Goal: Task Accomplishment & Management: Use online tool/utility

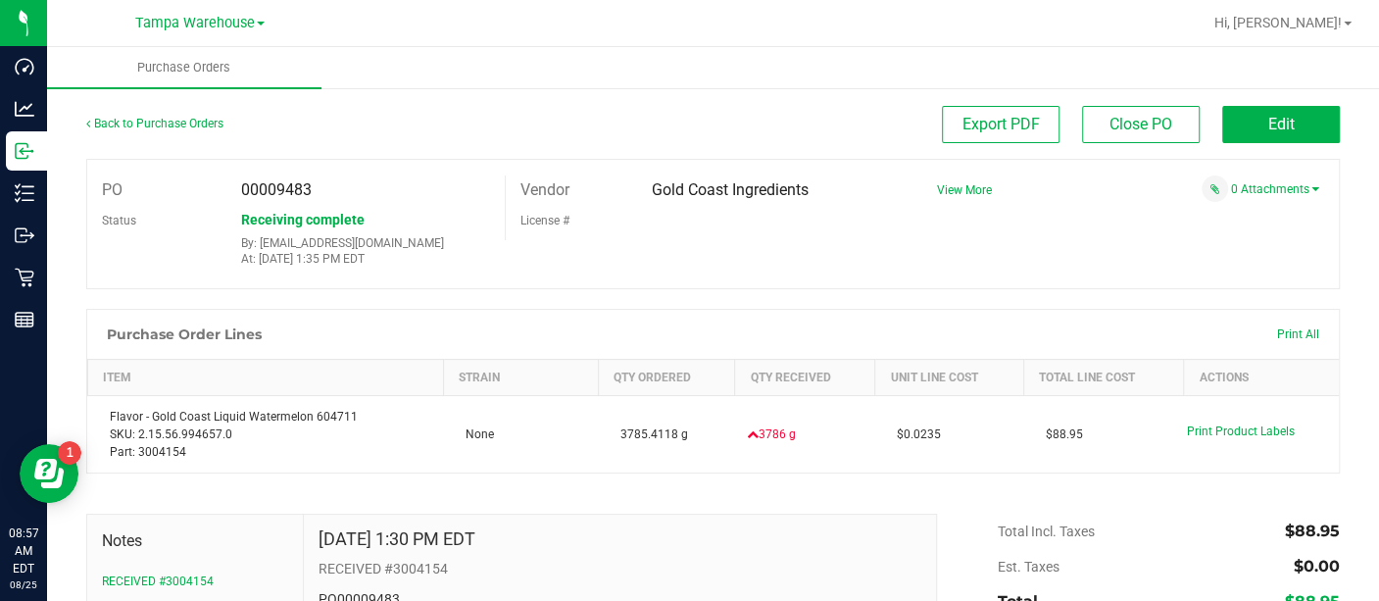
click at [745, 51] on ul "Purchase Orders" at bounding box center [736, 68] width 1379 height 42
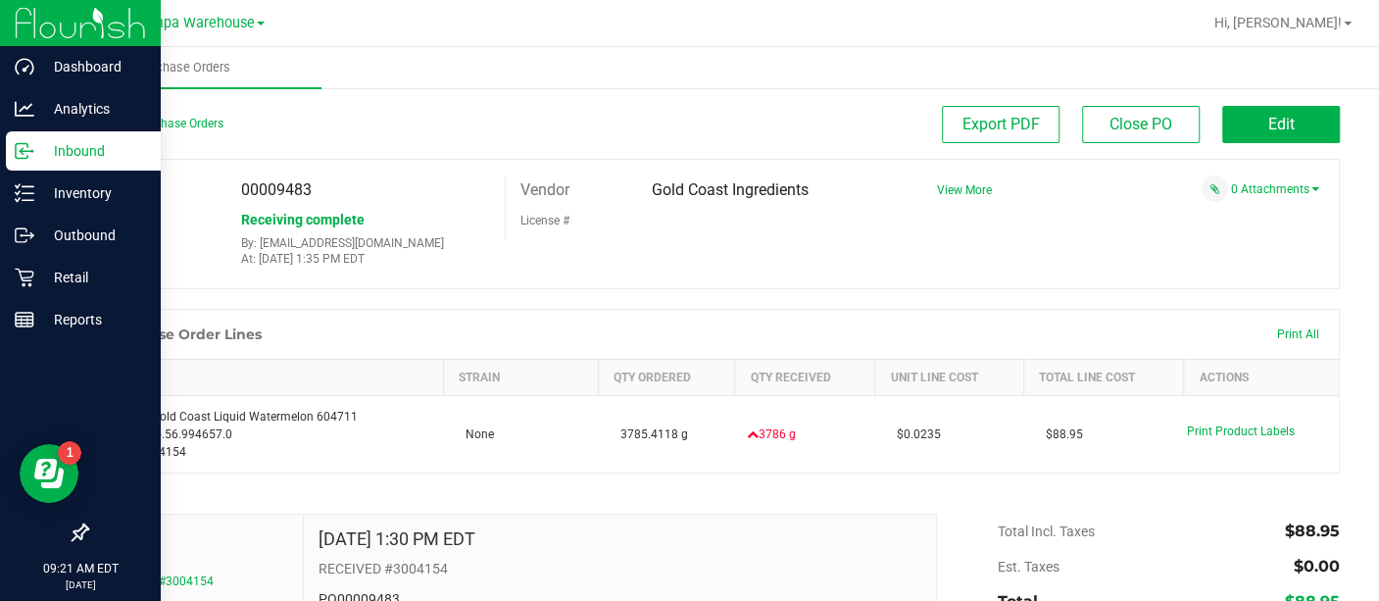
click at [82, 135] on div "Inbound" at bounding box center [83, 150] width 155 height 39
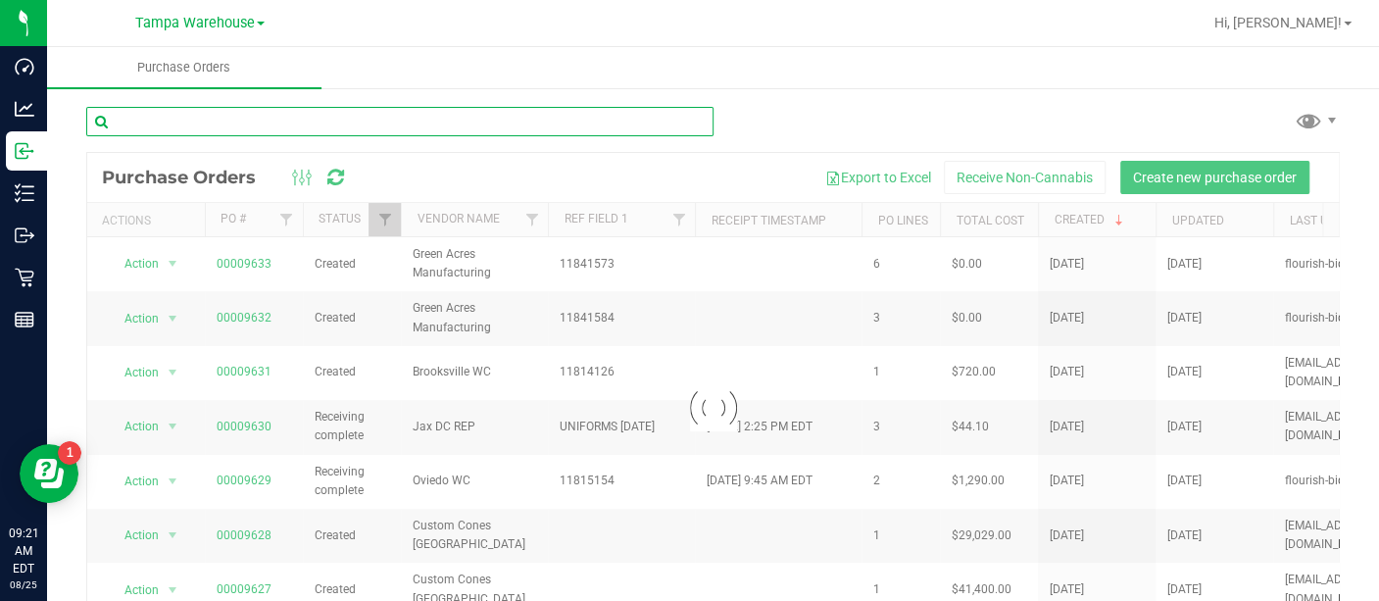
click at [276, 119] on input "text" at bounding box center [399, 121] width 627 height 29
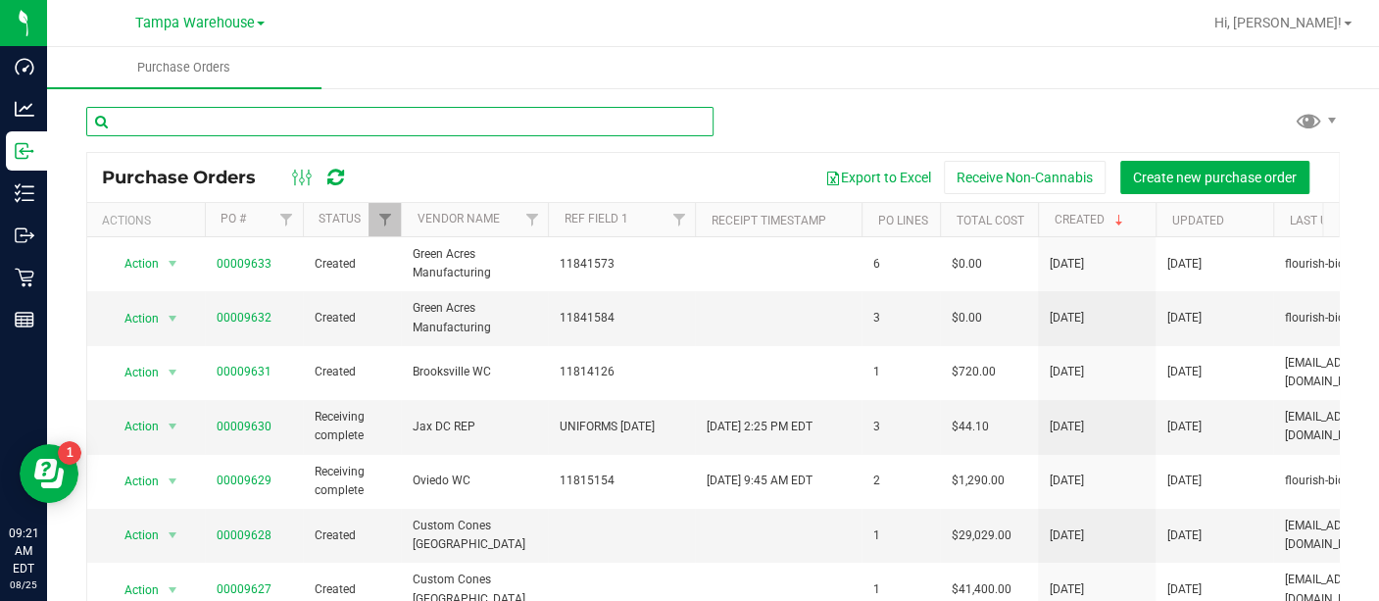
click at [276, 119] on input "text" at bounding box center [399, 121] width 627 height 29
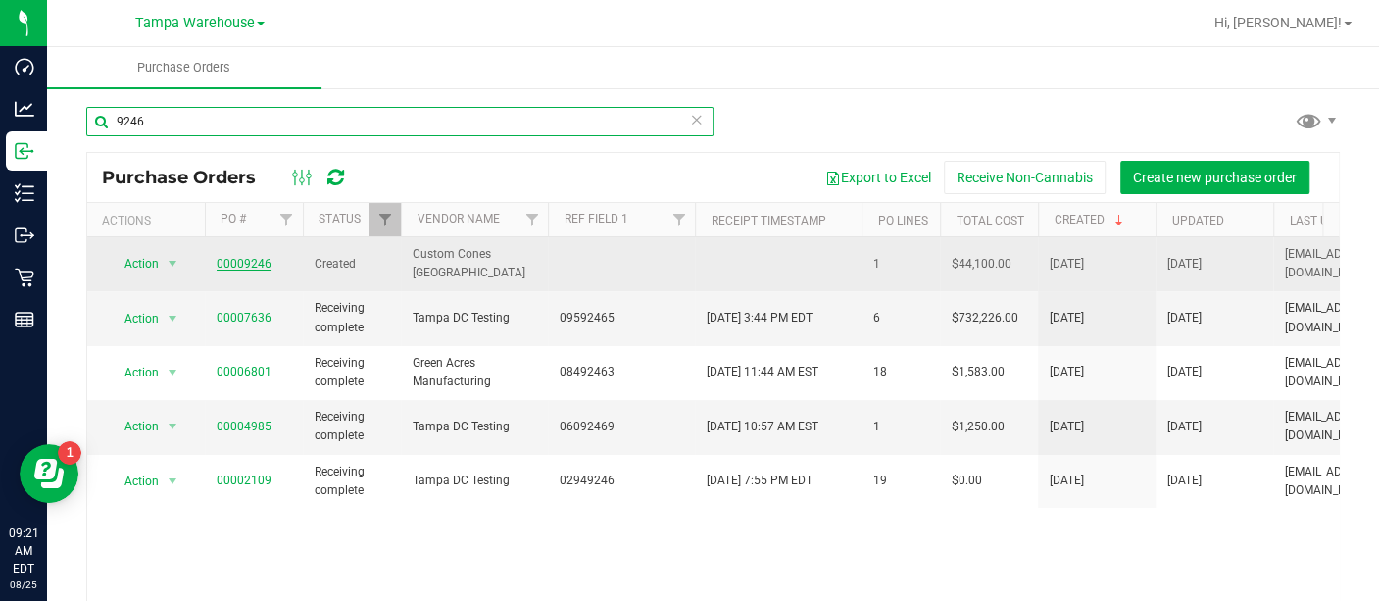
type input "9246"
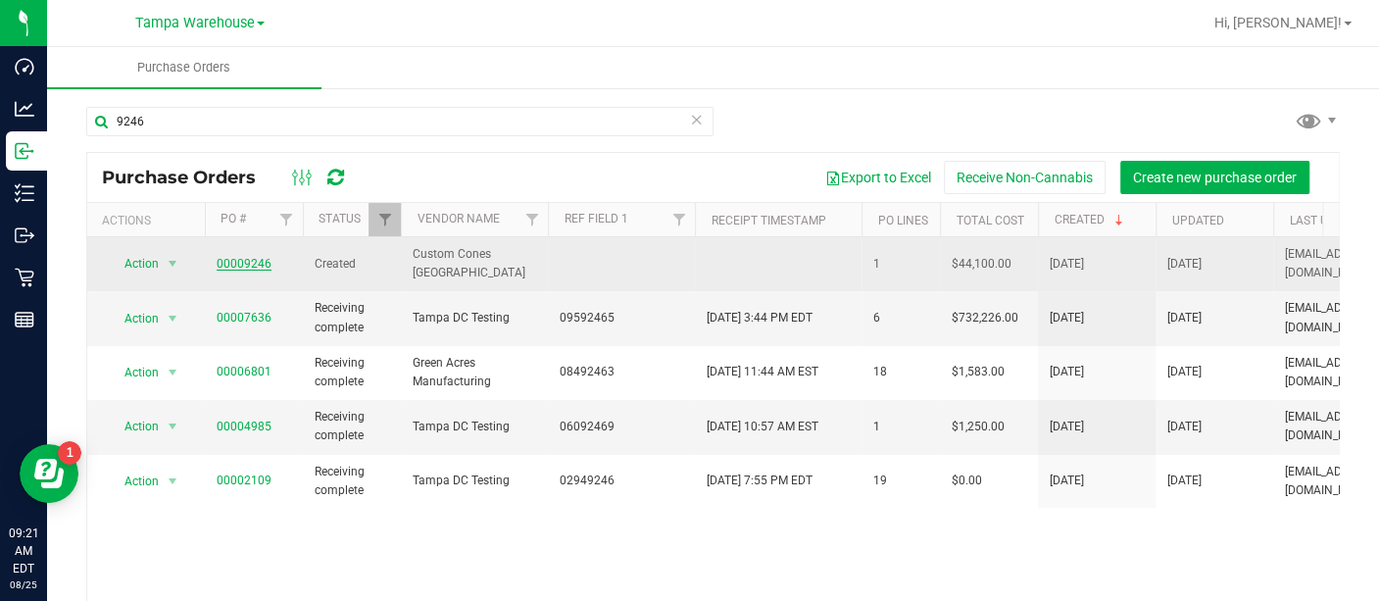
click at [262, 258] on link "00009246" at bounding box center [244, 264] width 55 height 14
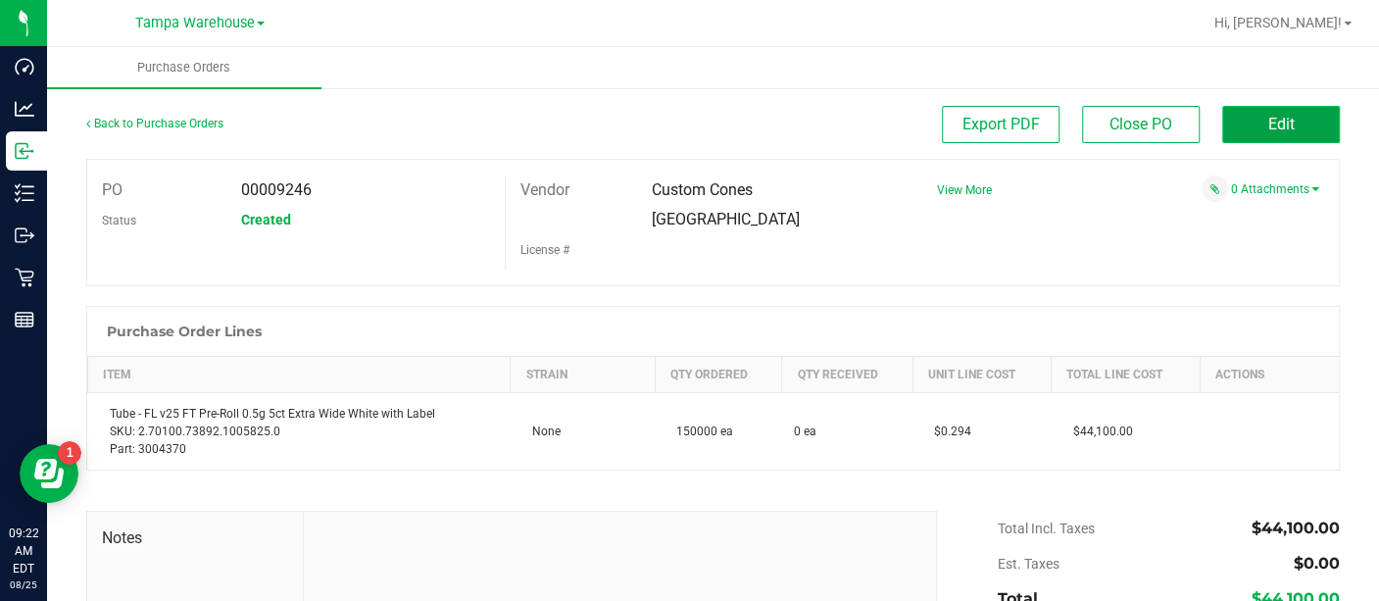
click at [1268, 129] on span "Edit" at bounding box center [1281, 124] width 26 height 19
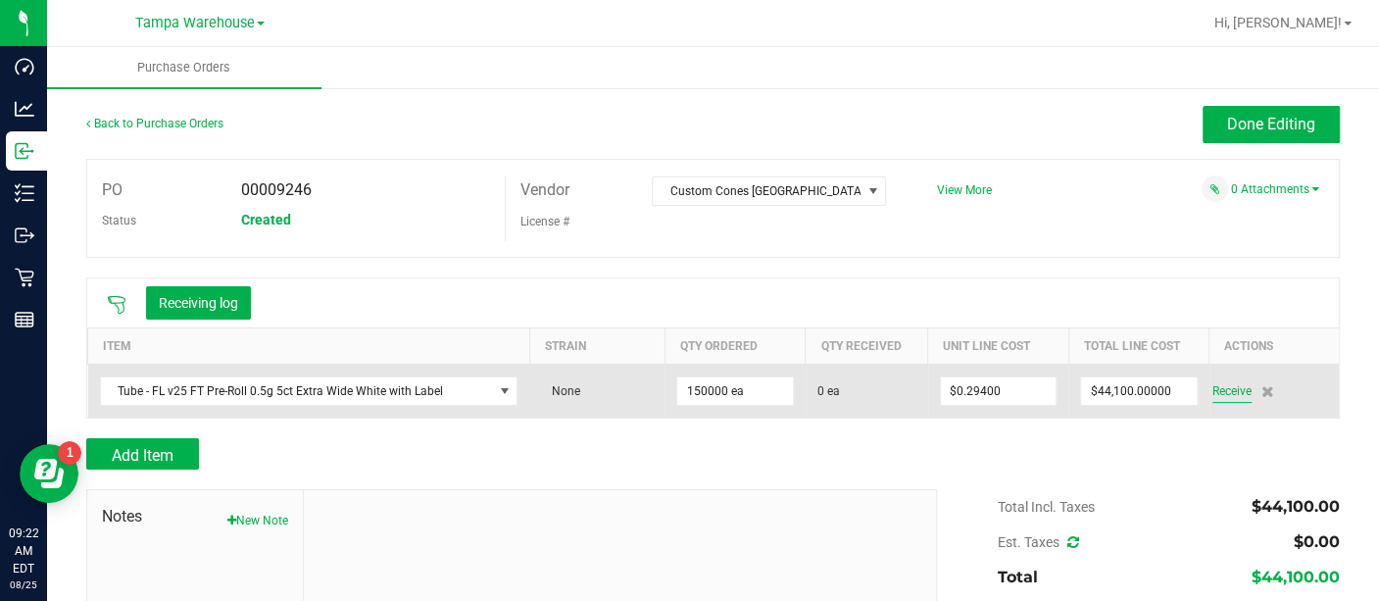
click at [1223, 390] on span "Receive" at bounding box center [1231, 391] width 39 height 24
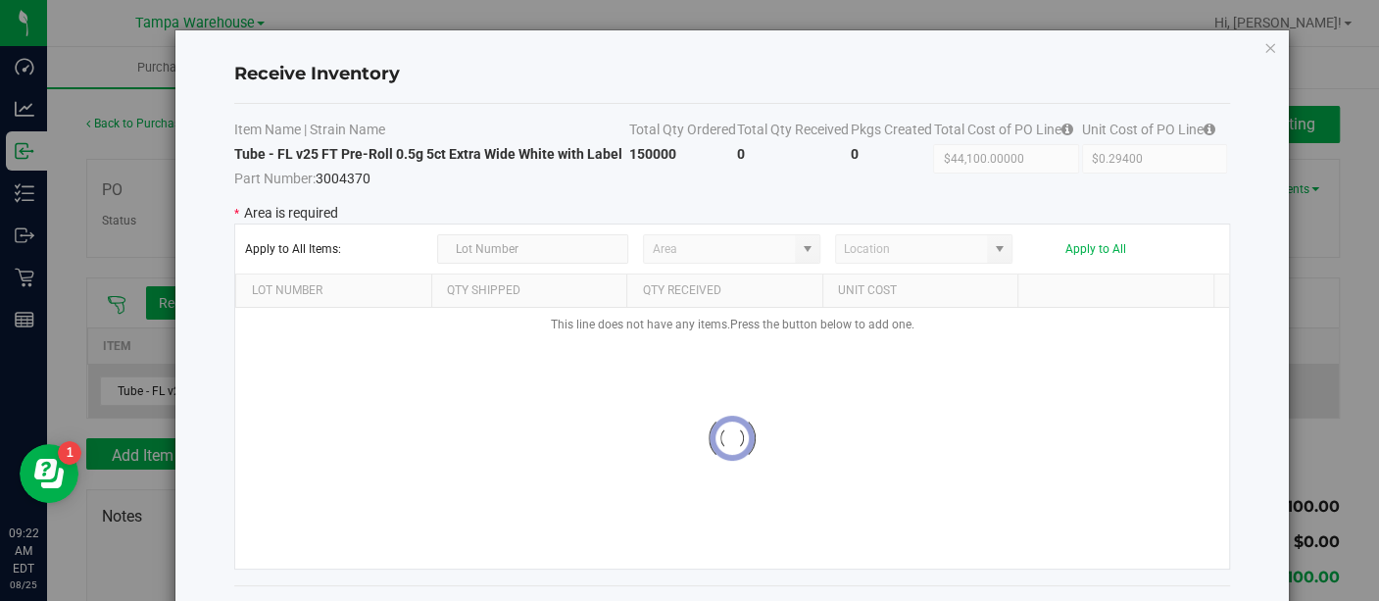
type input "State Pantry 1"
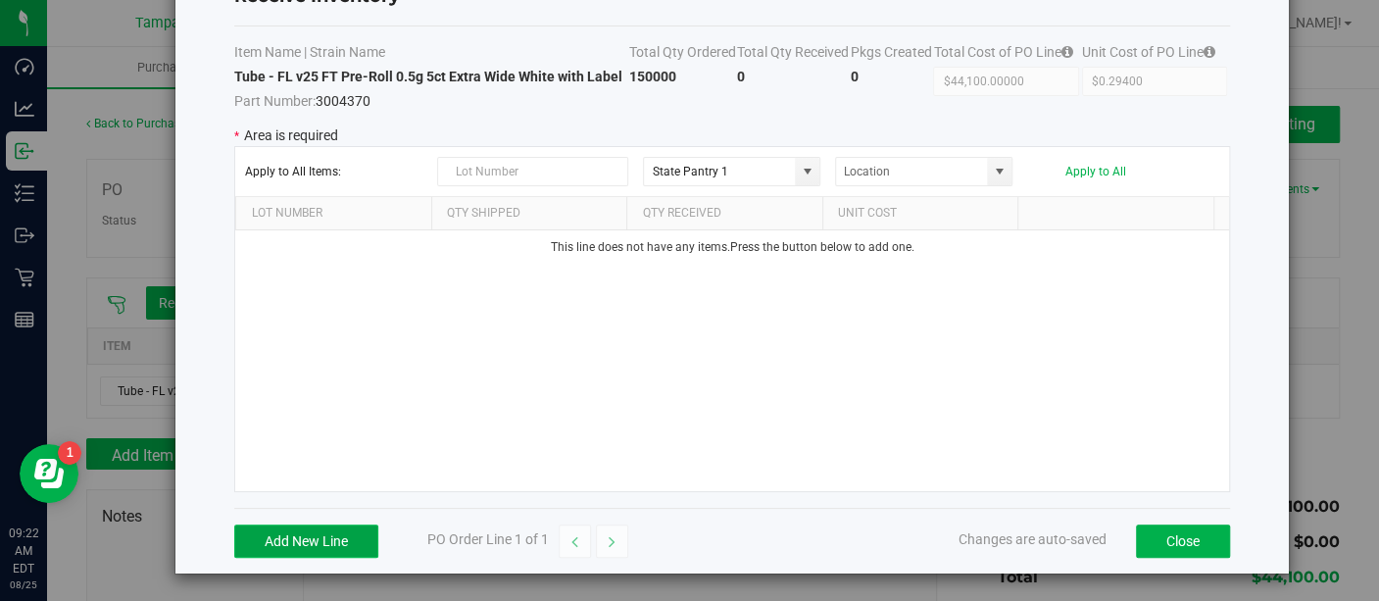
click at [302, 537] on button "Add New Line" at bounding box center [306, 540] width 144 height 33
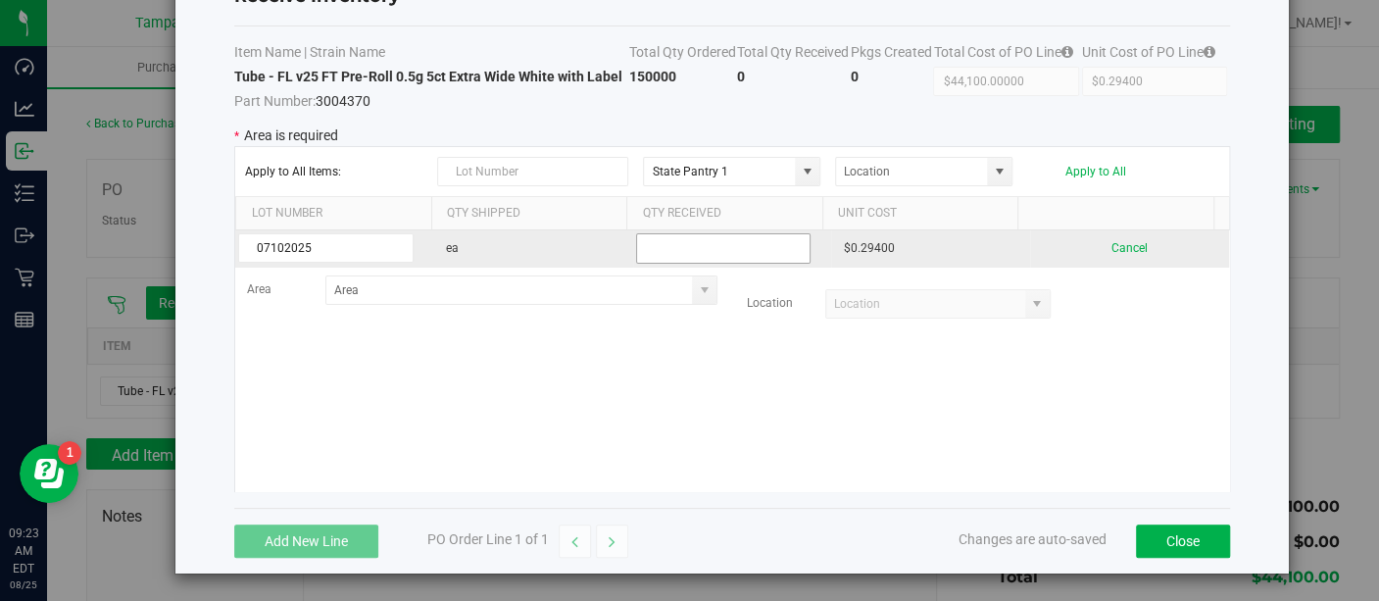
type input "07102025"
click at [686, 258] on input "text" at bounding box center [723, 248] width 175 height 30
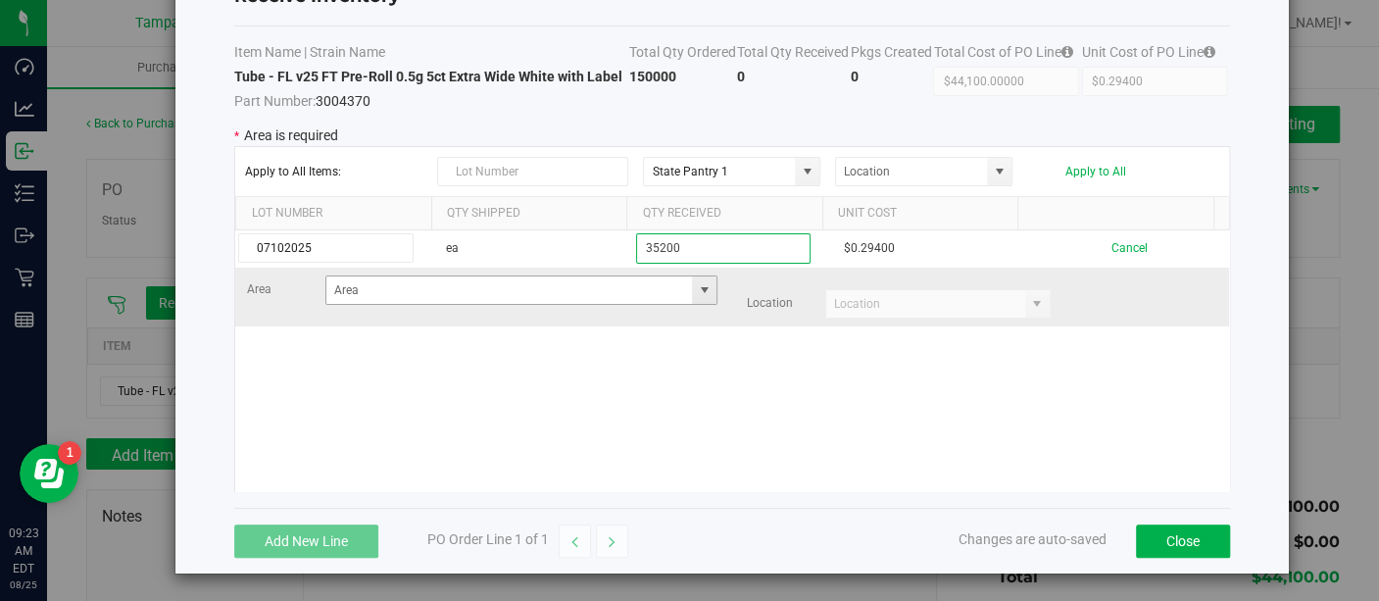
click at [696, 293] on span at bounding box center [704, 290] width 16 height 16
type input "35200"
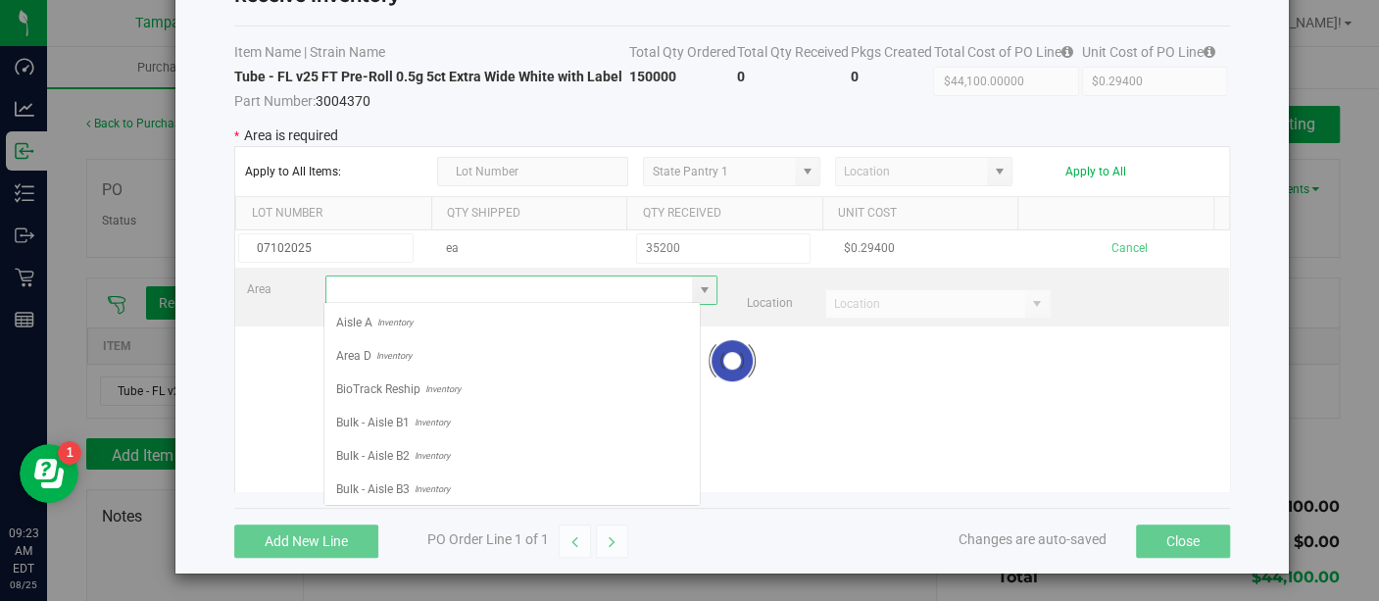
scroll to position [28, 376]
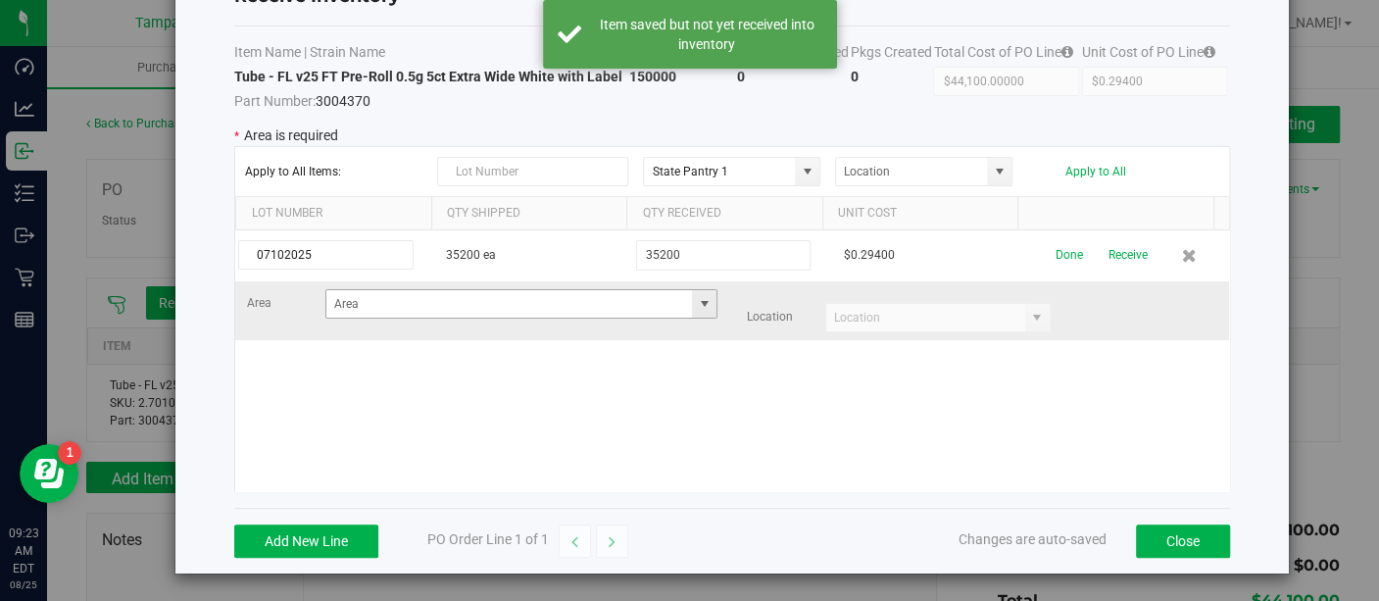
click at [696, 304] on span at bounding box center [704, 304] width 16 height 16
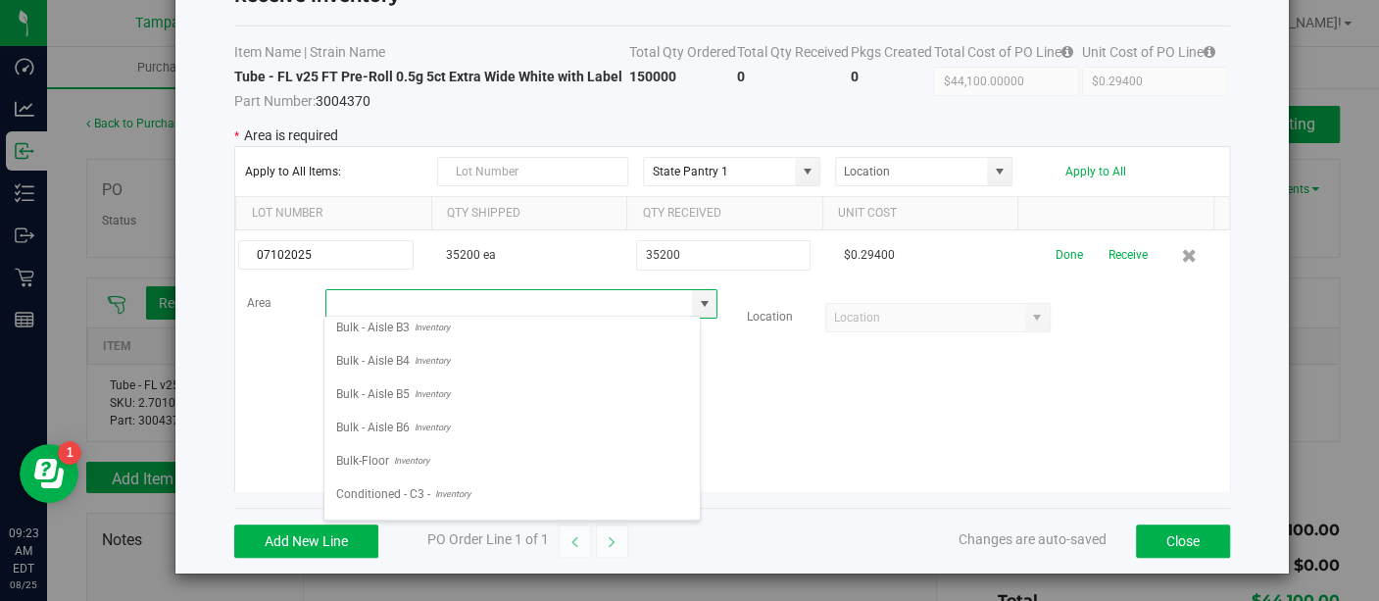
scroll to position [0, 0]
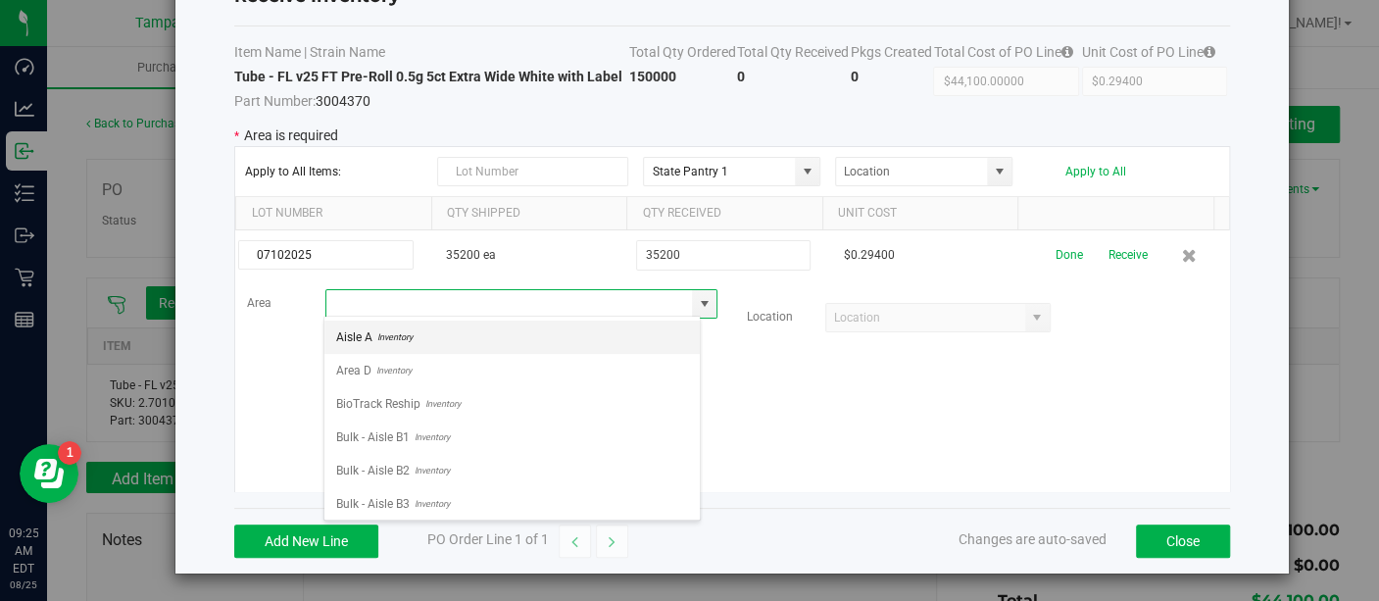
click at [441, 338] on li "Aisle A Inventory" at bounding box center [511, 336] width 375 height 33
type input "Aisle A"
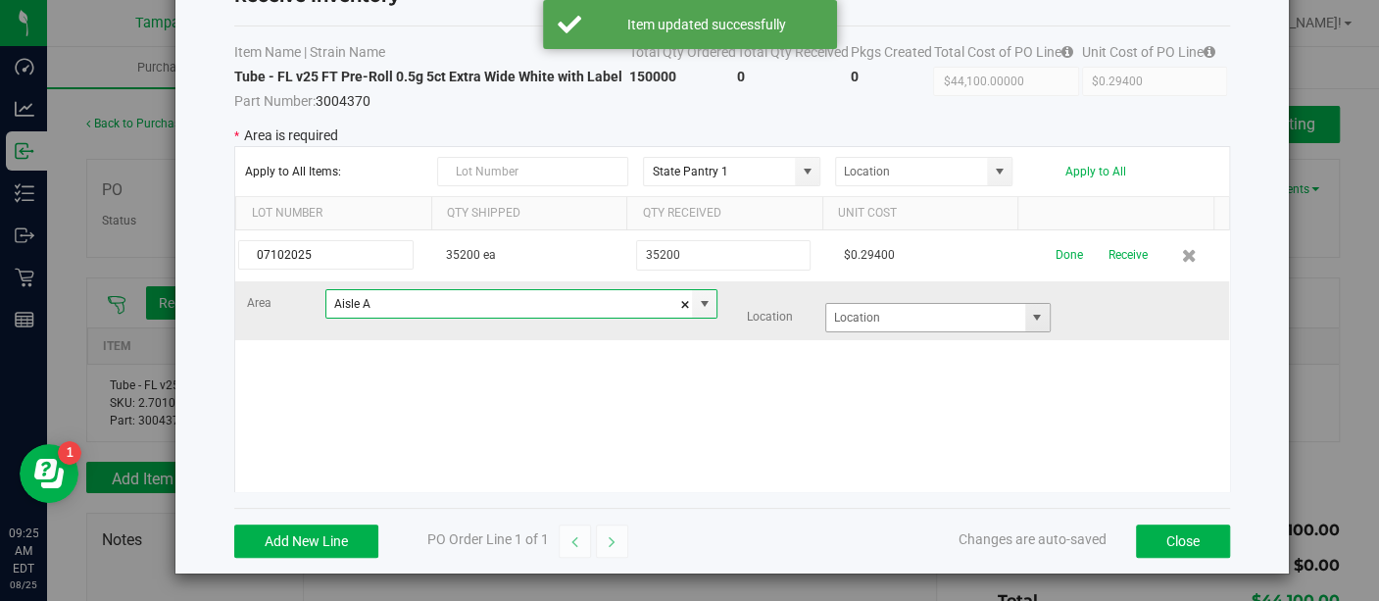
click at [1029, 310] on span at bounding box center [1037, 318] width 16 height 16
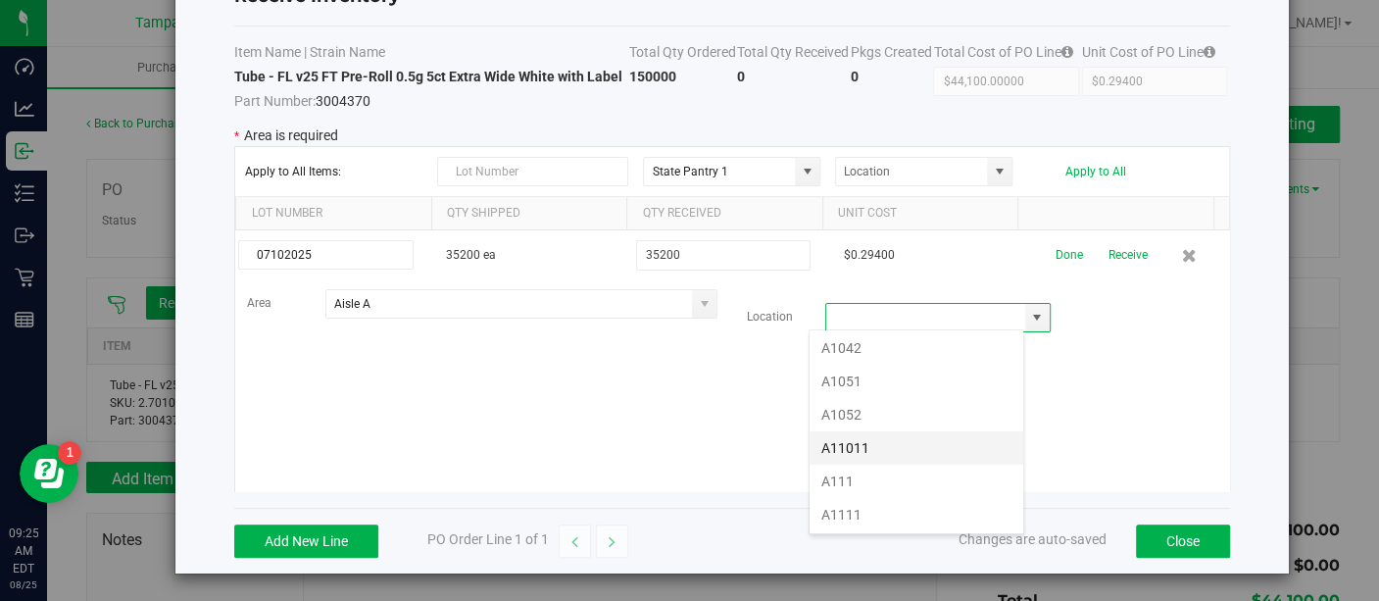
scroll to position [237, 0]
click at [848, 503] on li "A1111" at bounding box center [916, 513] width 214 height 33
type input "A1111"
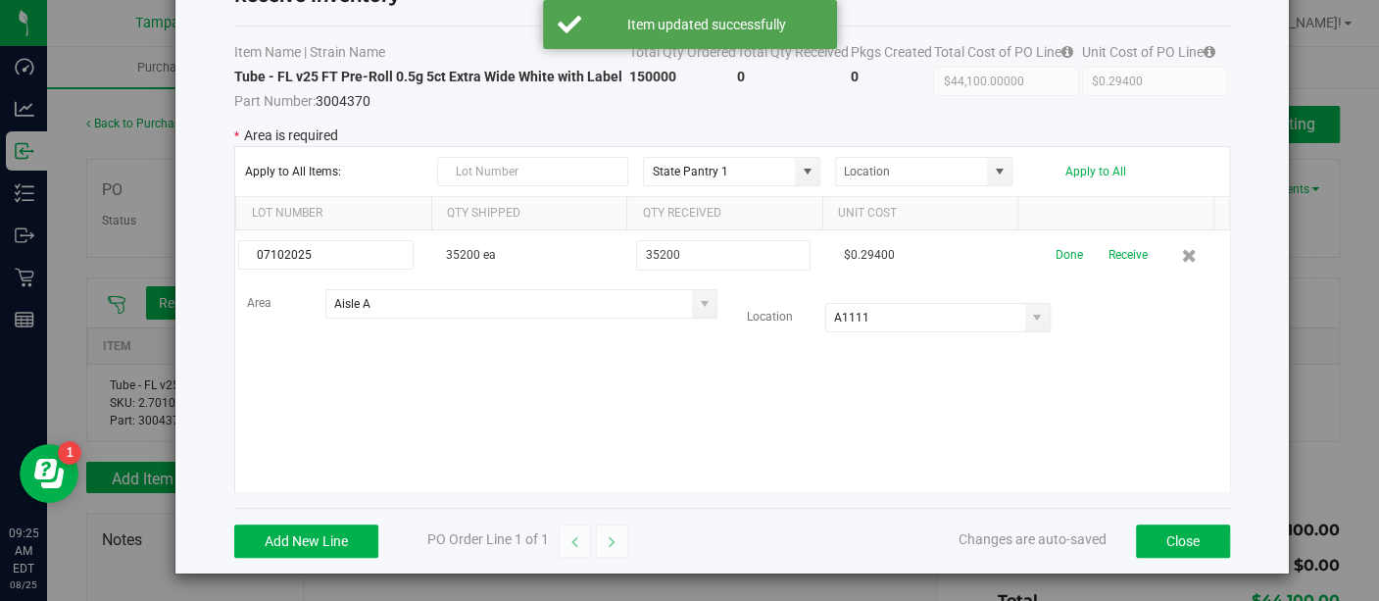
click at [957, 458] on div "07102025 35200 ea 35200 $0.29400 Done Receive Area Aisle A Location A1111" at bounding box center [731, 360] width 993 height 261
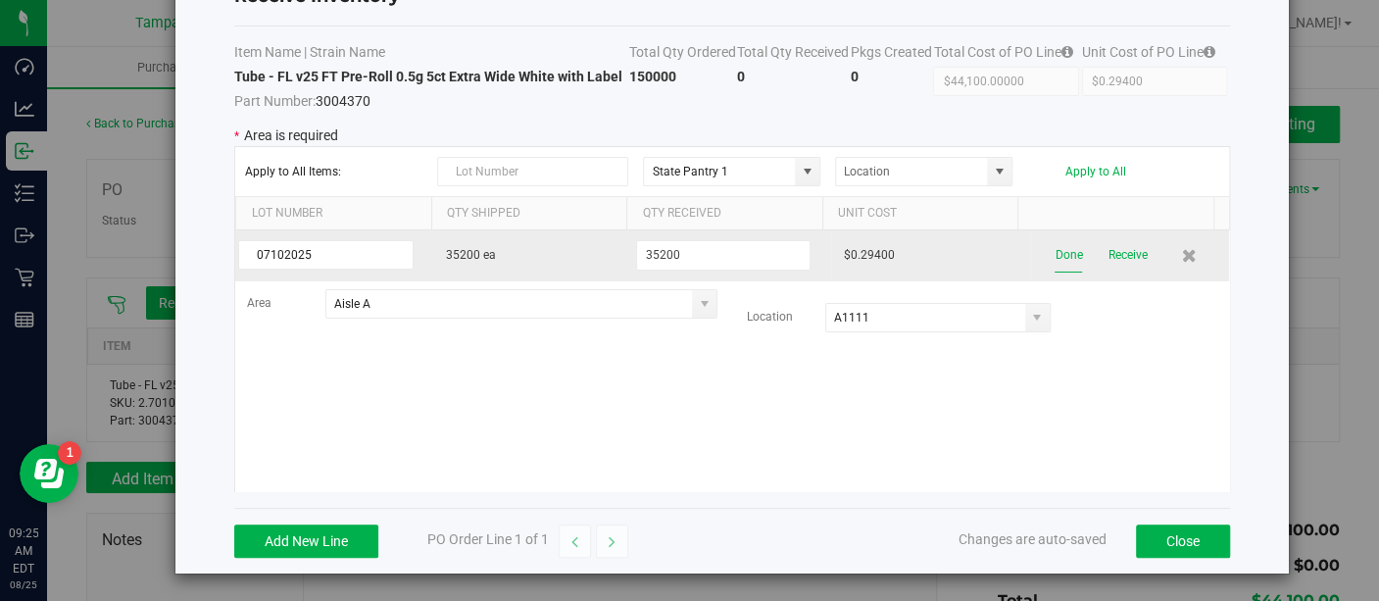
click at [1054, 248] on button "Done" at bounding box center [1067, 255] width 27 height 34
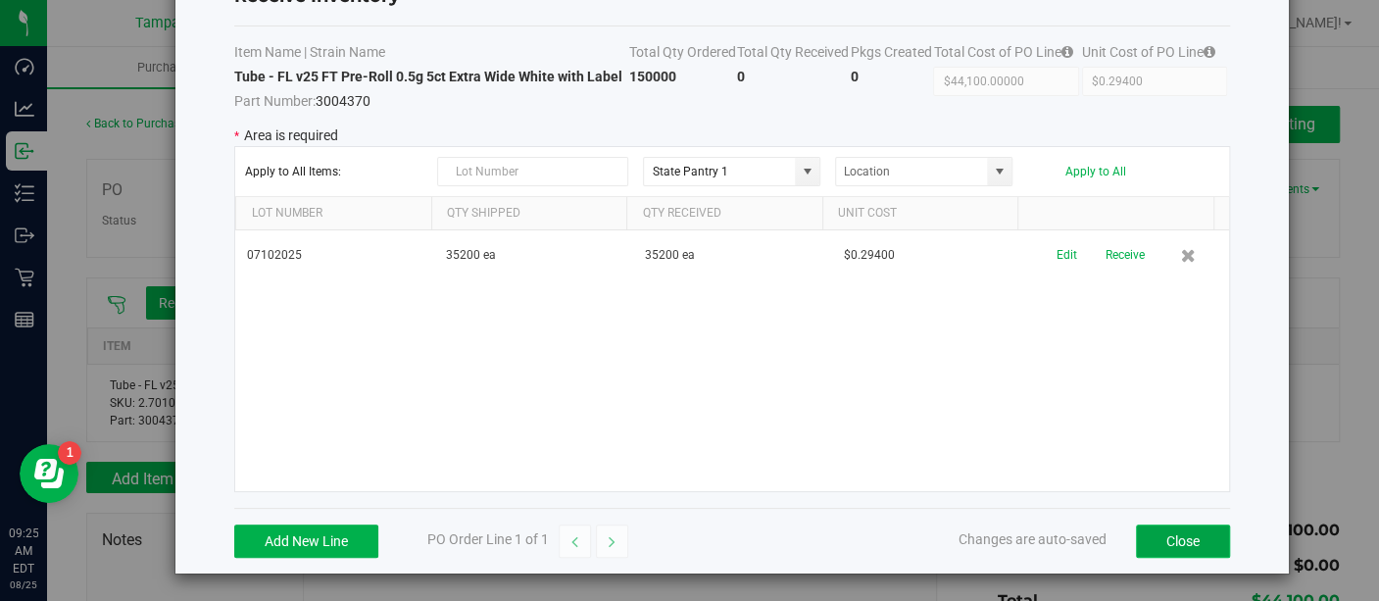
click at [1156, 530] on button "Close" at bounding box center [1183, 540] width 94 height 33
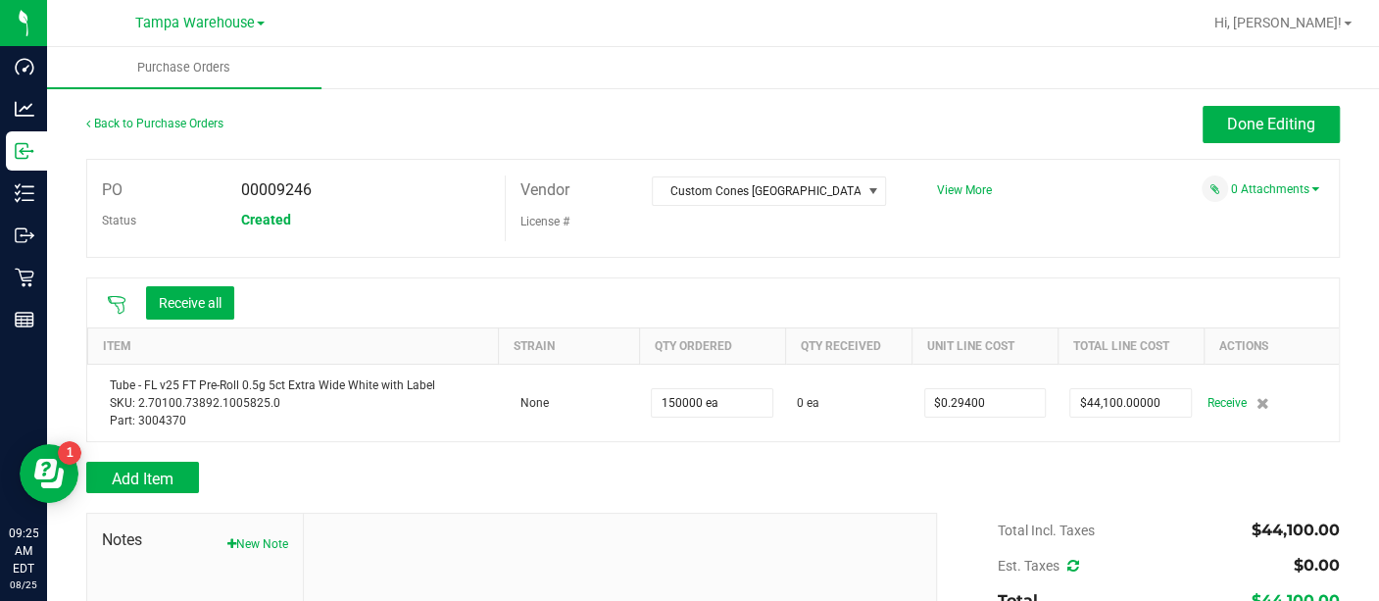
scroll to position [80, 0]
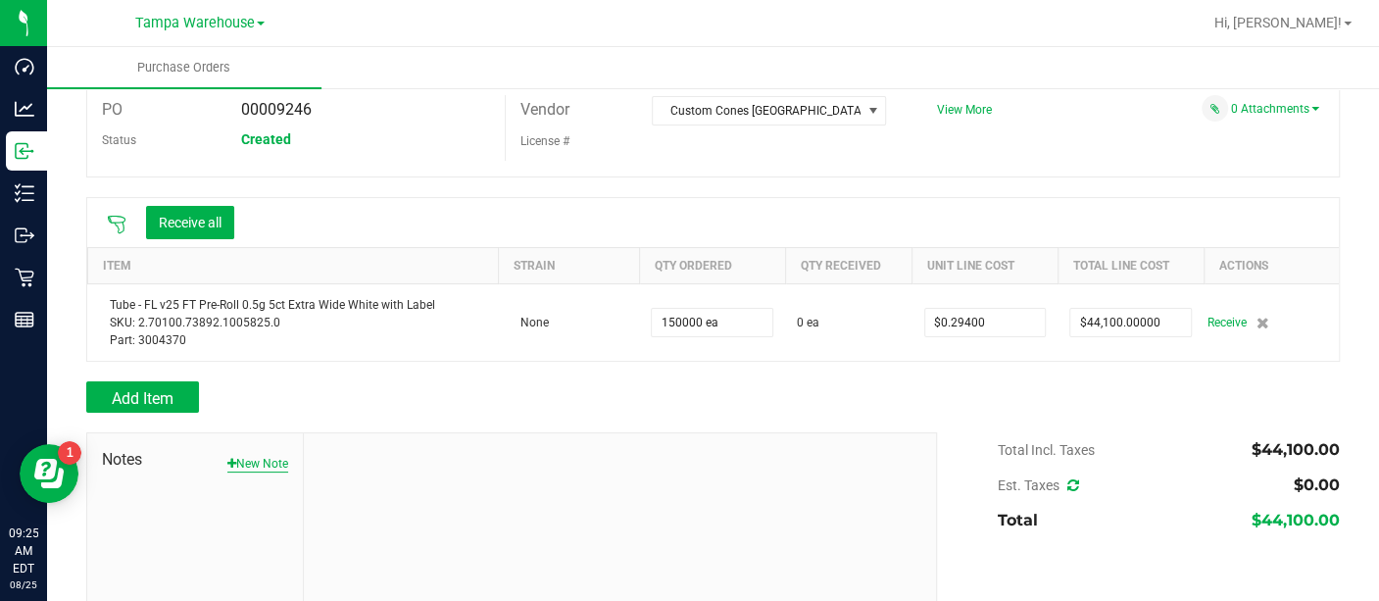
click at [271, 462] on button "New Note" at bounding box center [257, 464] width 61 height 18
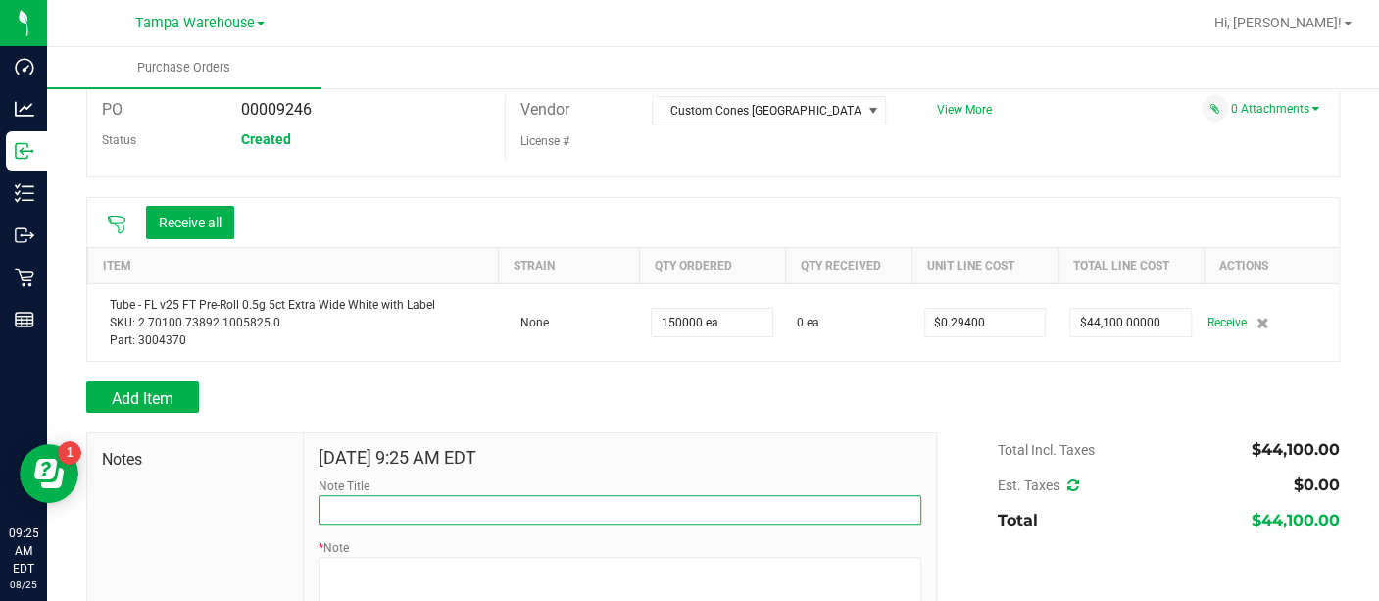
click at [366, 507] on input "Note Title" at bounding box center [619, 509] width 603 height 29
type input "RECEIVED #3004370"
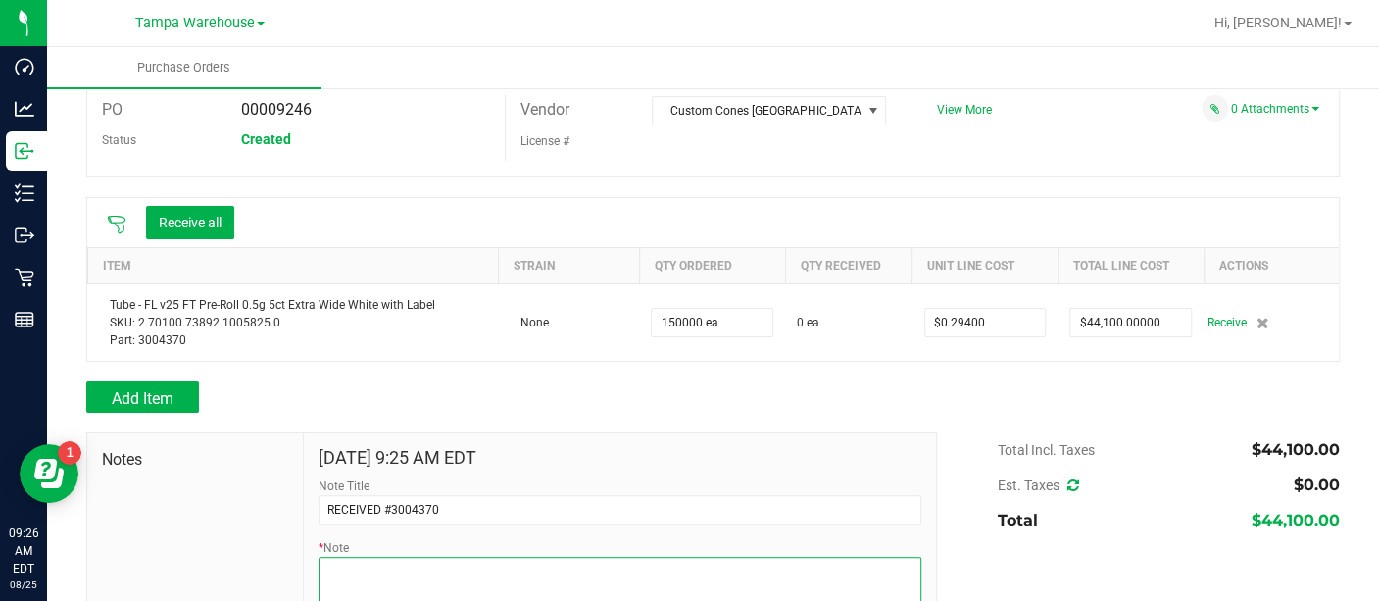
click at [363, 572] on textarea "* Note" at bounding box center [619, 596] width 603 height 78
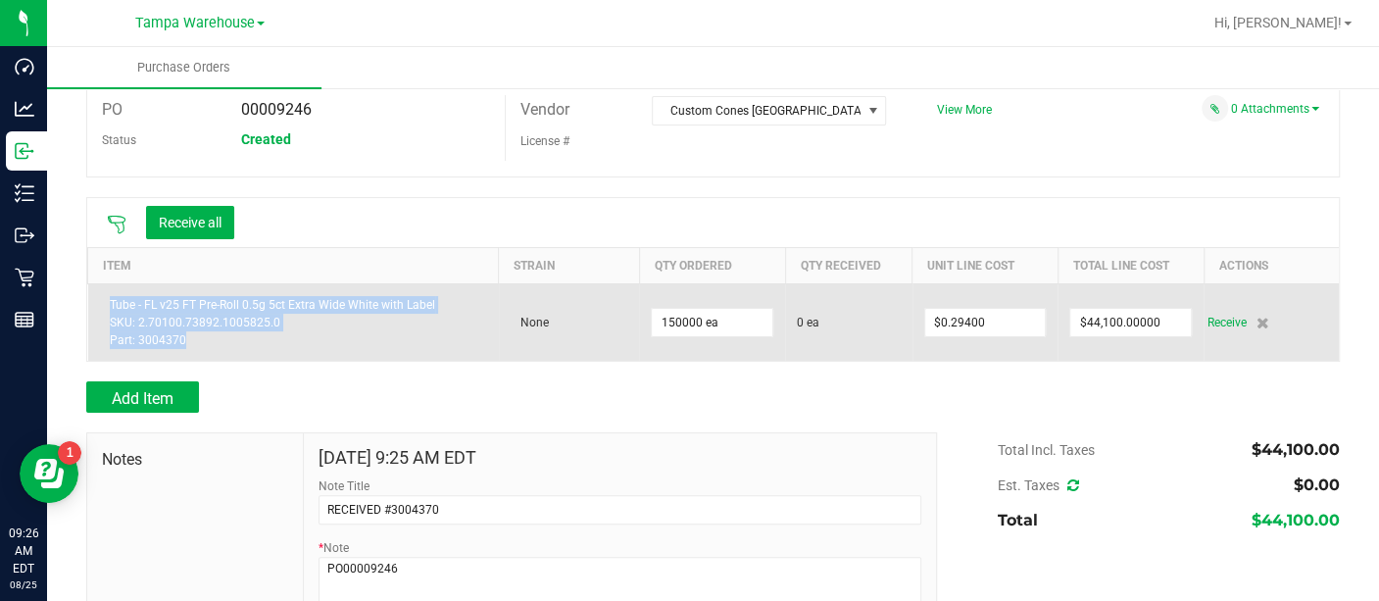
drag, startPoint x: 201, startPoint y: 338, endPoint x: 106, endPoint y: 306, distance: 100.4
click at [106, 306] on div "Tube - FL v25 FT Pre-Roll 0.5g 5ct Extra Wide White with Label SKU: 2.70100.738…" at bounding box center [293, 322] width 387 height 53
copy div "Tube - FL v25 FT Pre-Roll 0.5g 5ct Extra Wide White with Label SKU: 2.70100.738…"
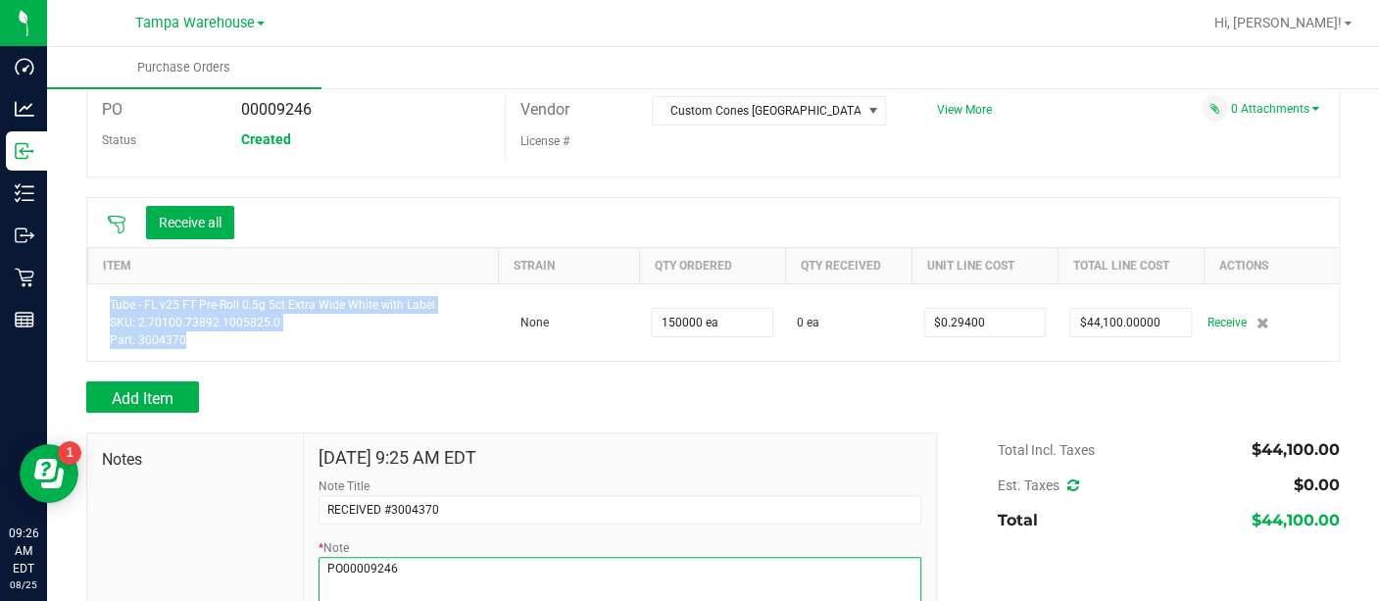
click at [467, 576] on textarea "* Note" at bounding box center [619, 596] width 603 height 78
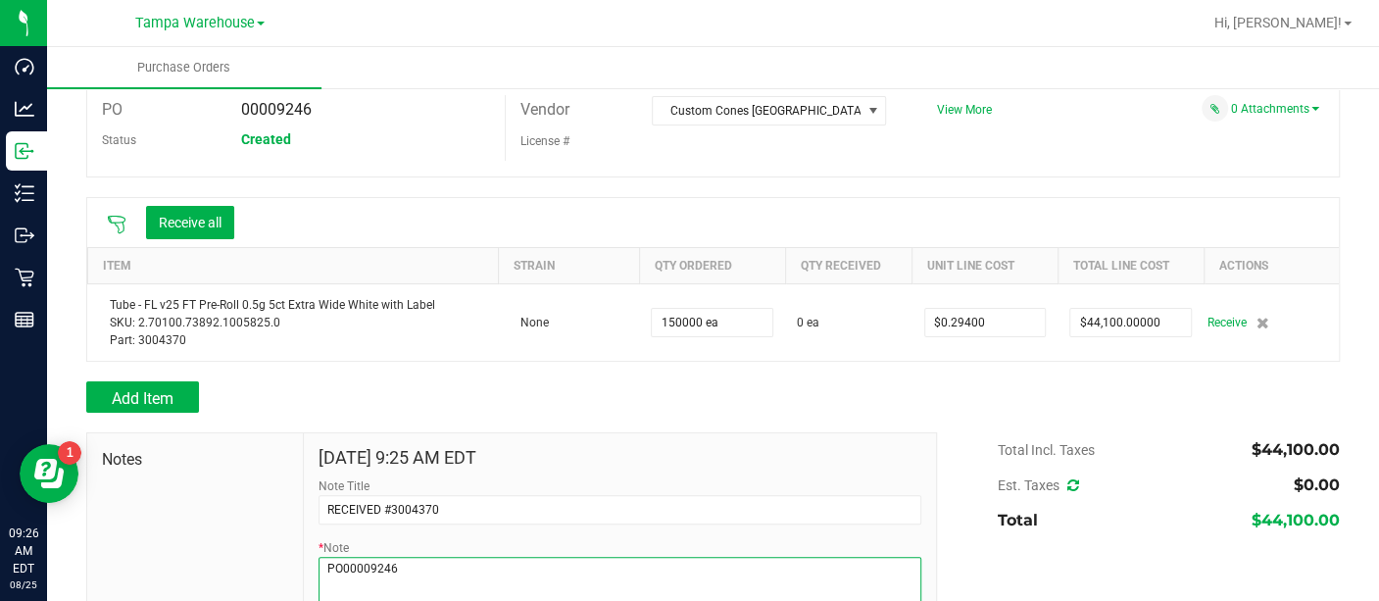
paste textarea "Tube - FL v25 FT Pre-Roll 0.5g 5ct Extra Wide White with Label SKU: 2.70100.738…"
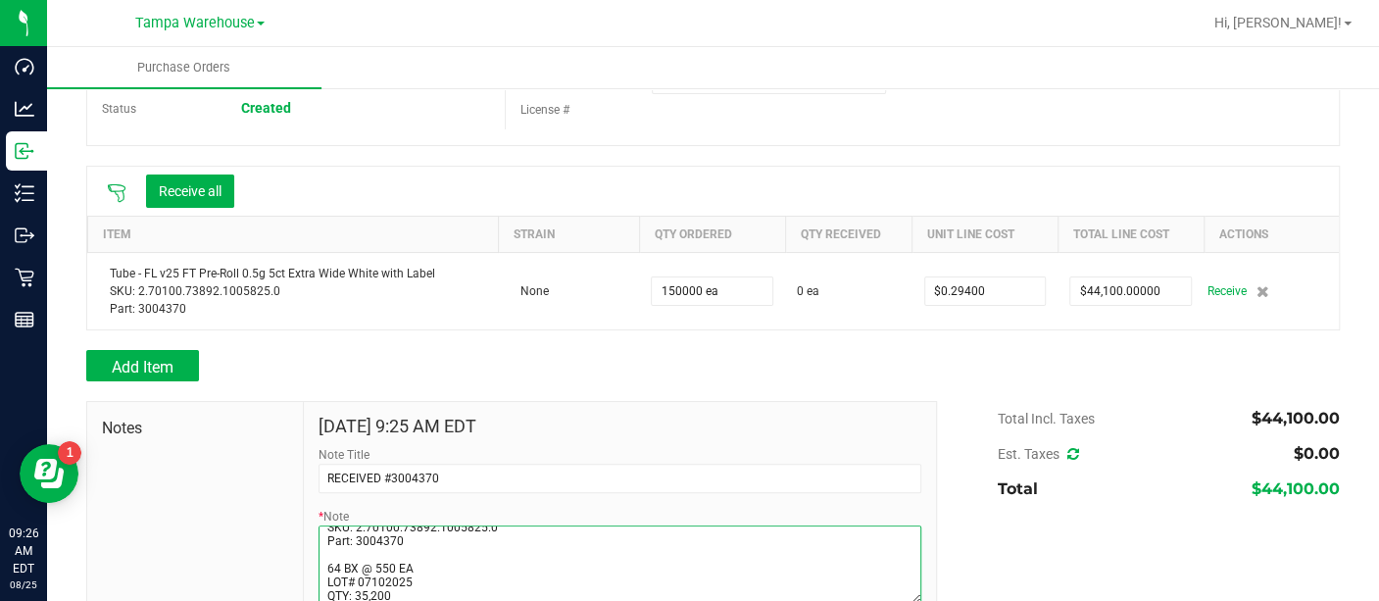
scroll to position [195, 0]
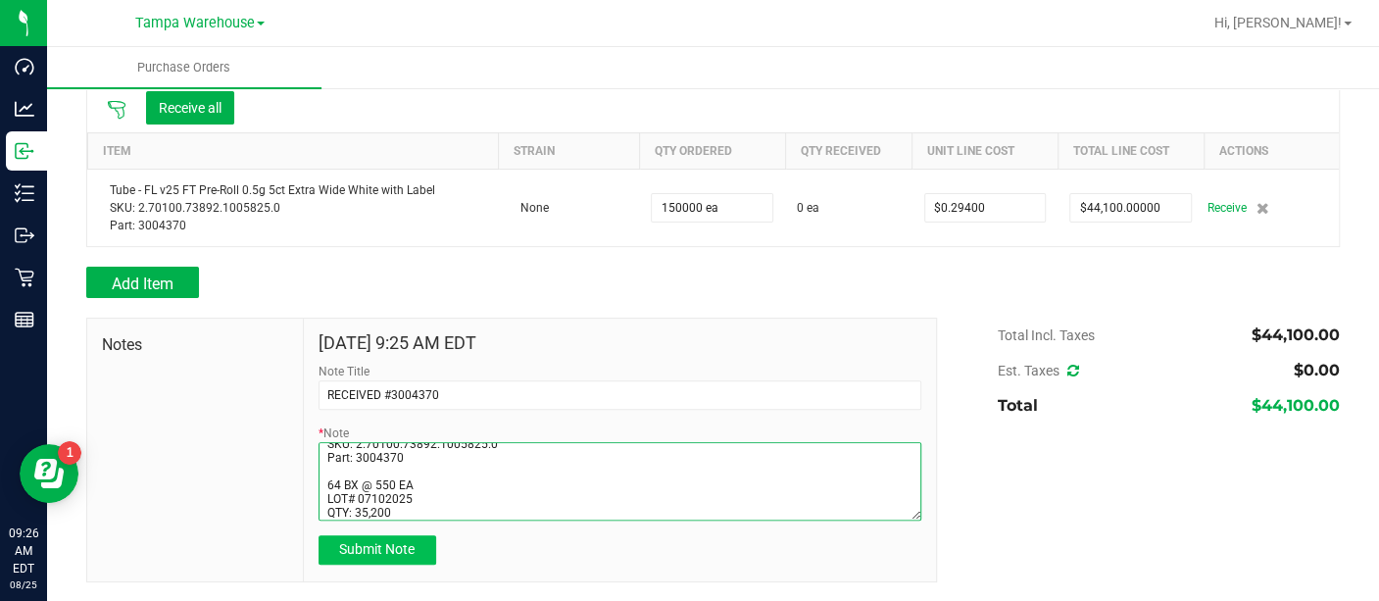
type textarea "PO00009246 Tube - FL v25 FT Pre-Roll 0.5g 5ct Extra Wide White with Label SKU: …"
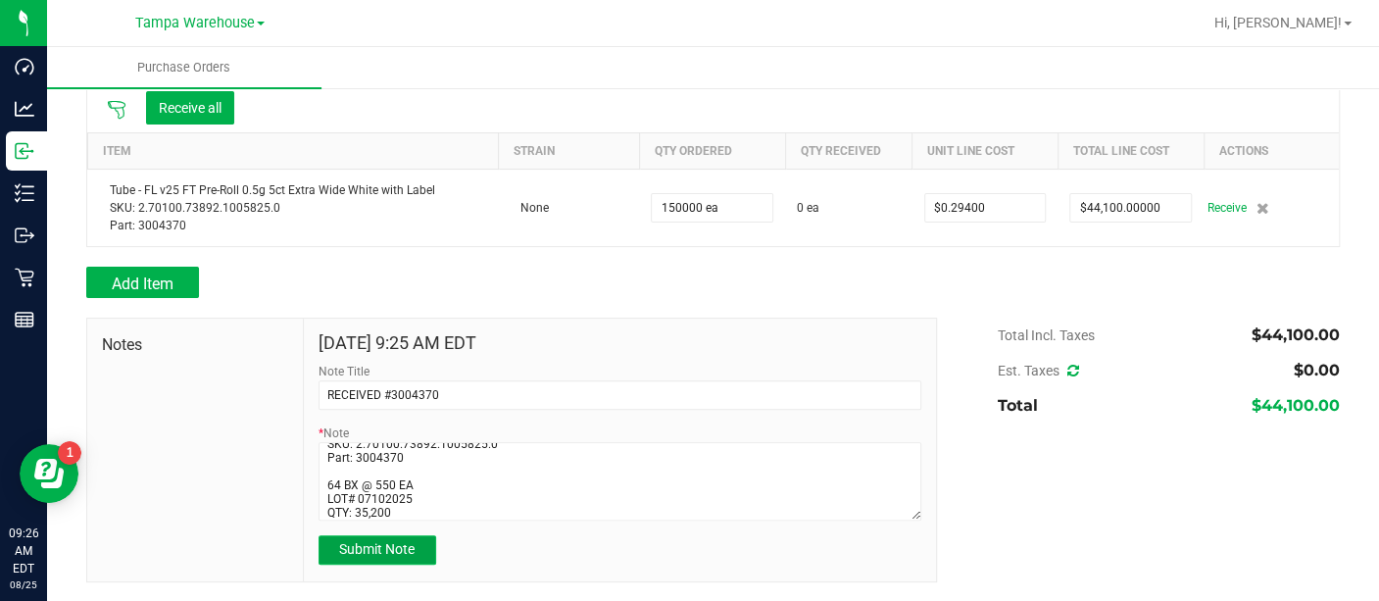
click at [385, 548] on span "Submit Note" at bounding box center [376, 549] width 75 height 16
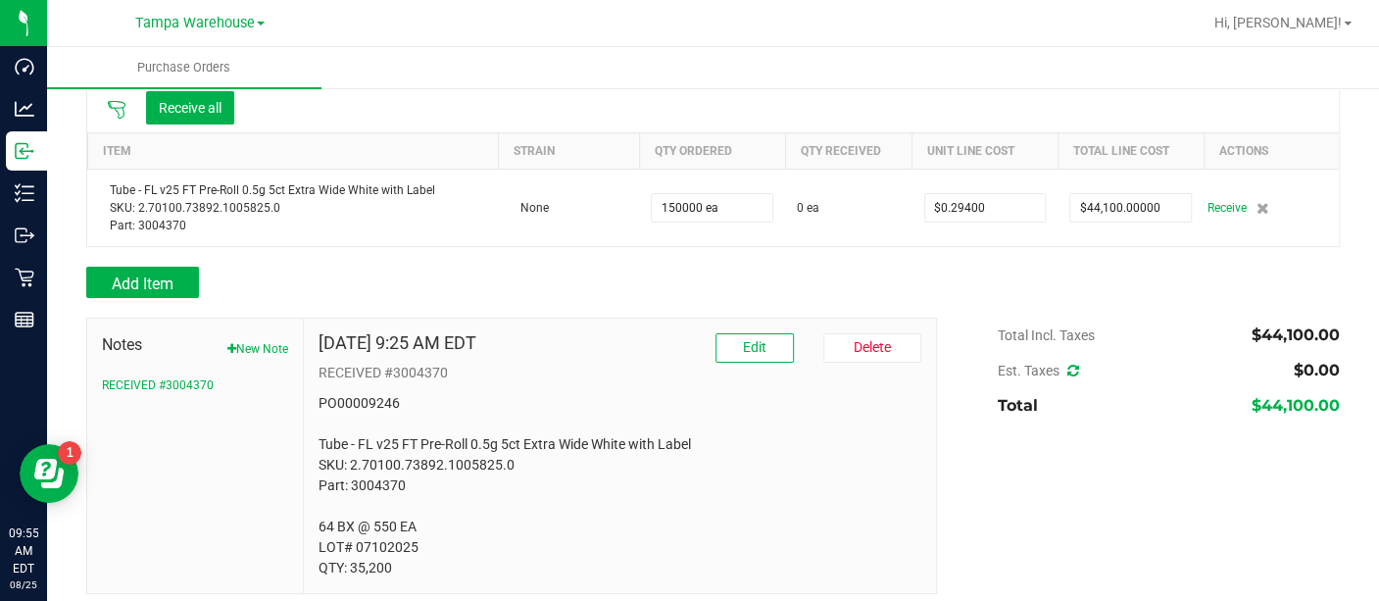
scroll to position [194, 0]
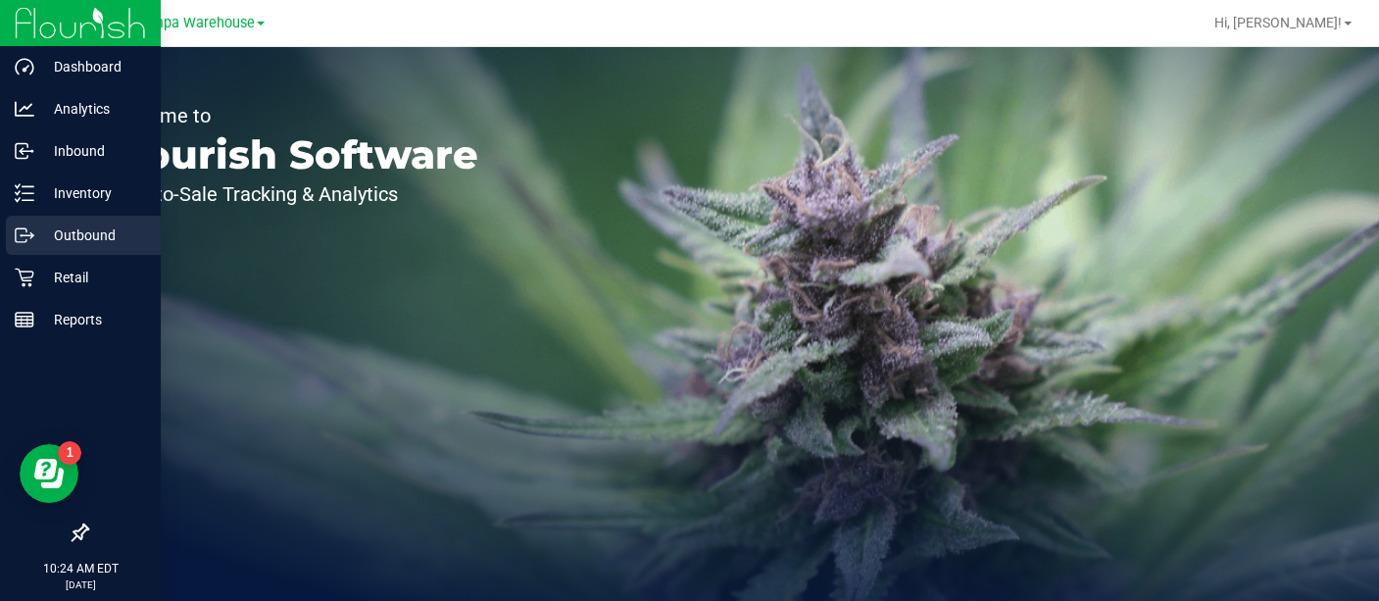
click at [81, 234] on p "Outbound" at bounding box center [93, 235] width 118 height 24
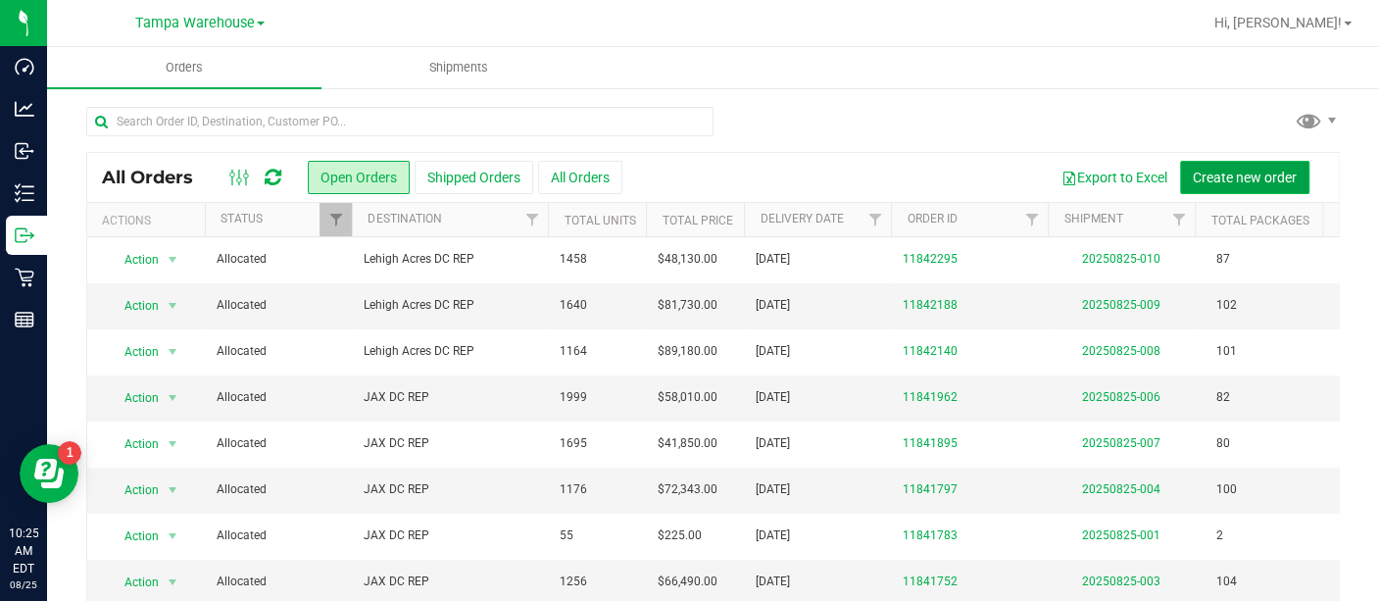
click at [1251, 166] on button "Create new order" at bounding box center [1244, 177] width 129 height 33
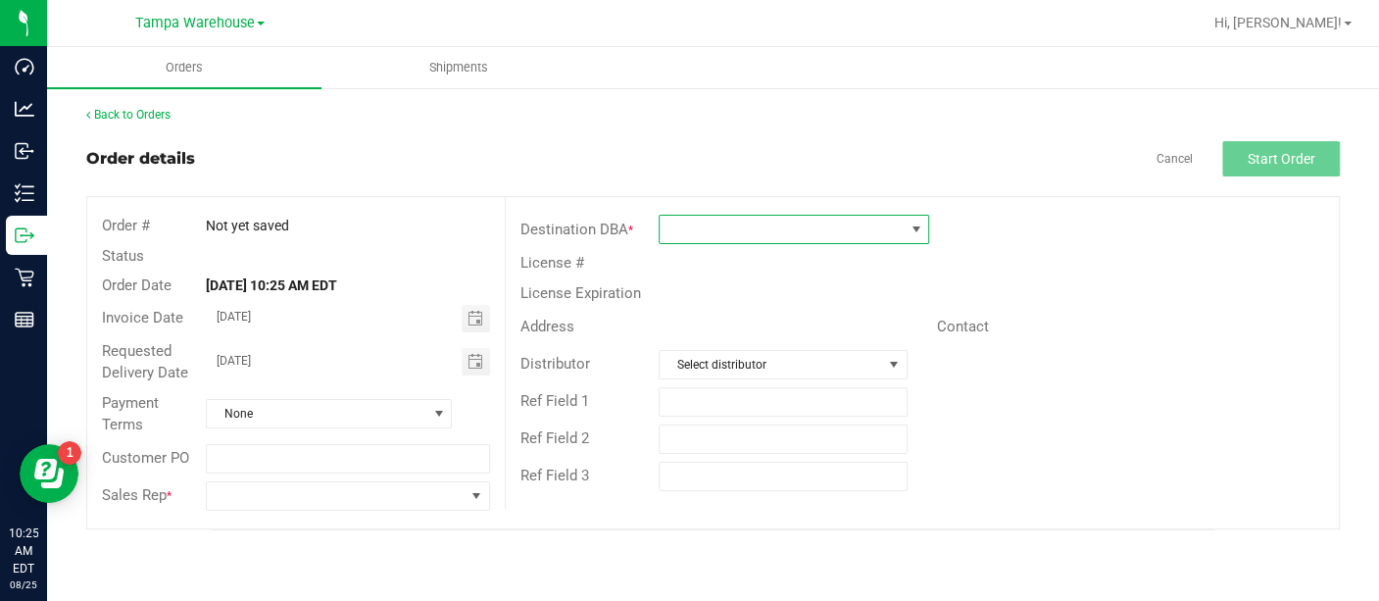
click at [817, 230] on span at bounding box center [781, 229] width 244 height 27
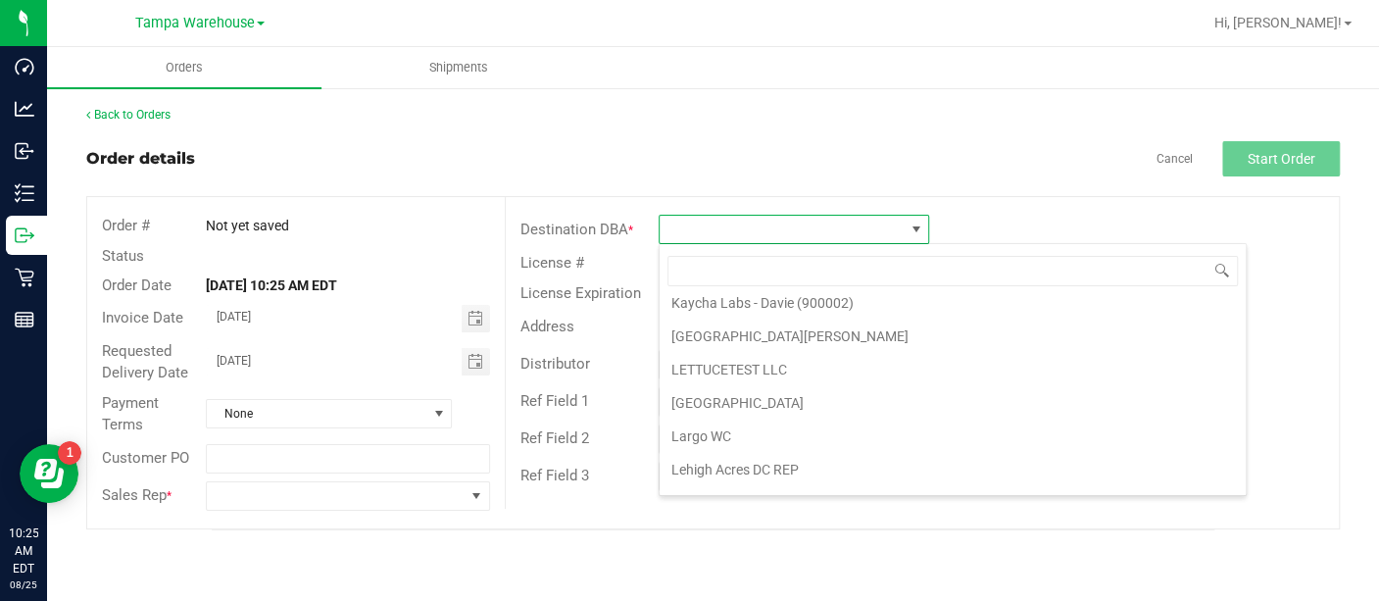
scroll to position [2842, 0]
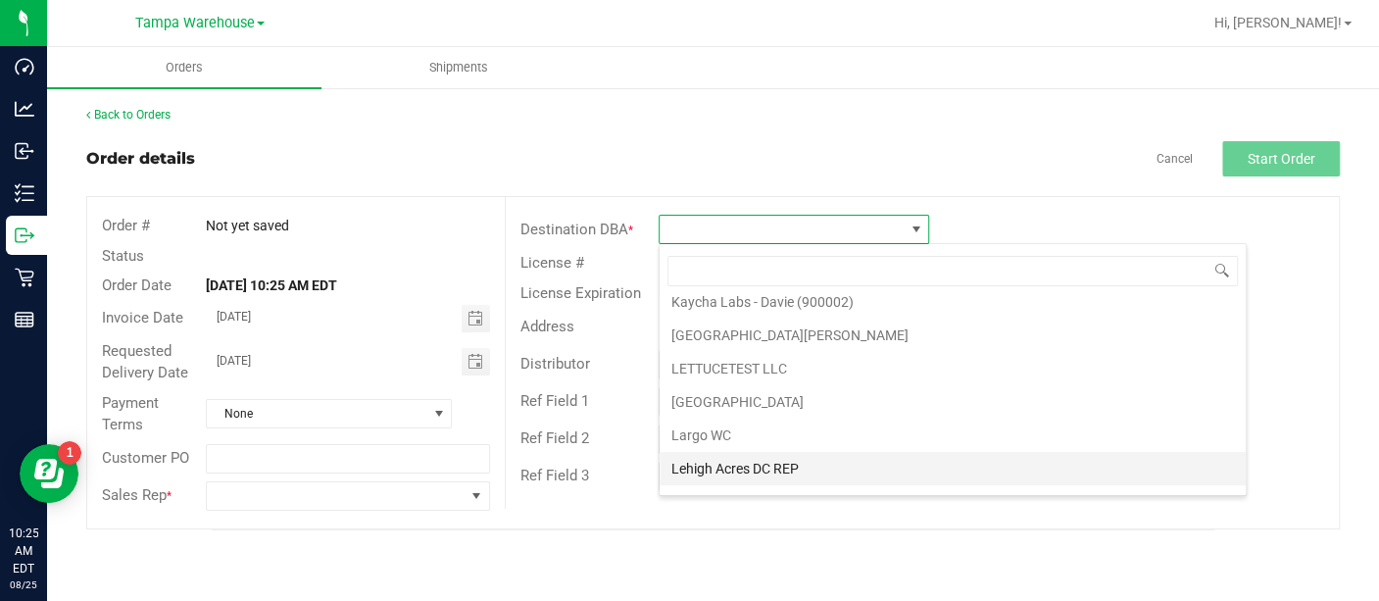
click at [749, 452] on li "Lehigh Acres DC REP" at bounding box center [952, 468] width 586 height 33
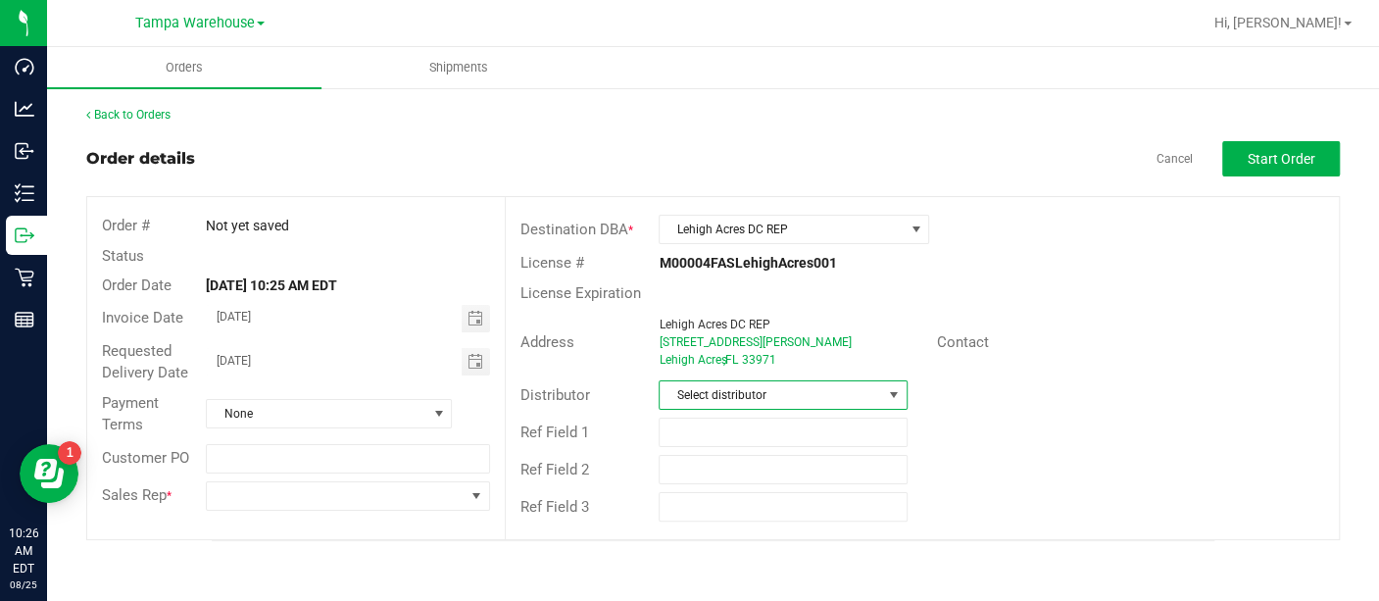
click at [899, 396] on span at bounding box center [894, 395] width 16 height 16
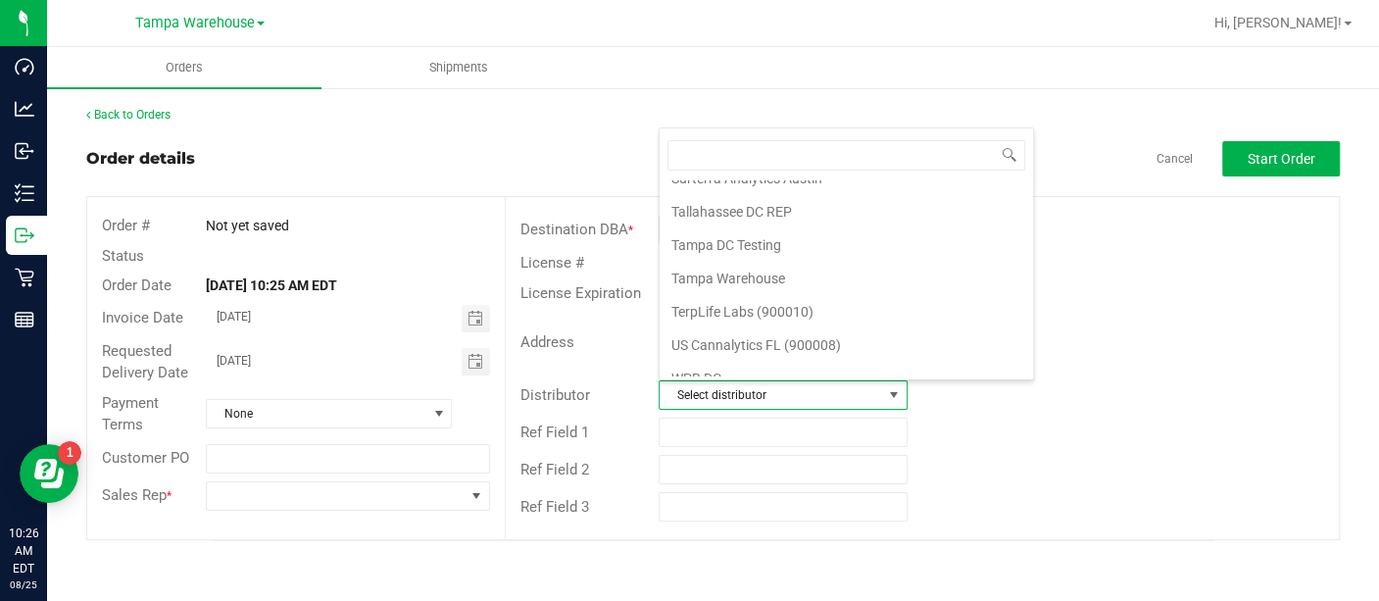
scroll to position [882, 0]
click at [752, 298] on li "Tampa Warehouse" at bounding box center [845, 314] width 373 height 33
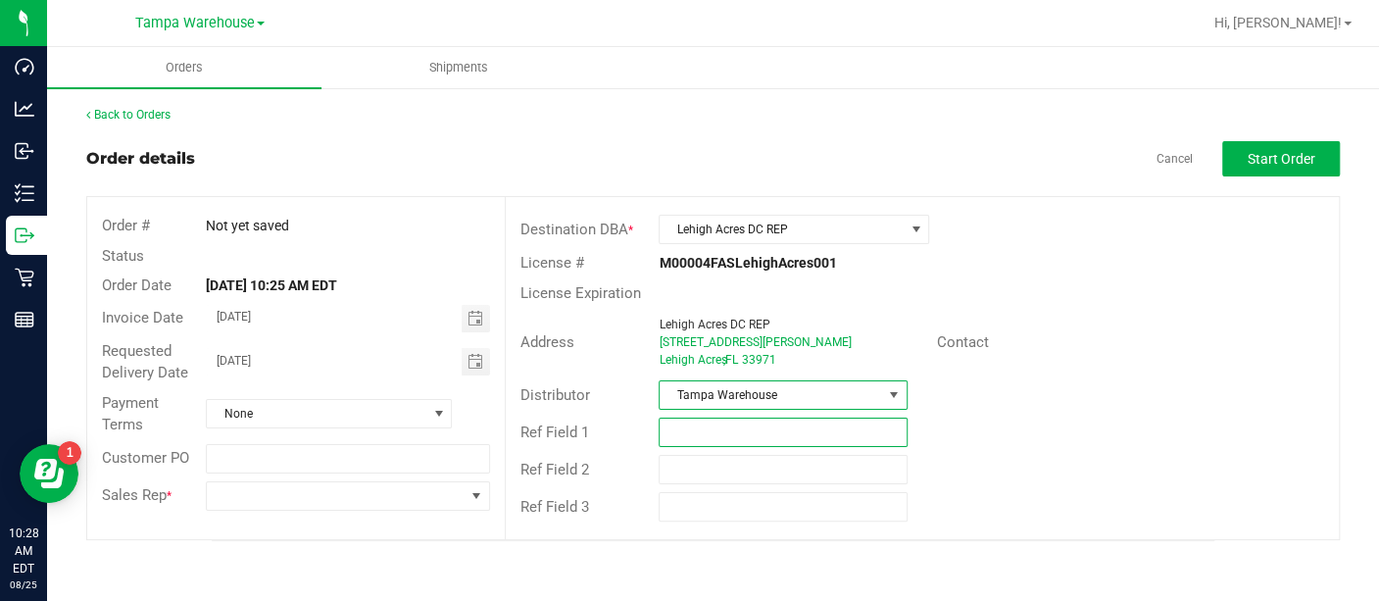
click at [718, 419] on input "text" at bounding box center [782, 431] width 248 height 29
type input "u"
type input "UNIFORMS BRADENTON [DATE]"
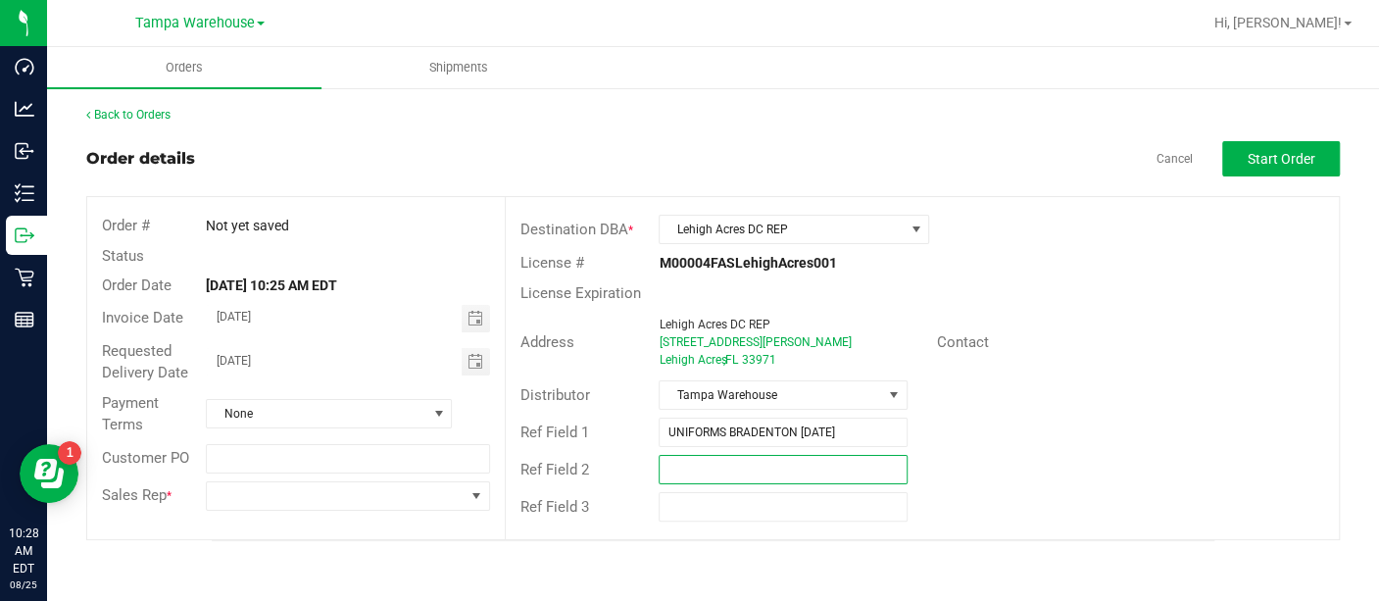
click at [707, 467] on input "text" at bounding box center [782, 469] width 248 height 29
click at [477, 352] on span "Toggle calendar" at bounding box center [475, 361] width 28 height 27
type input "[PERSON_NAME]"
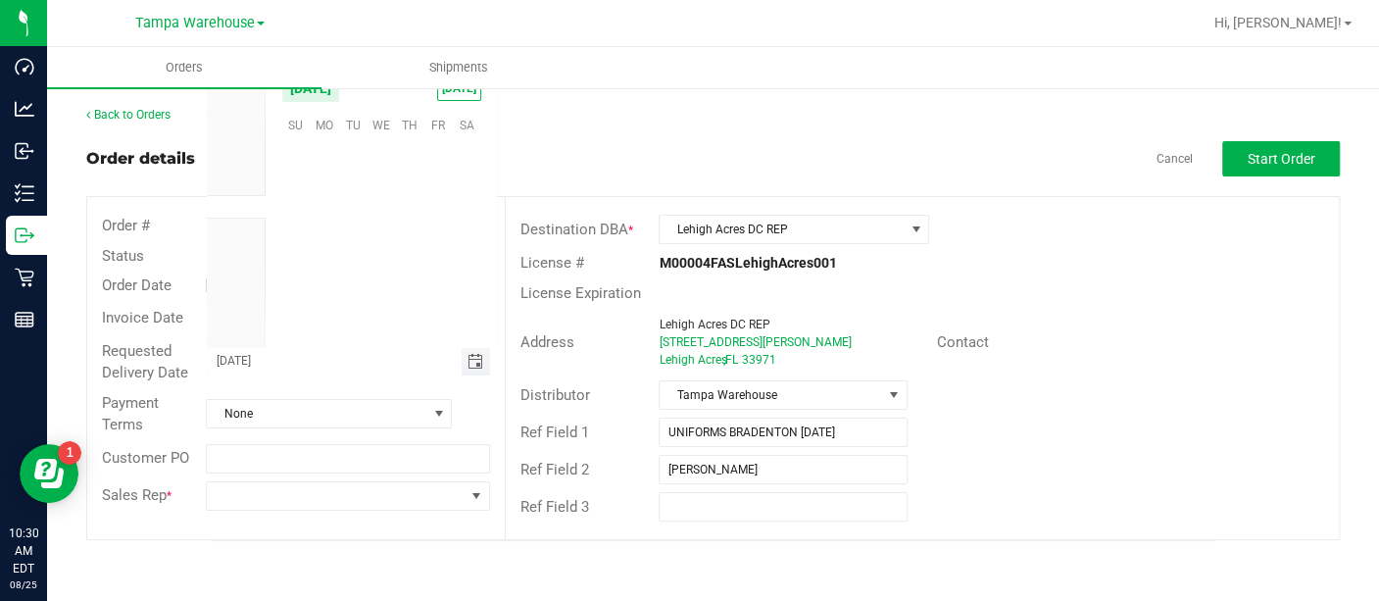
scroll to position [317534, 0]
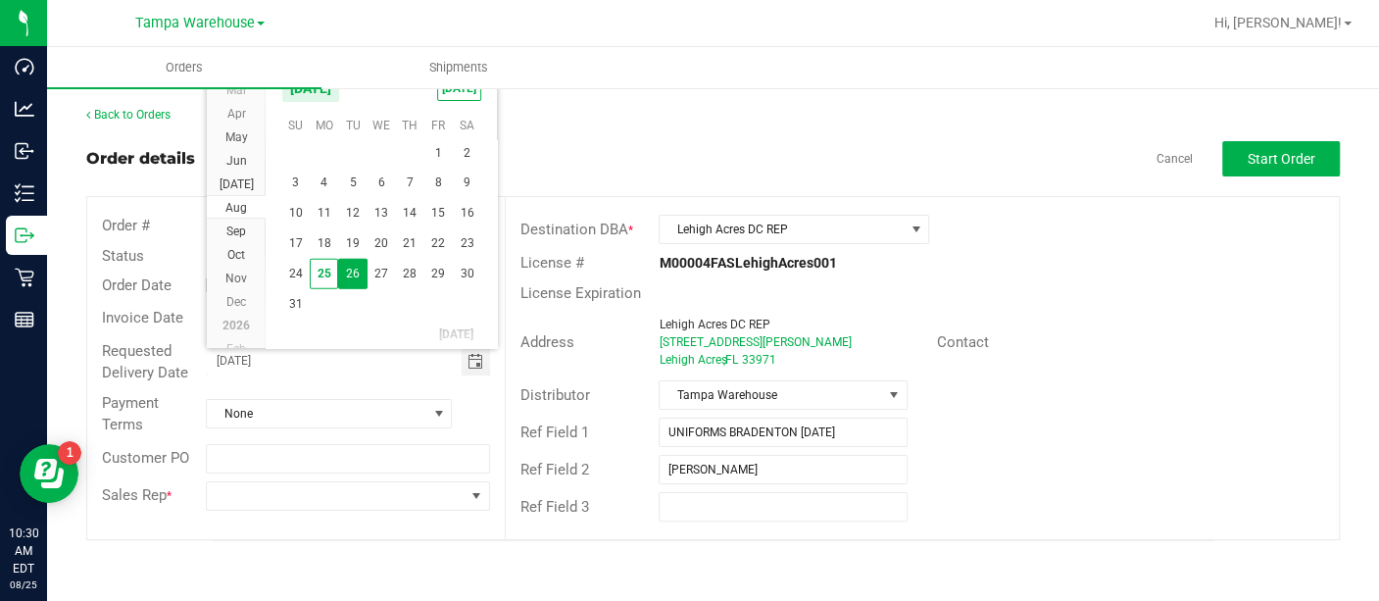
click at [358, 278] on span "26" at bounding box center [352, 274] width 28 height 30
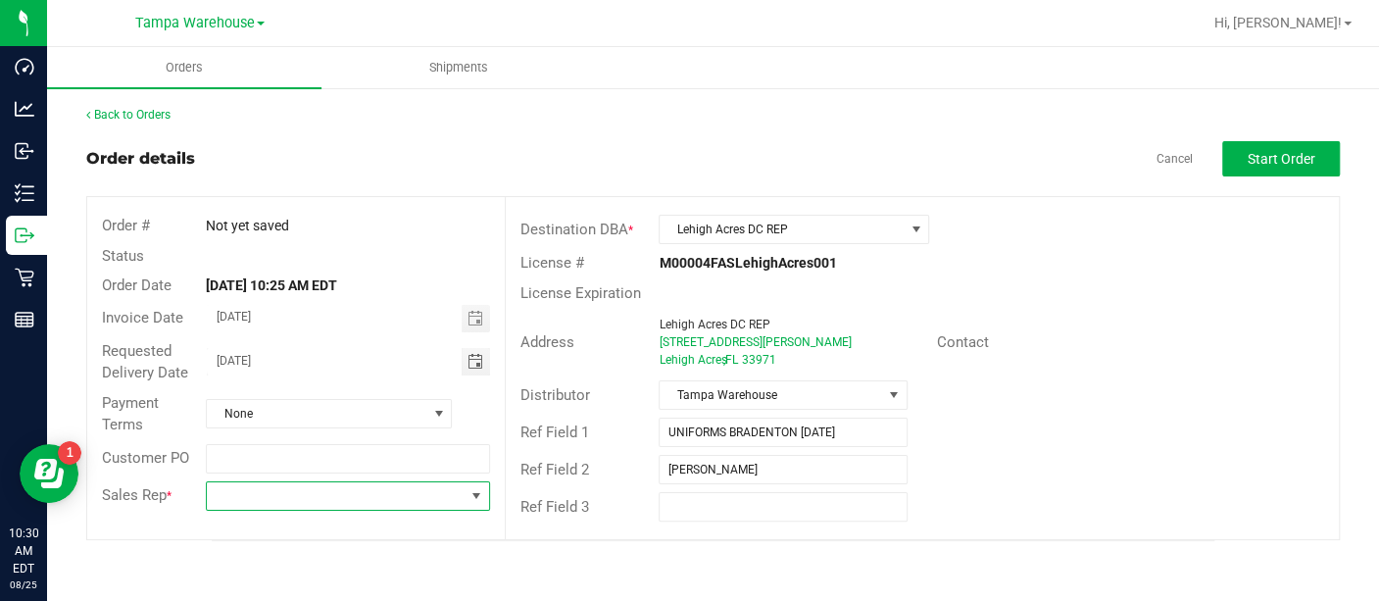
click at [472, 497] on span at bounding box center [476, 496] width 16 height 16
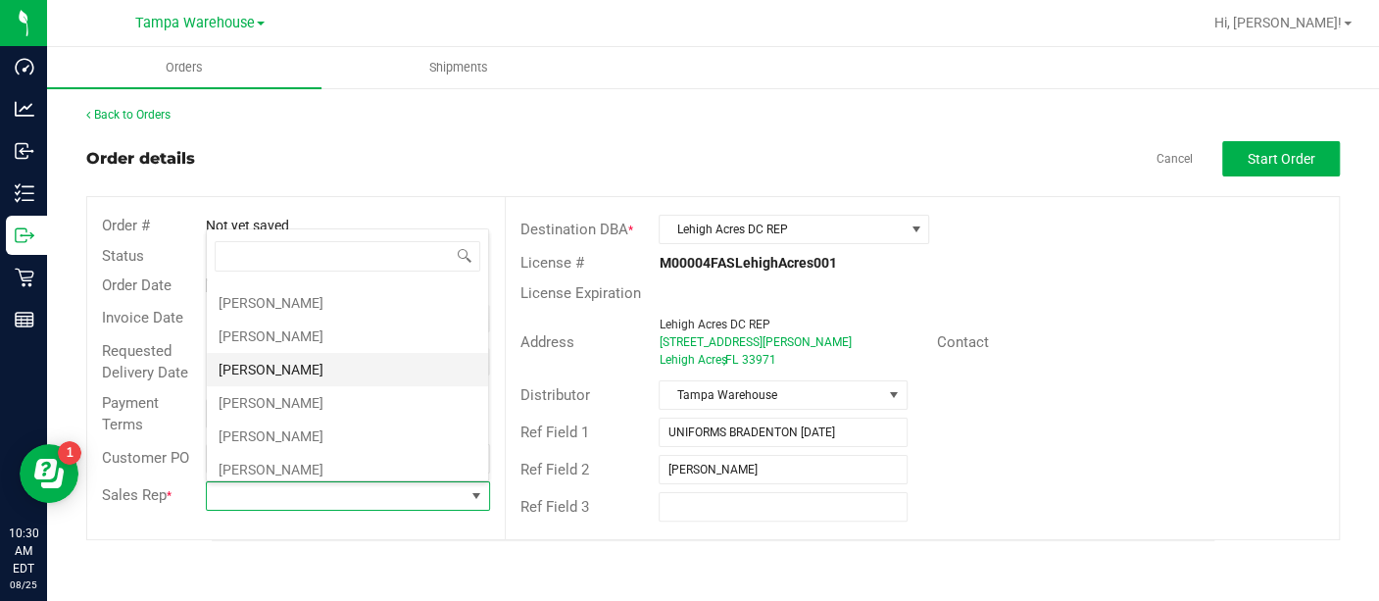
scroll to position [492, 0]
click at [285, 390] on li "[PERSON_NAME]" at bounding box center [347, 405] width 281 height 33
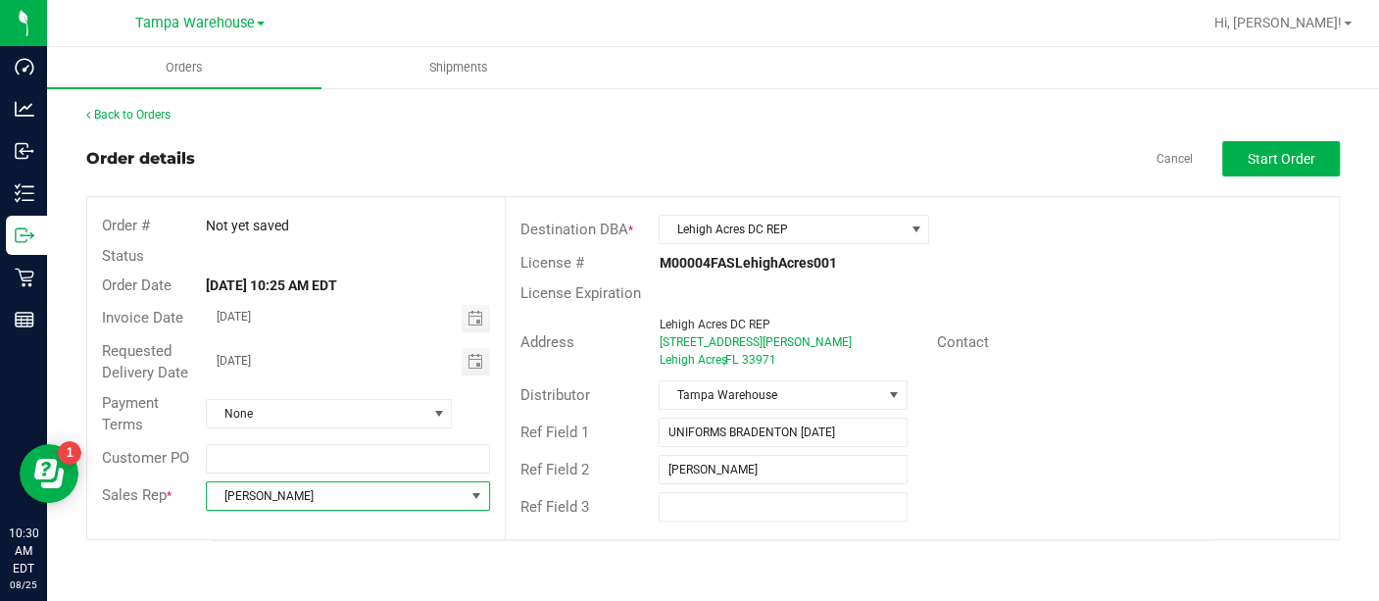
click at [1204, 259] on div "License # M00004FASLehighAcres001" at bounding box center [922, 263] width 833 height 30
click at [1276, 151] on span "Start Order" at bounding box center [1281, 159] width 68 height 16
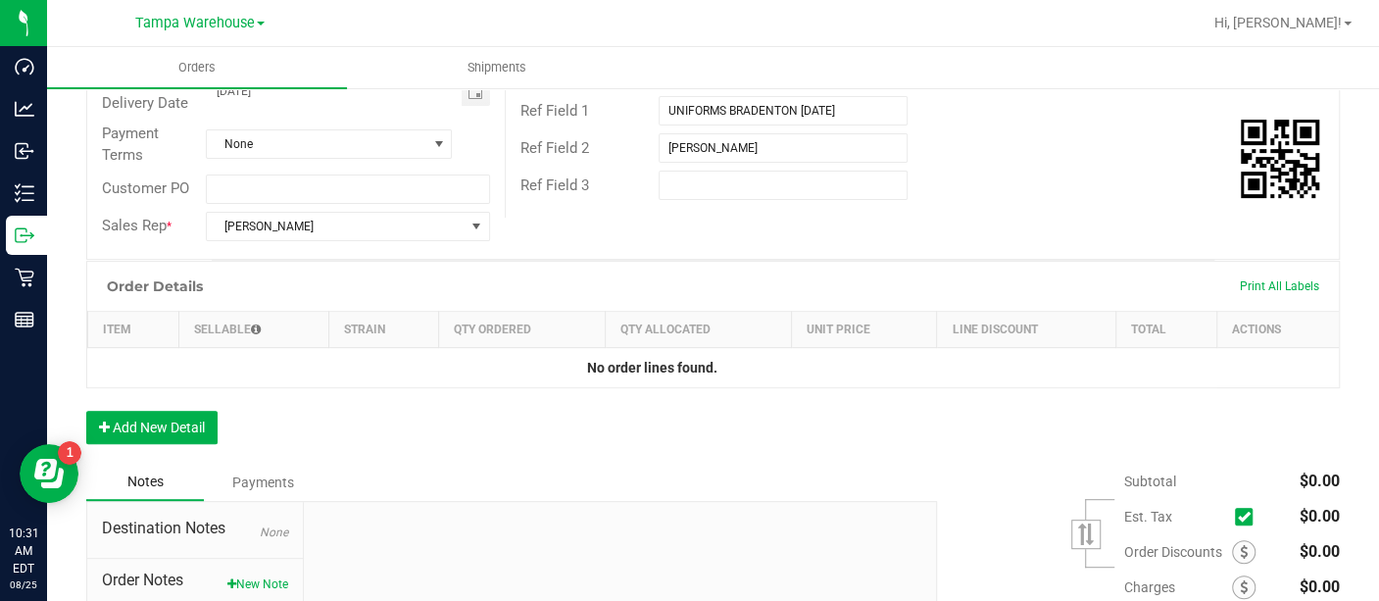
scroll to position [323, 0]
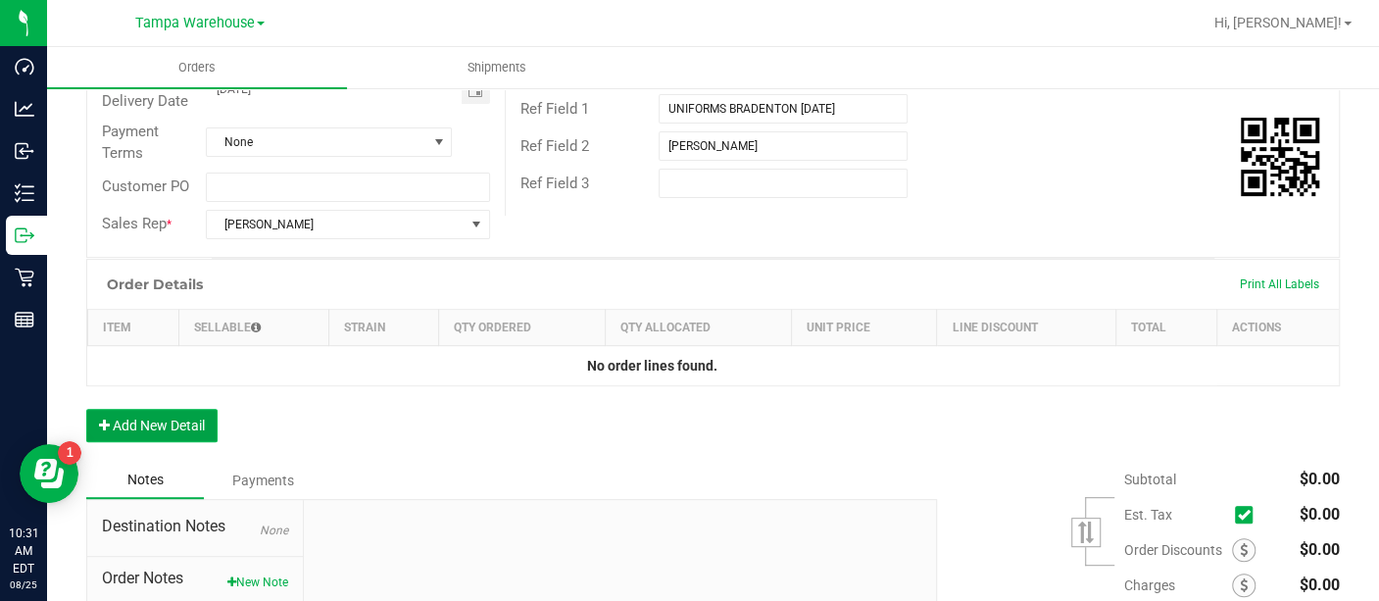
click at [153, 415] on button "Add New Detail" at bounding box center [151, 425] width 131 height 33
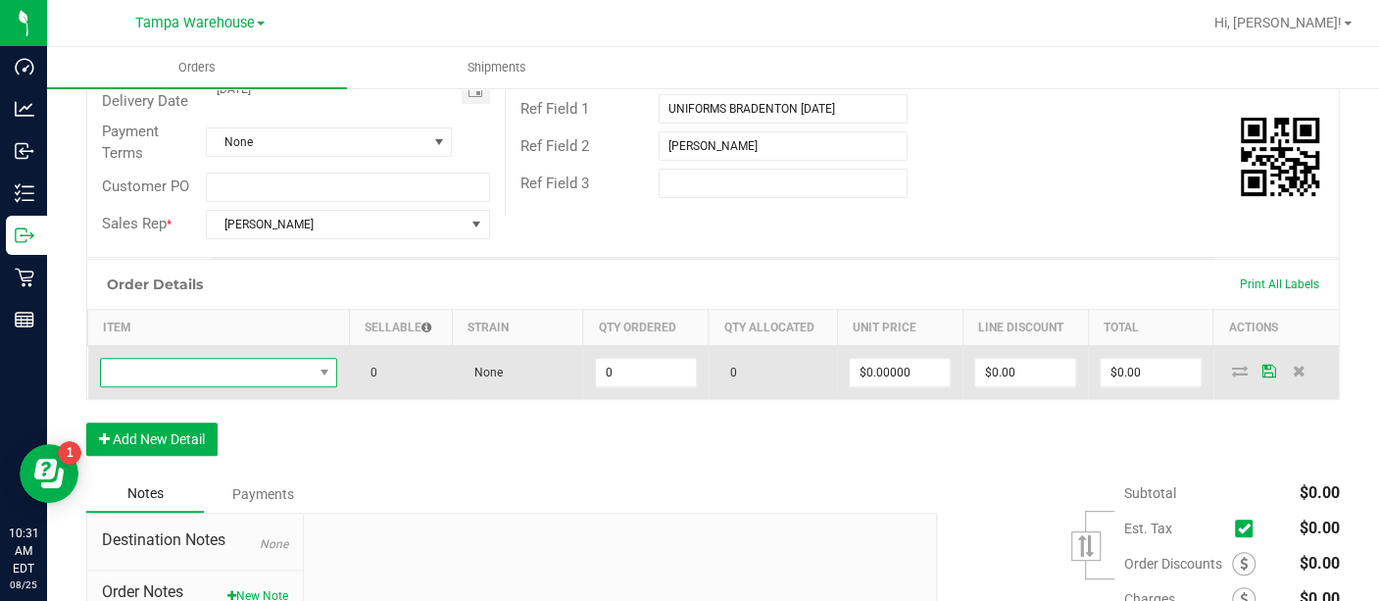
click at [233, 373] on span "NO DATA FOUND" at bounding box center [207, 372] width 212 height 27
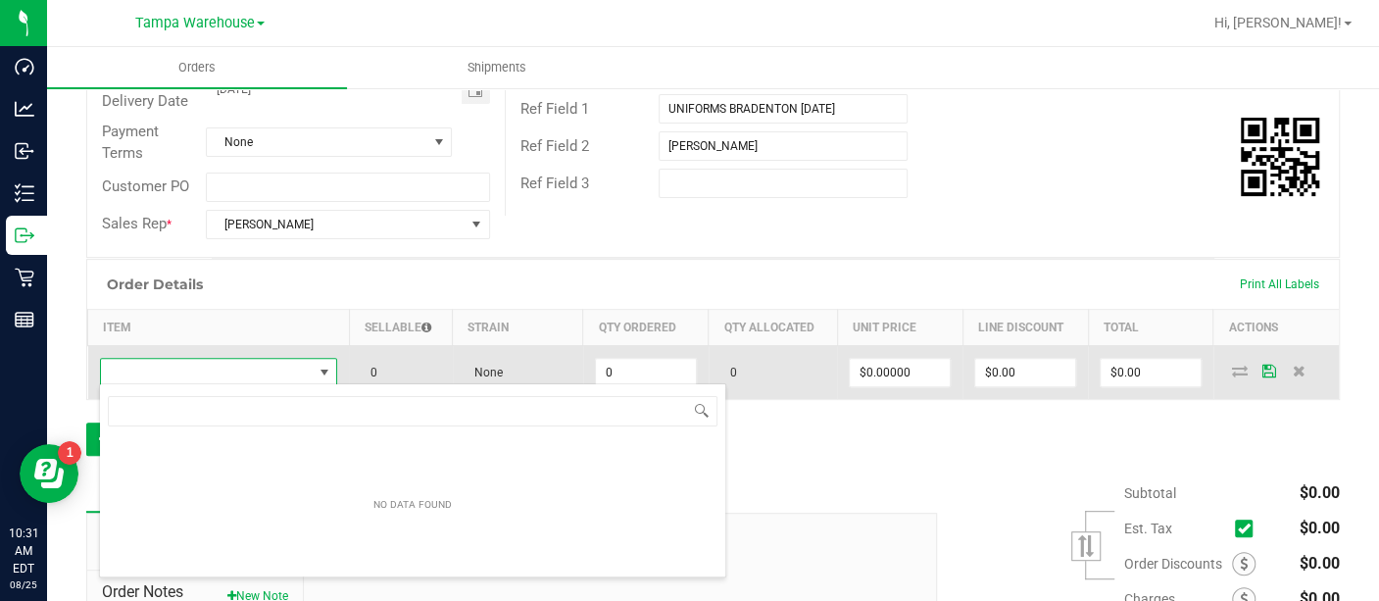
scroll to position [28, 230]
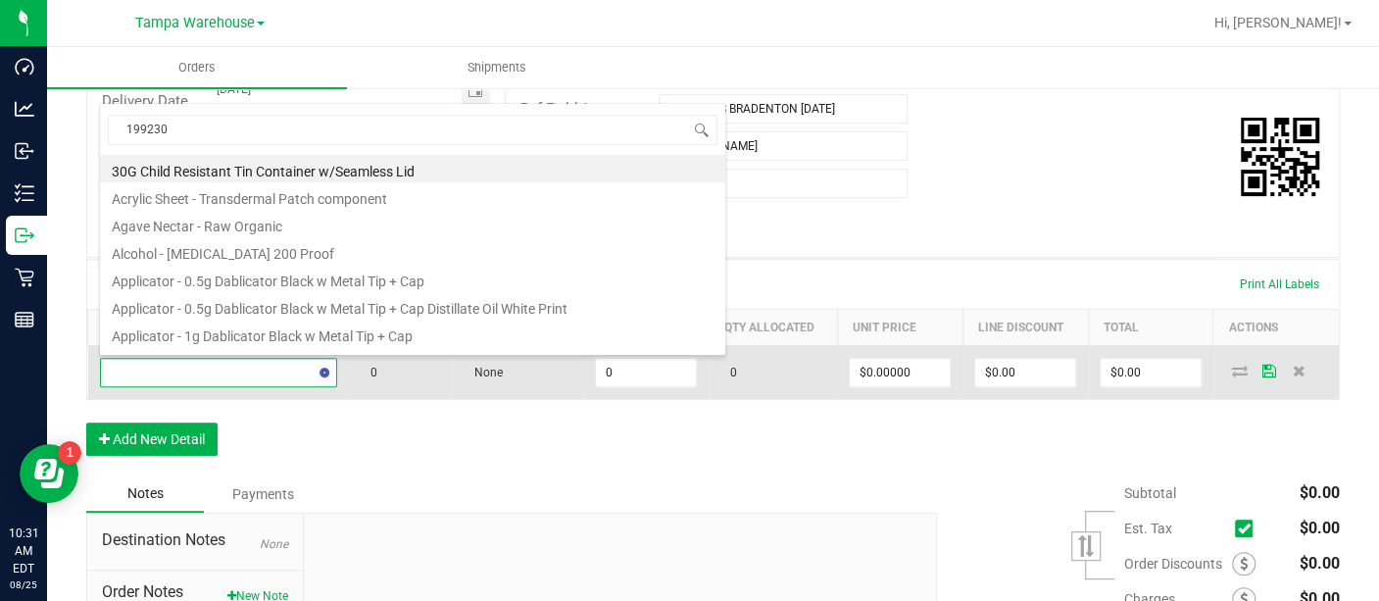
type input "1992301"
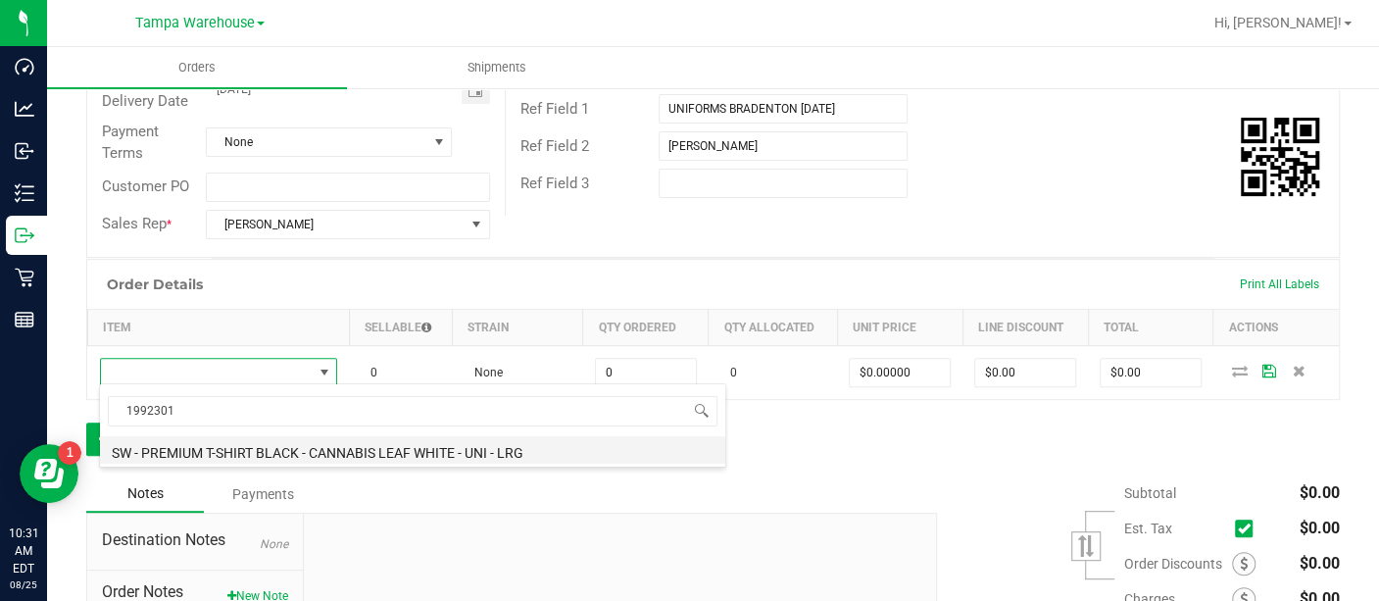
click at [304, 443] on li "SW - PREMIUM T-SHIRT BLACK - CANNABIS LEAF WHITE - UNI - LRG" at bounding box center [412, 449] width 625 height 27
type input "0 ea"
type input "$10.45000"
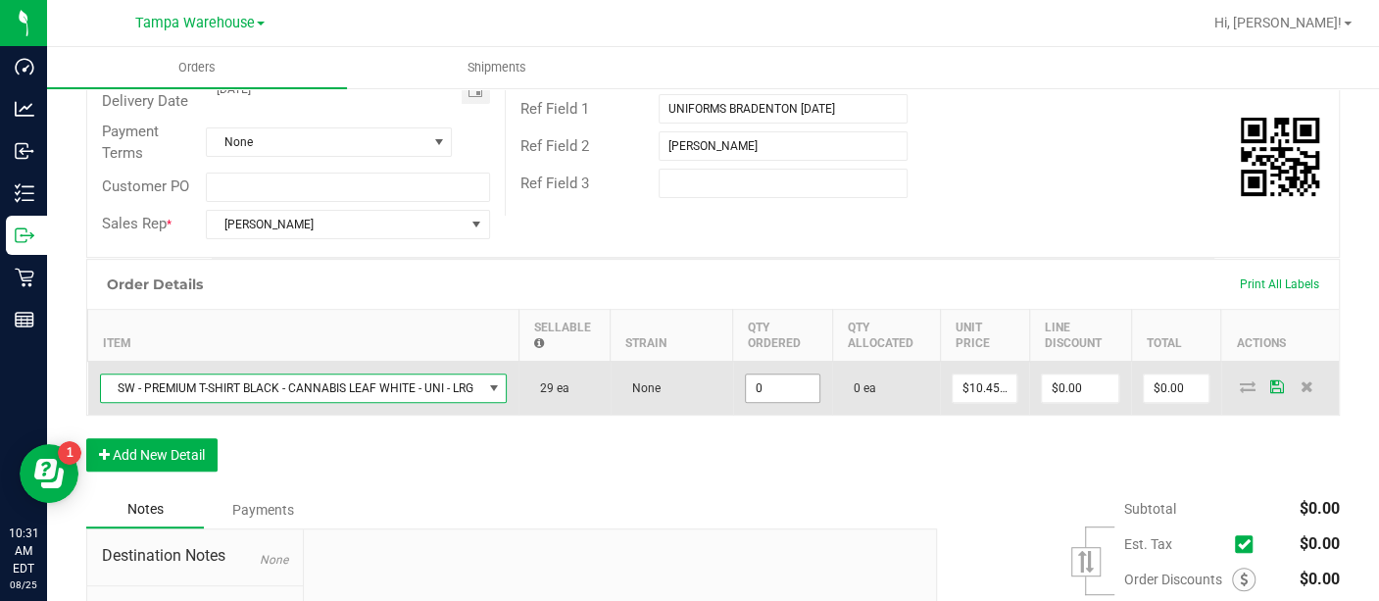
click at [784, 380] on input "0" at bounding box center [782, 387] width 73 height 27
type input "2 ea"
type input "$20.90"
click at [1239, 383] on icon at bounding box center [1247, 386] width 16 height 12
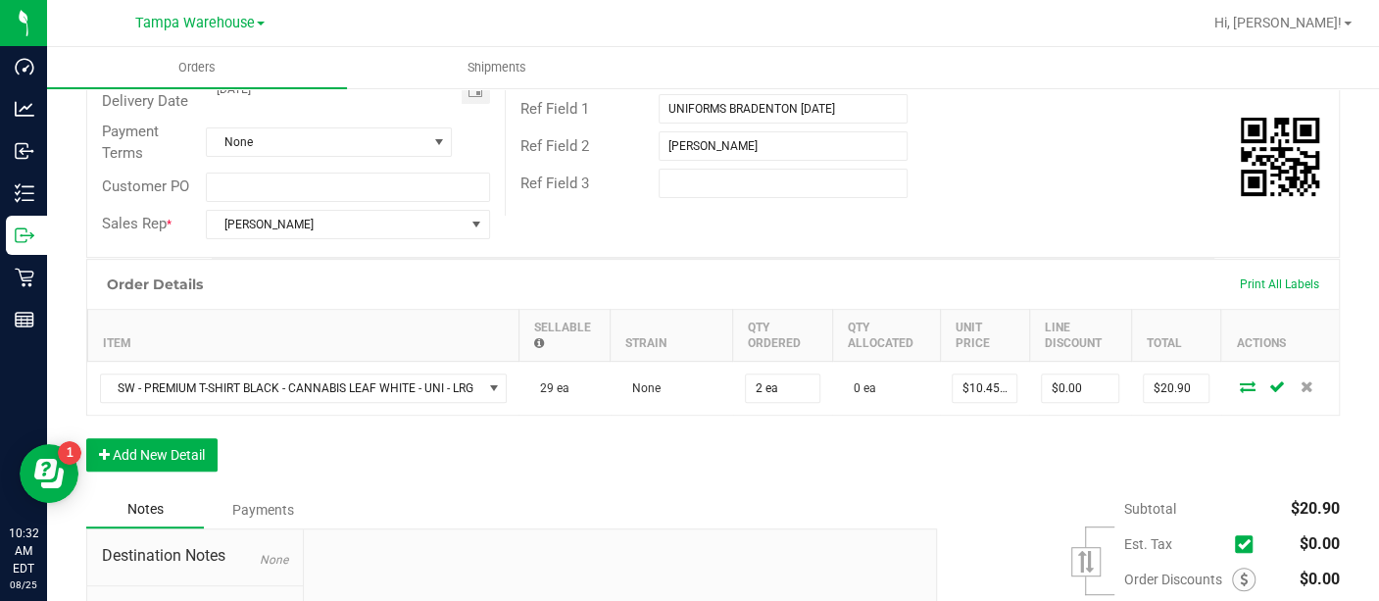
click at [1239, 383] on icon at bounding box center [1247, 386] width 16 height 12
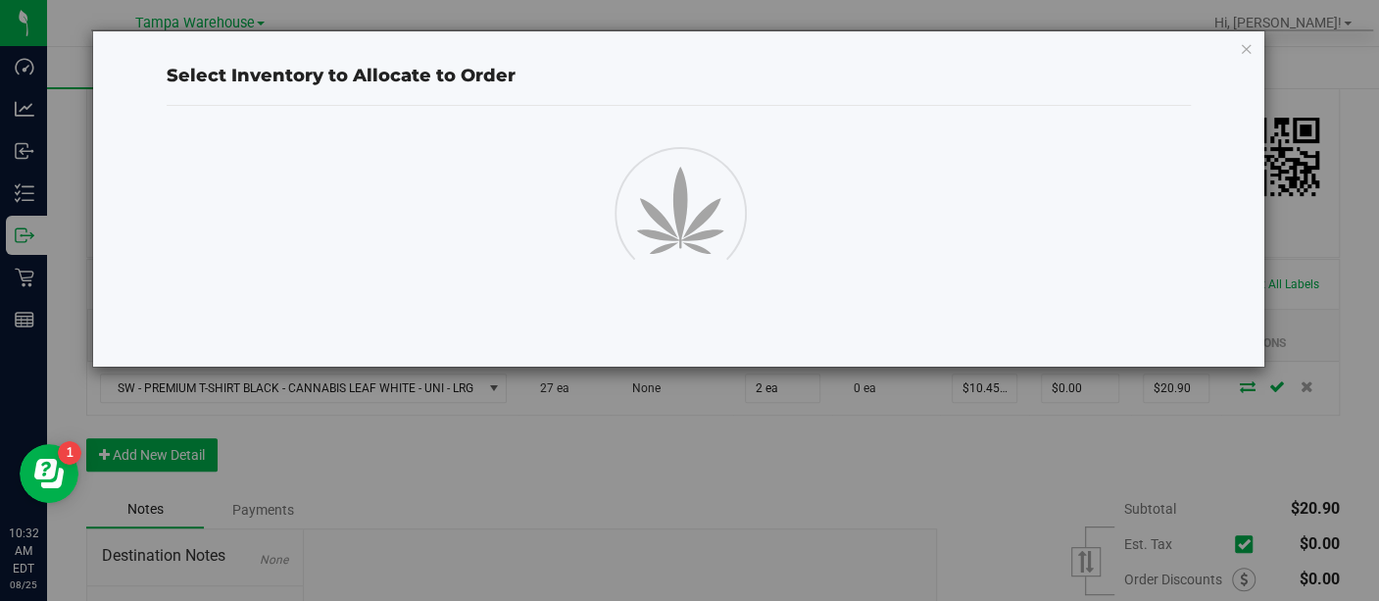
click at [1231, 383] on div "Select Inventory to Allocate to Order" at bounding box center [696, 300] width 1393 height 601
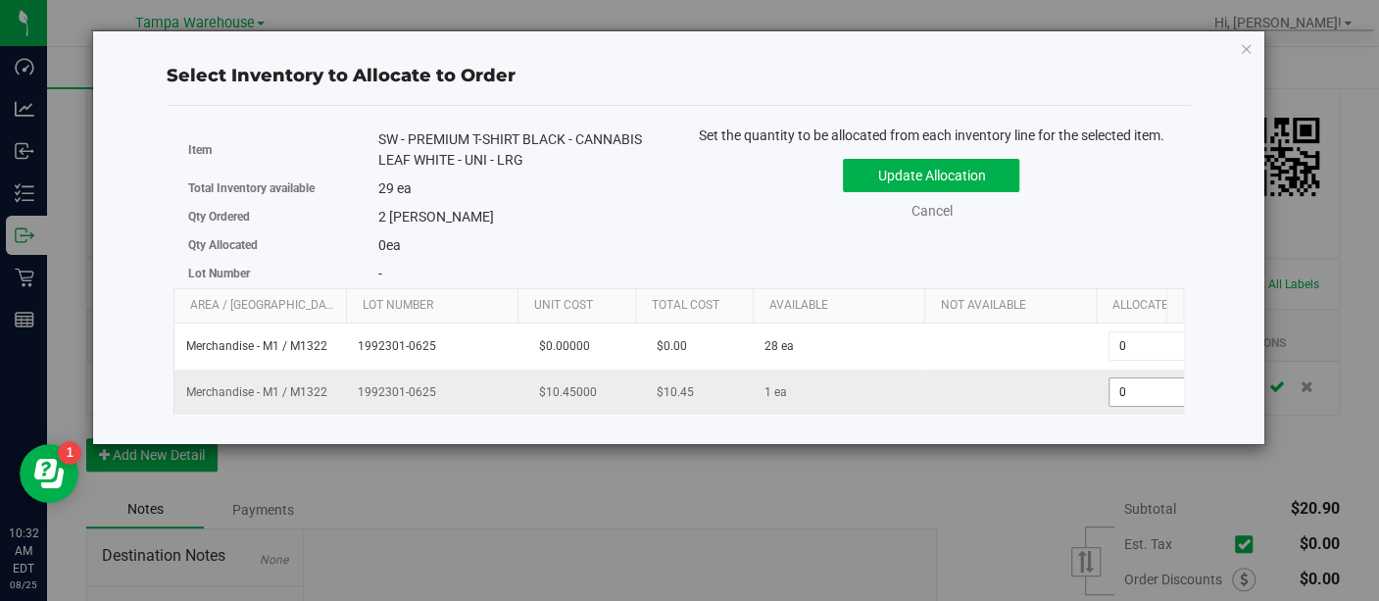
click at [1141, 399] on span "0 0" at bounding box center [1181, 391] width 146 height 29
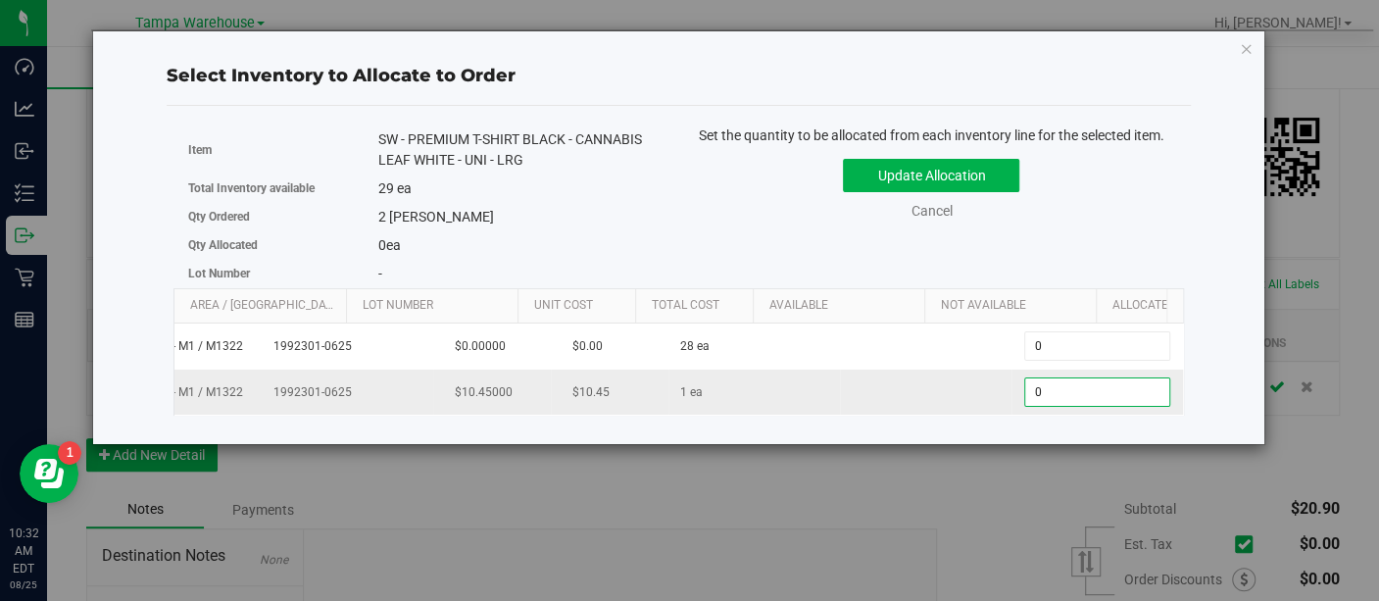
scroll to position [0, 86]
click at [1141, 399] on input "0" at bounding box center [1097, 391] width 144 height 27
type input "1"
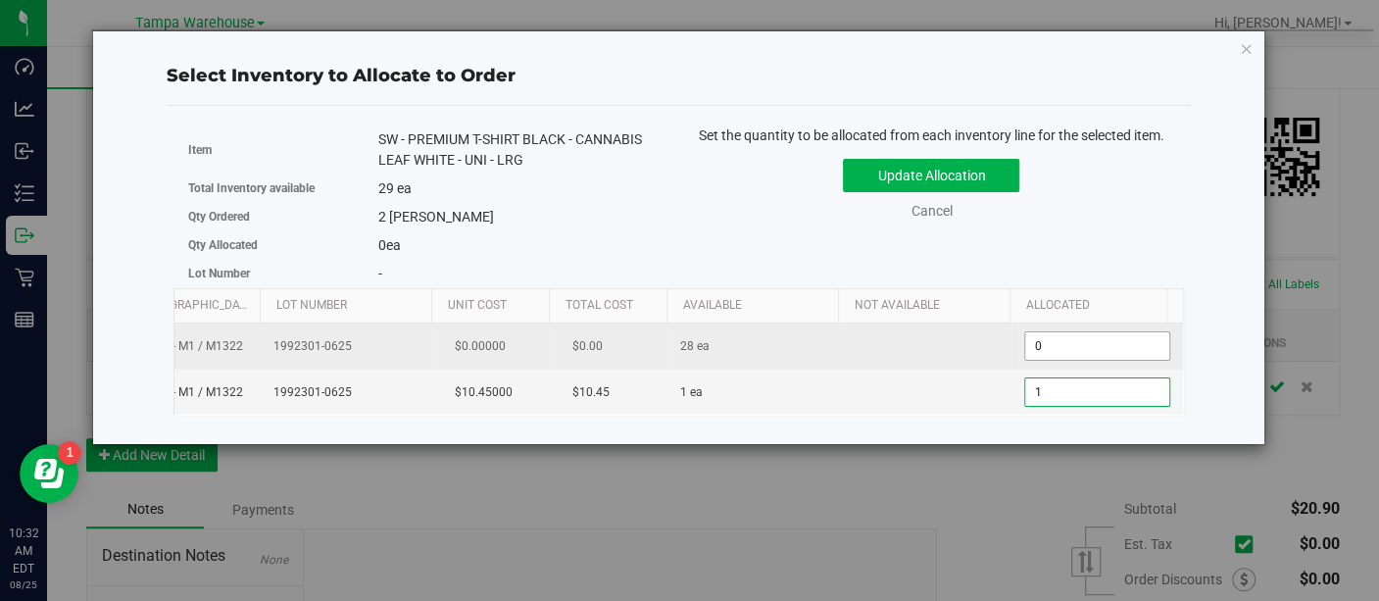
type input "1"
click at [1069, 356] on span "0 0" at bounding box center [1097, 345] width 146 height 29
click at [1069, 356] on input "0" at bounding box center [1097, 345] width 144 height 27
type input "1"
click at [1069, 356] on input "1" at bounding box center [1097, 345] width 144 height 27
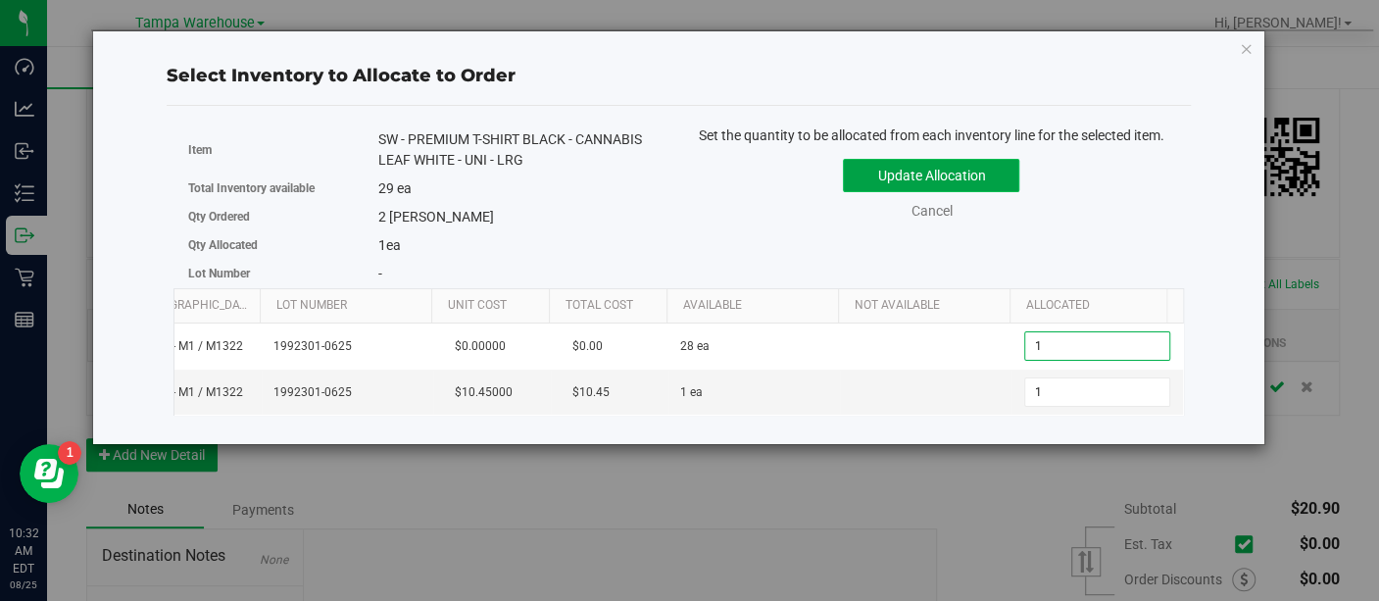
type input "1"
click at [884, 171] on button "Update Allocation" at bounding box center [931, 175] width 176 height 33
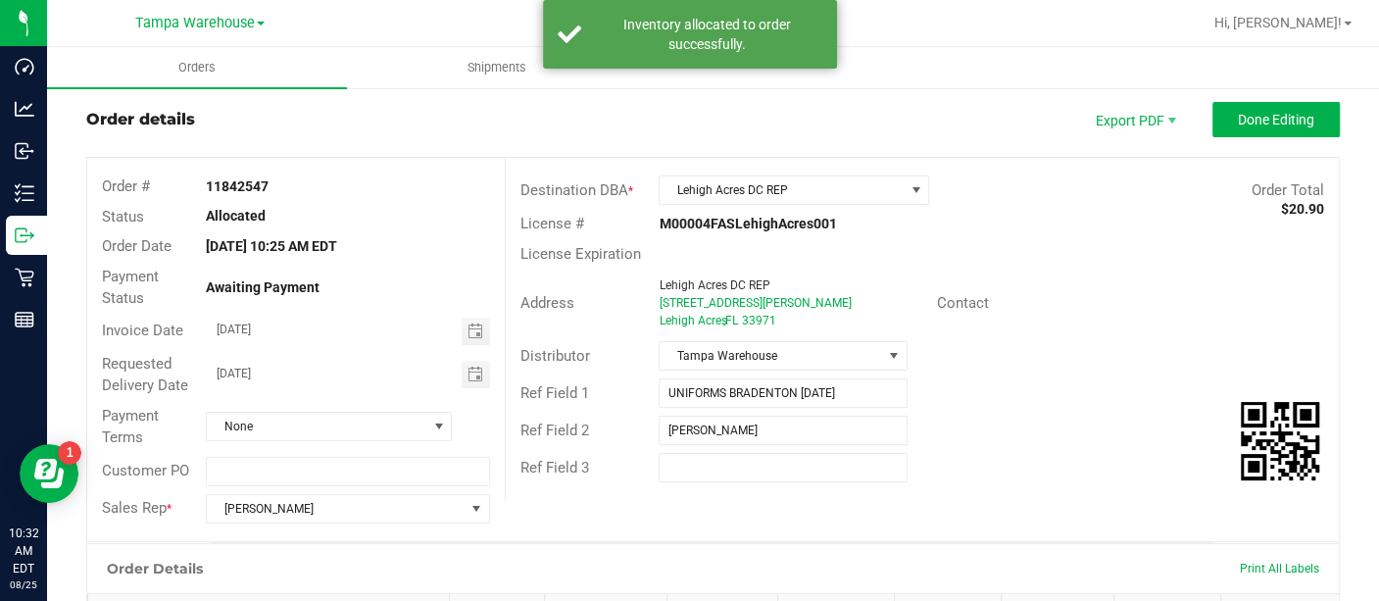
scroll to position [0, 0]
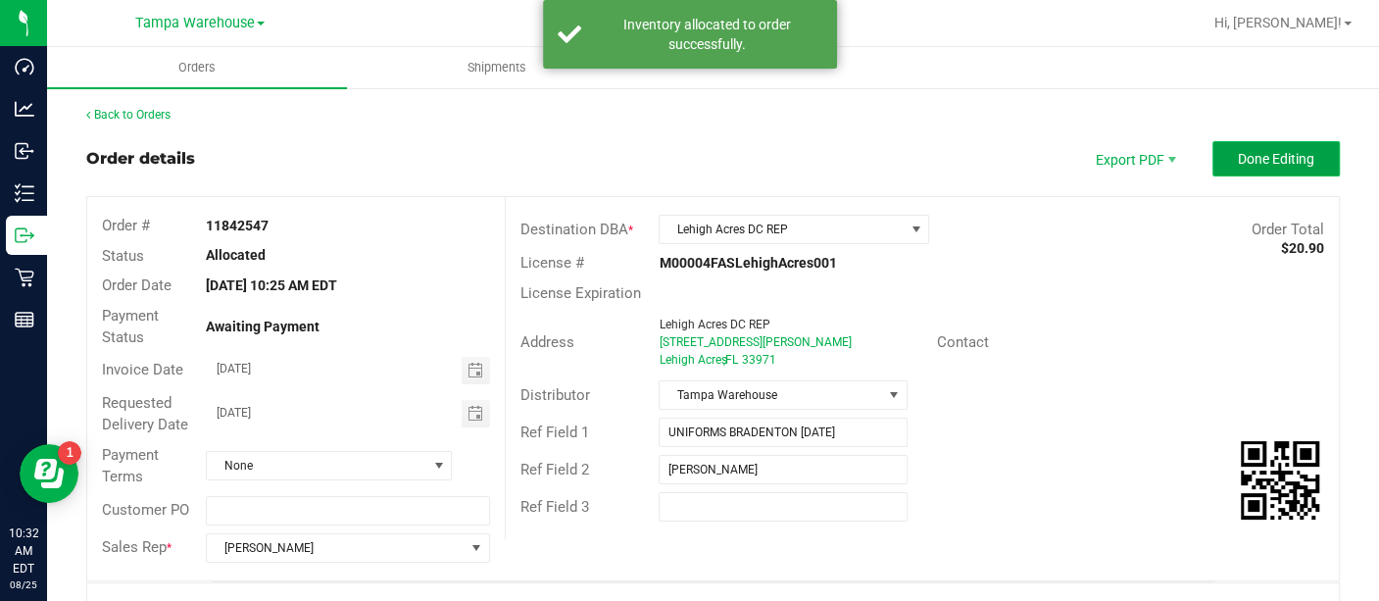
click at [1244, 157] on span "Done Editing" at bounding box center [1275, 159] width 76 height 16
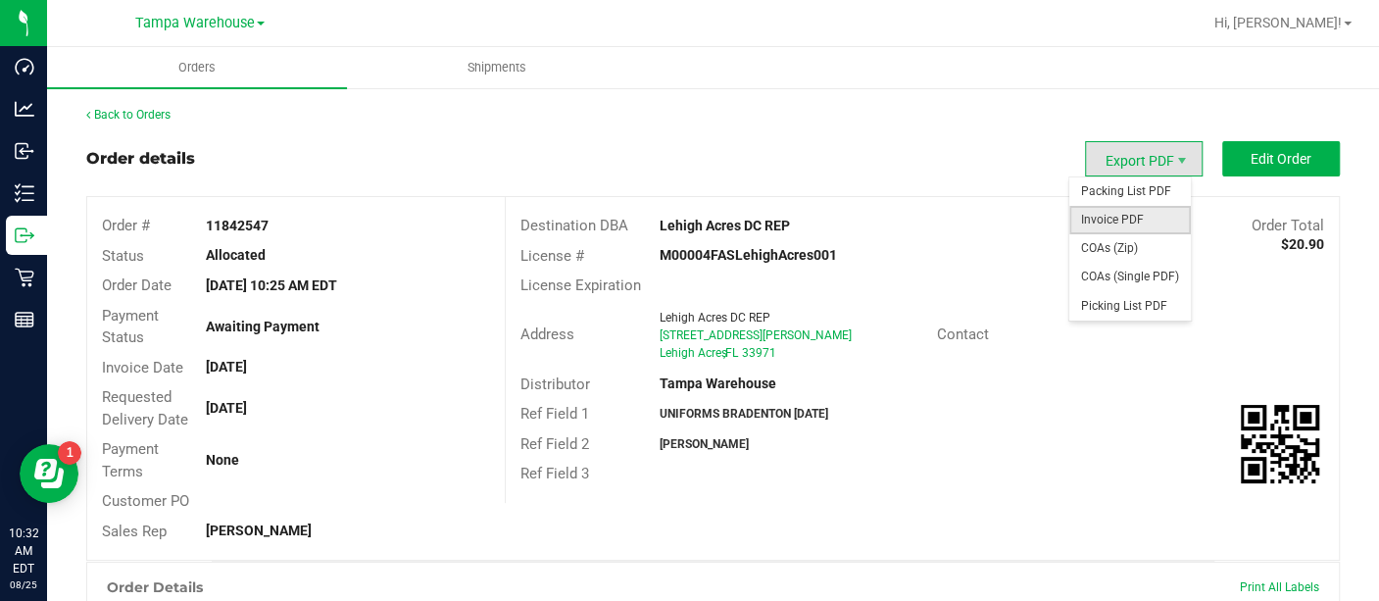
click at [1125, 217] on span "Invoice PDF" at bounding box center [1129, 220] width 121 height 28
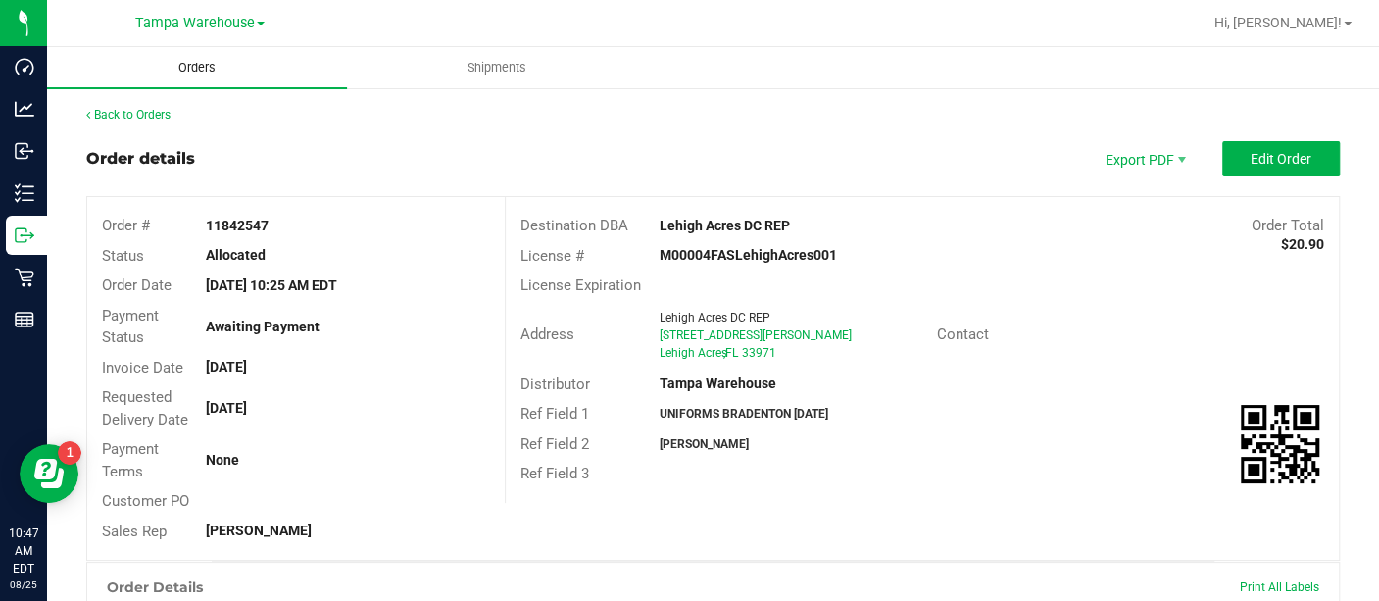
click at [200, 62] on span "Orders" at bounding box center [197, 68] width 90 height 18
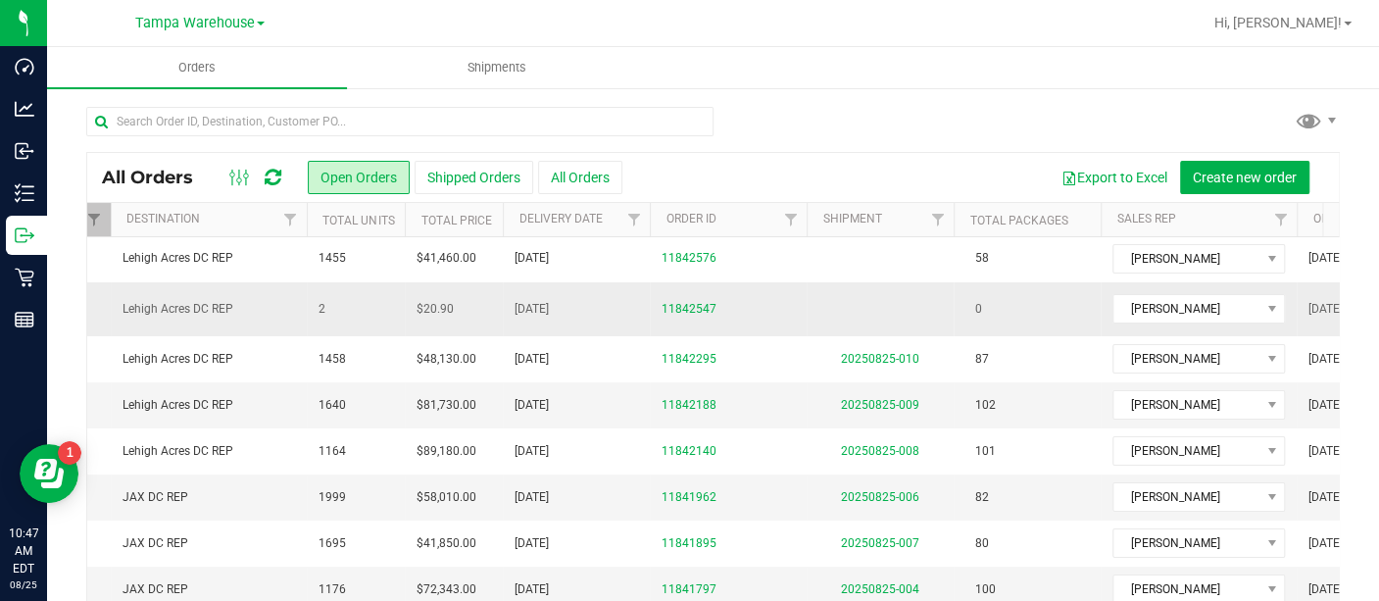
click at [775, 304] on span "11842547" at bounding box center [727, 309] width 133 height 19
click at [373, 295] on td "2" at bounding box center [356, 309] width 98 height 54
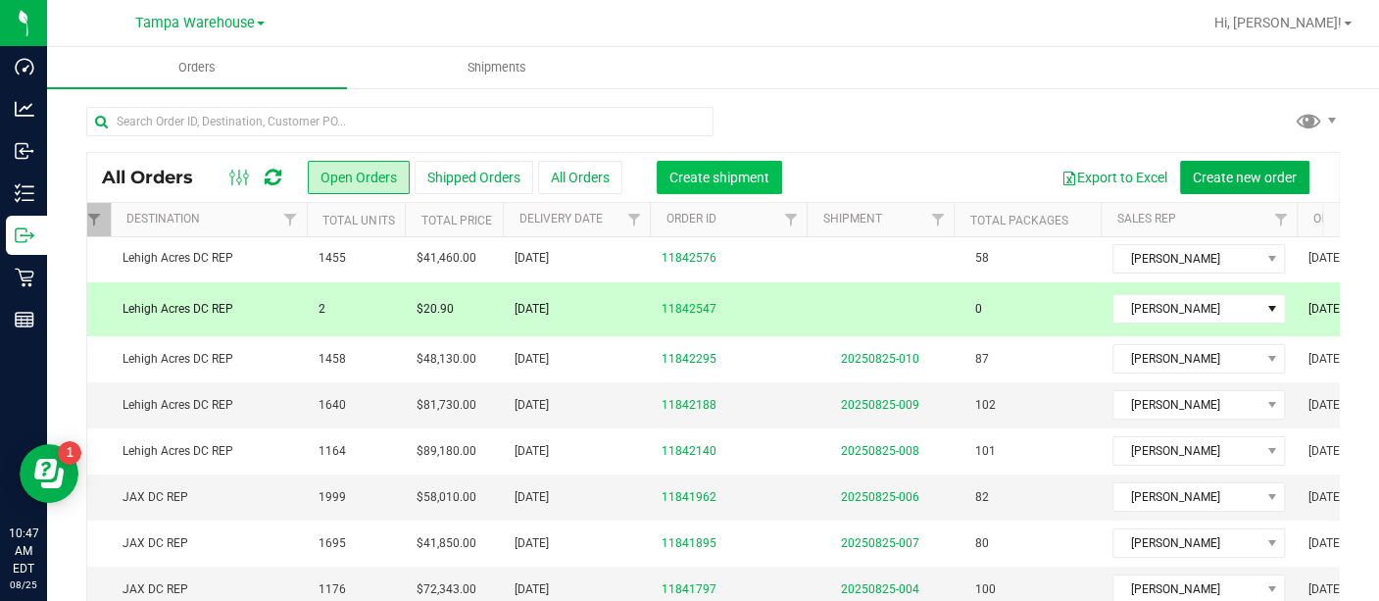
click at [711, 167] on button "Create shipment" at bounding box center [718, 177] width 125 height 33
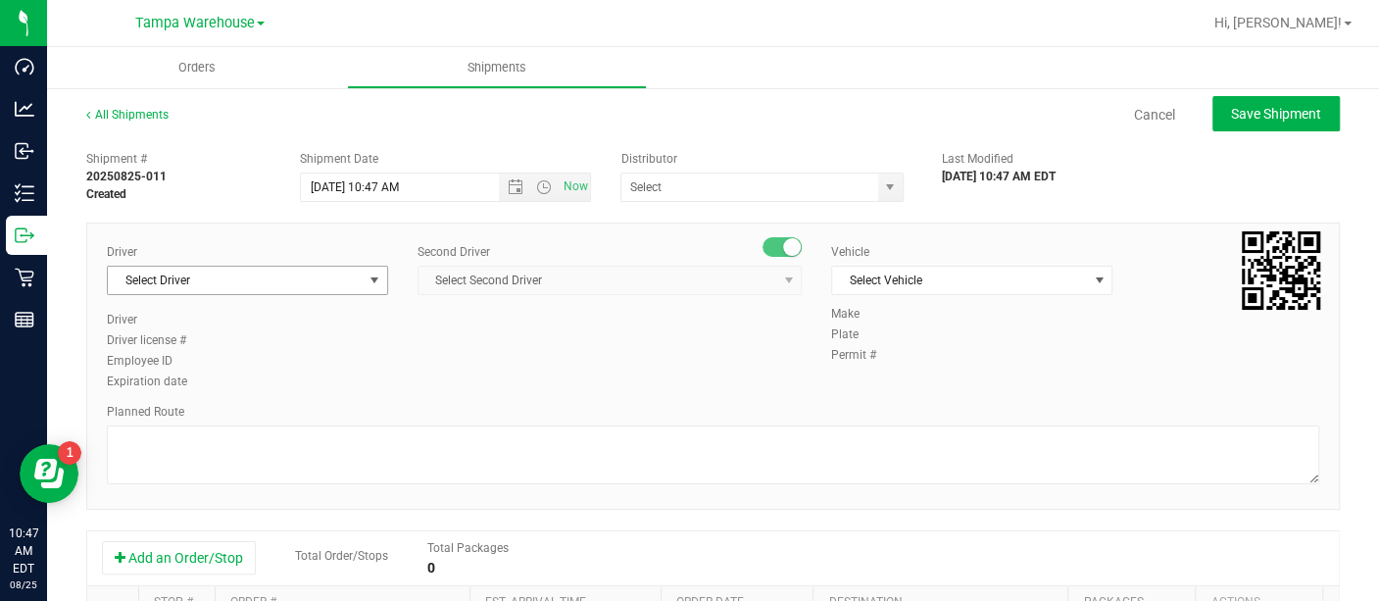
click at [347, 276] on span "Select Driver" at bounding box center [235, 279] width 255 height 27
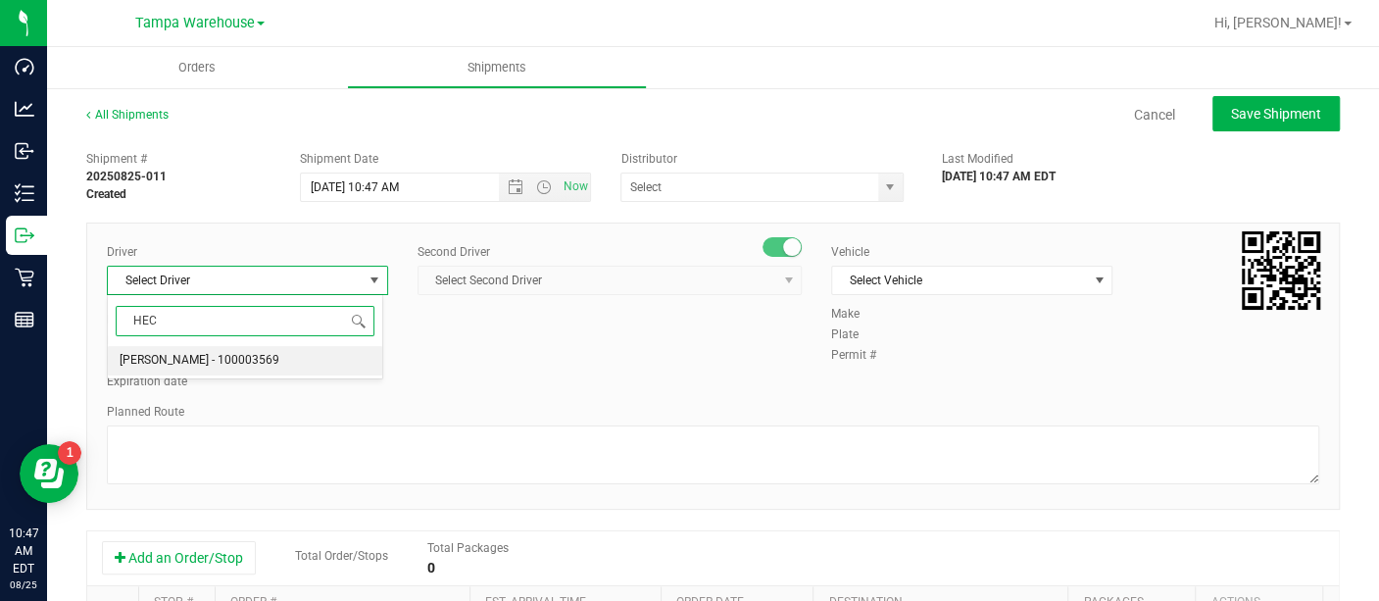
click at [264, 368] on li "[PERSON_NAME] - 100003569" at bounding box center [245, 360] width 275 height 29
type input "HEC"
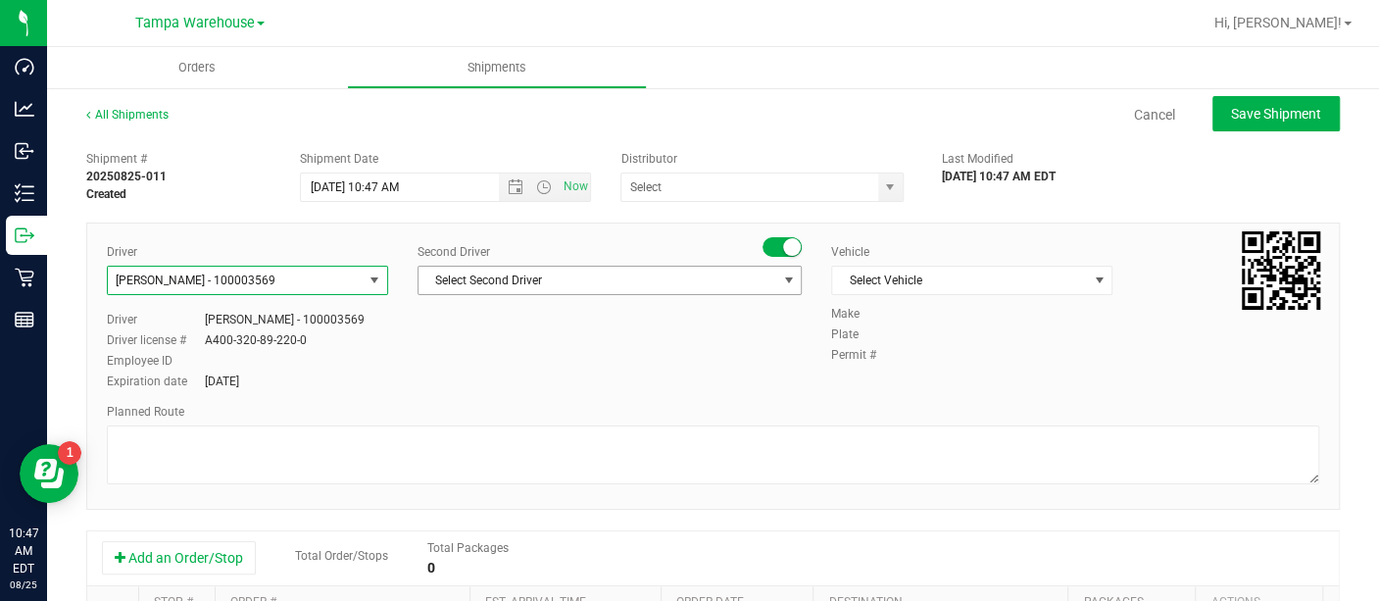
click at [517, 275] on span "Select Second Driver" at bounding box center [597, 279] width 358 height 27
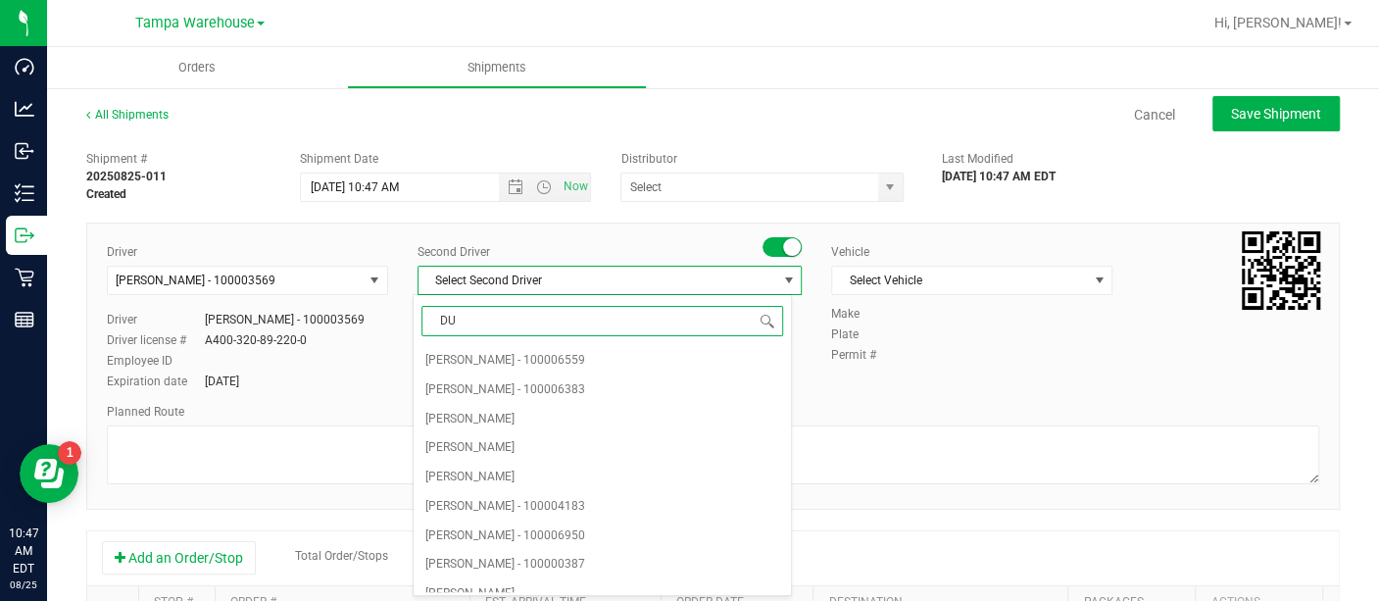
type input "DUS"
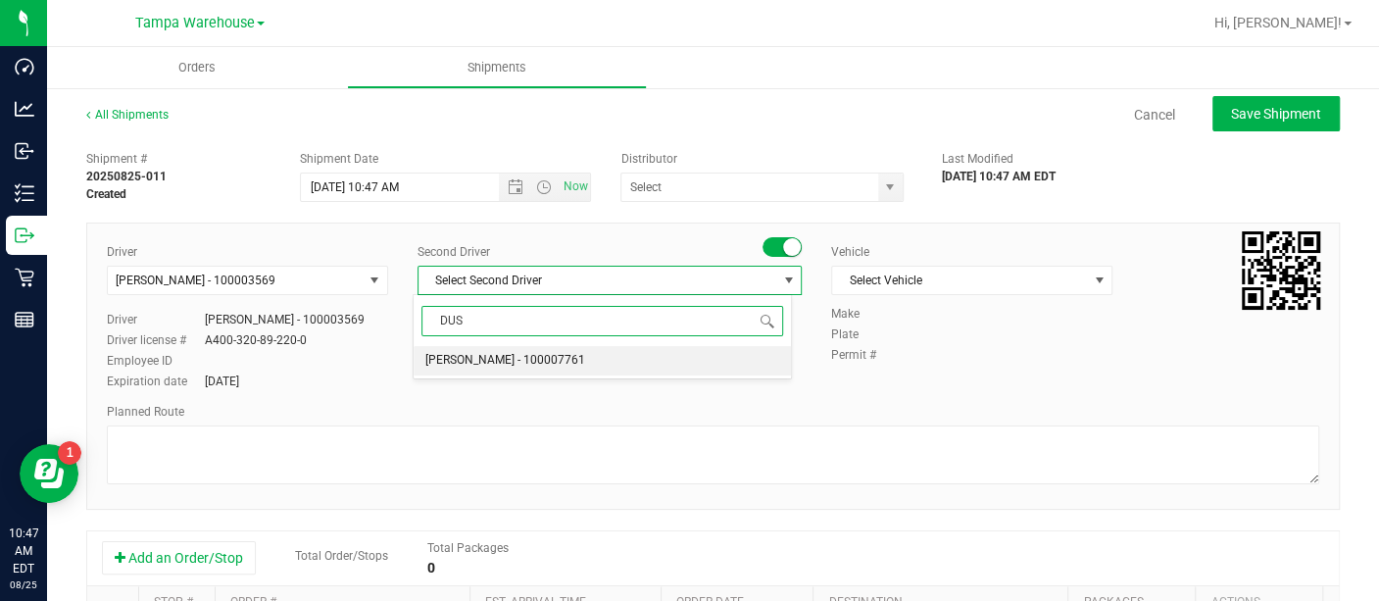
click at [504, 363] on span "[PERSON_NAME] - 100007761" at bounding box center [505, 360] width 160 height 25
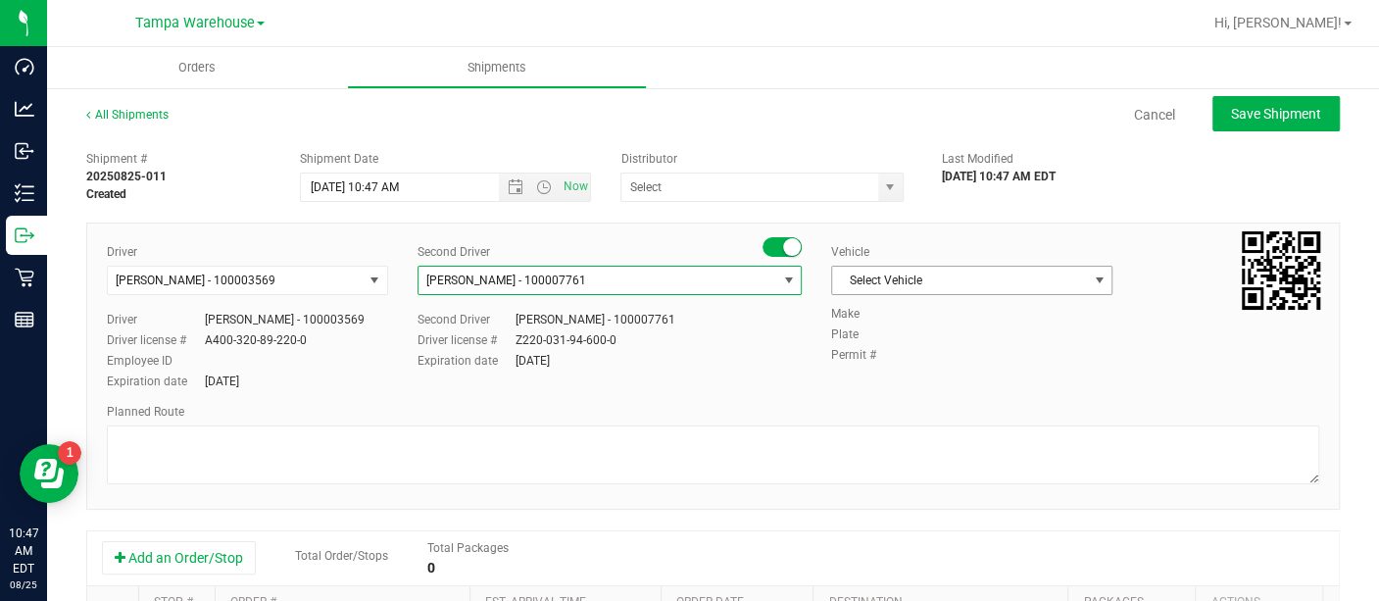
click at [903, 284] on span "Select Vehicle" at bounding box center [959, 279] width 255 height 27
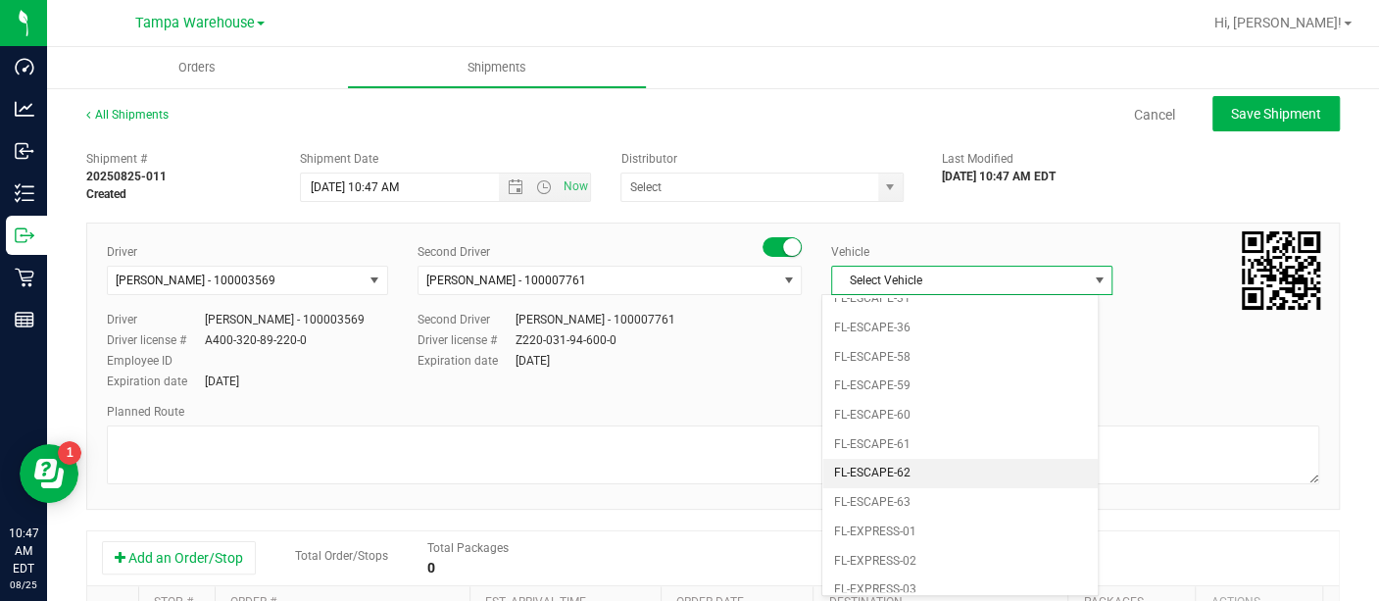
scroll to position [216, 0]
click at [882, 523] on li "FL-EXPRESS-01" at bounding box center [959, 533] width 275 height 29
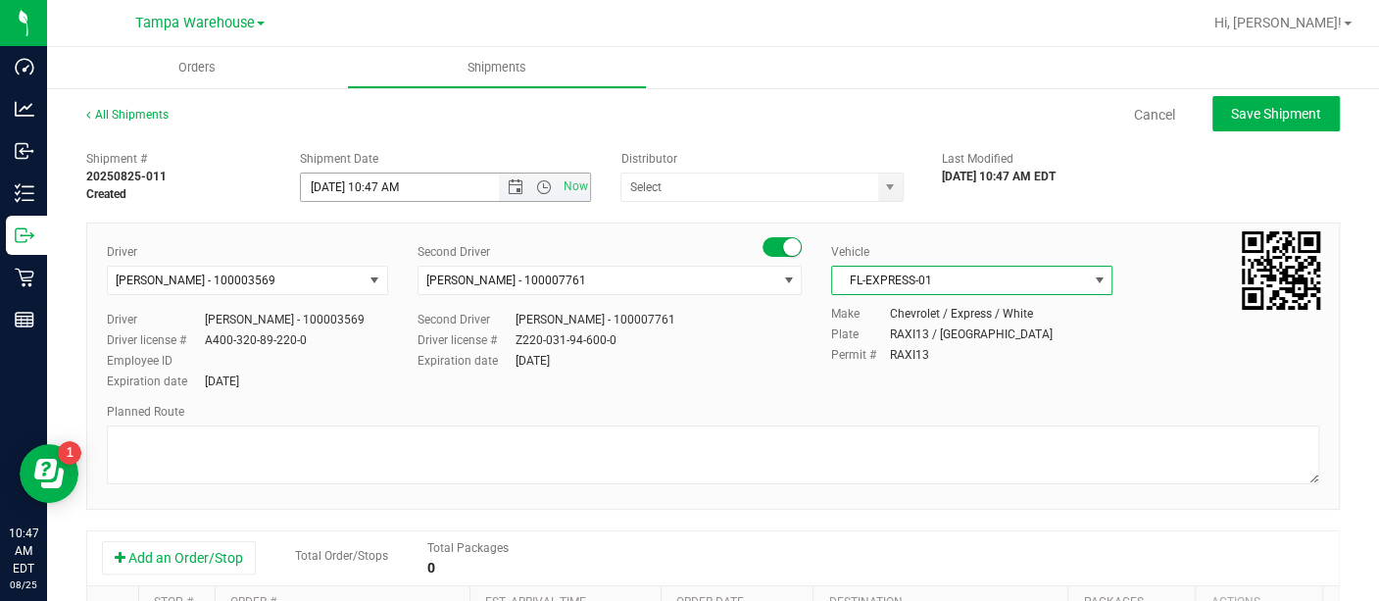
click at [504, 194] on span "Now" at bounding box center [545, 186] width 92 height 27
click at [508, 192] on span "Open the date view" at bounding box center [516, 187] width 16 height 16
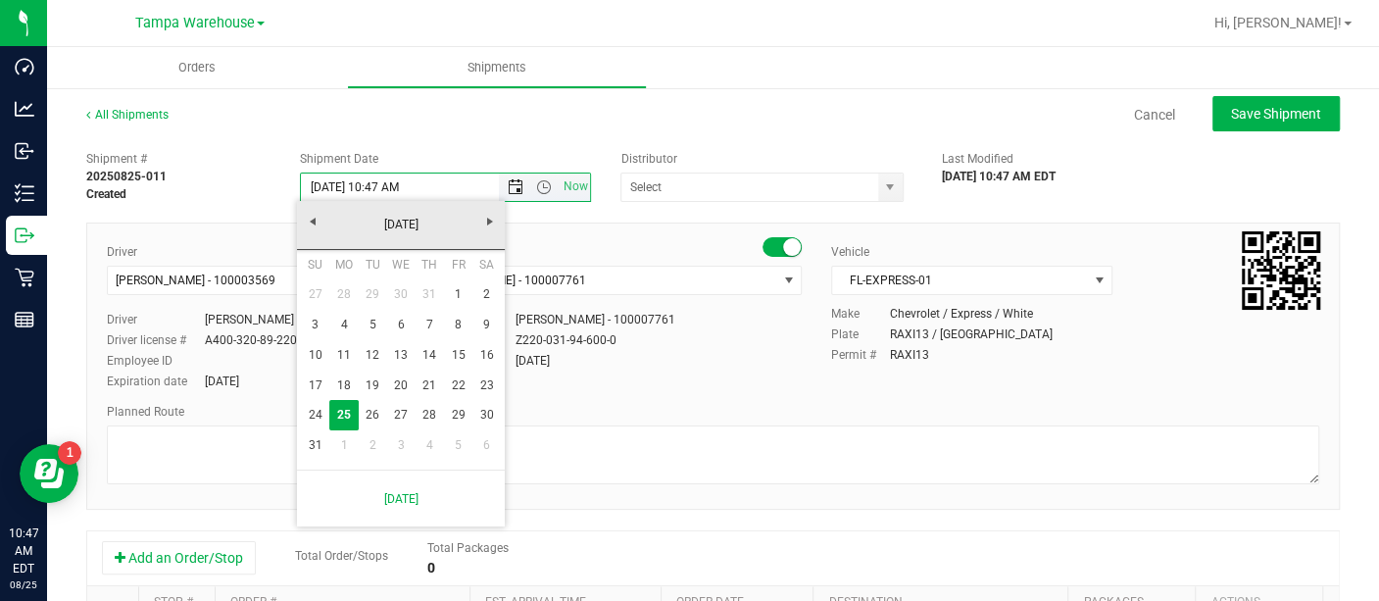
click at [509, 183] on span "Open the date view" at bounding box center [516, 187] width 16 height 16
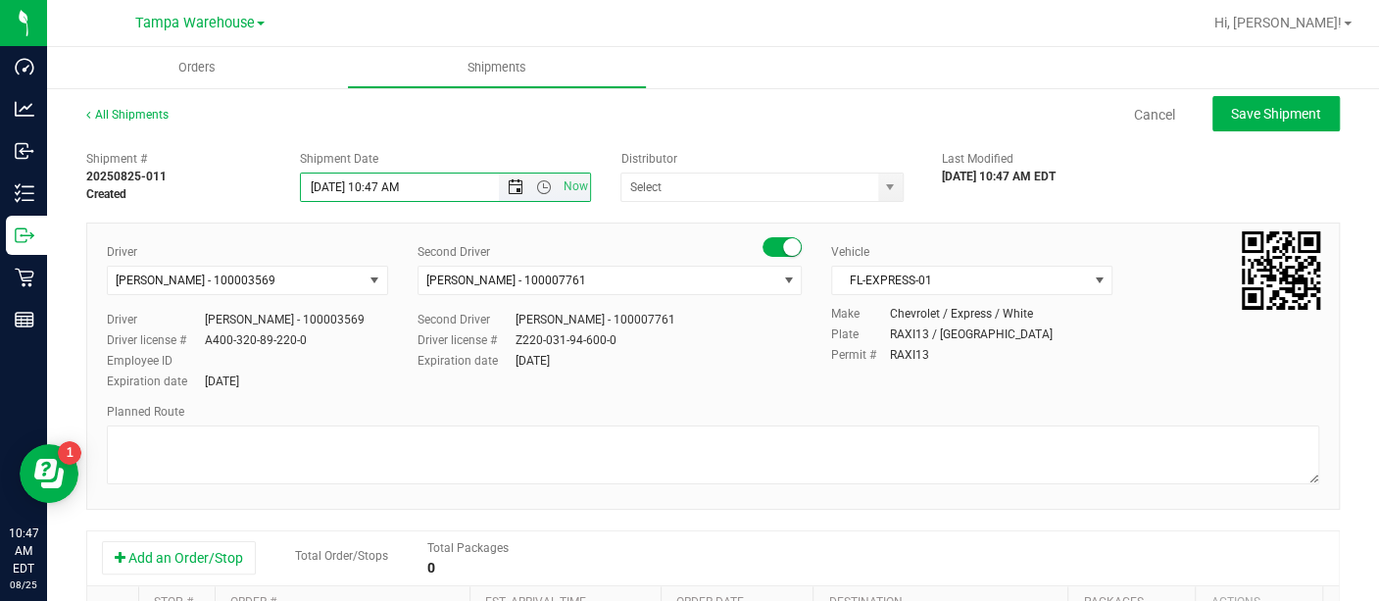
click at [509, 183] on span "Open the date view" at bounding box center [516, 187] width 16 height 16
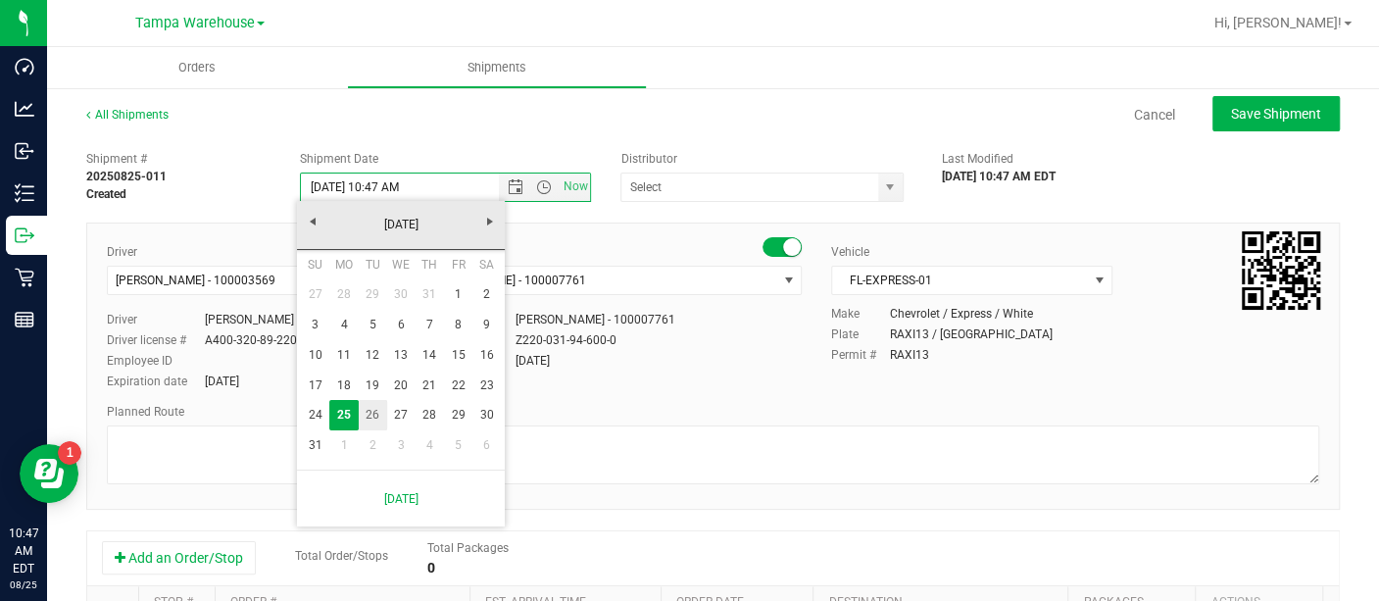
click at [365, 412] on link "26" at bounding box center [373, 415] width 28 height 30
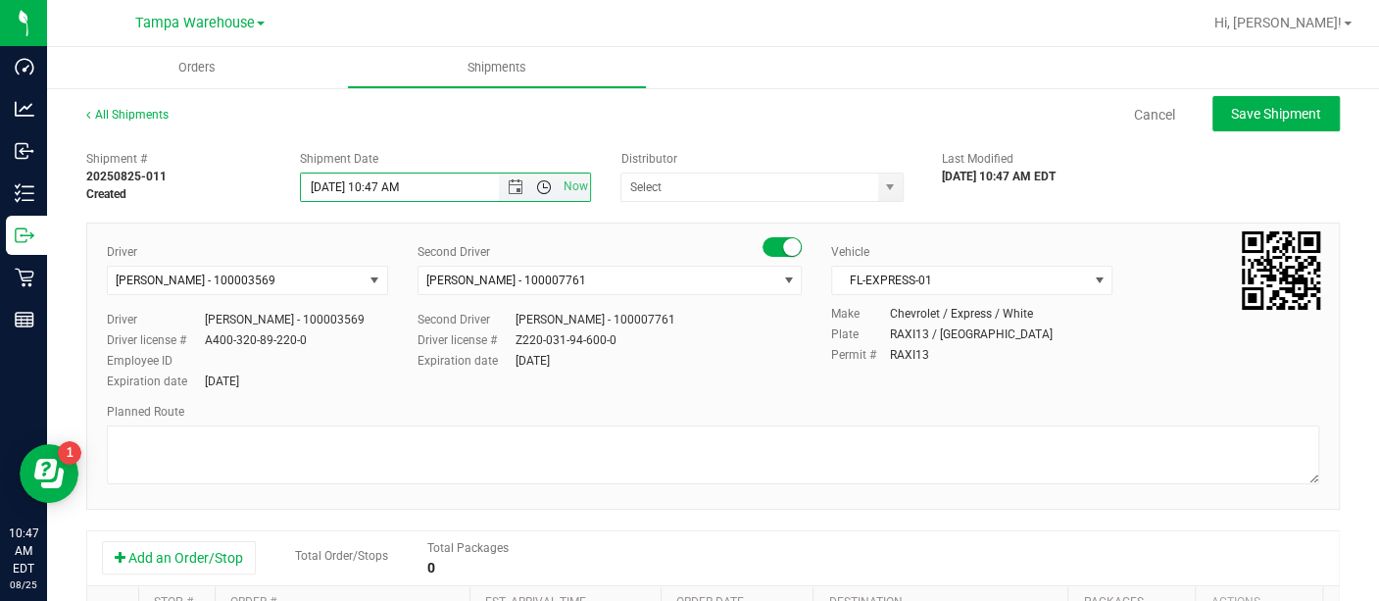
click at [527, 194] on span "Open the time view" at bounding box center [543, 187] width 33 height 16
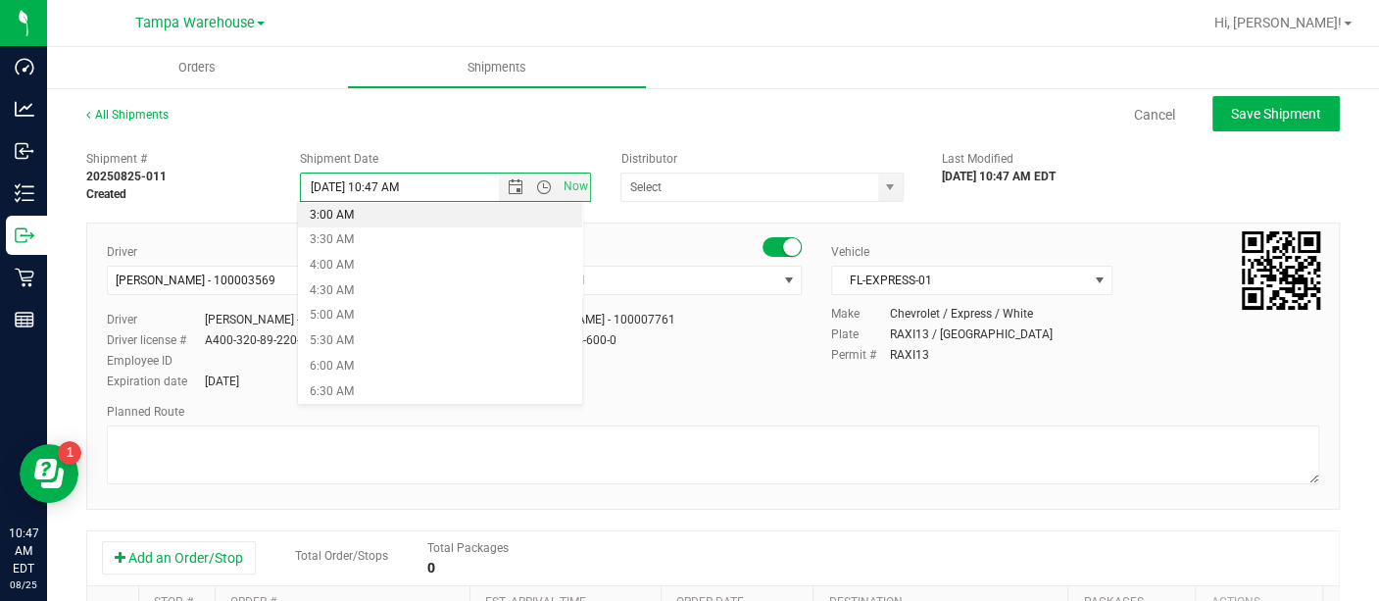
scroll to position [142, 0]
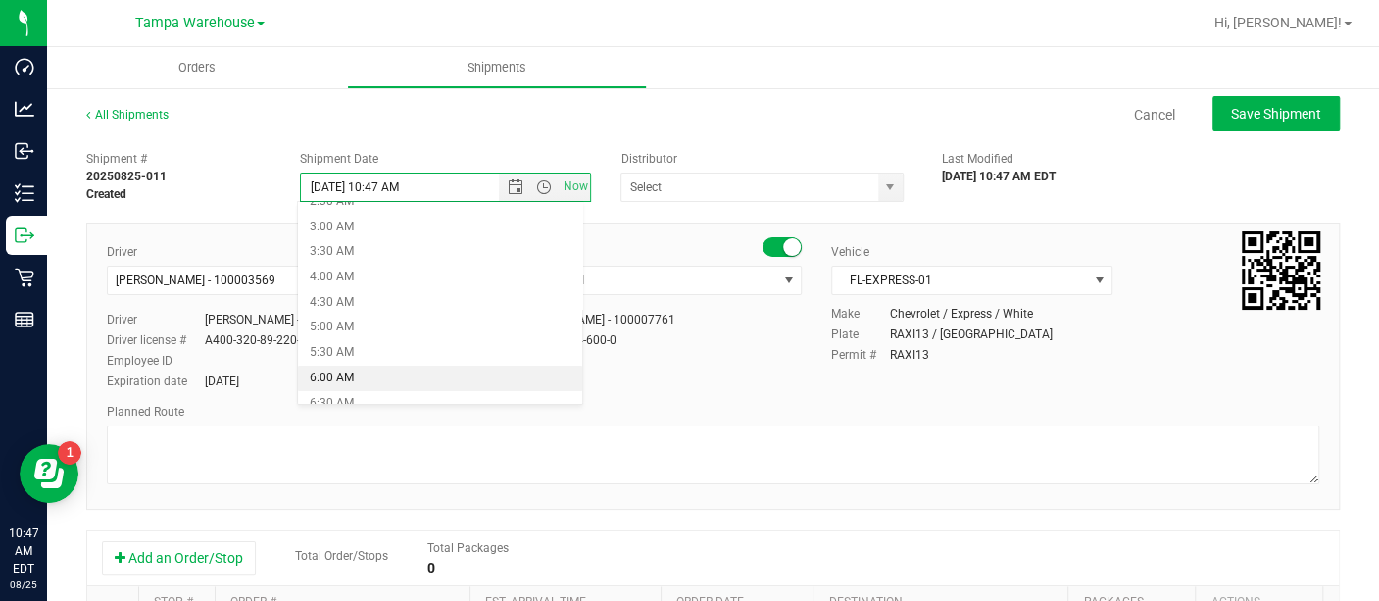
click at [338, 384] on li "6:00 AM" at bounding box center [439, 377] width 283 height 25
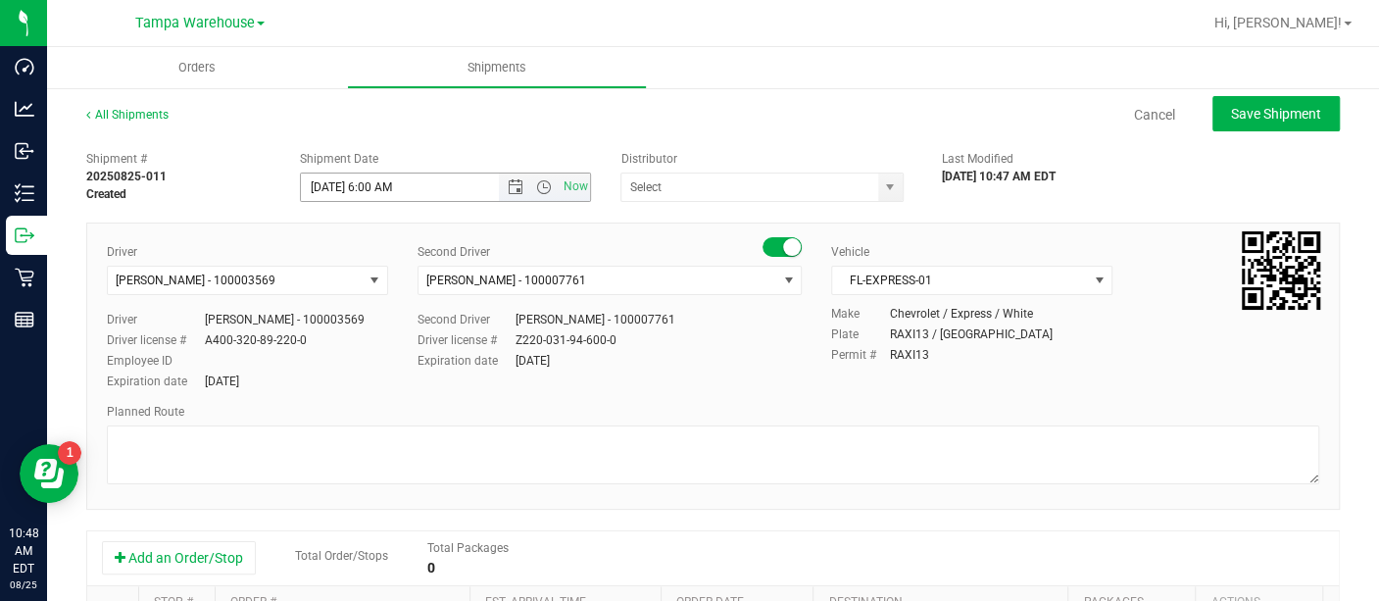
click at [535, 197] on span "Now" at bounding box center [545, 186] width 92 height 27
click at [535, 176] on span "Now" at bounding box center [545, 186] width 92 height 27
click at [544, 186] on span "Open the time view" at bounding box center [544, 187] width 16 height 16
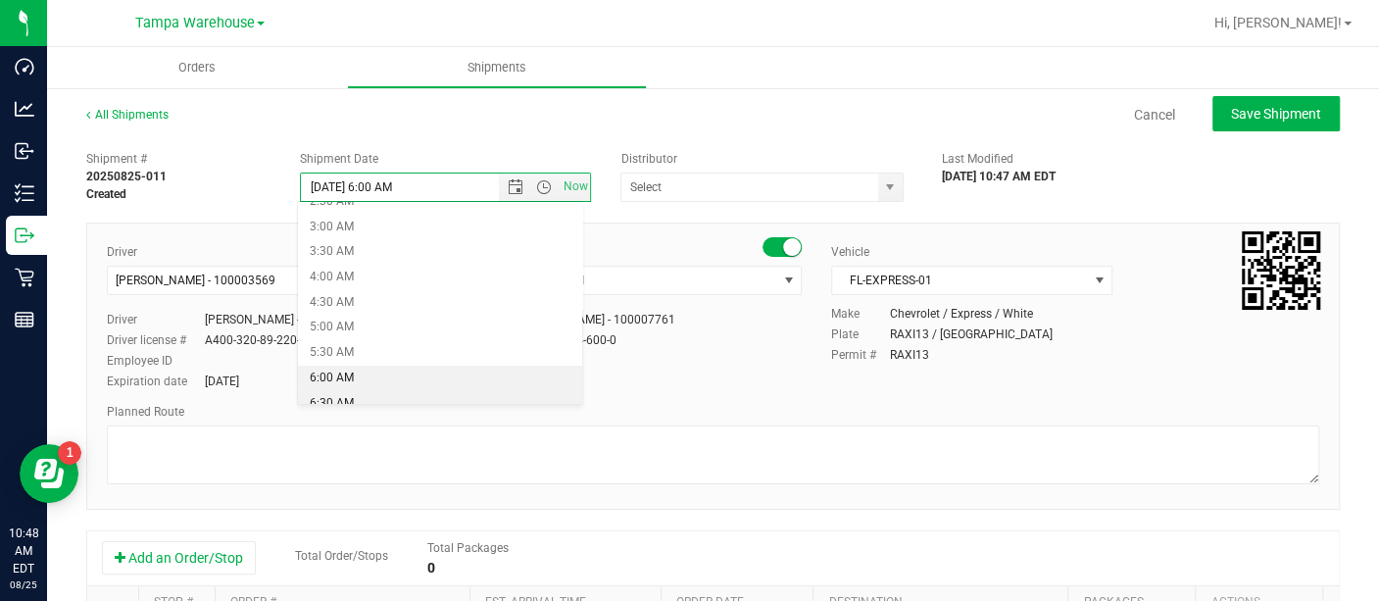
click at [346, 396] on li "6:30 AM" at bounding box center [439, 403] width 283 height 25
type input "[DATE] 6:30 AM"
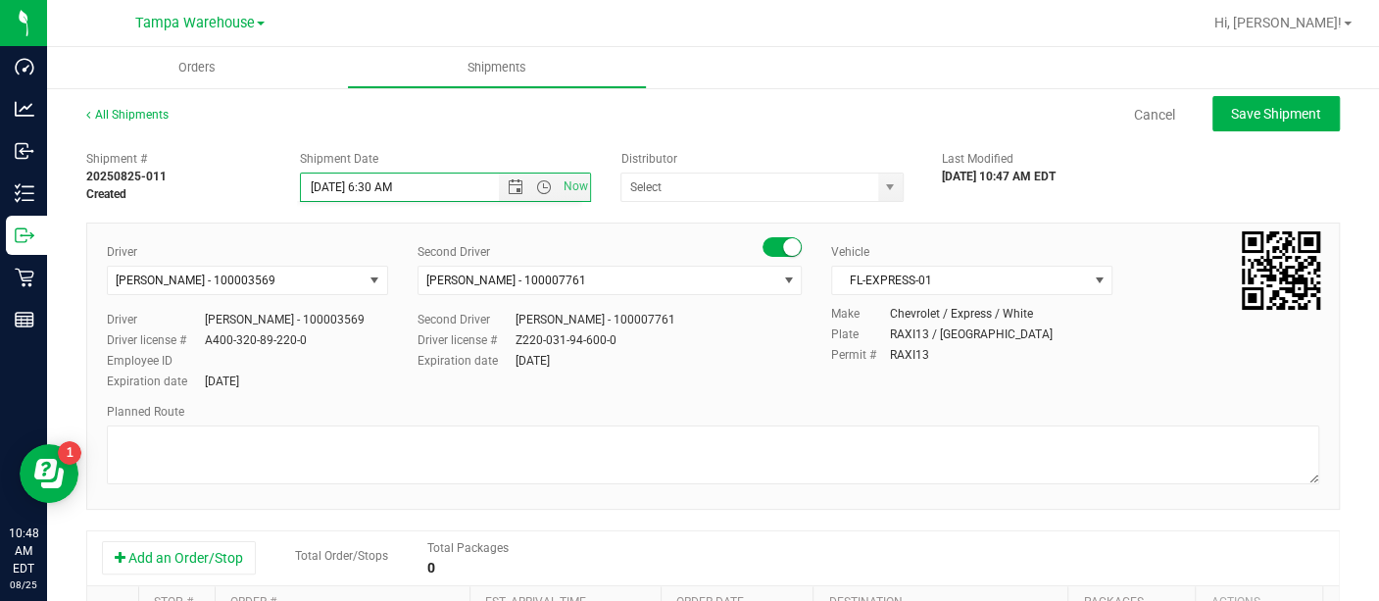
scroll to position [150, 0]
click at [878, 175] on span "select" at bounding box center [890, 186] width 24 height 27
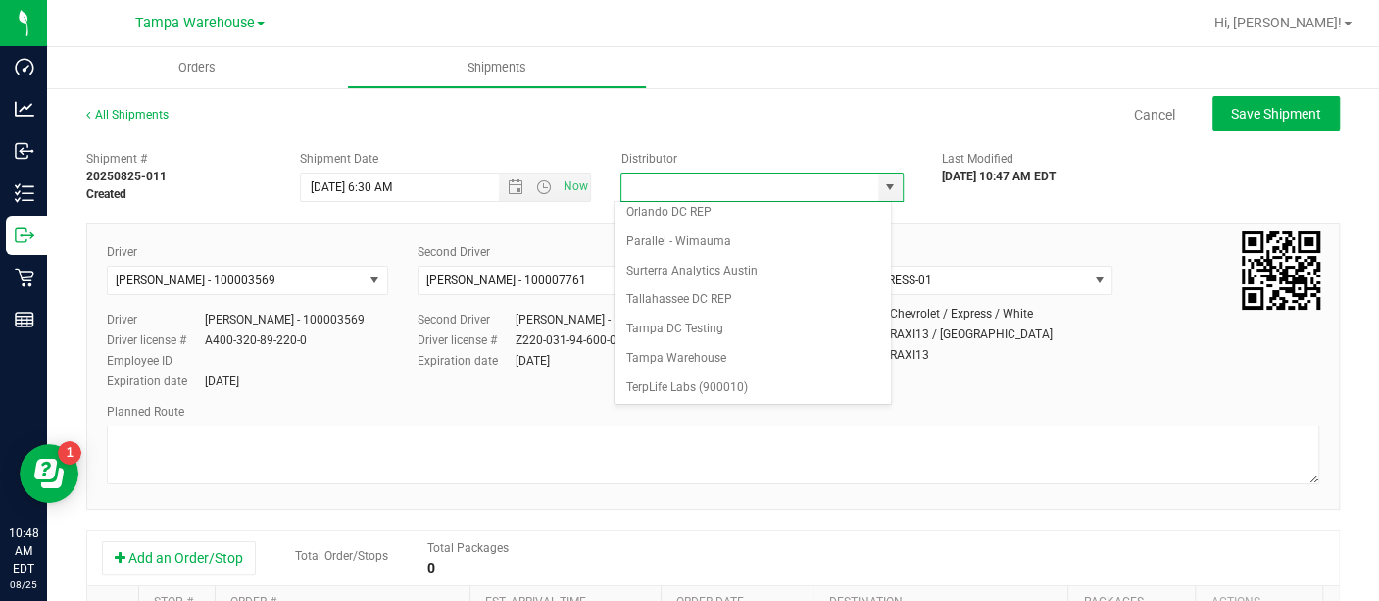
scroll to position [772, 0]
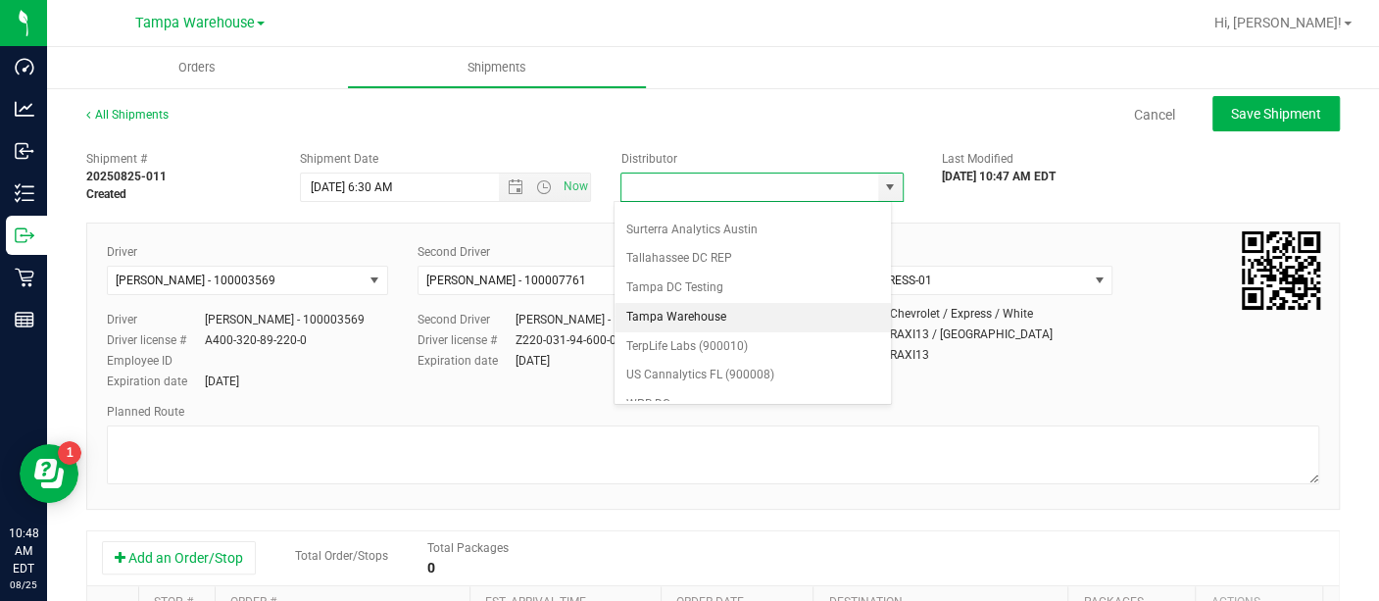
click at [693, 303] on li "Tampa Warehouse" at bounding box center [752, 317] width 276 height 29
type input "Tampa Warehouse"
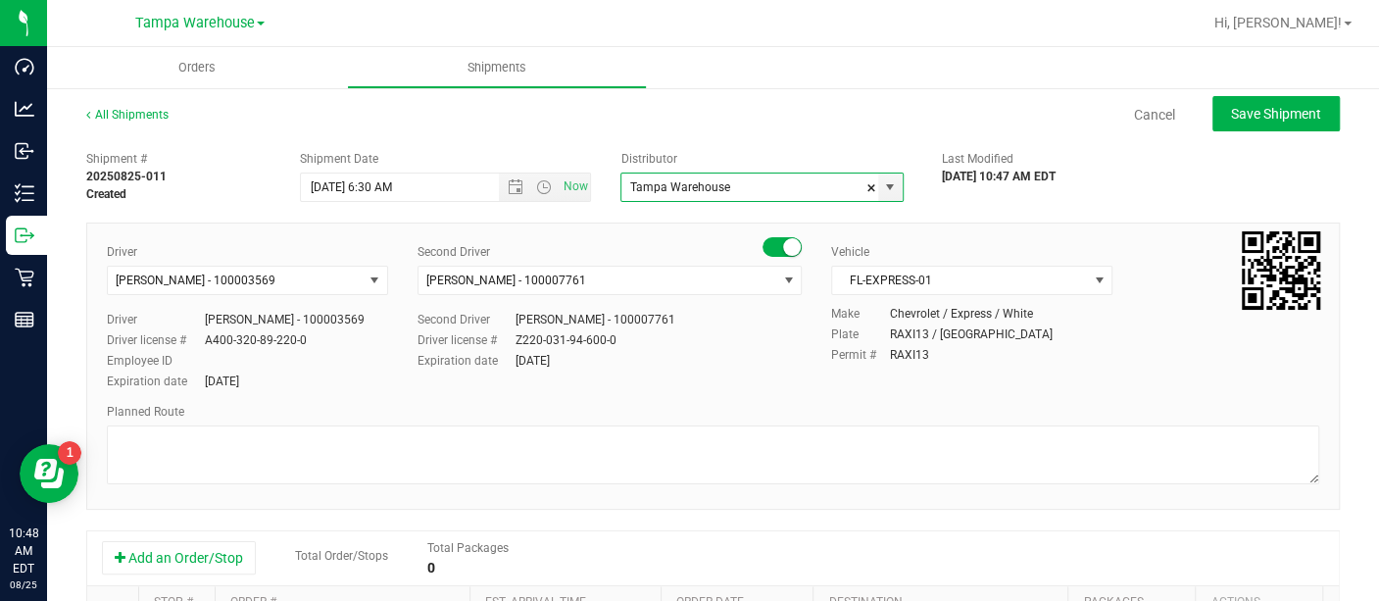
click at [487, 417] on div "Planned Route" at bounding box center [713, 412] width 1212 height 18
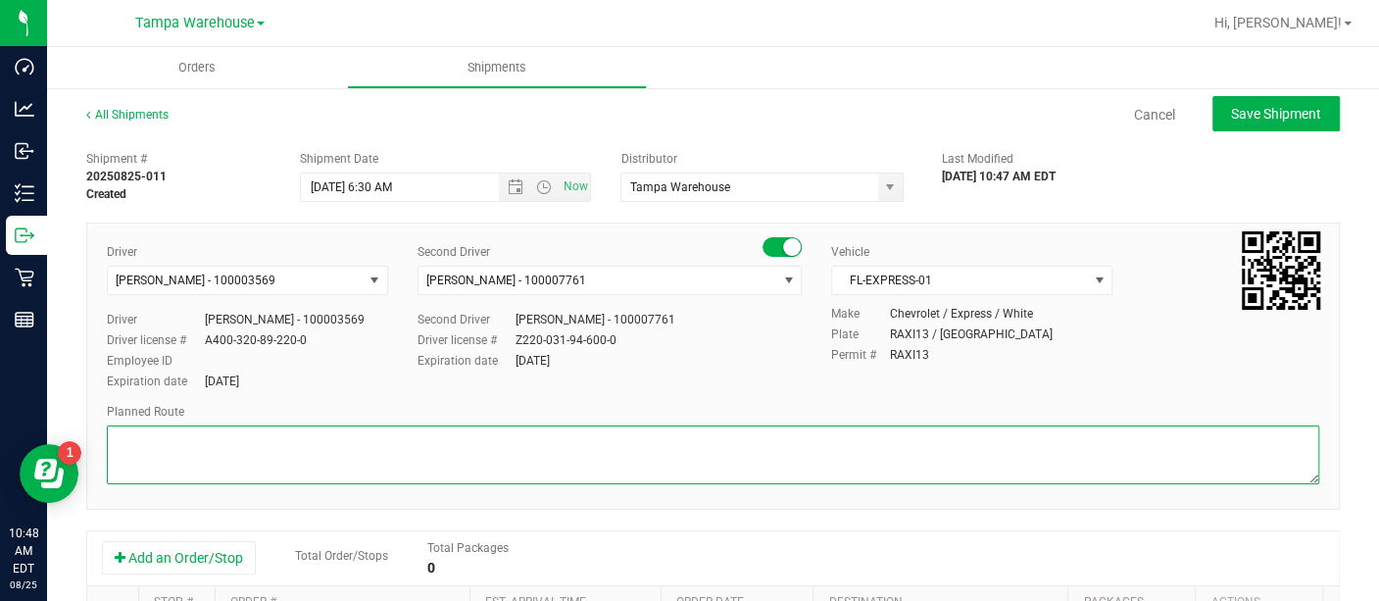
click at [459, 450] on textarea at bounding box center [713, 454] width 1212 height 59
type textarea "D"
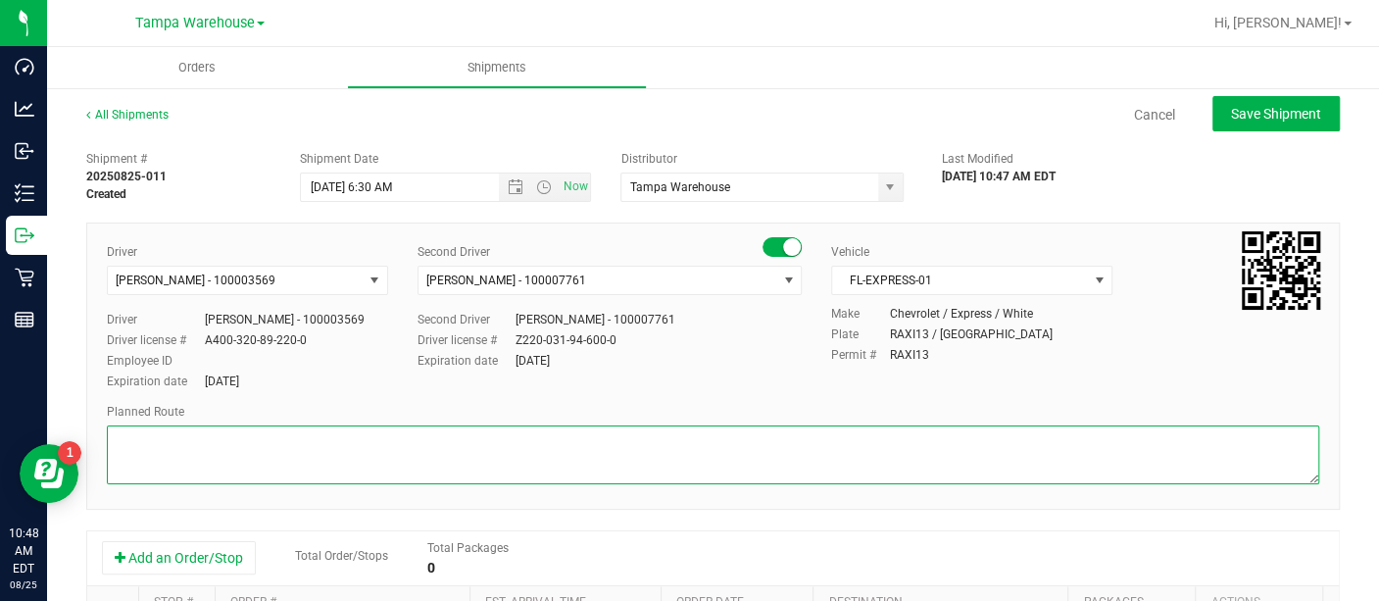
type textarea "D"
type textarea "L"
type textarea ";"
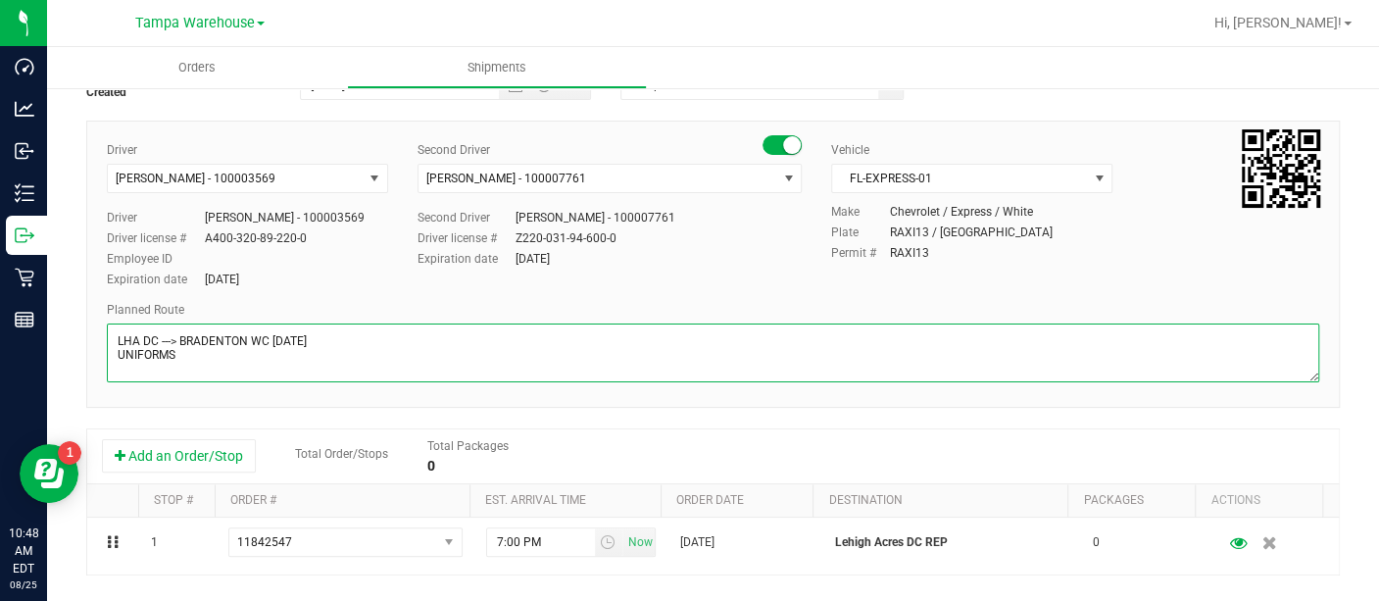
scroll to position [128, 0]
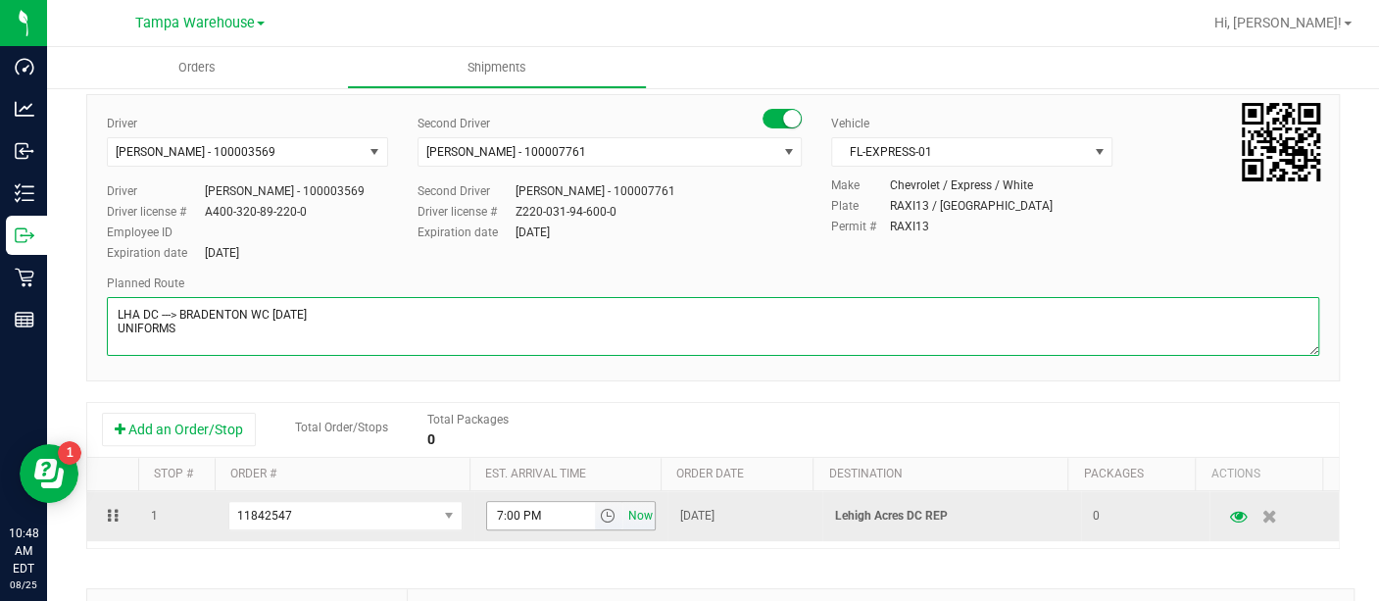
type textarea "LHA DC ---> BRADENTON WC [DATE] UNIFORMS"
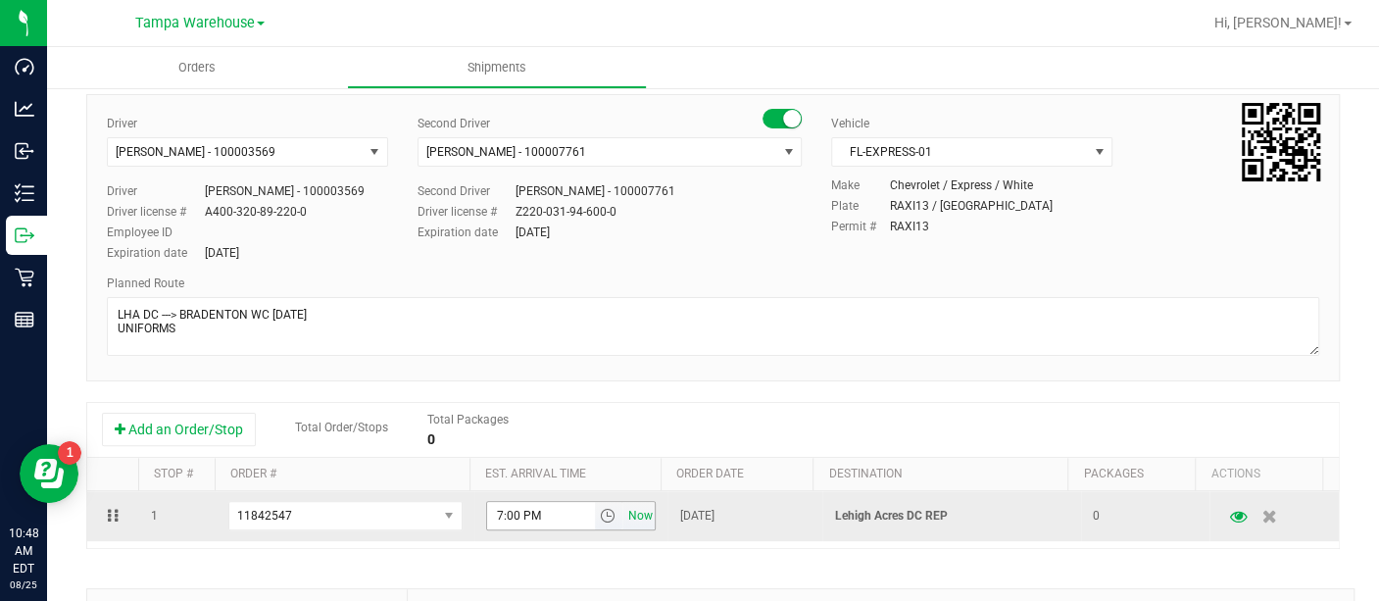
click at [623, 516] on span "Now" at bounding box center [639, 516] width 33 height 28
click at [602, 516] on span "select" at bounding box center [609, 515] width 28 height 27
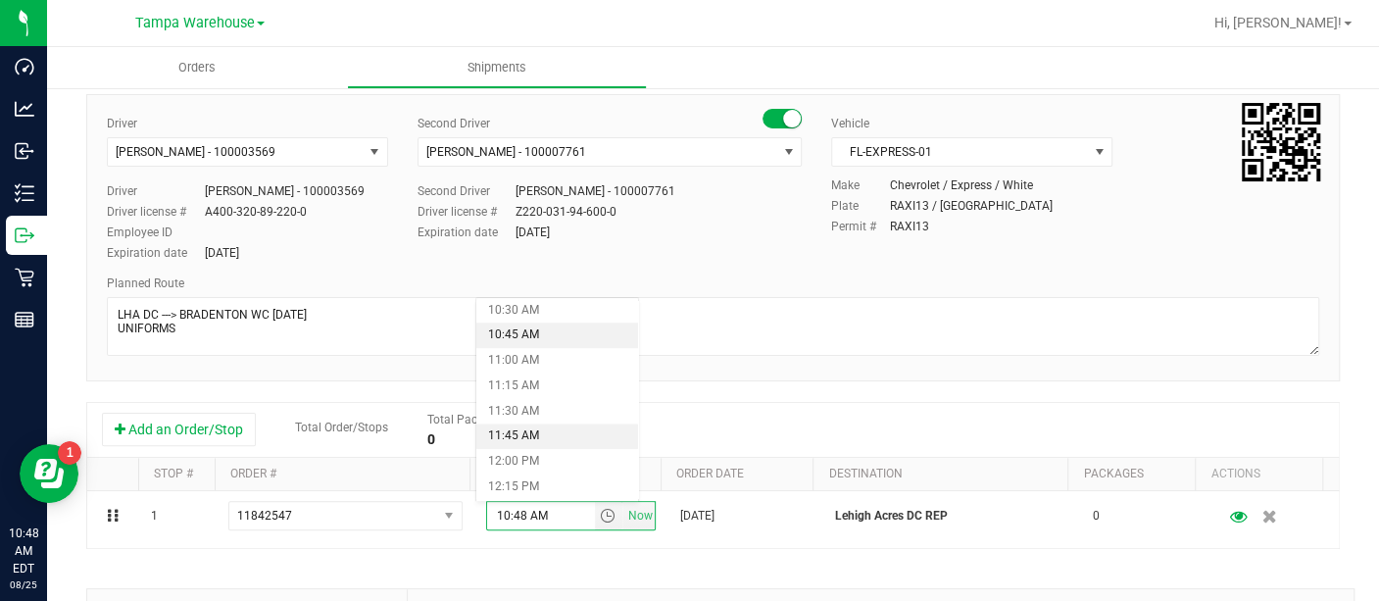
scroll to position [1062, 0]
click at [531, 458] on li "12:00 PM" at bounding box center [557, 460] width 162 height 25
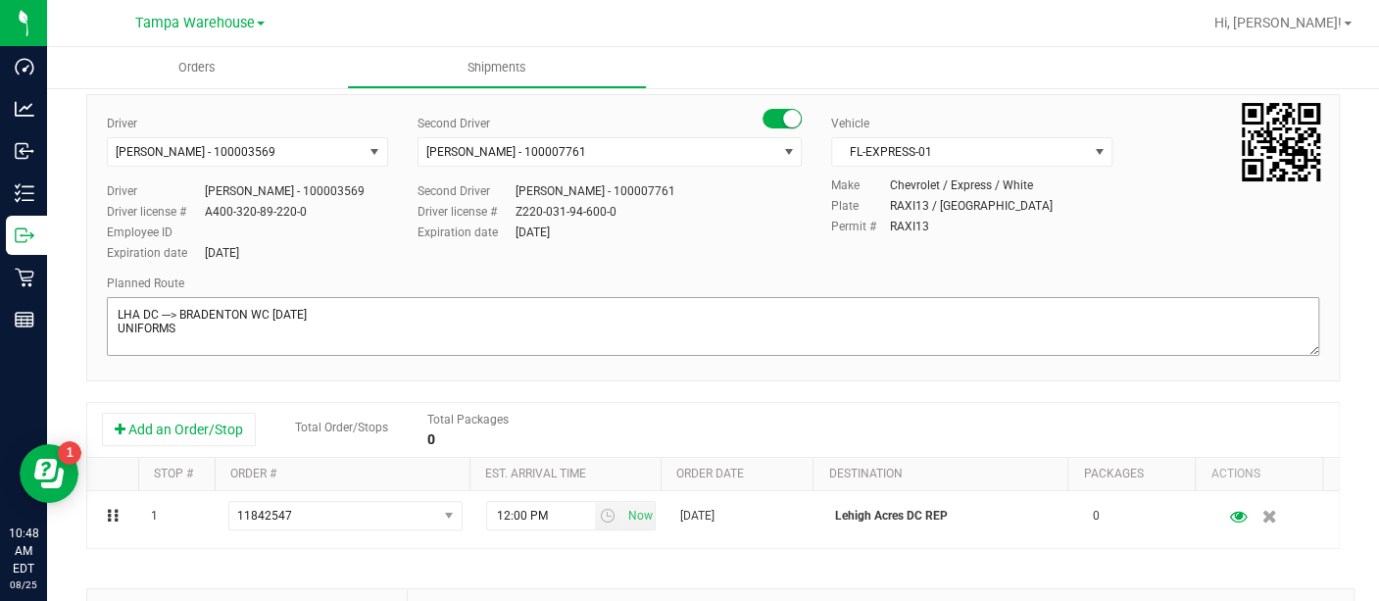
scroll to position [0, 0]
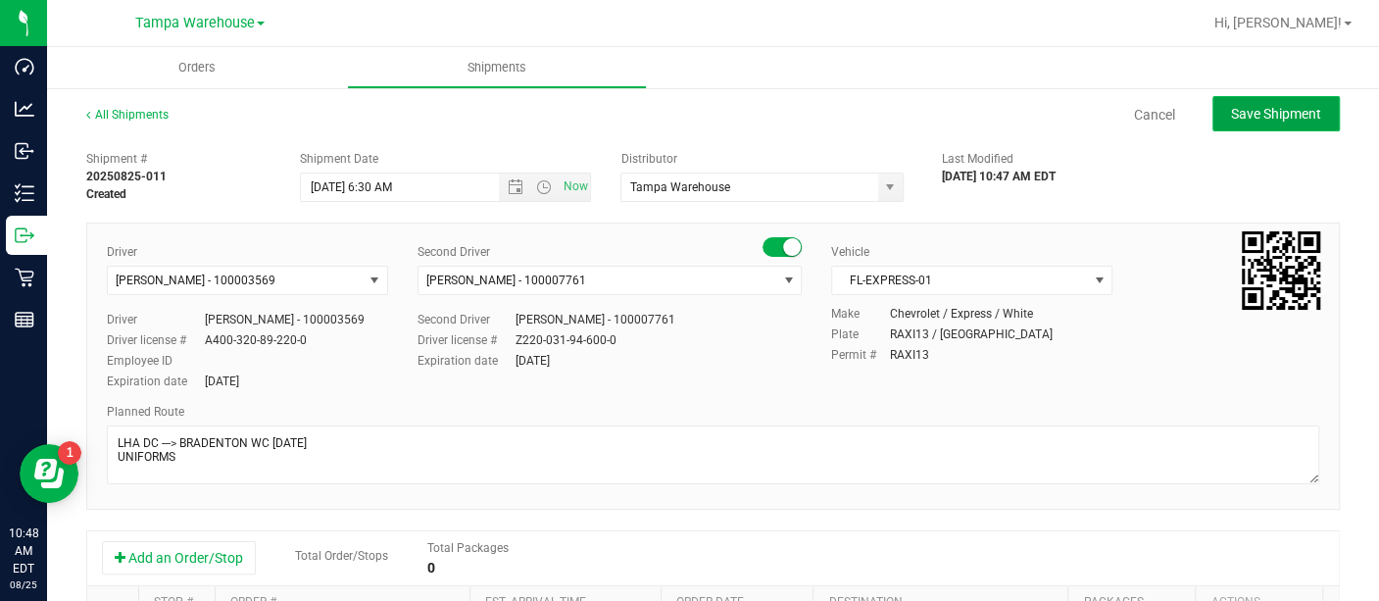
click at [1250, 118] on span "Save Shipment" at bounding box center [1276, 114] width 90 height 16
type input "[DATE] 10:30 AM"
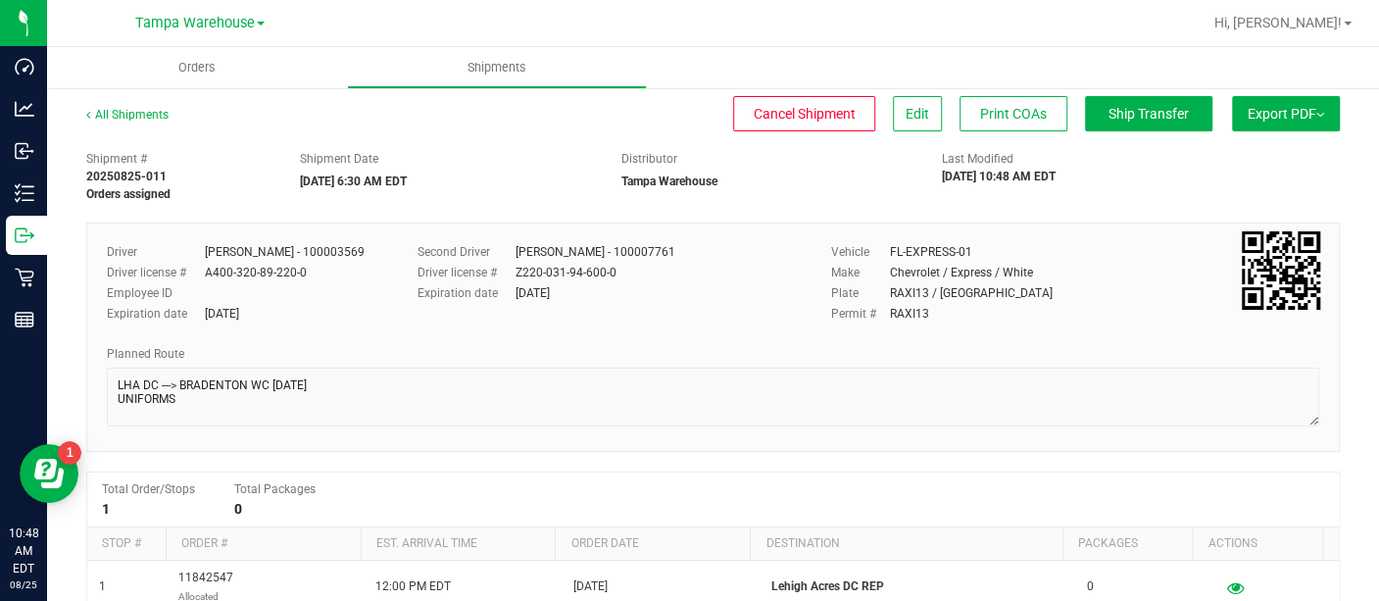
click at [1245, 118] on button "Export PDF" at bounding box center [1286, 113] width 108 height 35
click at [1240, 179] on span "Manifest by Lot" at bounding box center [1234, 186] width 81 height 14
click at [1151, 116] on span "Ship Transfer" at bounding box center [1148, 114] width 80 height 16
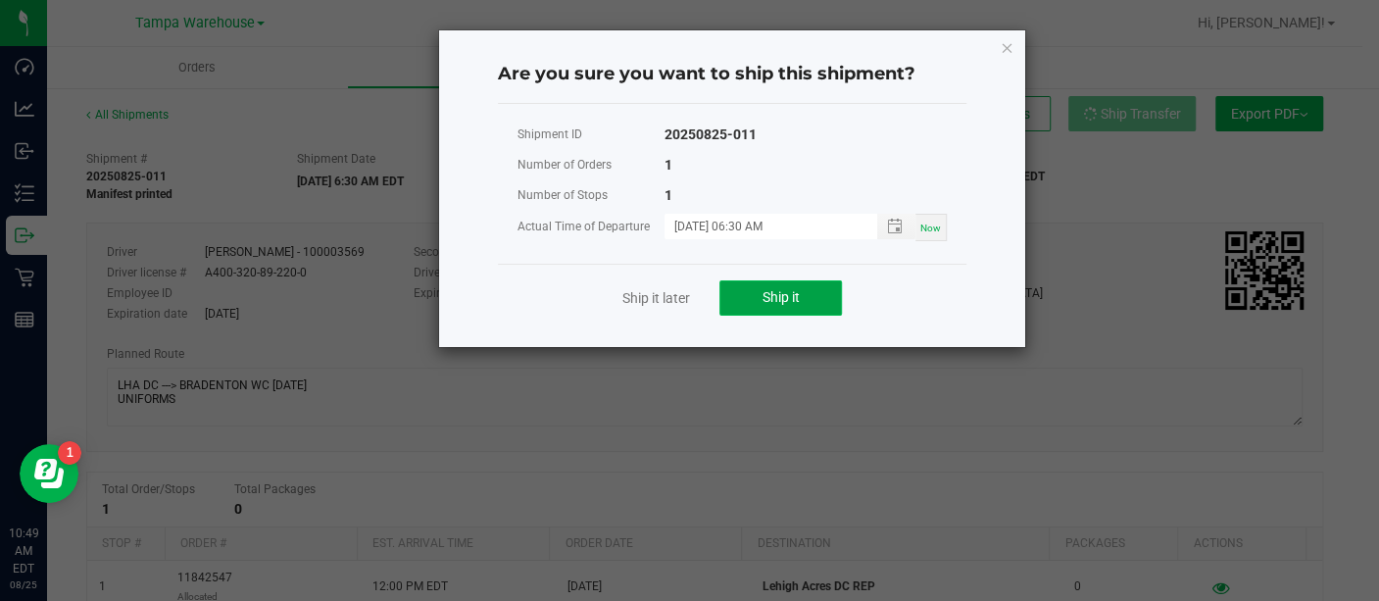
click at [811, 296] on button "Ship it" at bounding box center [780, 297] width 122 height 35
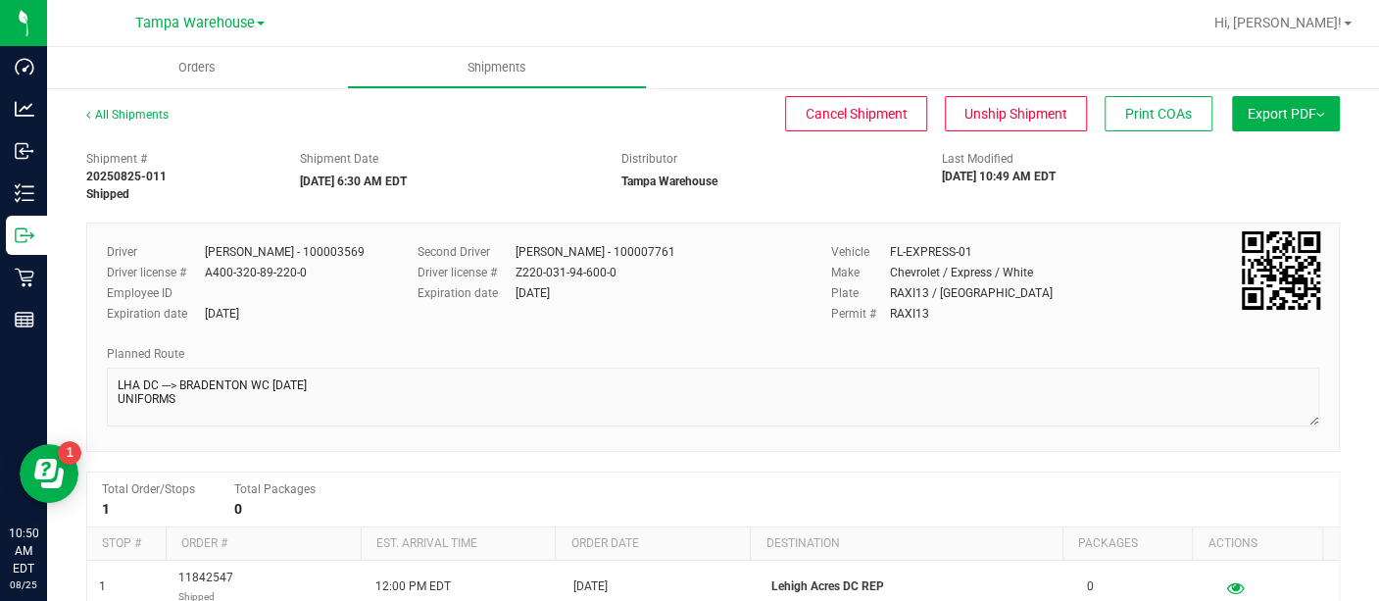
click at [1272, 110] on button "Export PDF" at bounding box center [1286, 113] width 108 height 35
click at [1242, 179] on span "Manifest by Lot" at bounding box center [1234, 186] width 81 height 14
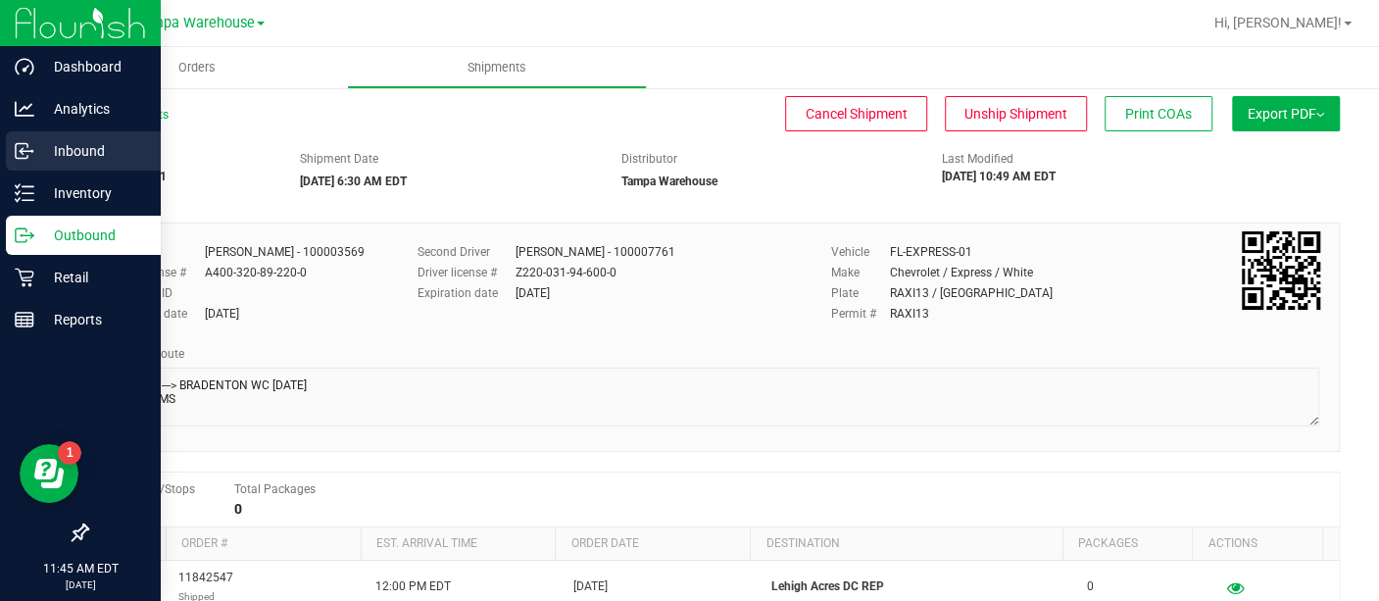
click at [60, 149] on p "Inbound" at bounding box center [93, 151] width 118 height 24
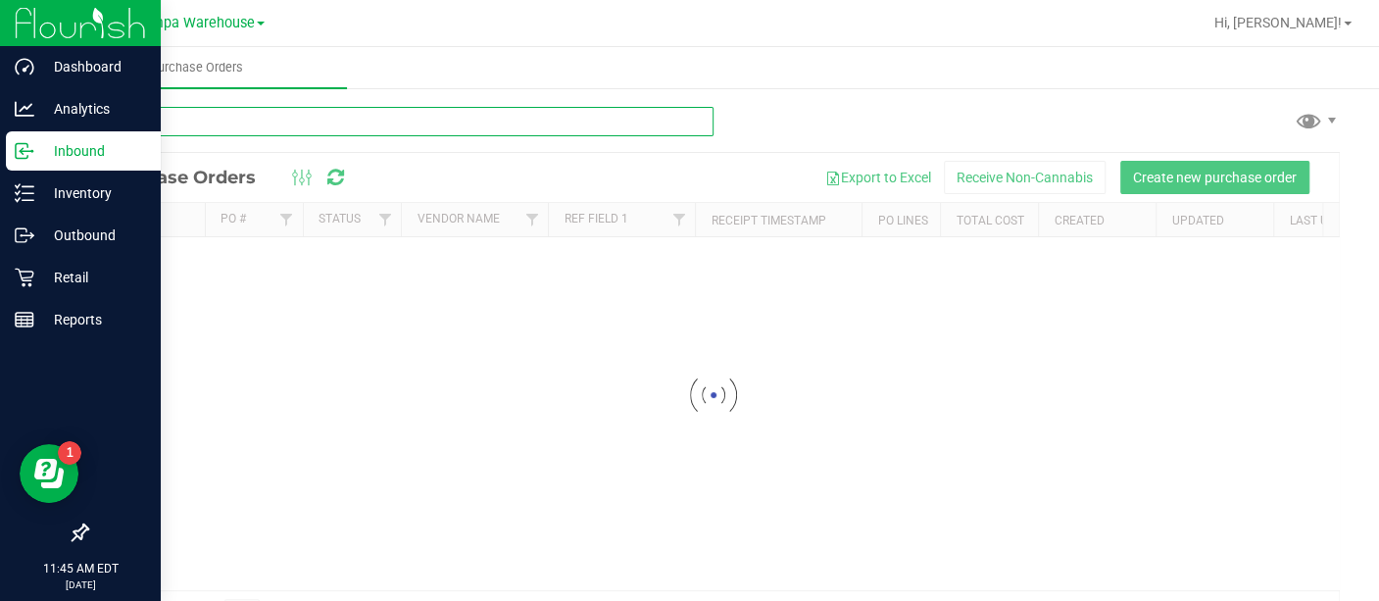
click at [375, 124] on input "text" at bounding box center [399, 121] width 627 height 29
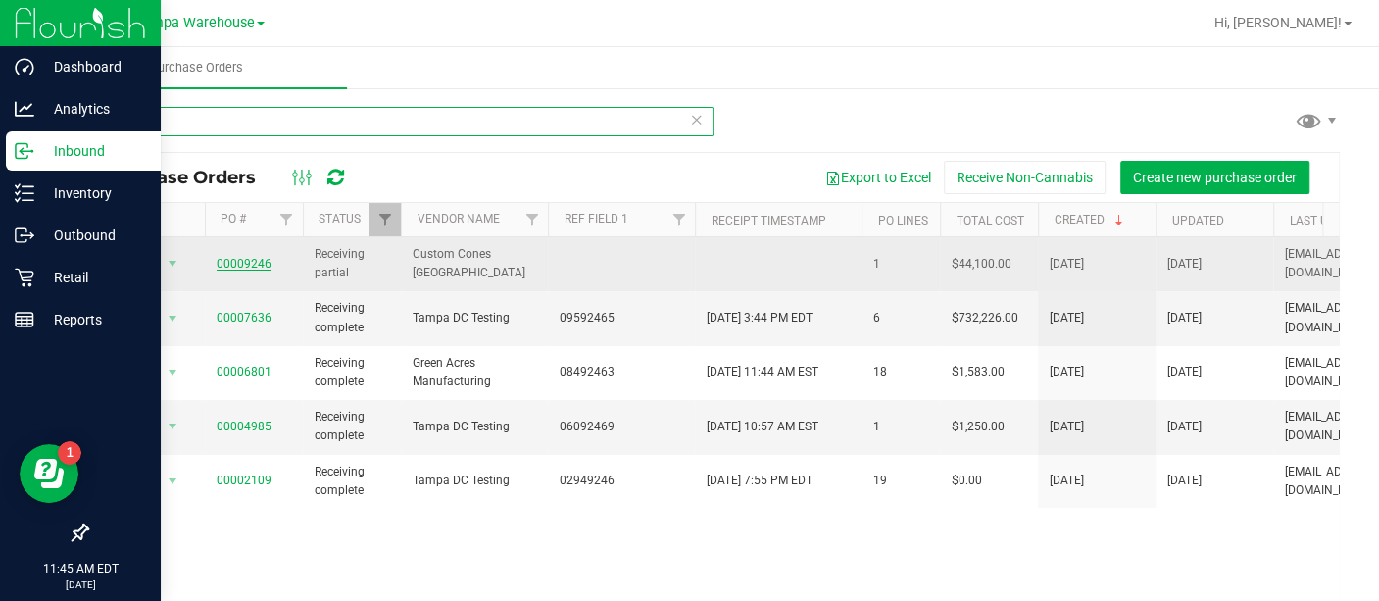
type input "9246"
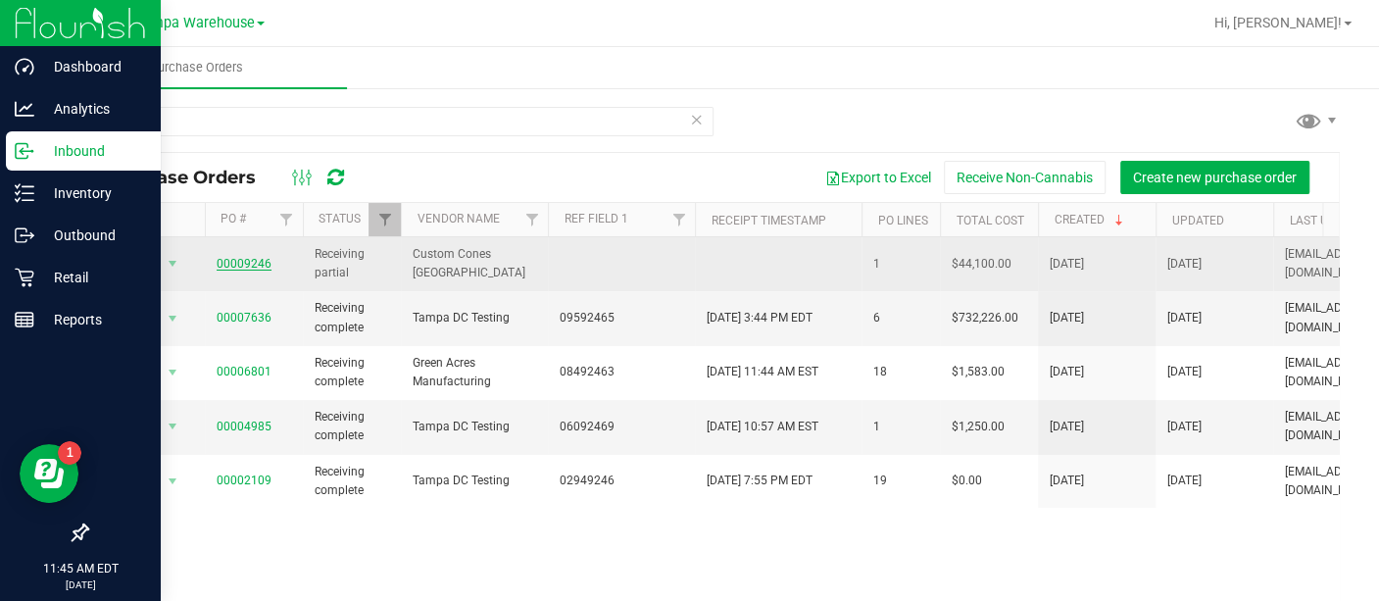
click at [250, 262] on link "00009246" at bounding box center [244, 264] width 55 height 14
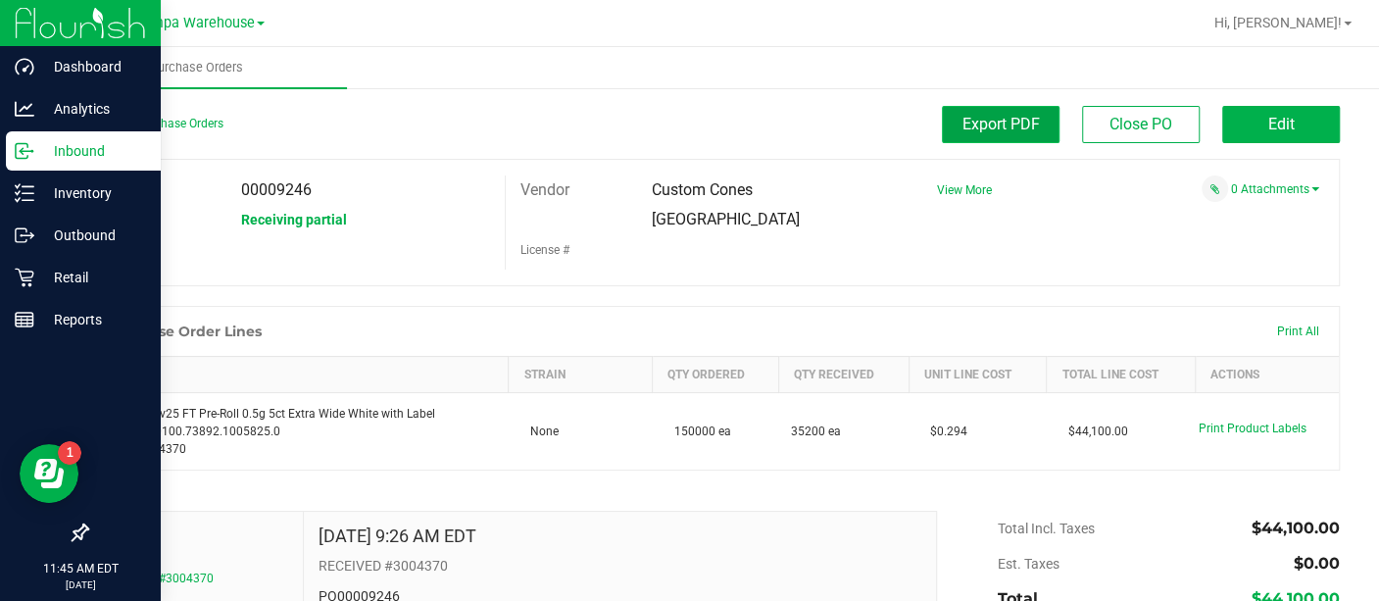
click at [962, 115] on span "Export PDF" at bounding box center [1000, 124] width 77 height 19
click at [36, 139] on p "Inbound" at bounding box center [93, 151] width 118 height 24
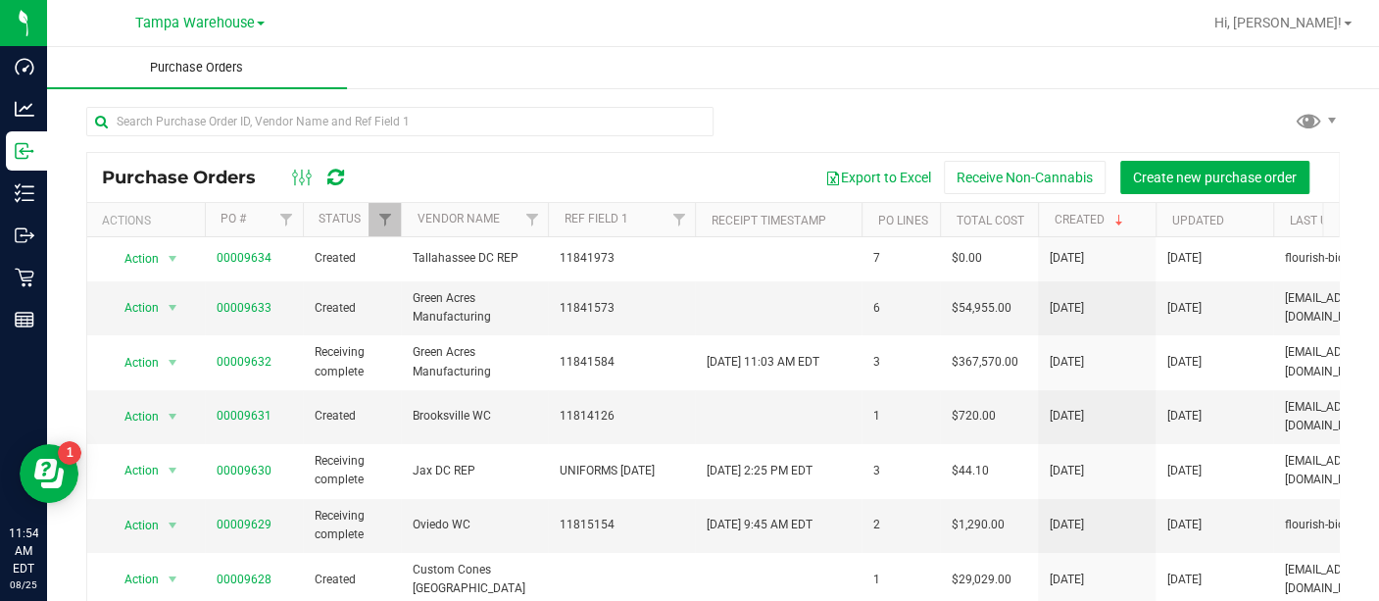
drag, startPoint x: 235, startPoint y: 129, endPoint x: 198, endPoint y: 74, distance: 66.3
click at [198, 74] on span "Purchase Orders" at bounding box center [196, 68] width 146 height 18
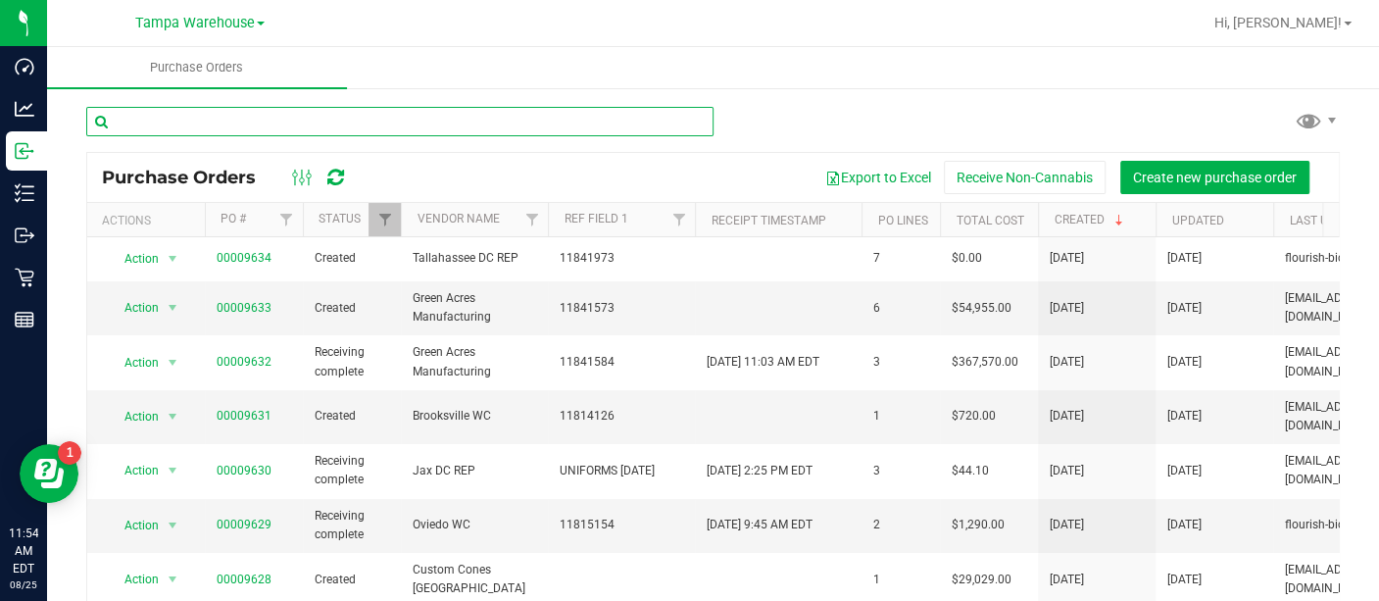
click at [185, 119] on input "text" at bounding box center [399, 121] width 627 height 29
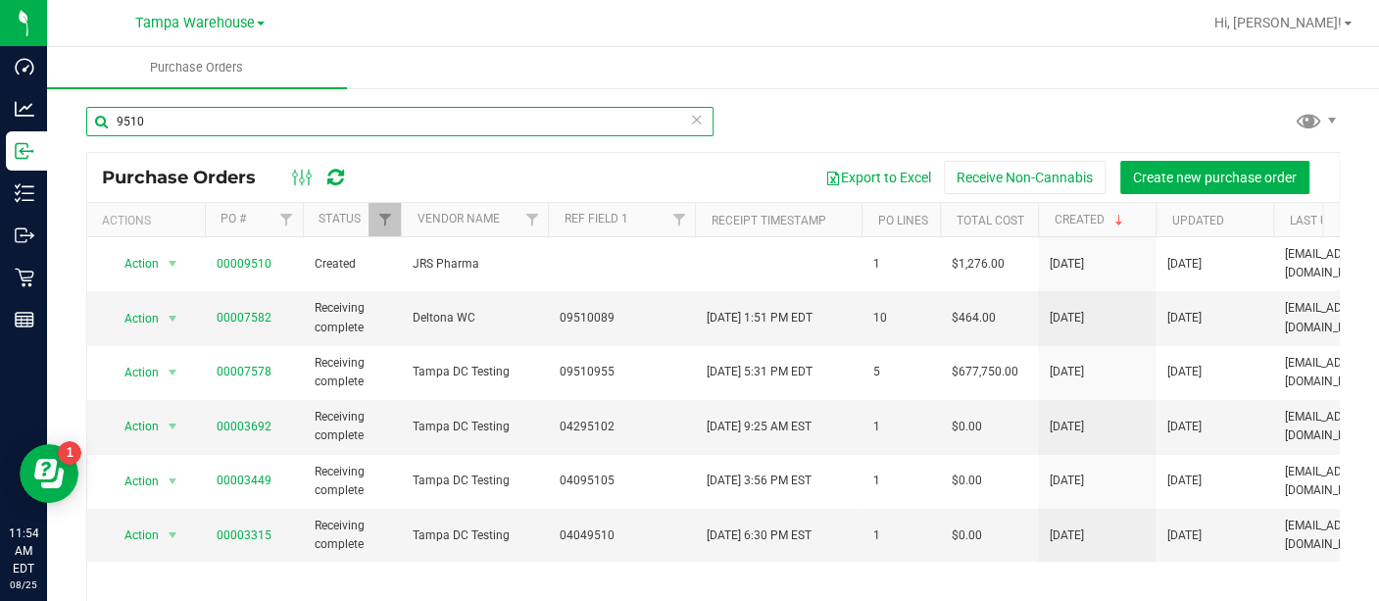
type input "9510"
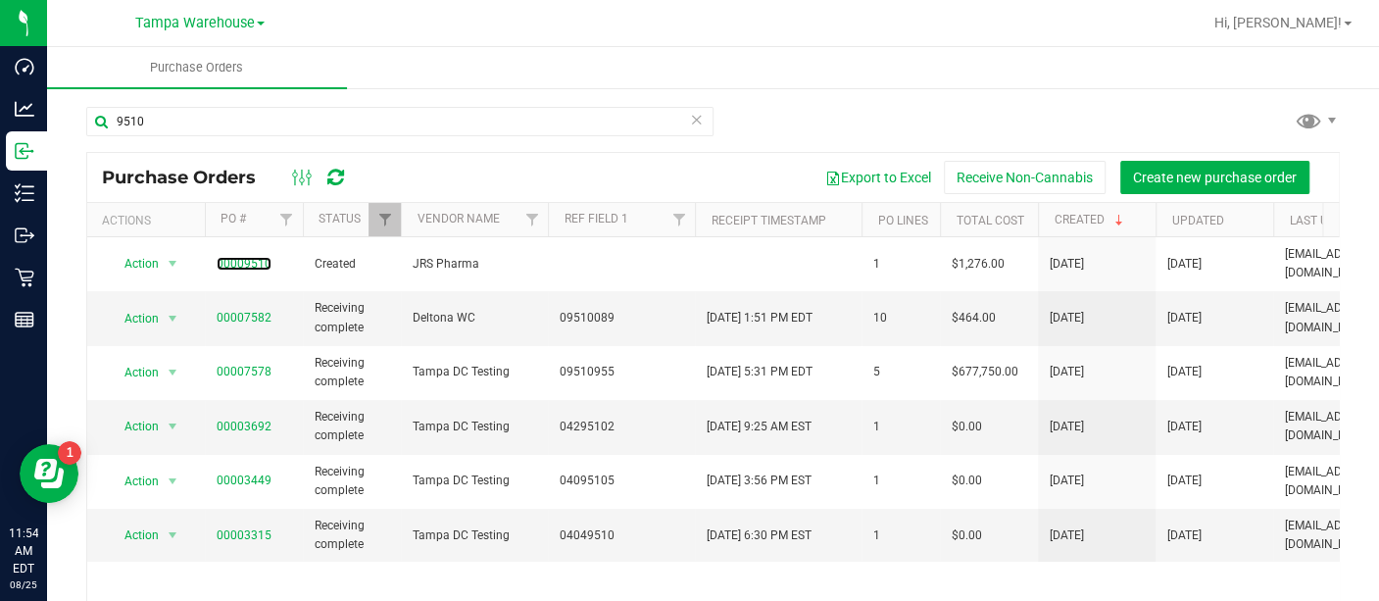
click at [262, 258] on link "00009510" at bounding box center [244, 264] width 55 height 14
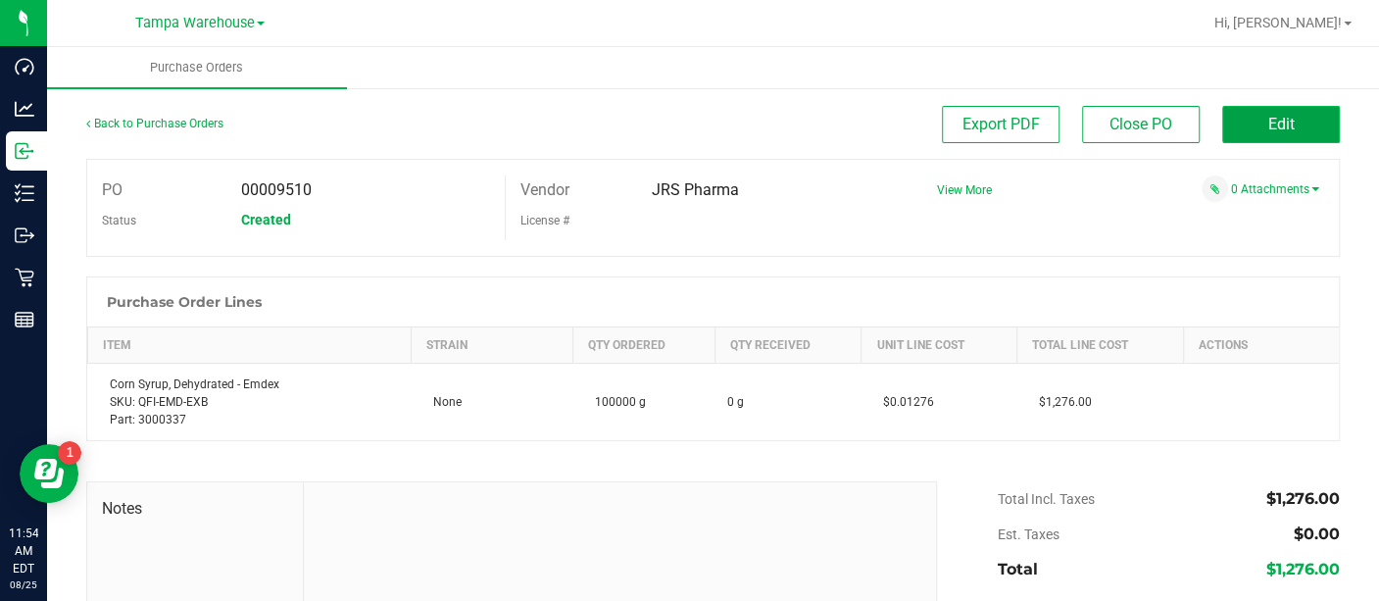
click at [1239, 135] on button "Edit" at bounding box center [1281, 124] width 118 height 37
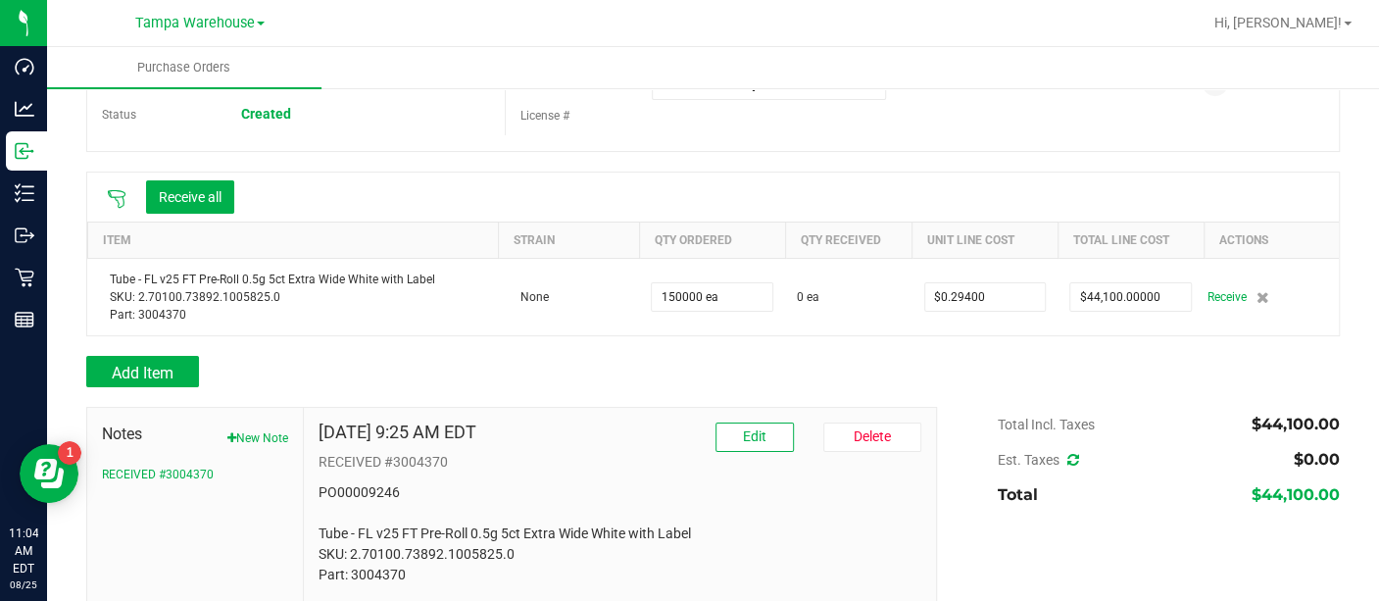
scroll to position [106, 0]
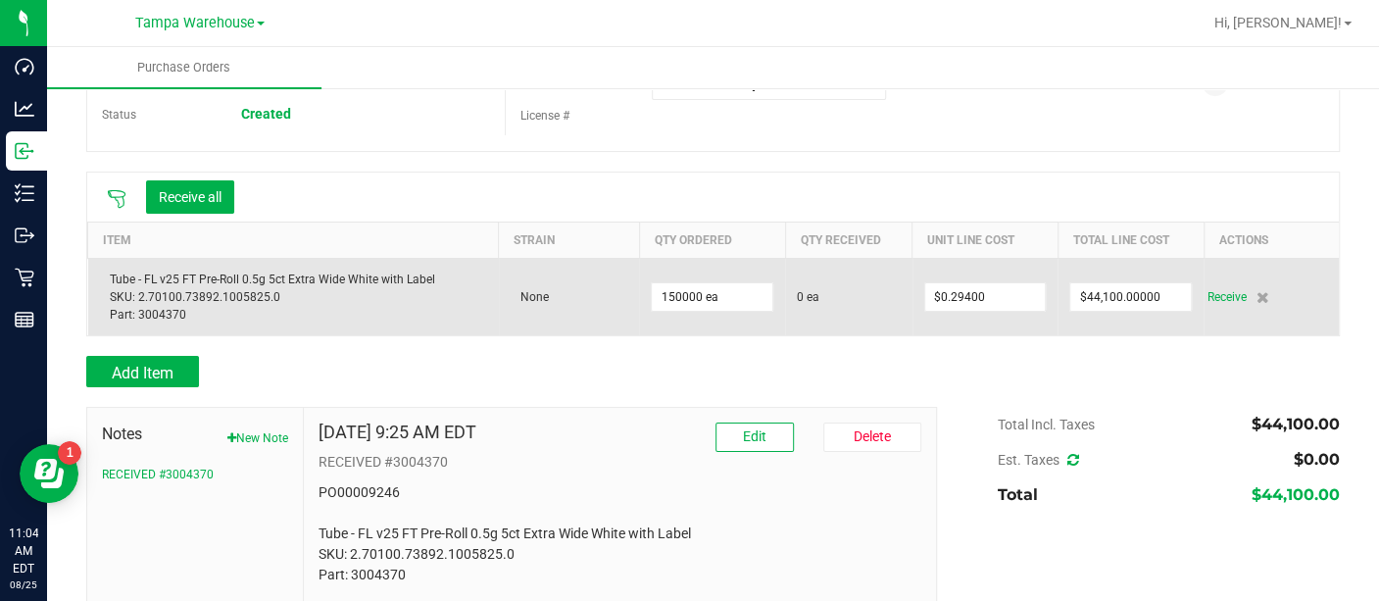
drag, startPoint x: 1210, startPoint y: 303, endPoint x: 1242, endPoint y: 331, distance: 43.0
click at [1242, 331] on td "Receive" at bounding box center [1270, 296] width 135 height 77
click at [1206, 290] on span "Receive" at bounding box center [1225, 297] width 39 height 24
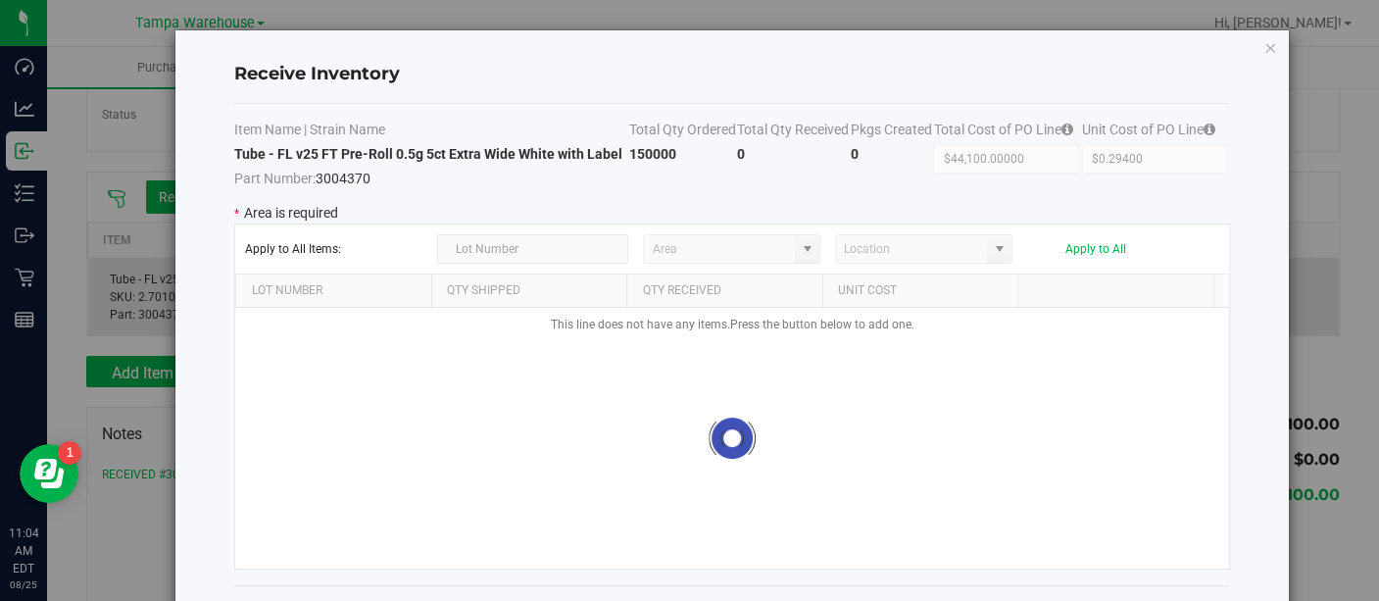
type input "State Pantry 1"
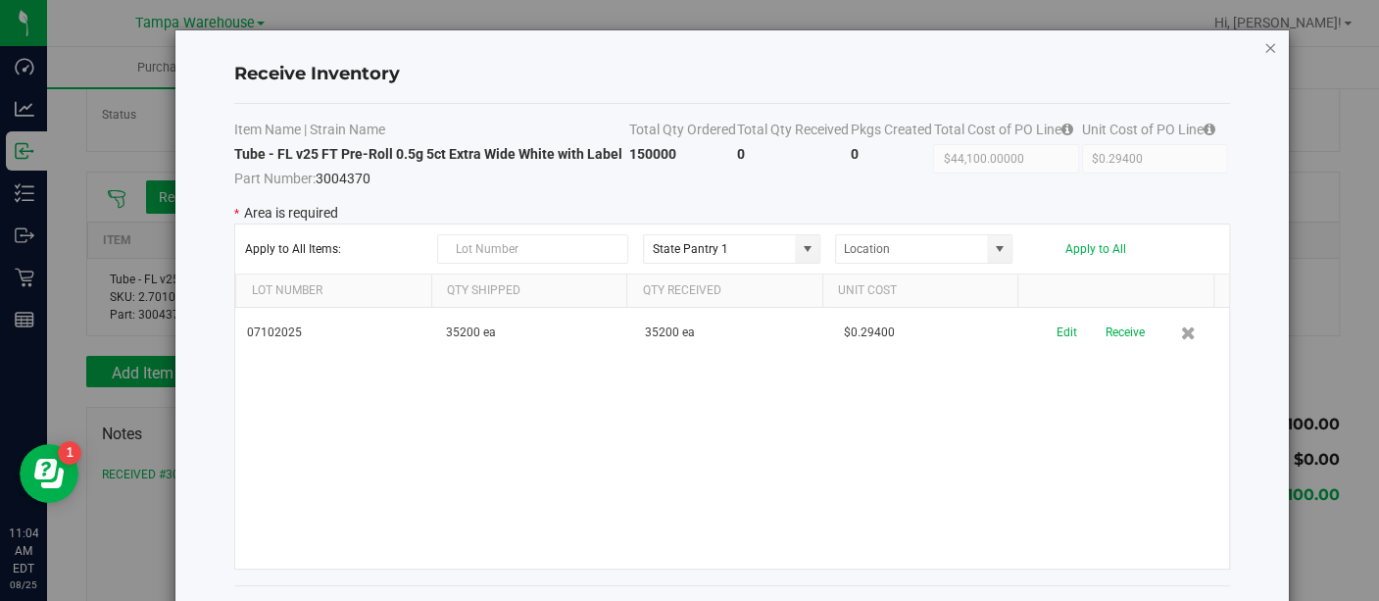
click at [1263, 39] on icon "Close modal" at bounding box center [1270, 47] width 14 height 24
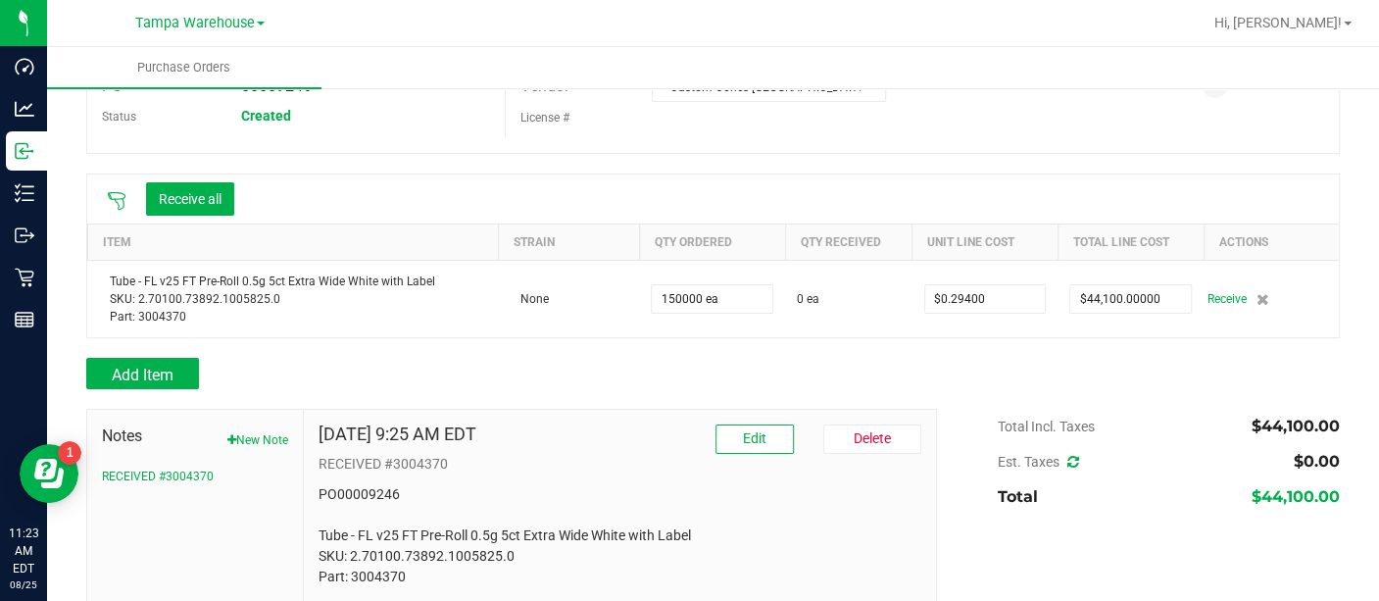
scroll to position [125, 0]
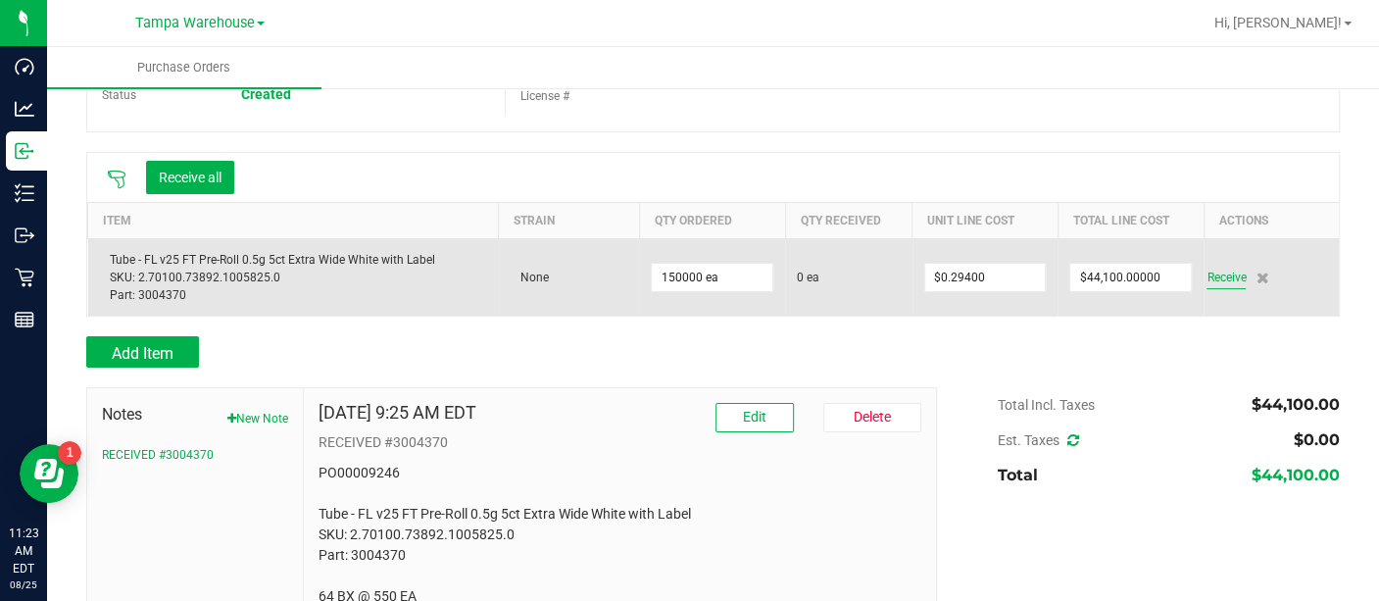
click at [1206, 274] on span "Receive" at bounding box center [1225, 278] width 39 height 24
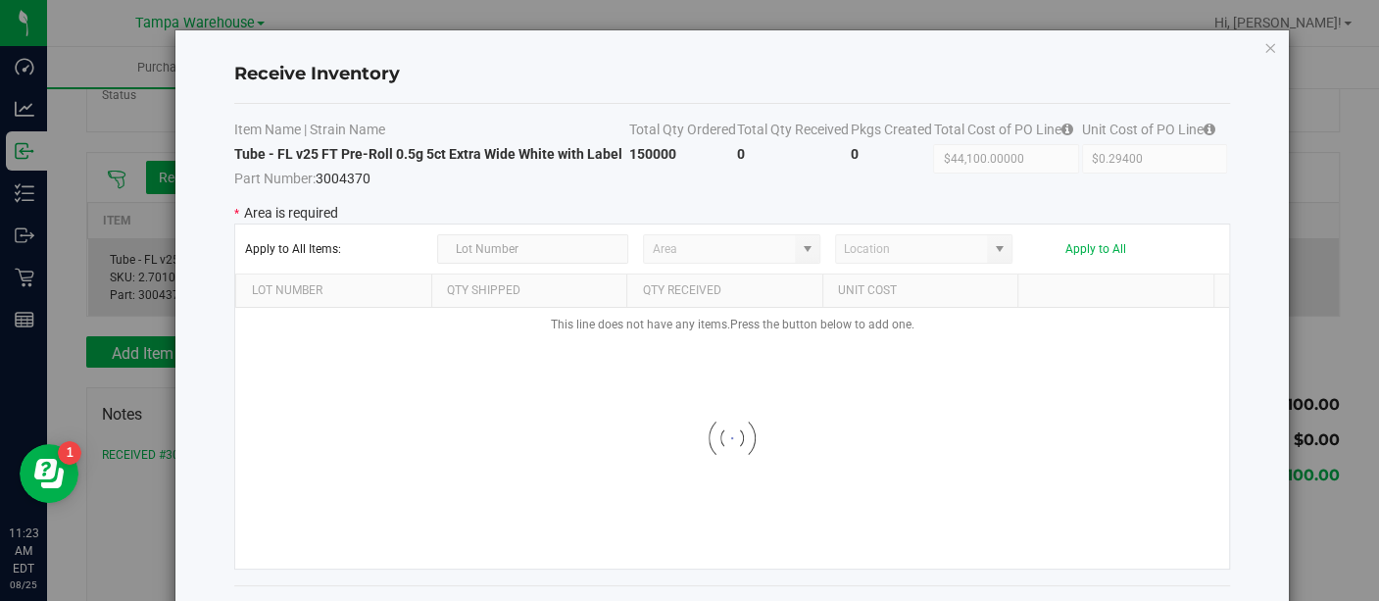
type input "State Pantry 1"
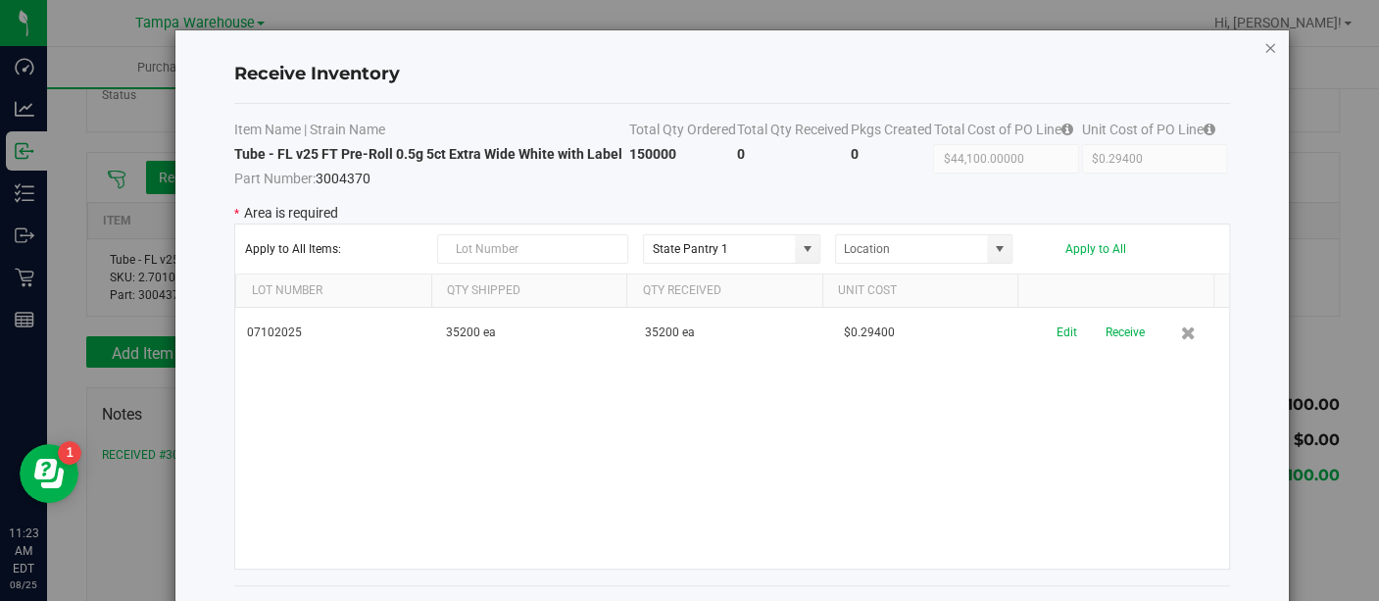
click at [1263, 45] on icon "Close modal" at bounding box center [1270, 47] width 14 height 24
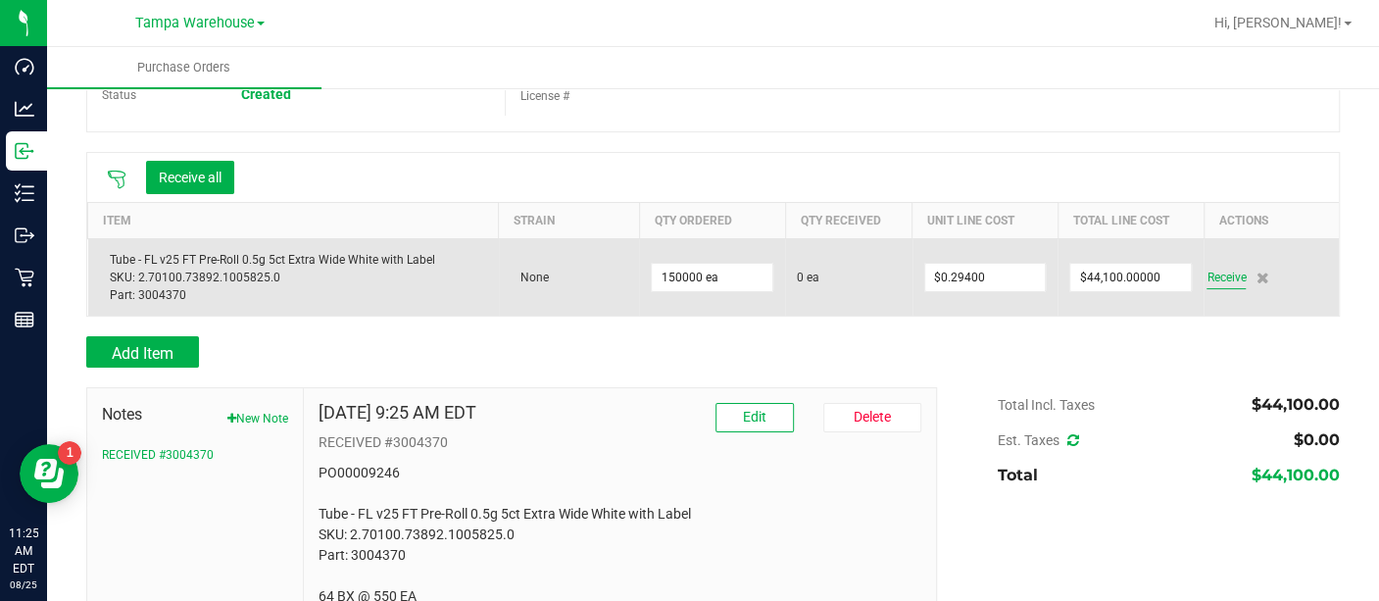
click at [1206, 277] on span "Receive" at bounding box center [1225, 278] width 39 height 24
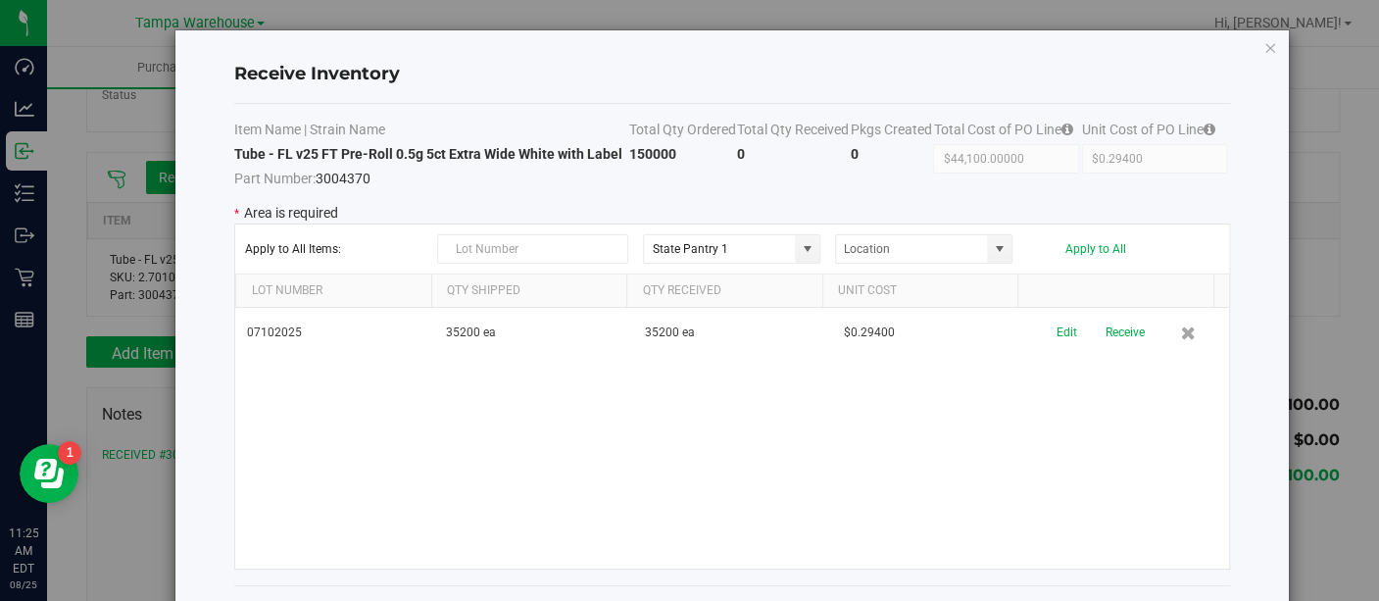
scroll to position [20, 0]
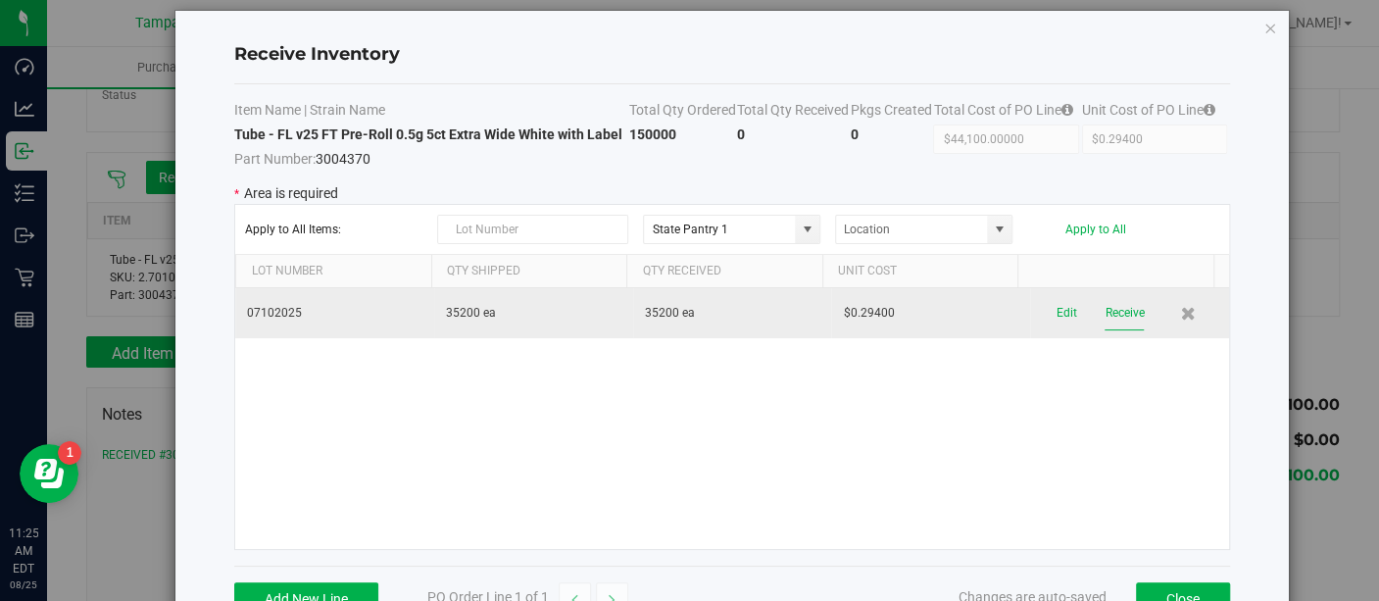
click at [1104, 306] on button "Receive" at bounding box center [1123, 313] width 39 height 34
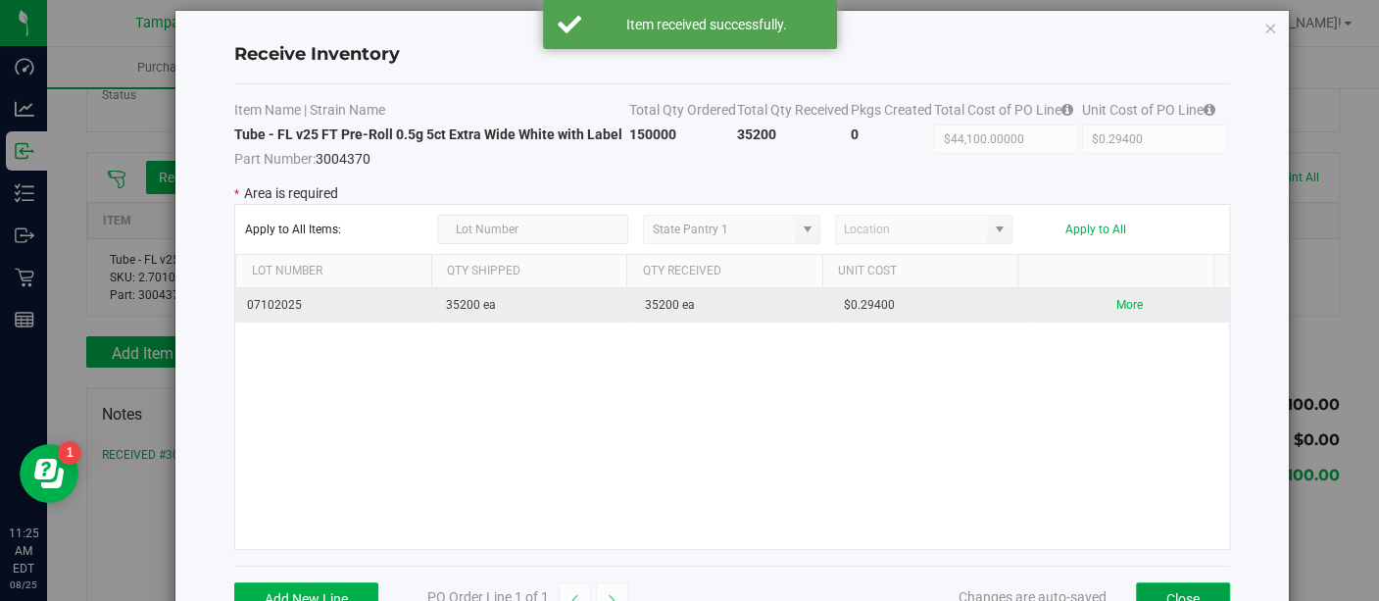
click at [1178, 586] on button "Close" at bounding box center [1183, 598] width 94 height 33
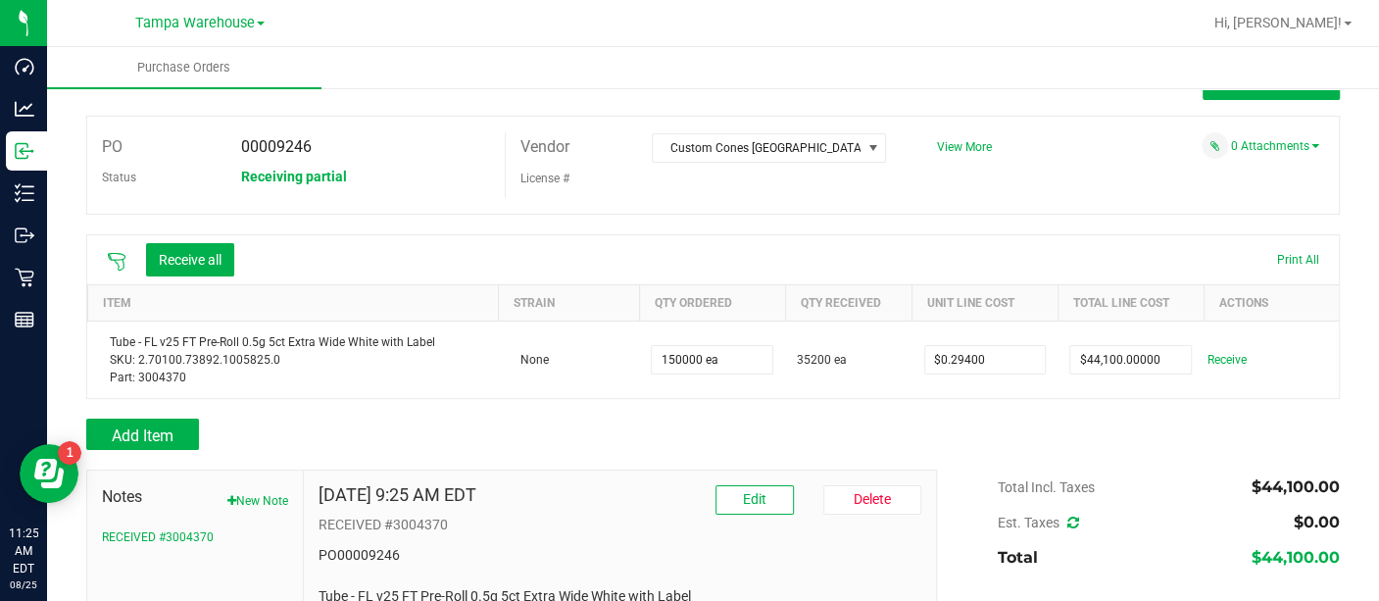
scroll to position [40, 0]
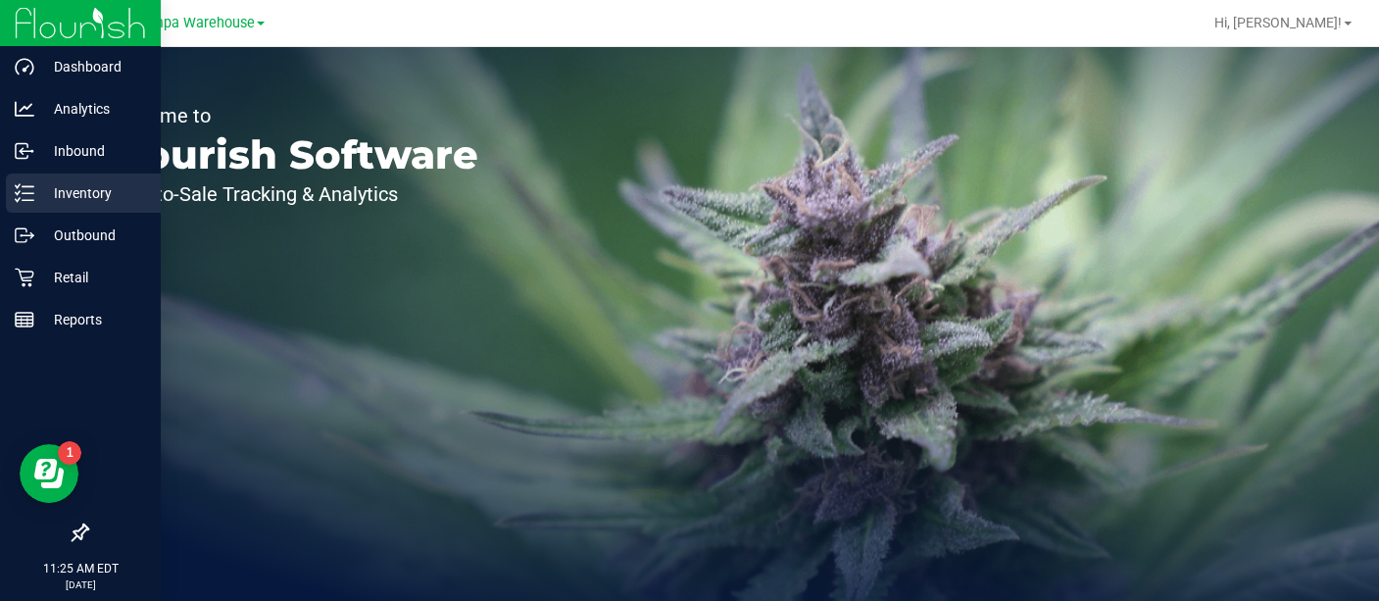
click at [70, 189] on p "Inventory" at bounding box center [93, 193] width 118 height 24
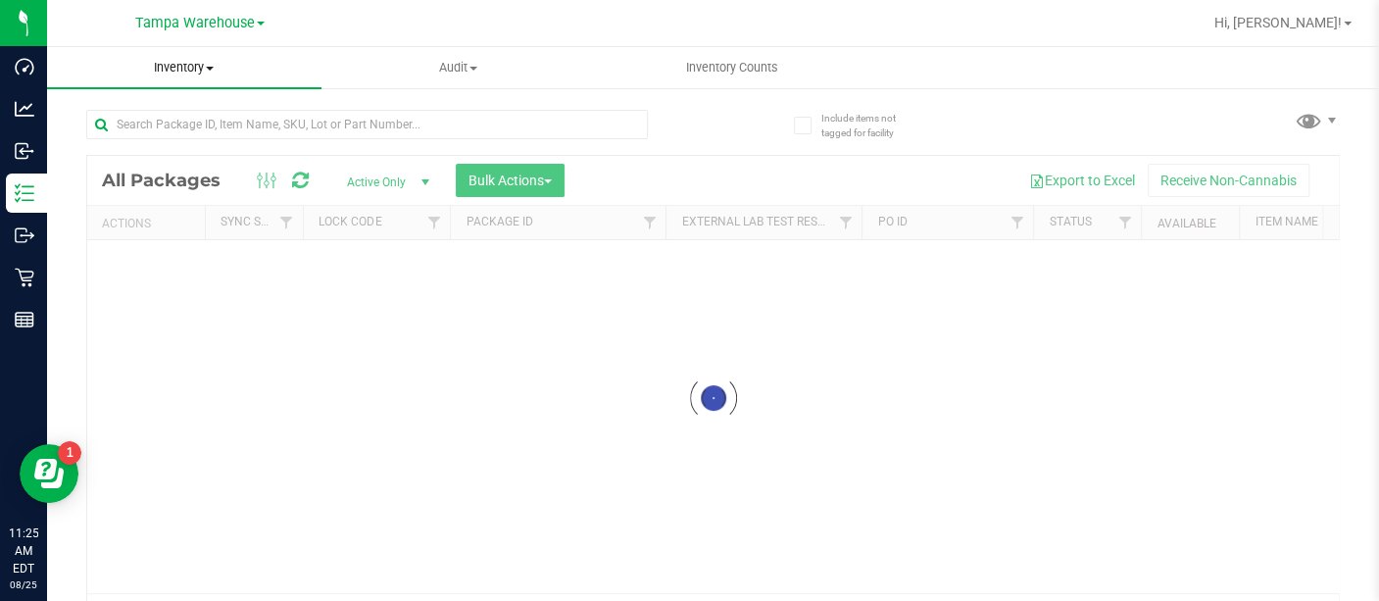
click at [210, 67] on span at bounding box center [210, 69] width 8 height 4
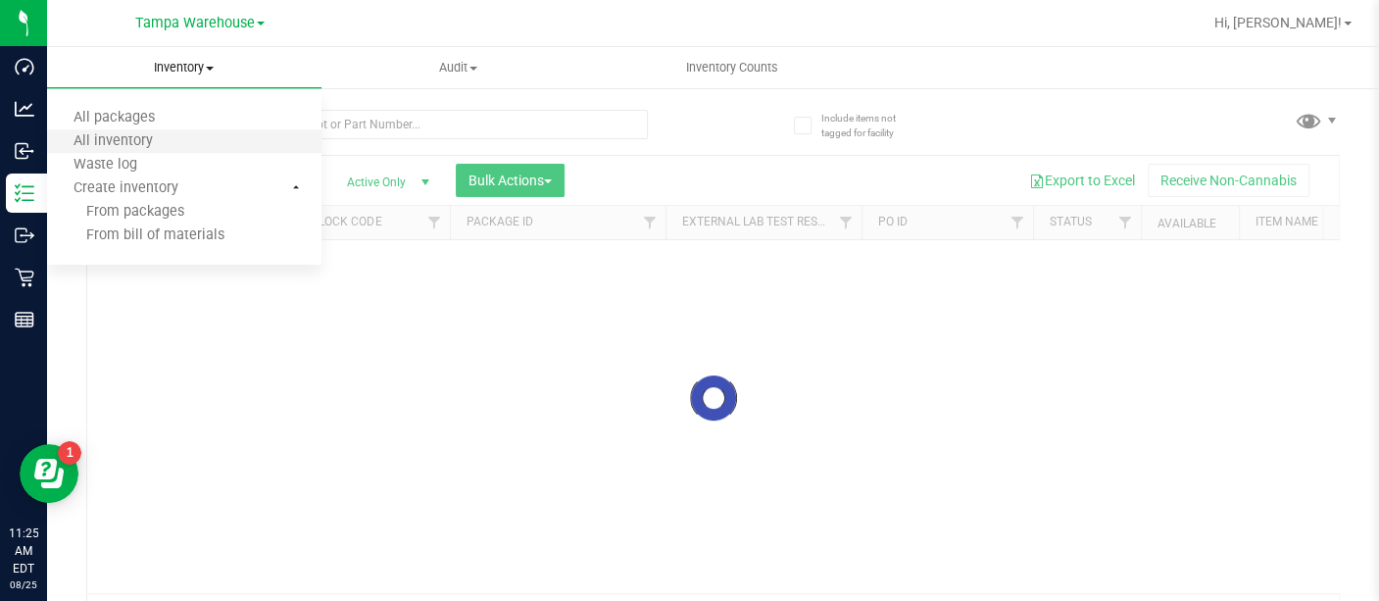
click at [137, 152] on li "All inventory" at bounding box center [184, 142] width 274 height 24
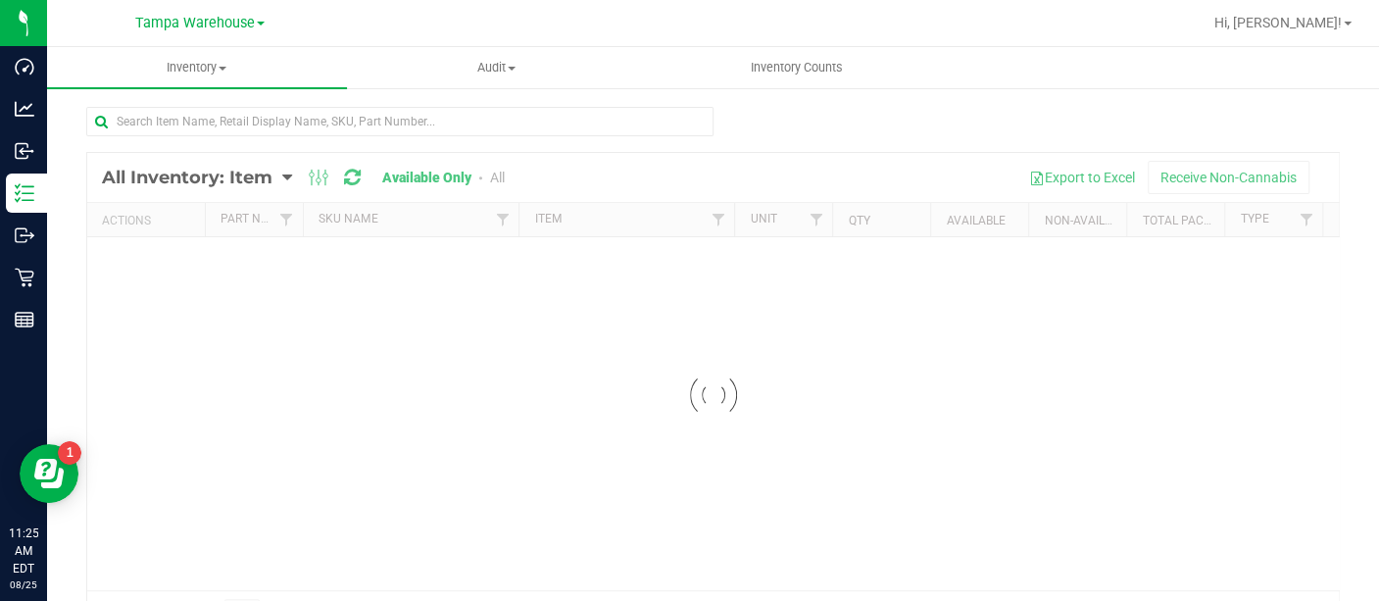
click at [246, 180] on div at bounding box center [712, 395] width 1251 height 484
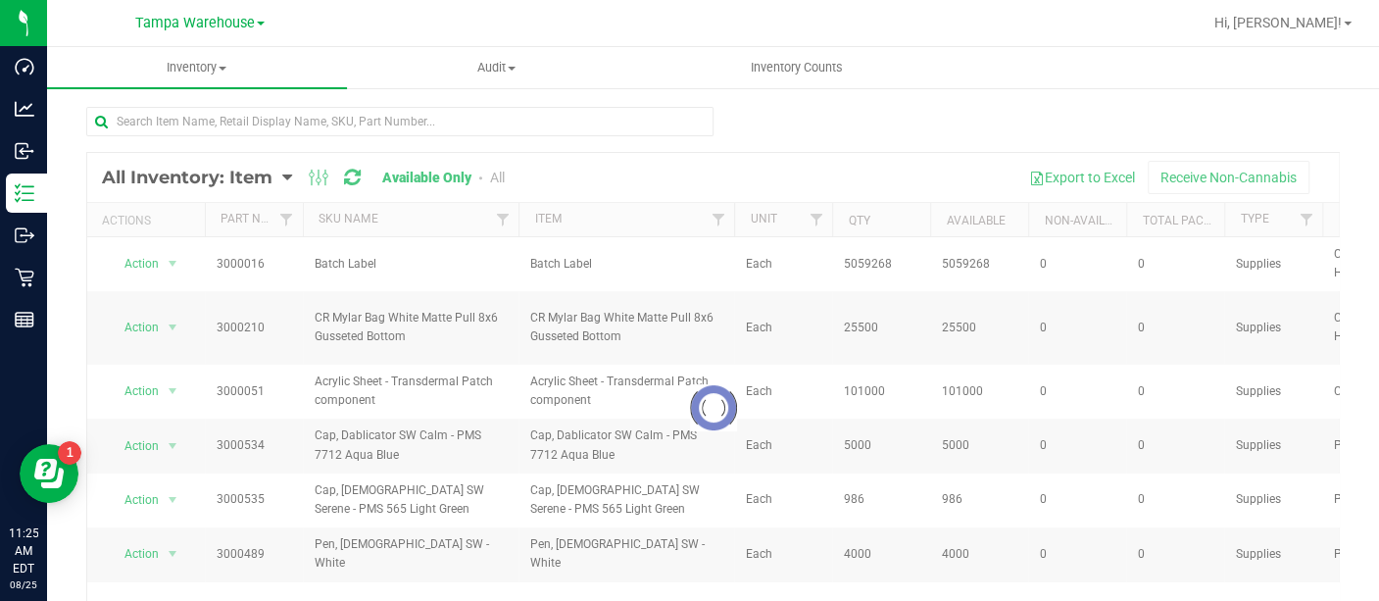
click at [262, 178] on div at bounding box center [712, 407] width 1251 height 509
click at [262, 177] on div at bounding box center [712, 407] width 1251 height 509
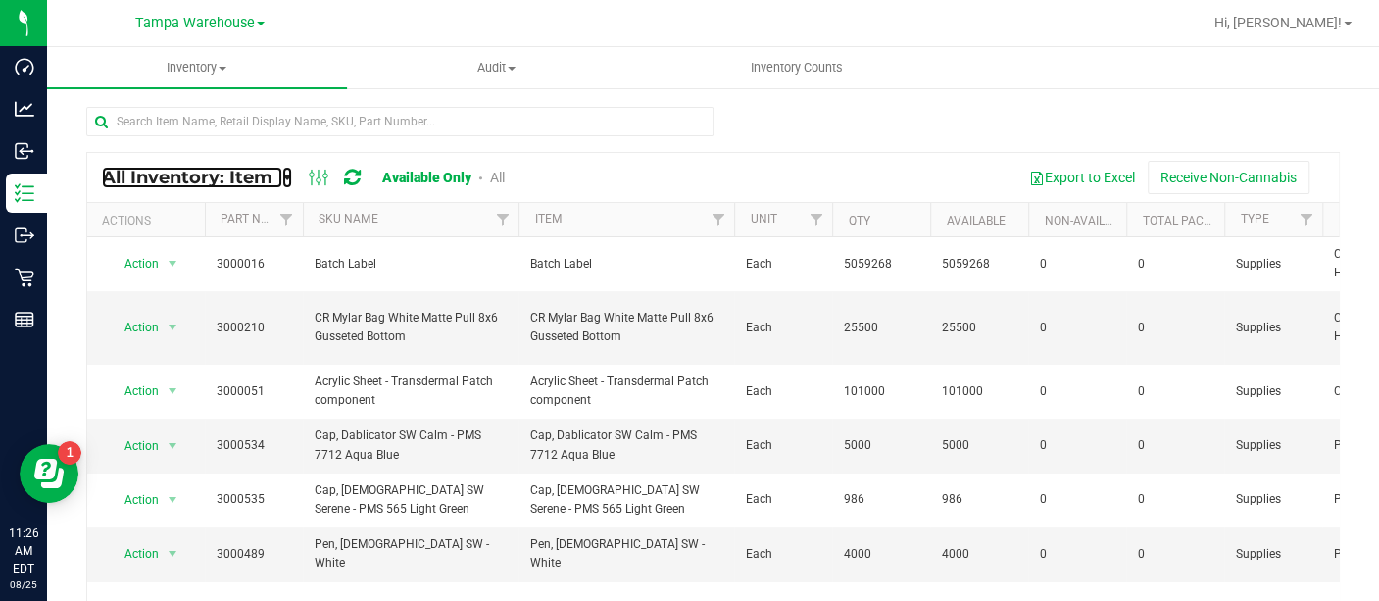
click at [262, 177] on span "All Inventory: Item" at bounding box center [187, 178] width 170 height 22
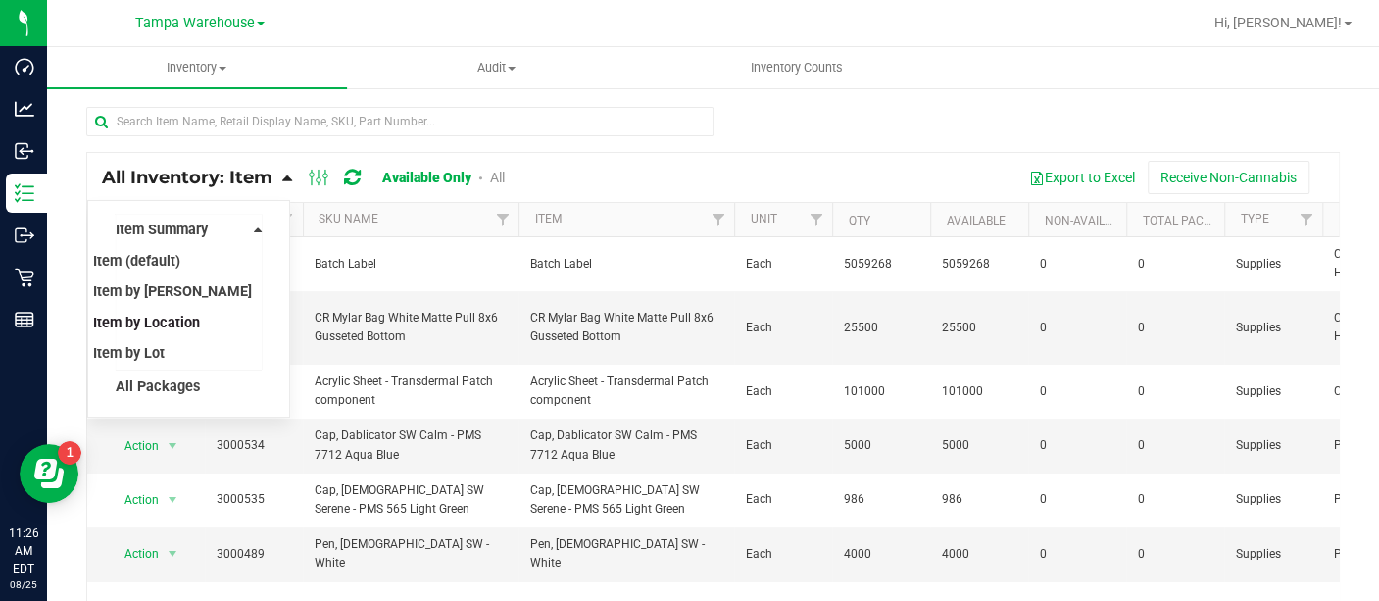
click at [163, 324] on span "Item by Location" at bounding box center [146, 323] width 107 height 17
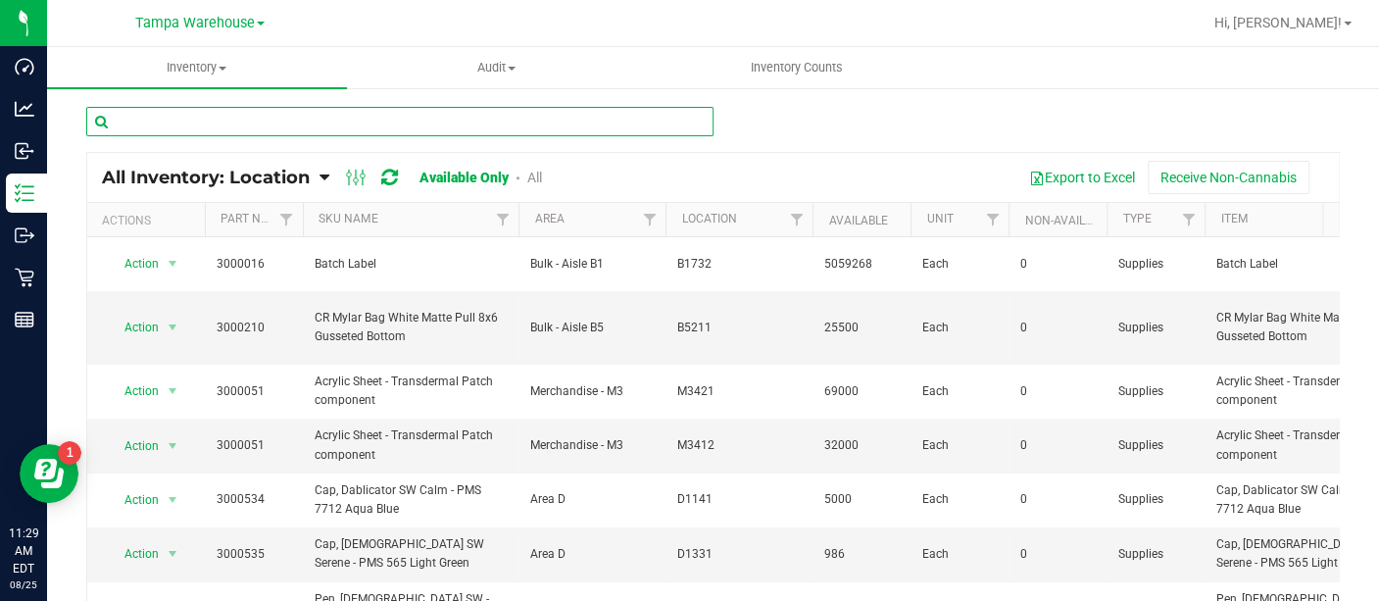
click at [184, 112] on input "text" at bounding box center [399, 121] width 627 height 29
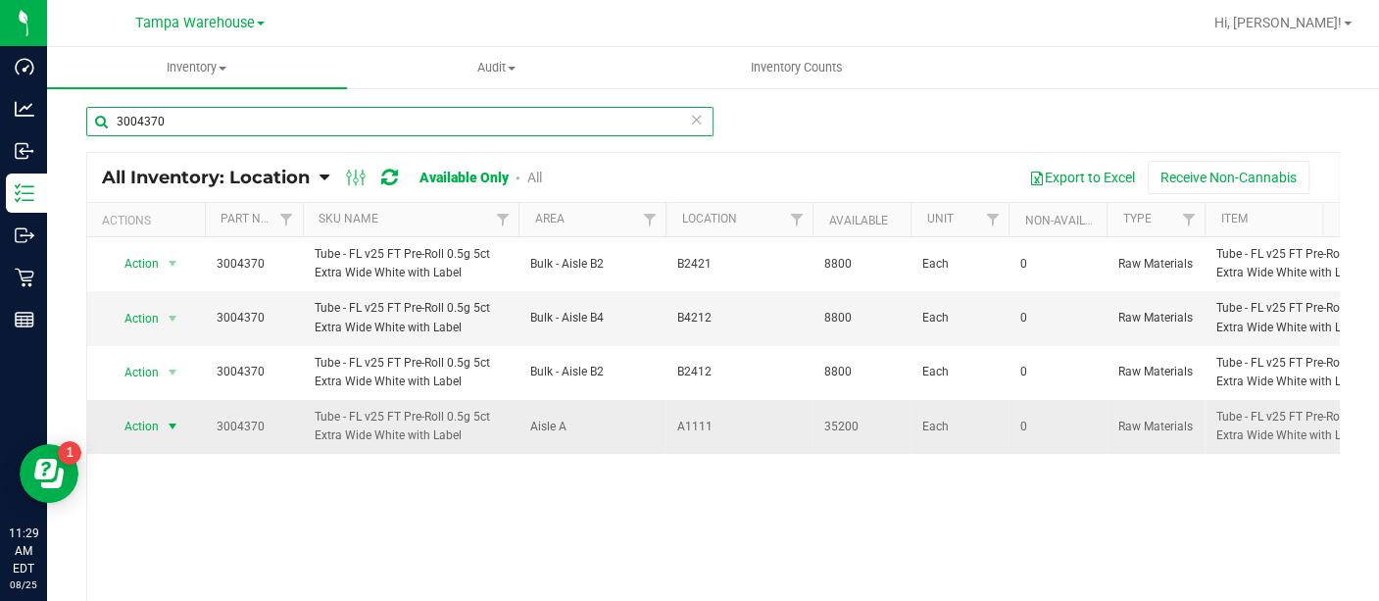
type input "3004370"
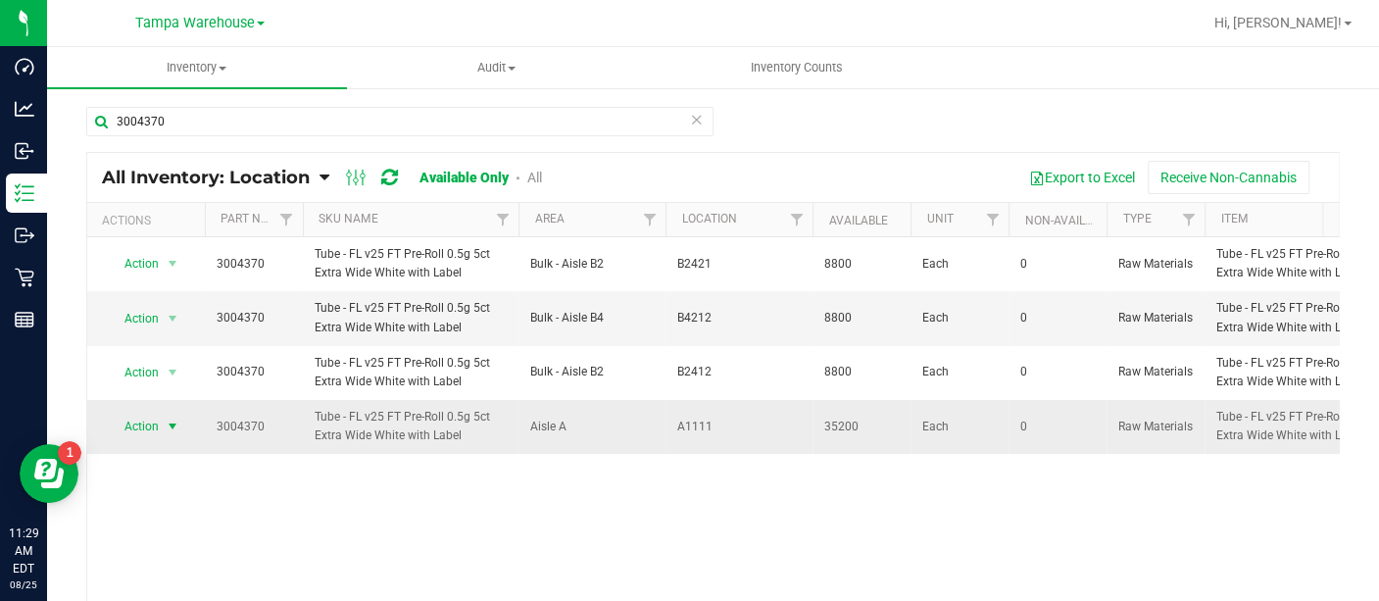
click at [144, 426] on span "Action" at bounding box center [133, 425] width 53 height 27
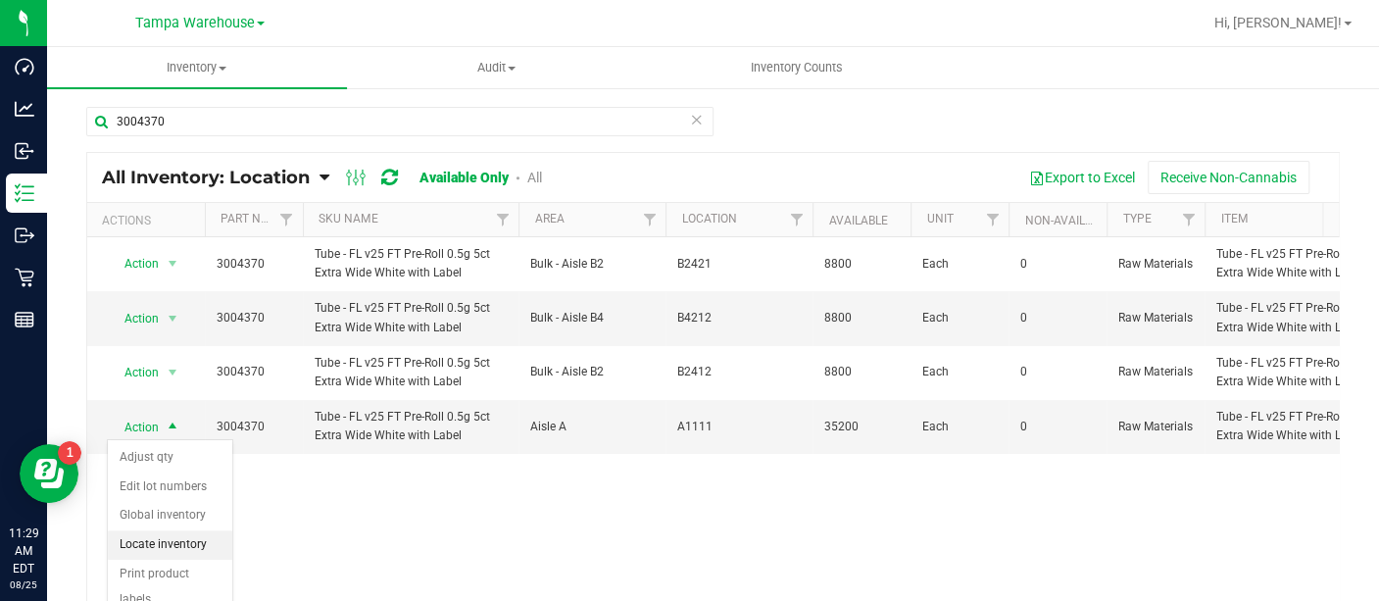
click at [139, 536] on li "Locate inventory" at bounding box center [170, 544] width 124 height 29
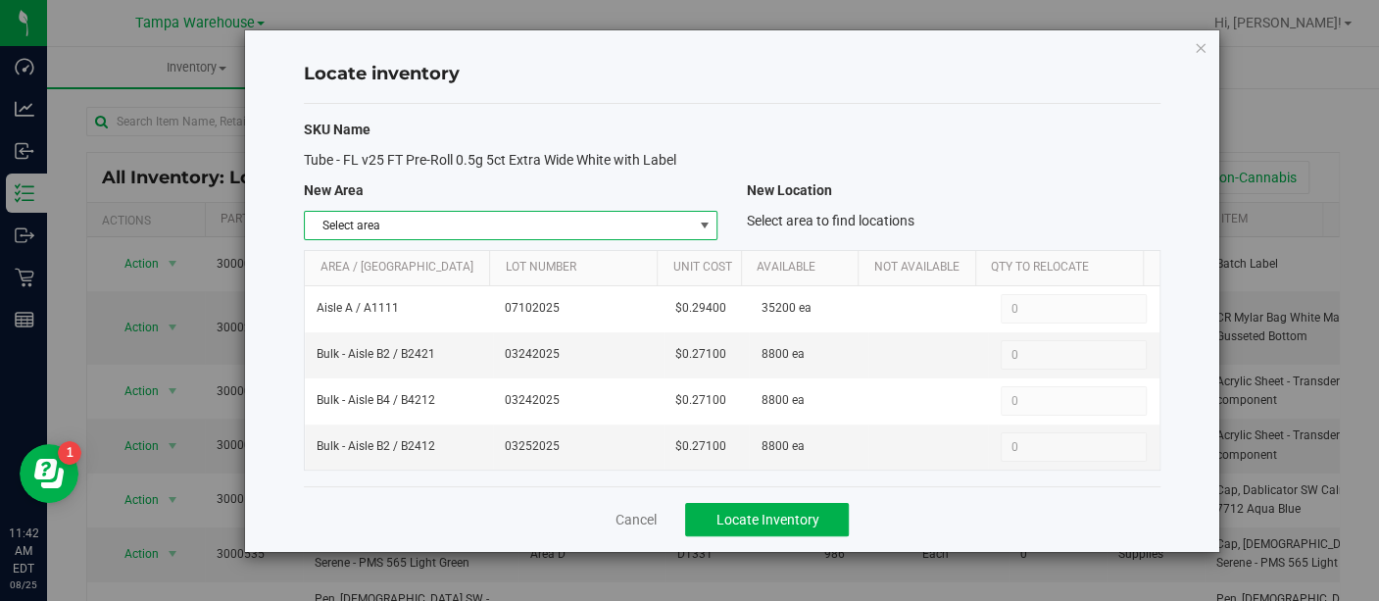
drag, startPoint x: 702, startPoint y: 216, endPoint x: 680, endPoint y: 220, distance: 22.1
click at [680, 220] on span "Select area" at bounding box center [498, 225] width 387 height 27
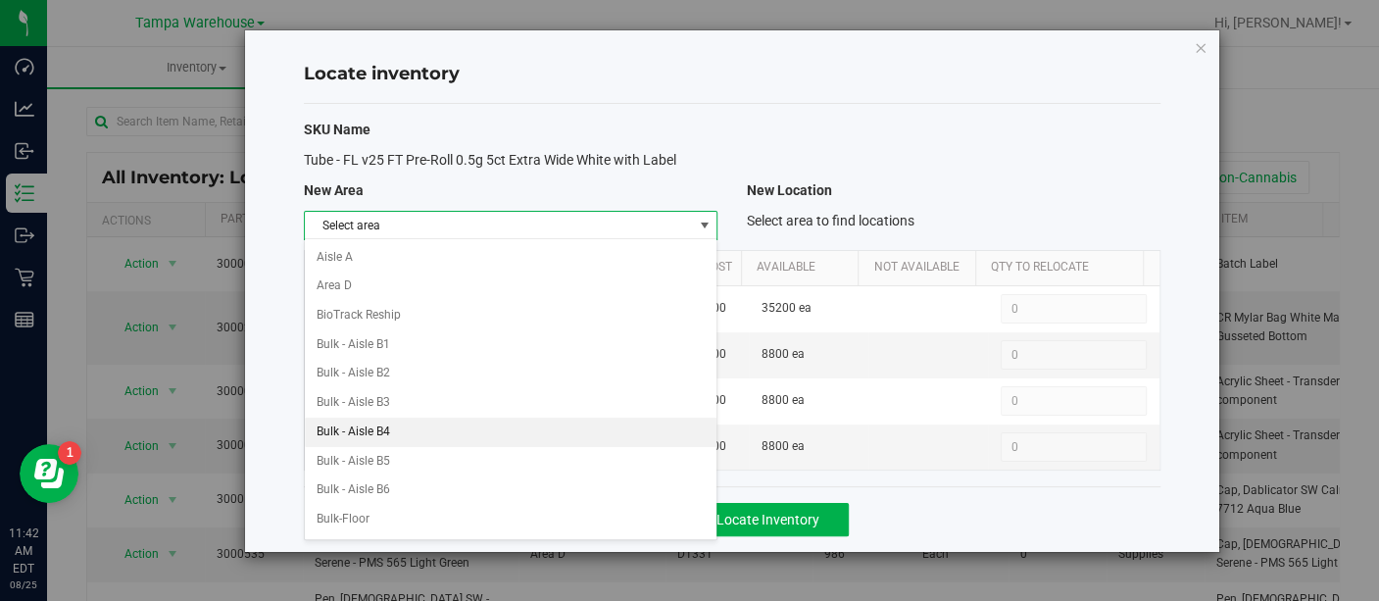
click at [406, 417] on li "Bulk - Aisle B4" at bounding box center [510, 431] width 411 height 29
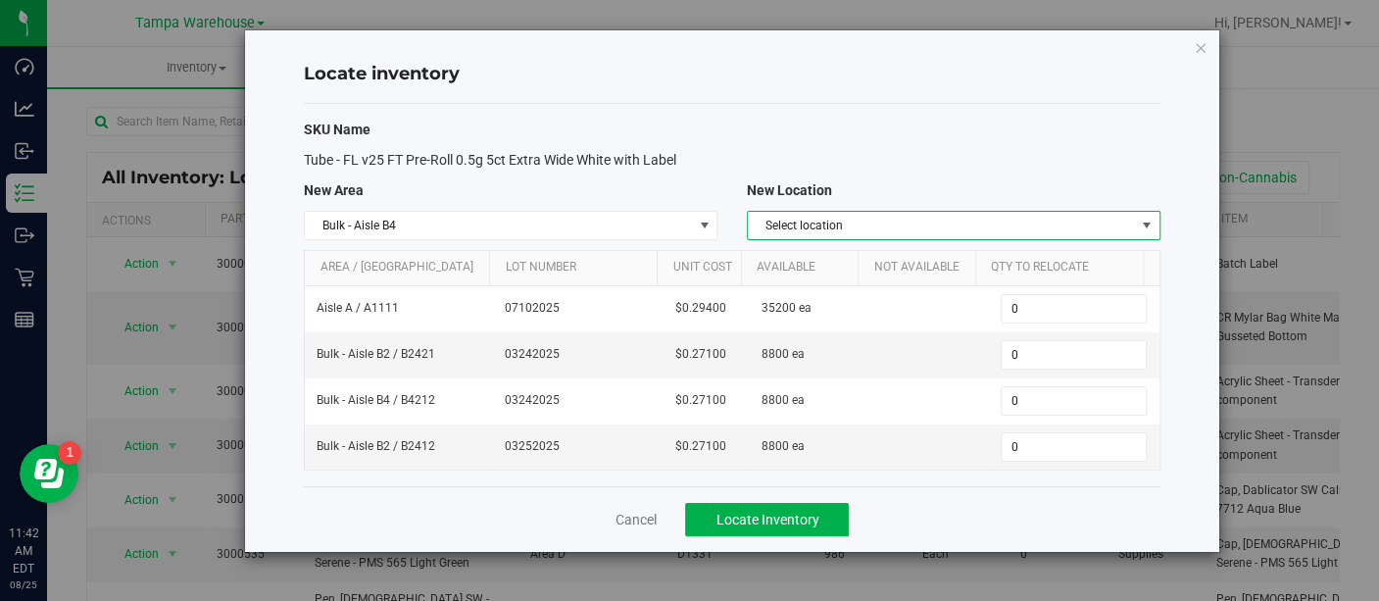
drag, startPoint x: 944, startPoint y: 233, endPoint x: 868, endPoint y: 217, distance: 78.2
click at [868, 217] on span "Select location" at bounding box center [941, 225] width 387 height 27
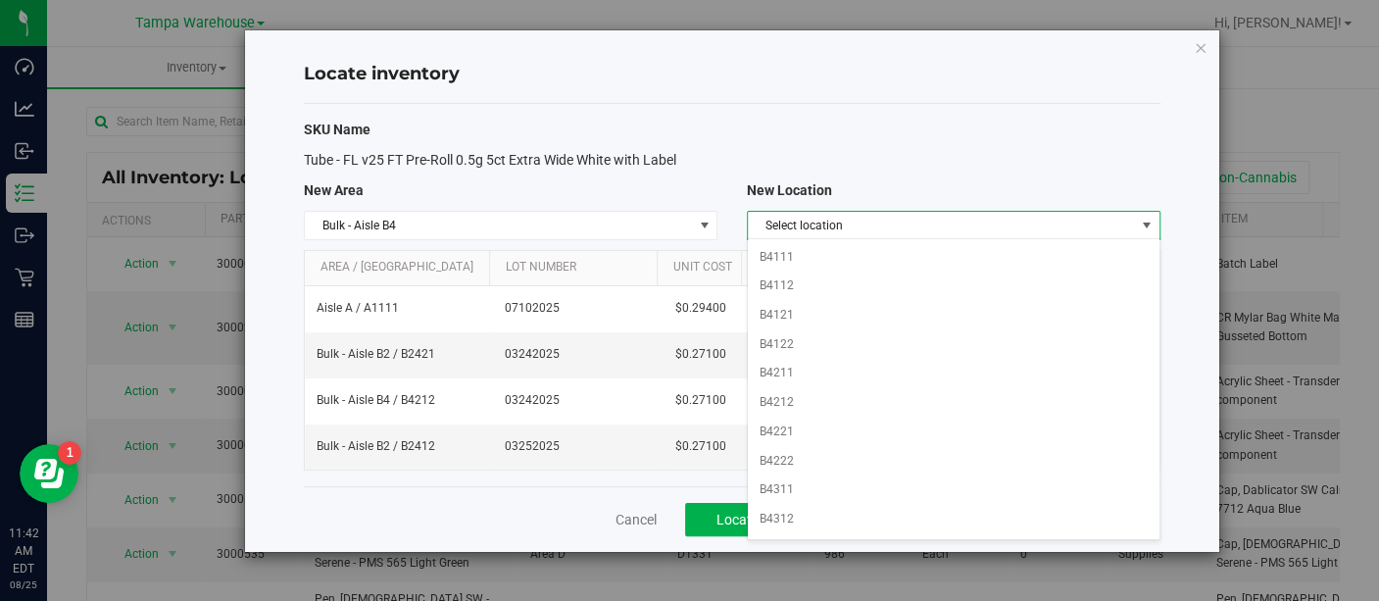
click at [868, 217] on span "Select location" at bounding box center [941, 225] width 387 height 27
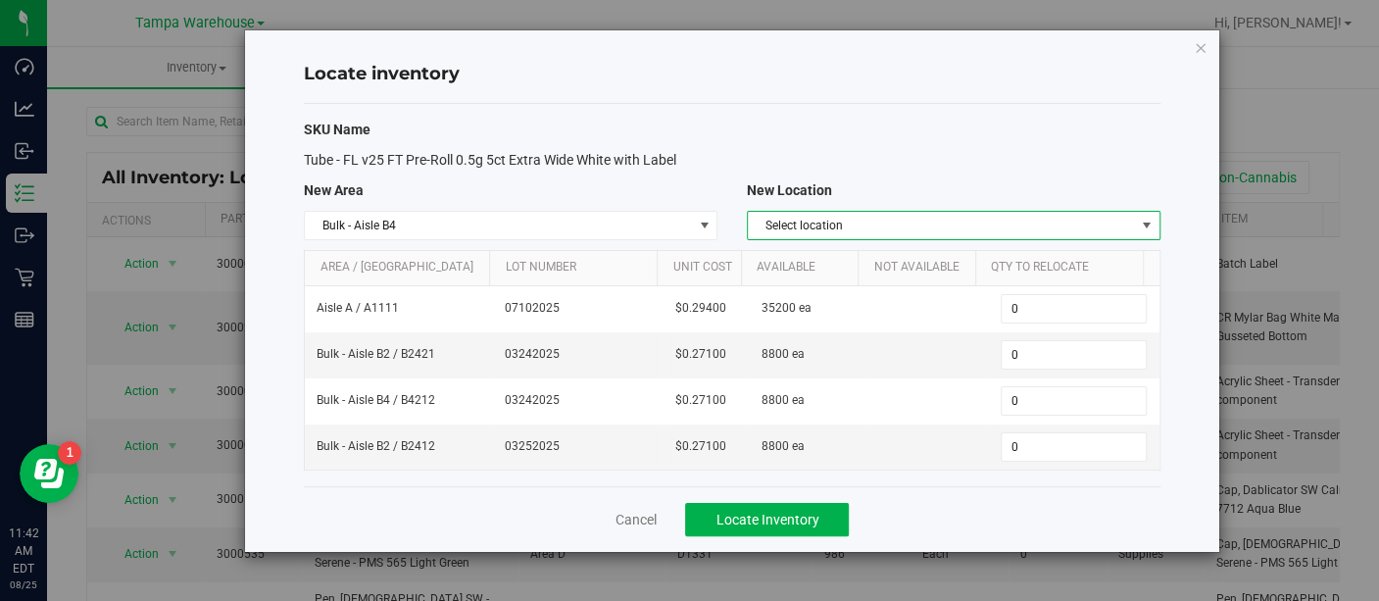
click at [848, 227] on span "Select location" at bounding box center [941, 225] width 387 height 27
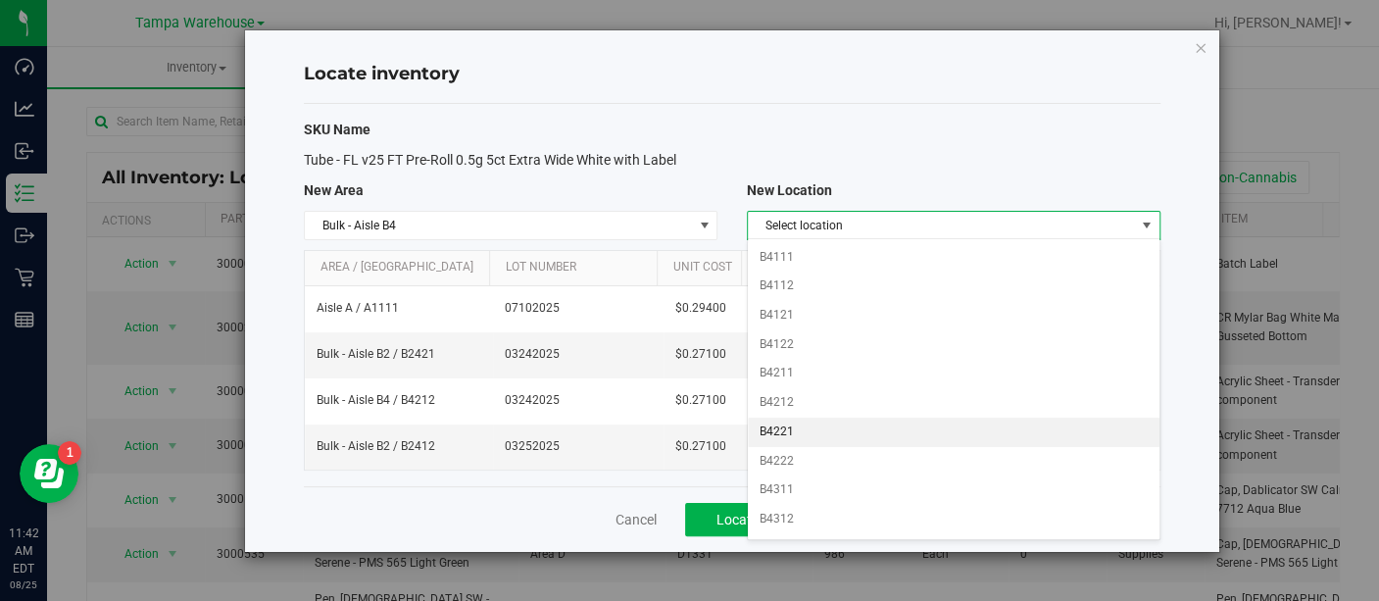
click at [774, 427] on li "B4221" at bounding box center [953, 431] width 411 height 29
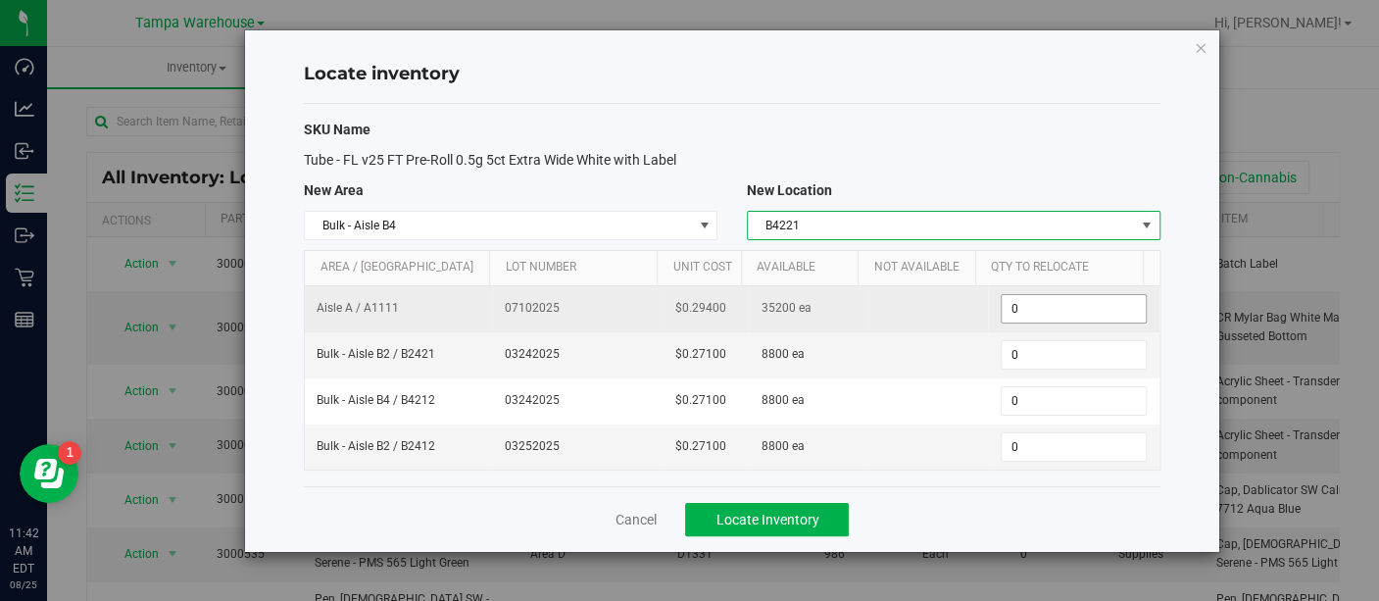
click at [1025, 307] on span "0 0" at bounding box center [1073, 308] width 146 height 29
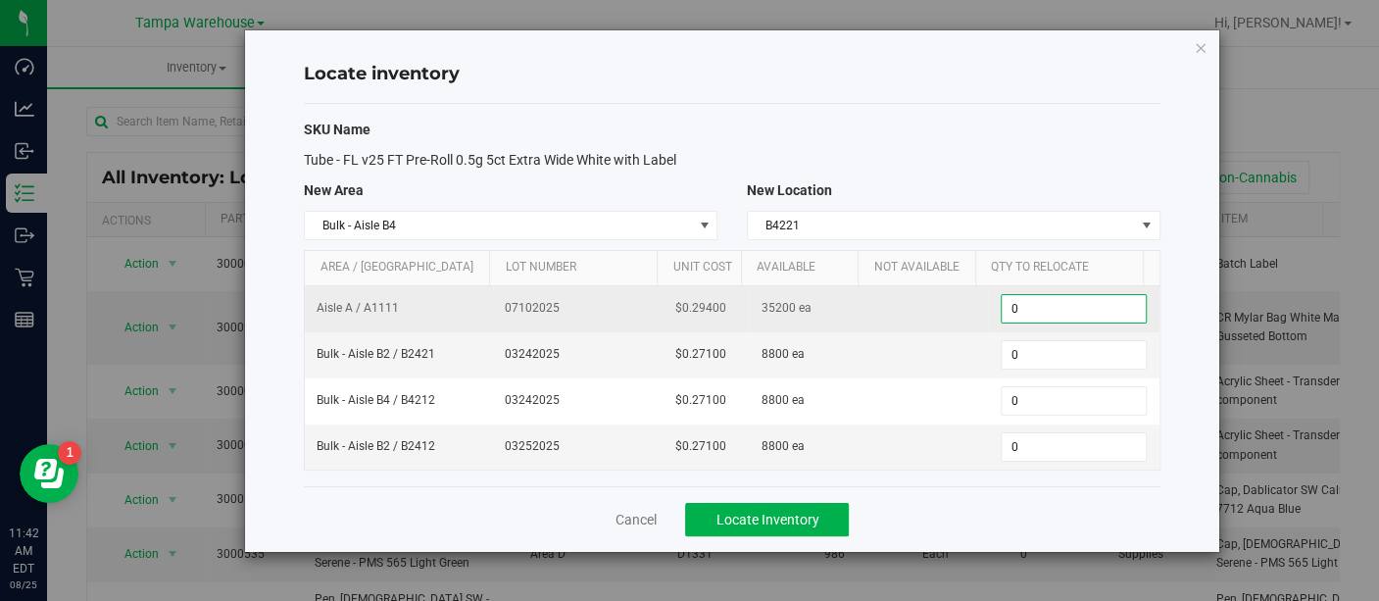
click at [1025, 307] on input "0" at bounding box center [1073, 308] width 144 height 27
type input "8800"
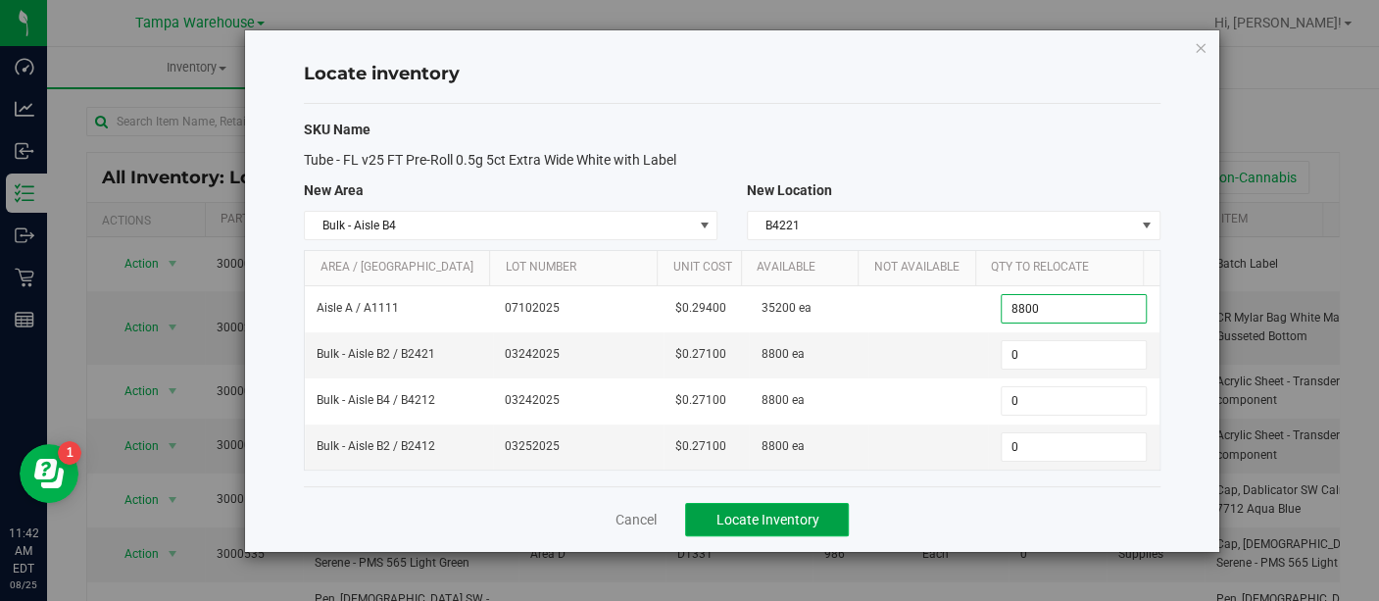
type input "8,800"
click at [772, 521] on button "Locate Inventory" at bounding box center [767, 519] width 164 height 33
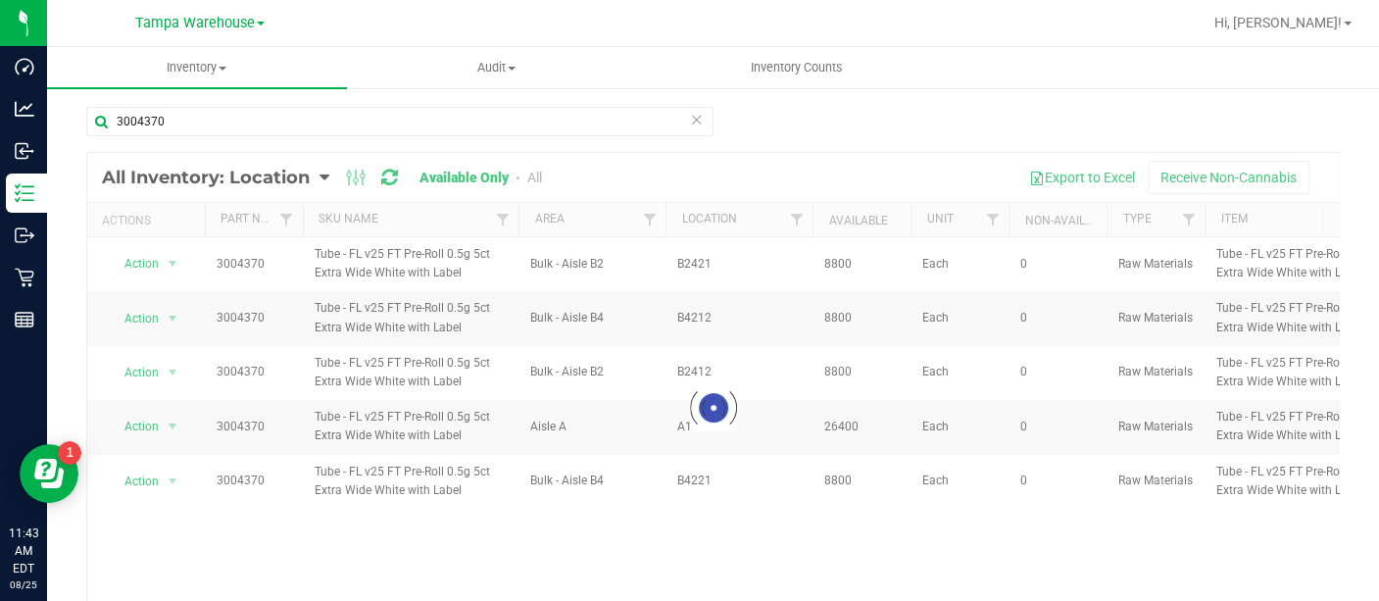
click at [152, 420] on div at bounding box center [712, 407] width 1251 height 509
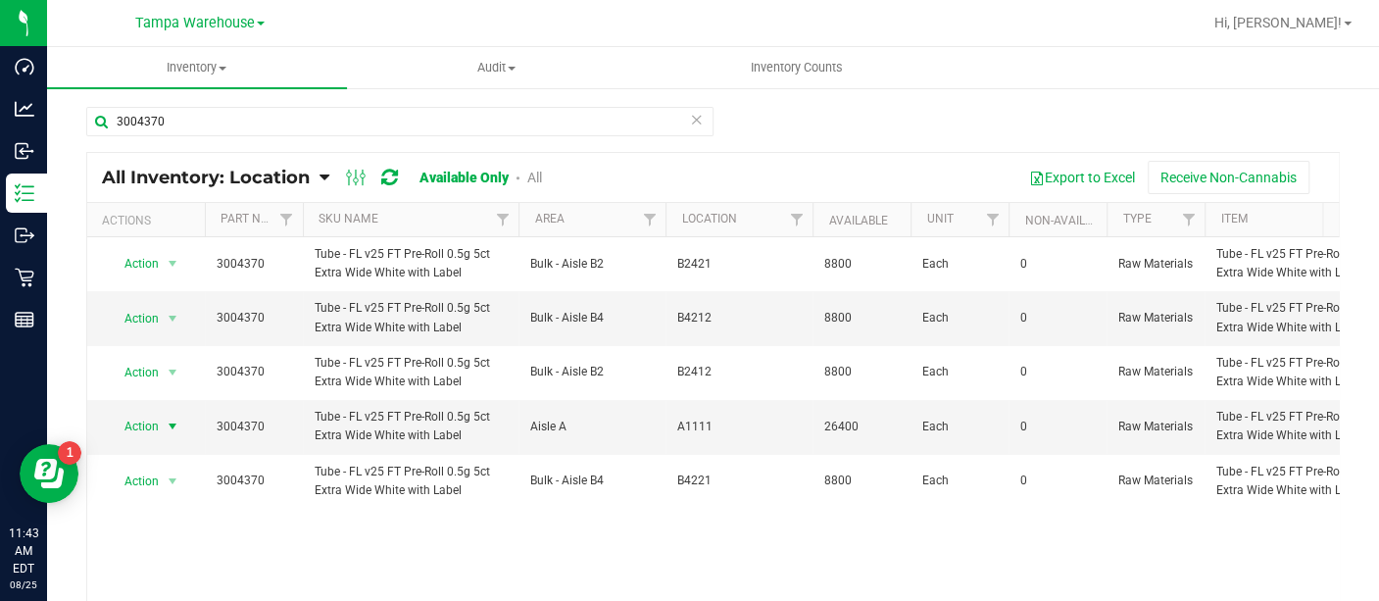
click at [152, 420] on span "Action" at bounding box center [133, 425] width 53 height 27
click at [152, 533] on li "Locate inventory" at bounding box center [170, 544] width 124 height 29
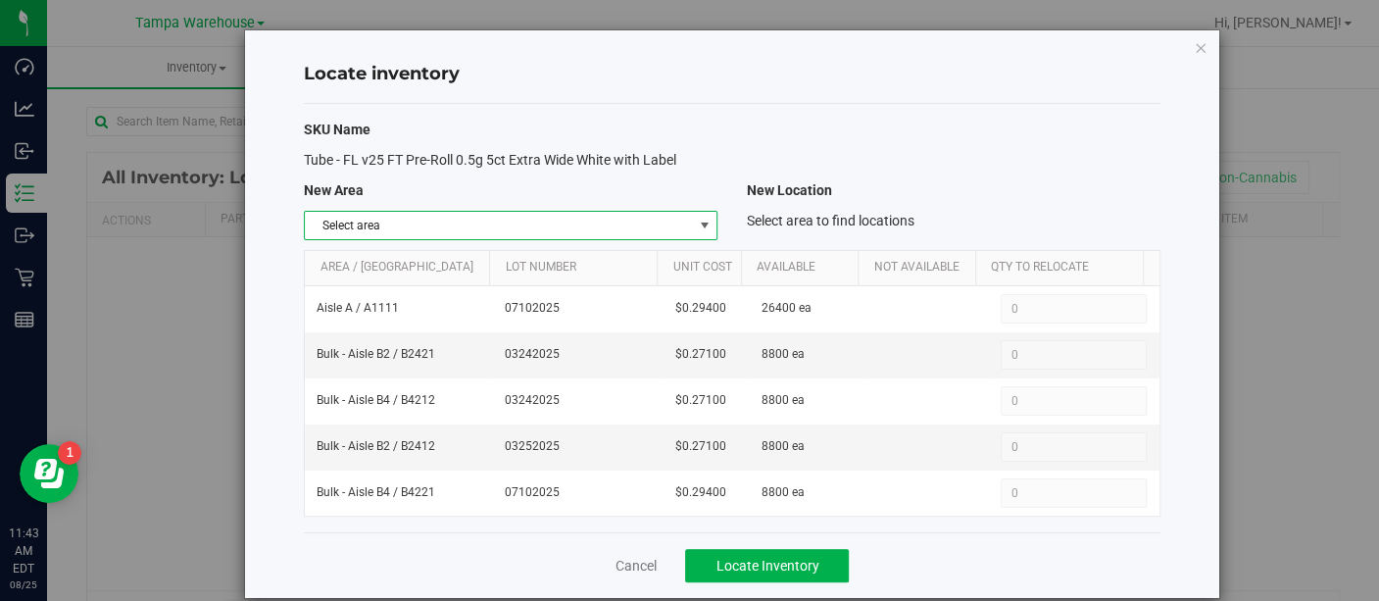
click at [700, 227] on span "select" at bounding box center [704, 226] width 16 height 16
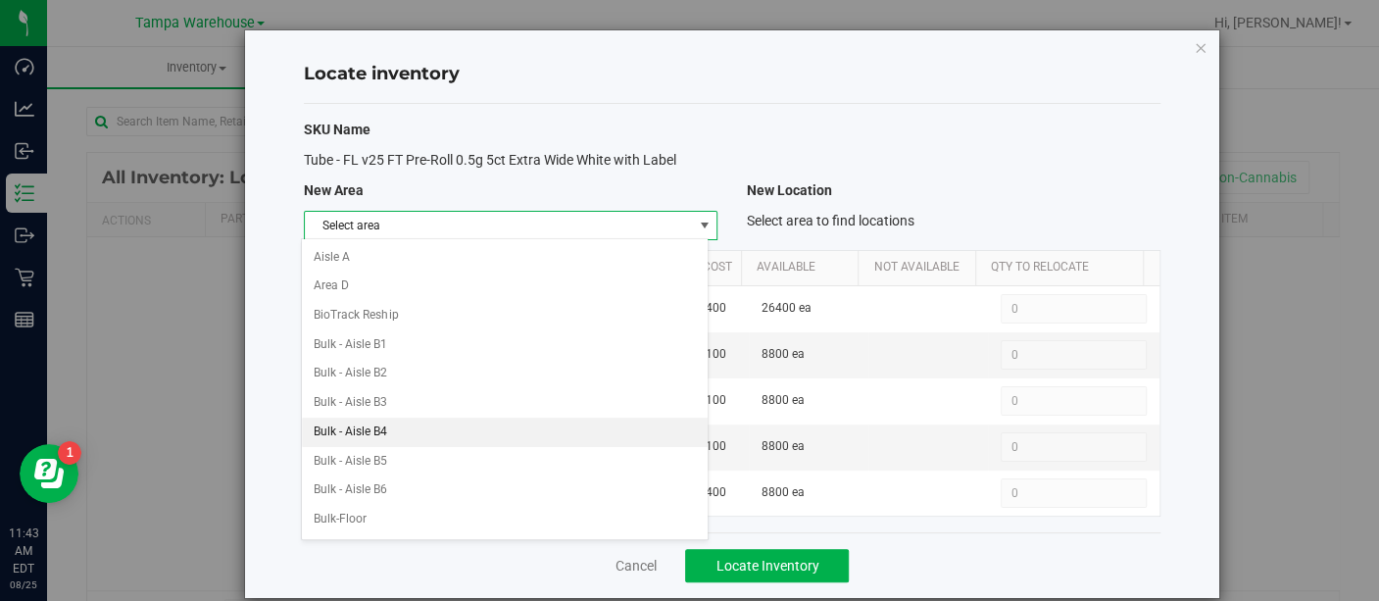
click at [378, 422] on li "Bulk - Aisle B4" at bounding box center [505, 431] width 406 height 29
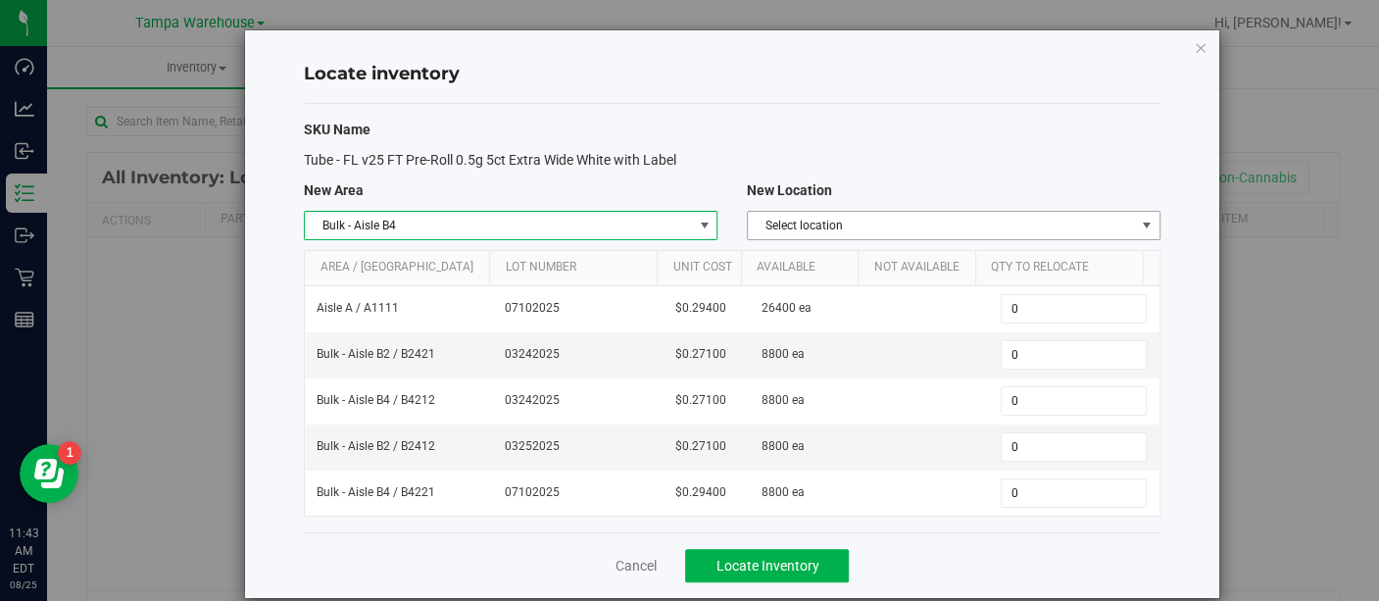
click at [1138, 228] on span "select" at bounding box center [1146, 226] width 16 height 16
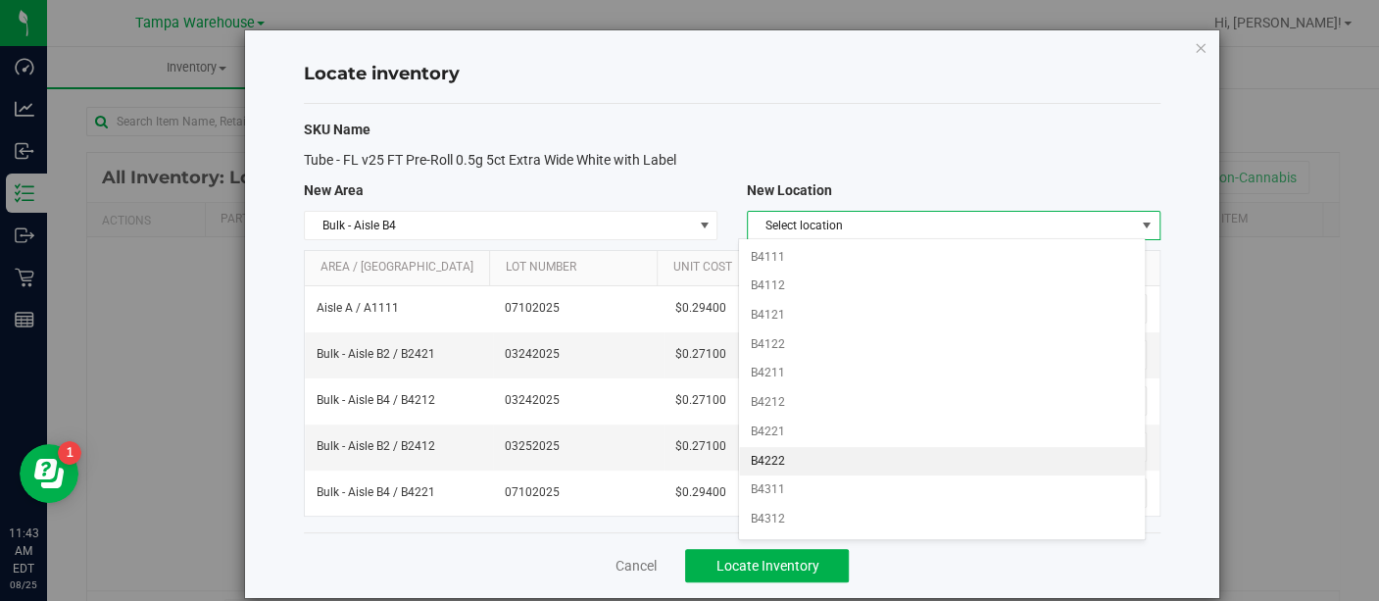
click at [790, 455] on li "B4222" at bounding box center [942, 461] width 406 height 29
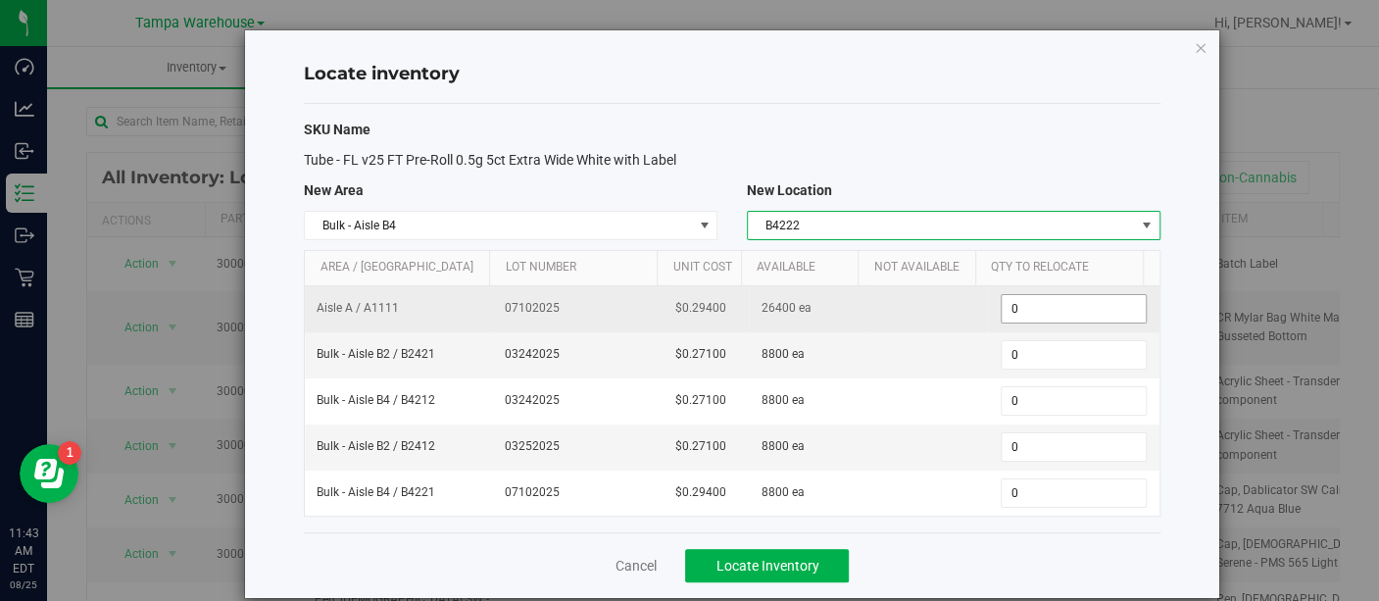
click at [1015, 303] on span "0 0" at bounding box center [1073, 308] width 146 height 29
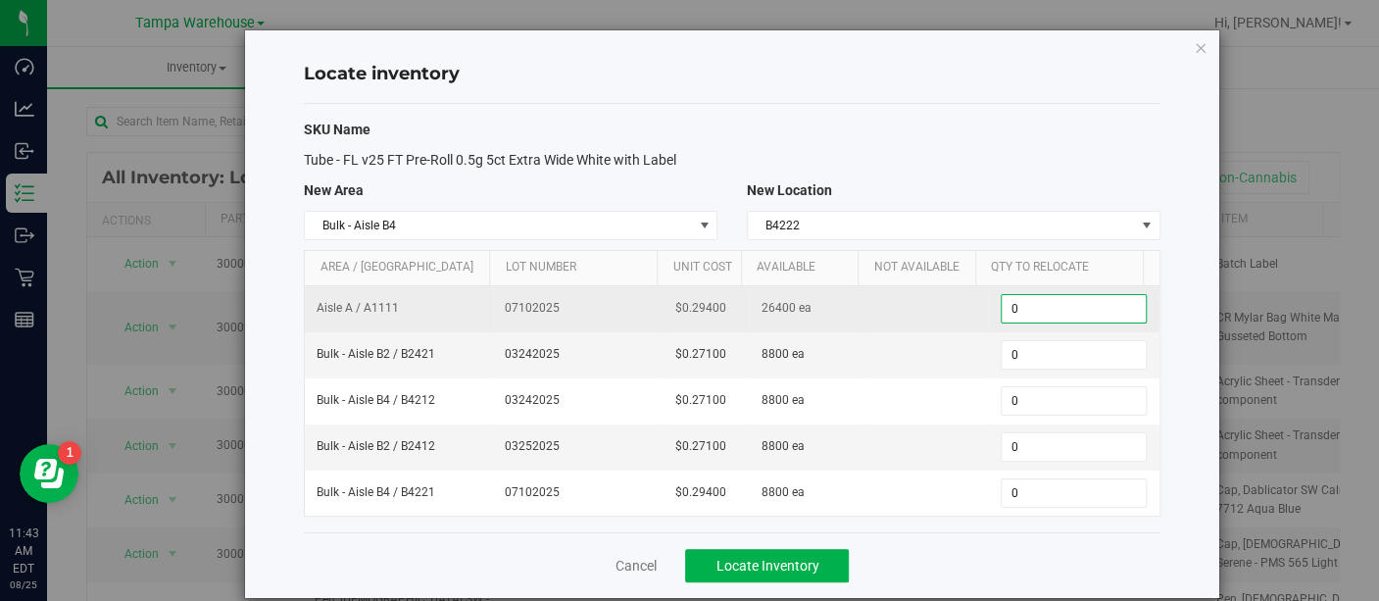
click at [1015, 303] on input "0" at bounding box center [1073, 308] width 144 height 27
type input "8800"
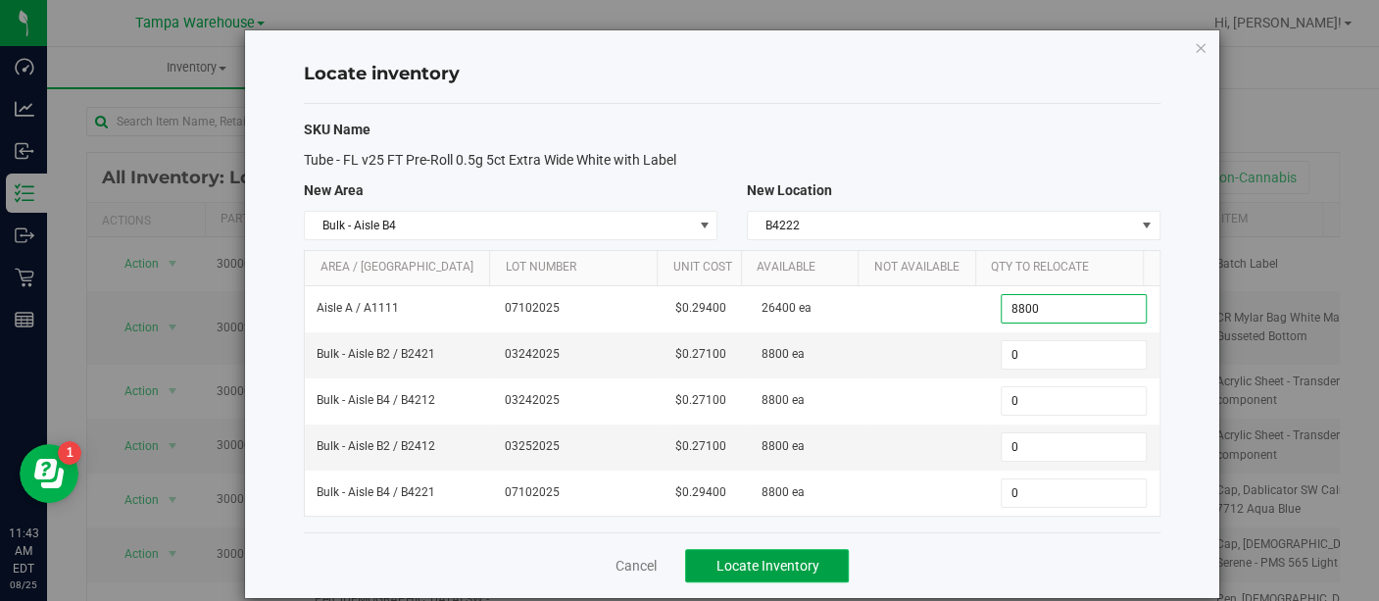
type input "8,800"
click at [764, 559] on span "Locate Inventory" at bounding box center [766, 565] width 103 height 16
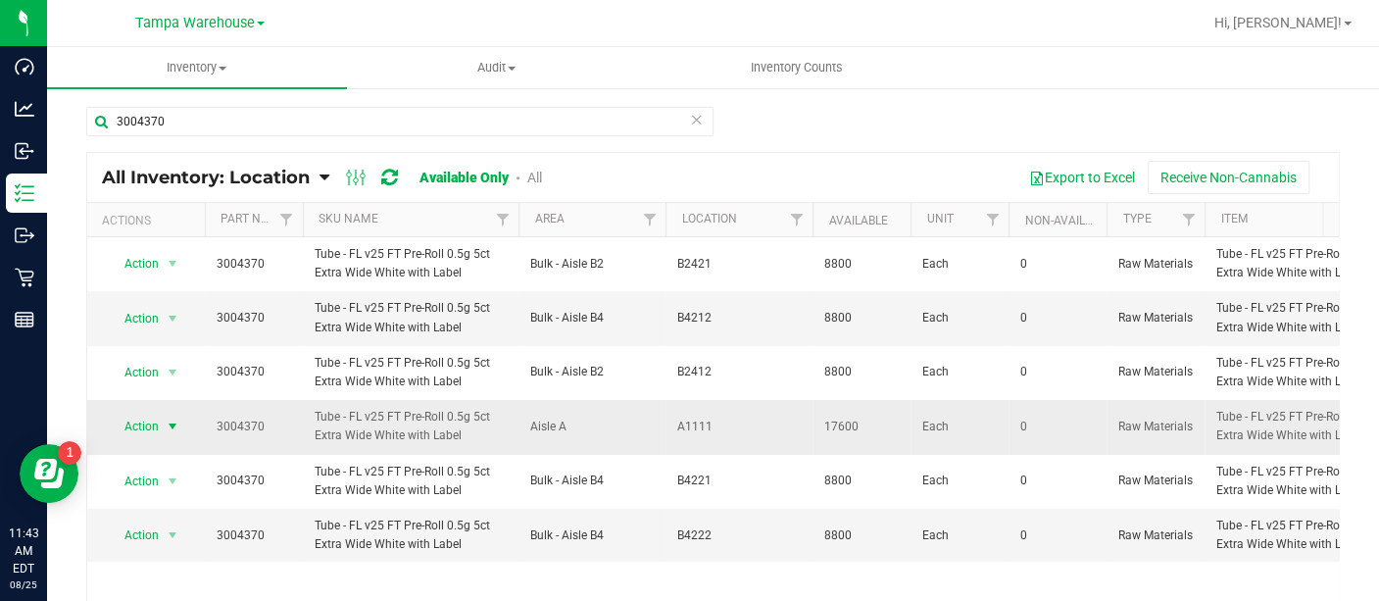
click at [155, 415] on span "Action" at bounding box center [133, 425] width 53 height 27
click at [150, 537] on li "Locate inventory" at bounding box center [170, 544] width 124 height 29
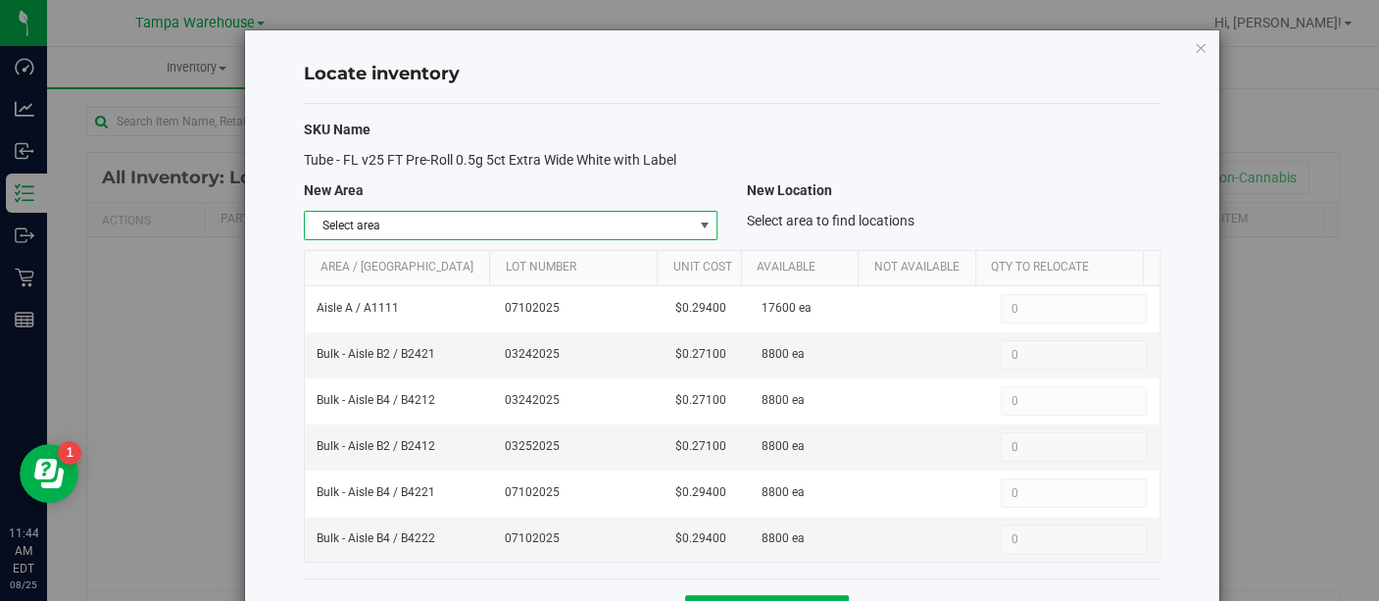
click at [696, 218] on span "select" at bounding box center [704, 226] width 16 height 16
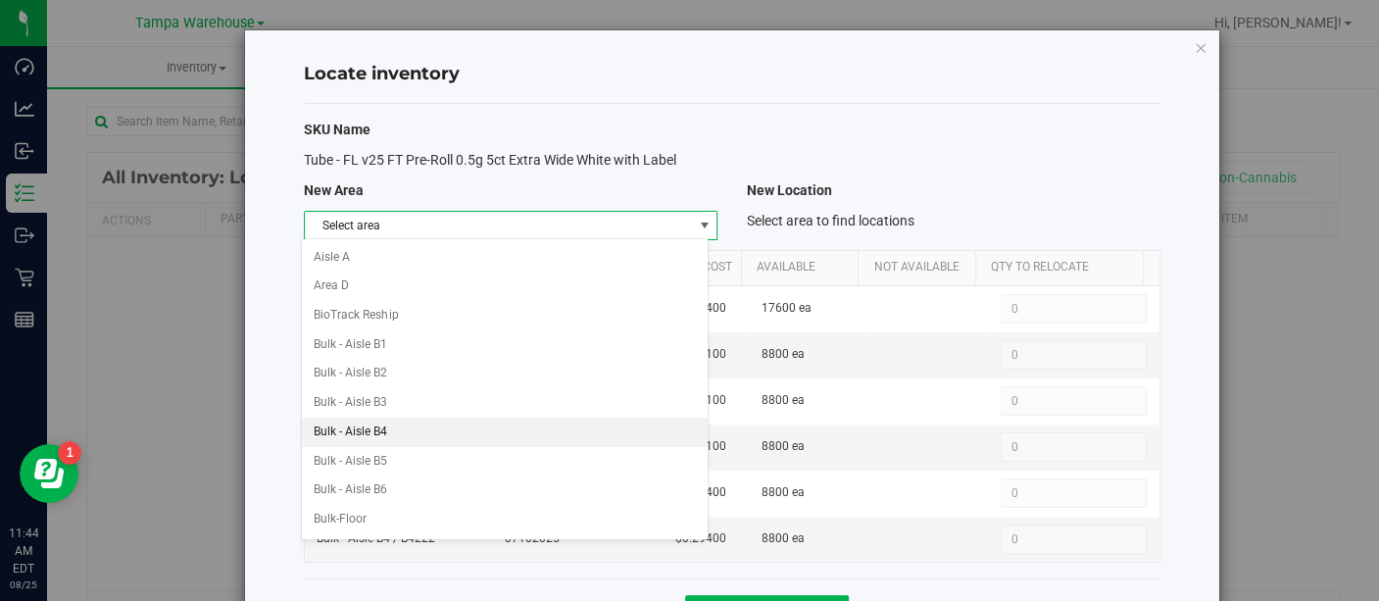
click at [399, 417] on li "Bulk - Aisle B4" at bounding box center [505, 431] width 406 height 29
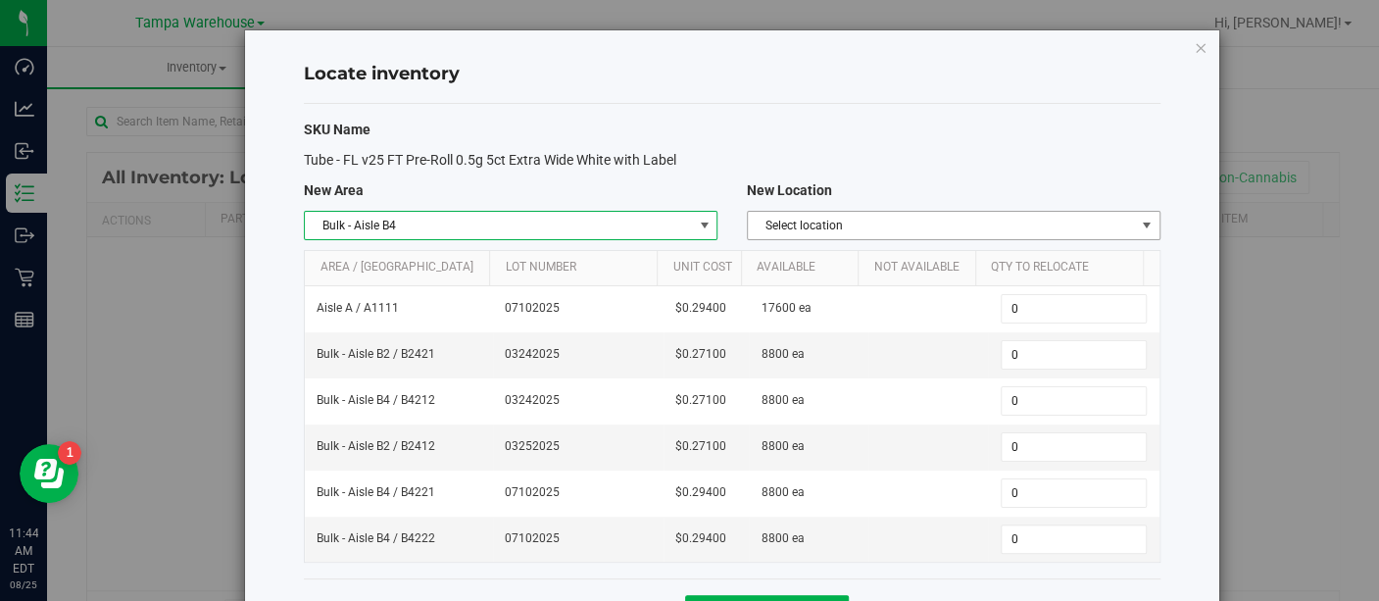
click at [1138, 219] on span "select" at bounding box center [1146, 226] width 16 height 16
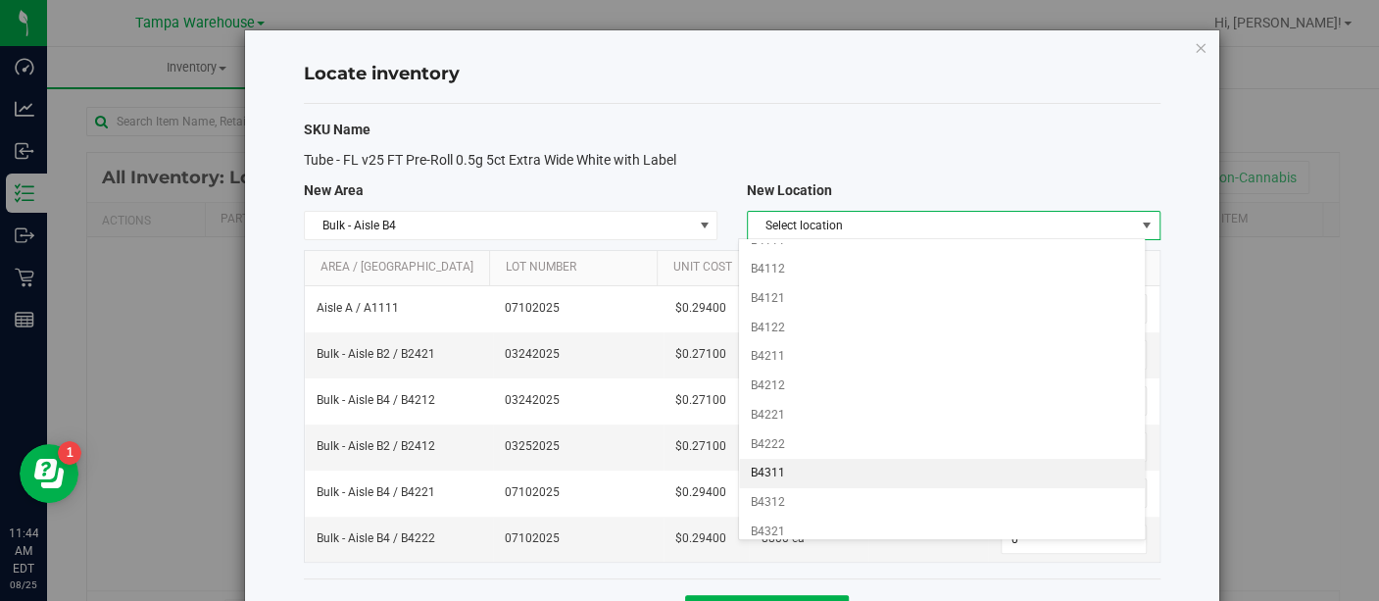
scroll to position [19, 0]
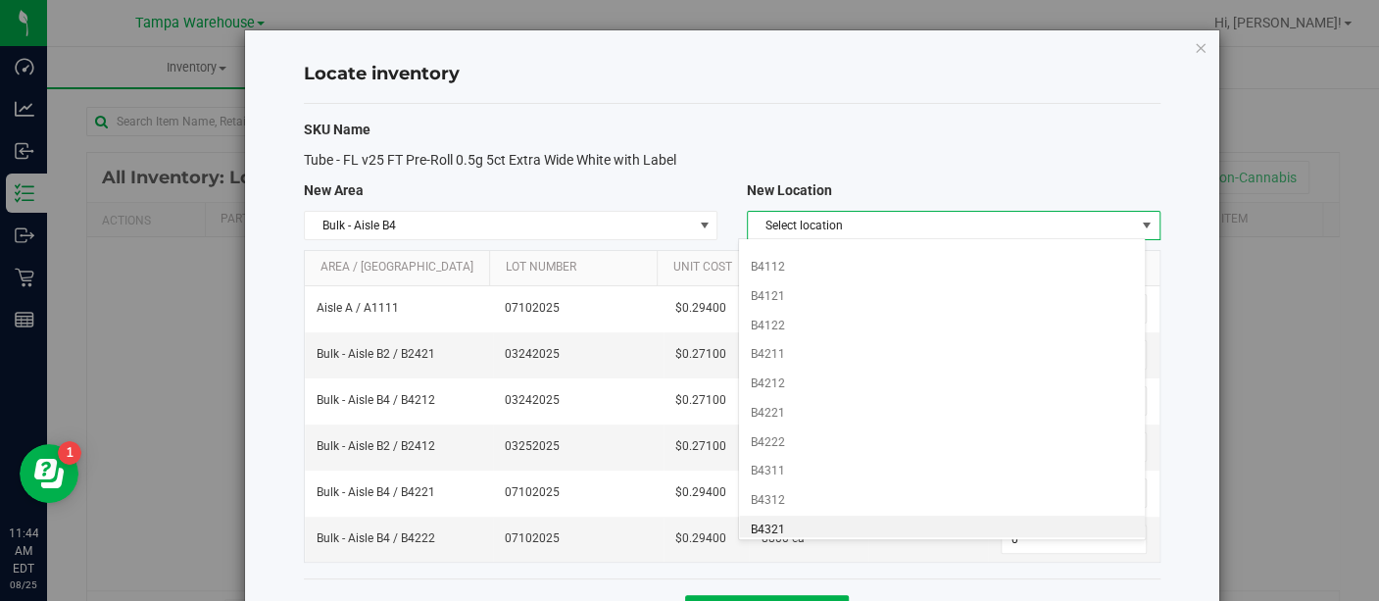
click at [771, 515] on li "B4321" at bounding box center [942, 529] width 406 height 29
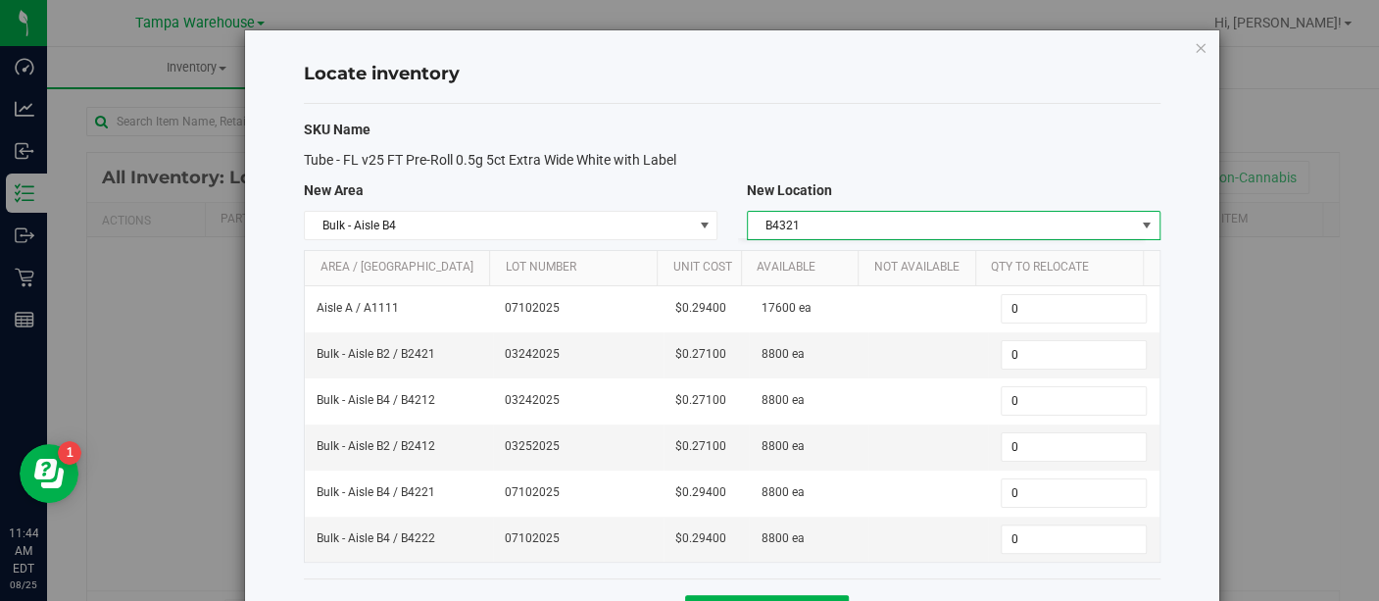
scroll to position [0, 0]
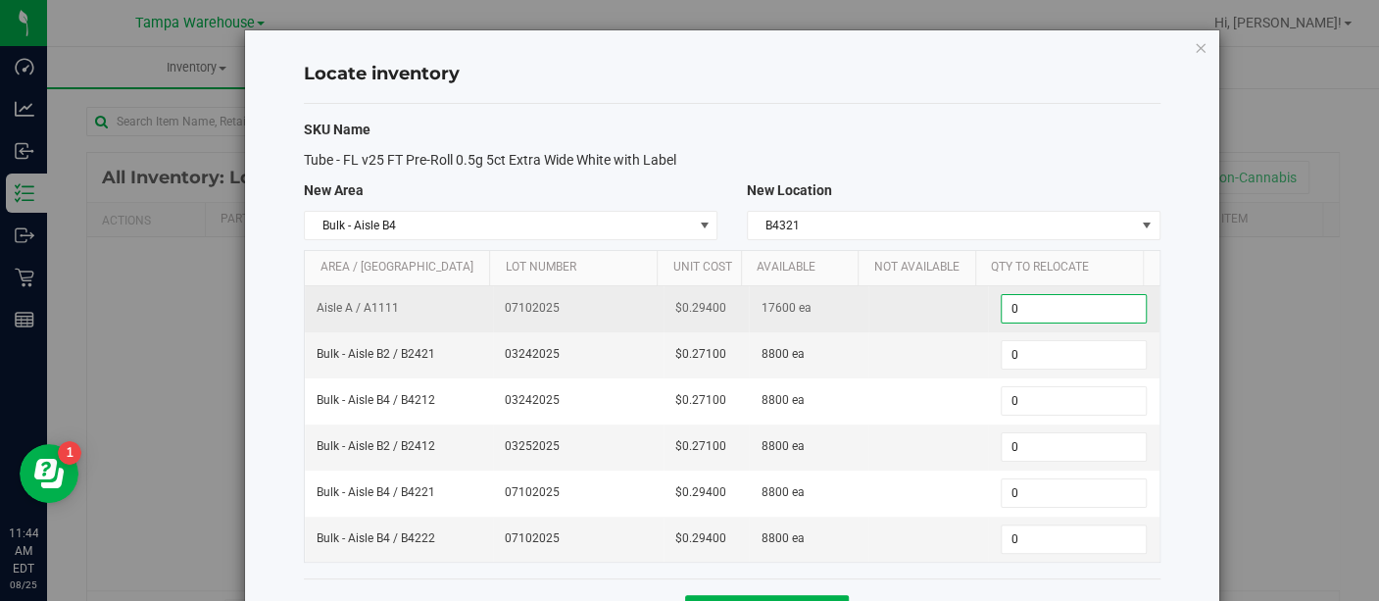
click at [1012, 304] on span "0 0" at bounding box center [1073, 308] width 146 height 29
click at [1012, 304] on input "0" at bounding box center [1073, 308] width 144 height 27
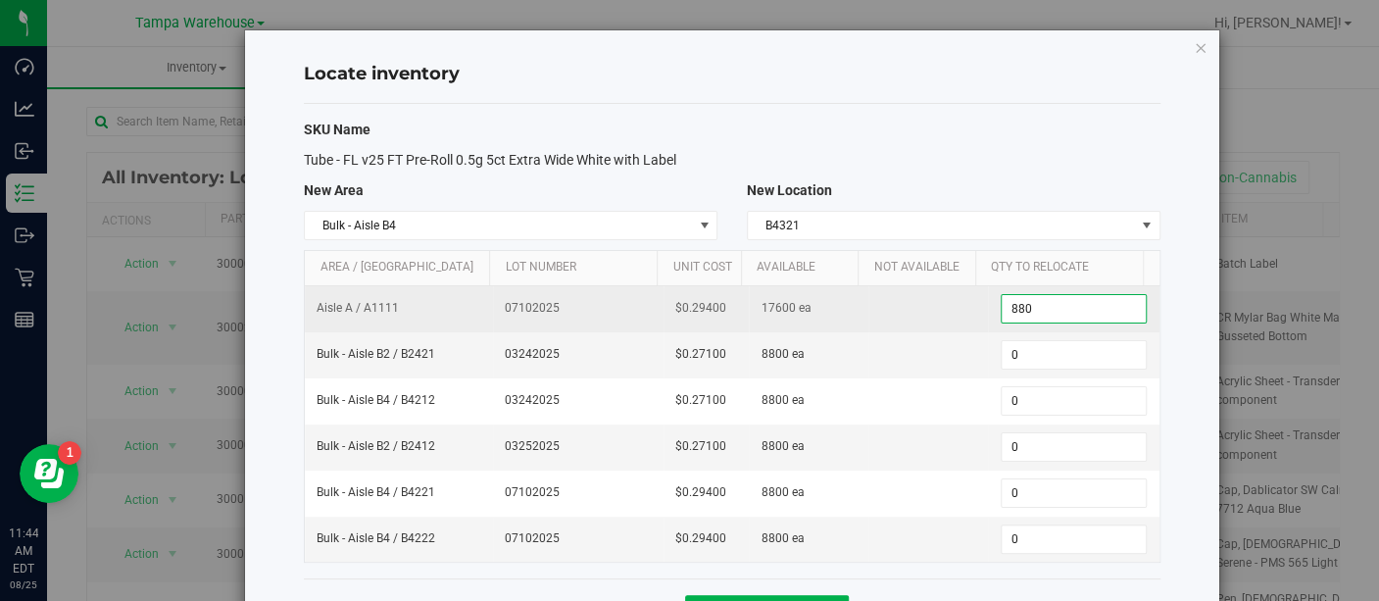
type input "8800"
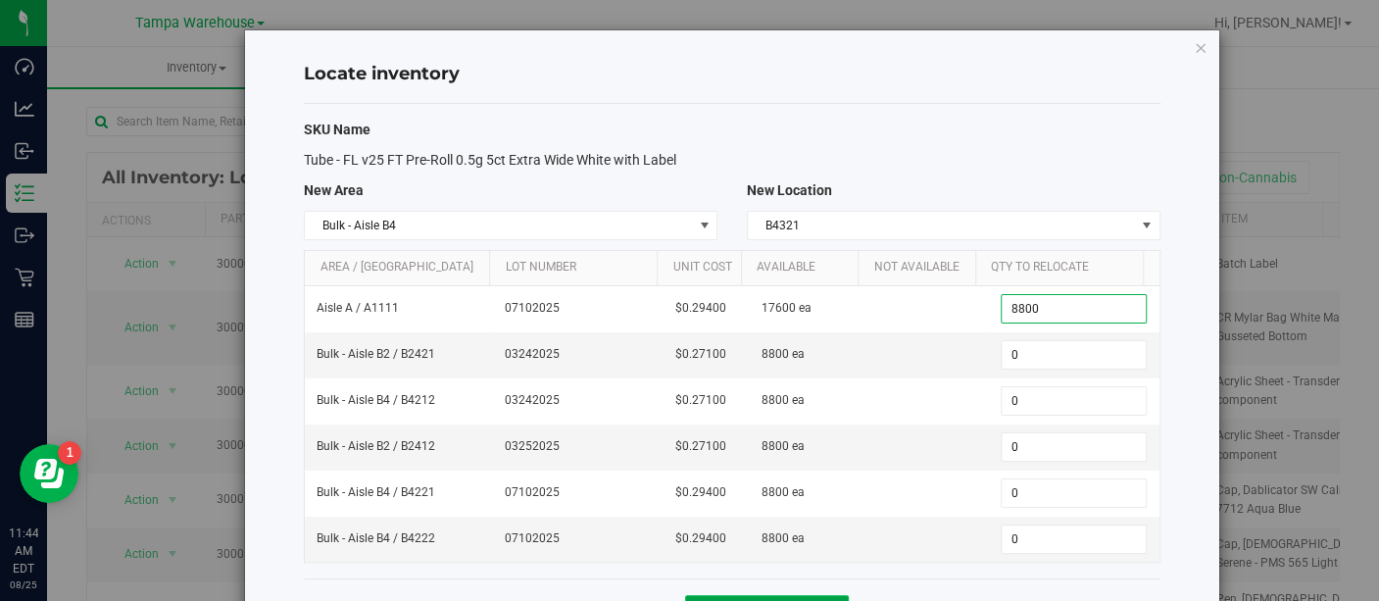
type input "8,800"
click at [814, 595] on button "Locate Inventory" at bounding box center [767, 611] width 164 height 33
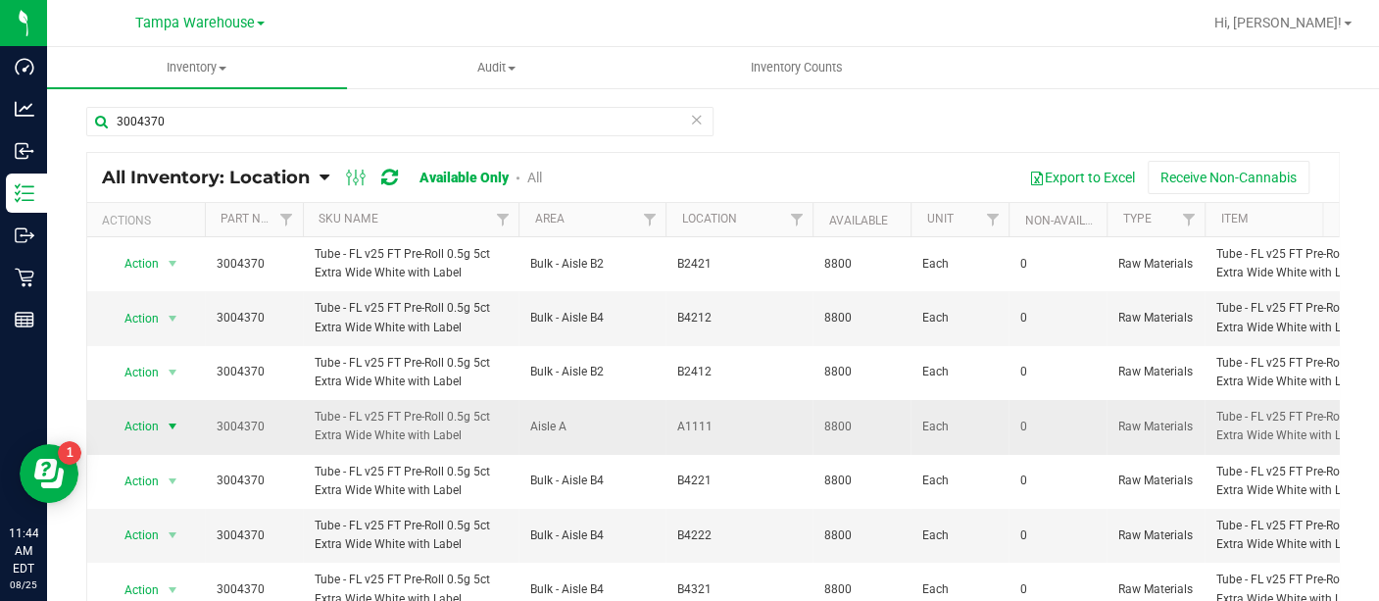
click at [161, 428] on span "select" at bounding box center [173, 425] width 24 height 27
click at [162, 536] on li "Locate inventory" at bounding box center [170, 544] width 124 height 29
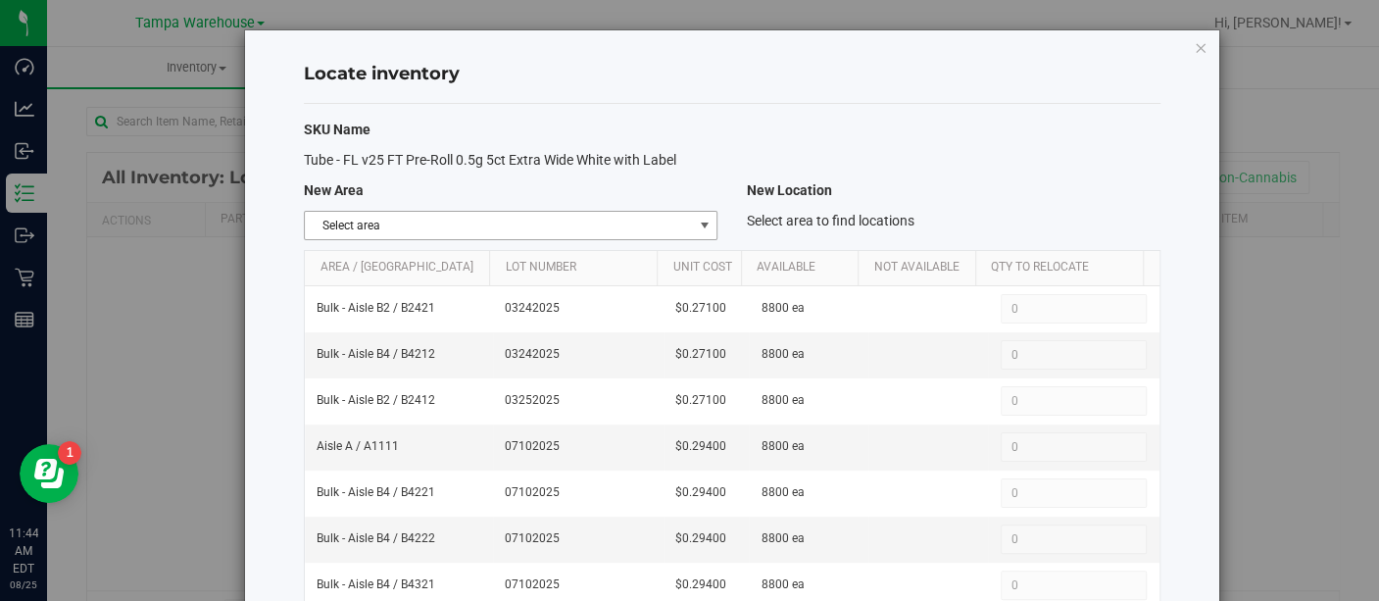
click at [696, 223] on span "select" at bounding box center [704, 226] width 16 height 16
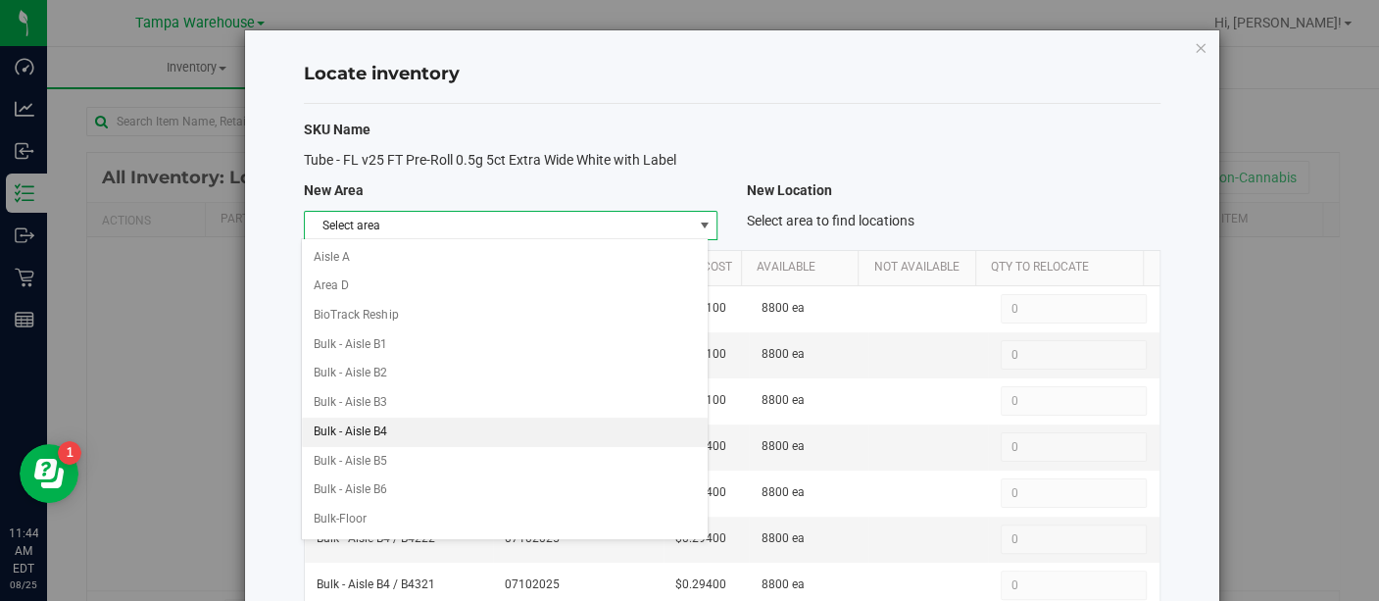
click at [421, 438] on li "Bulk - Aisle B4" at bounding box center [505, 431] width 406 height 29
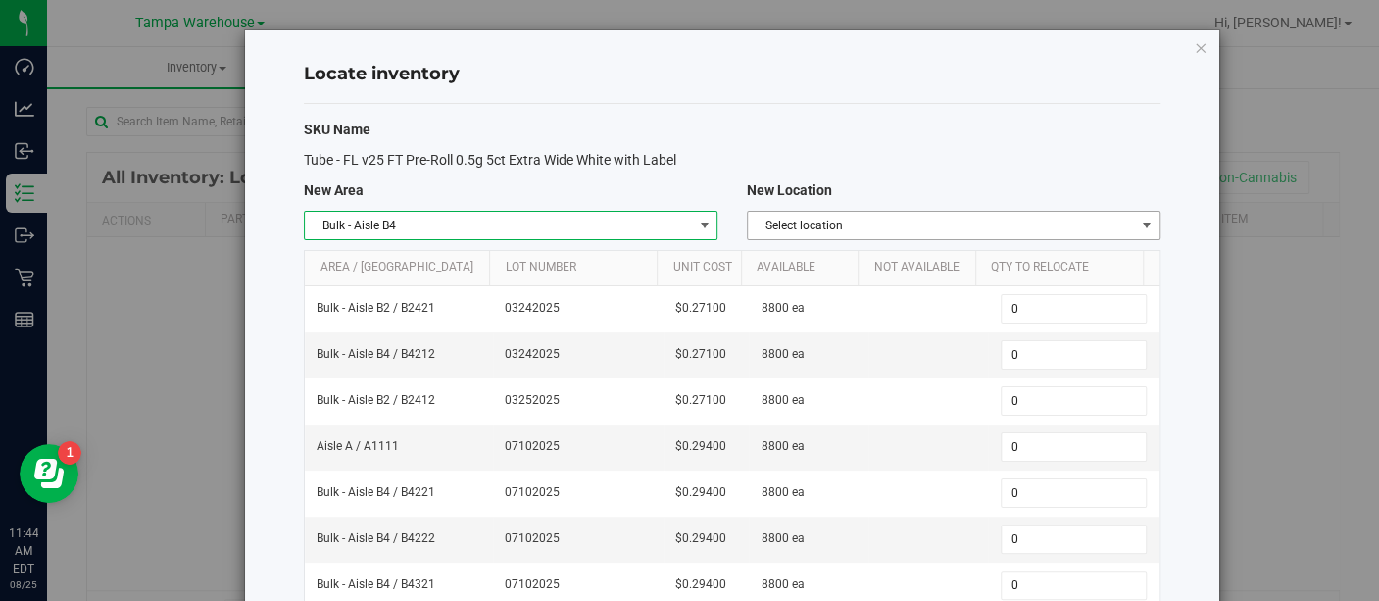
click at [1138, 224] on span "select" at bounding box center [1146, 226] width 16 height 16
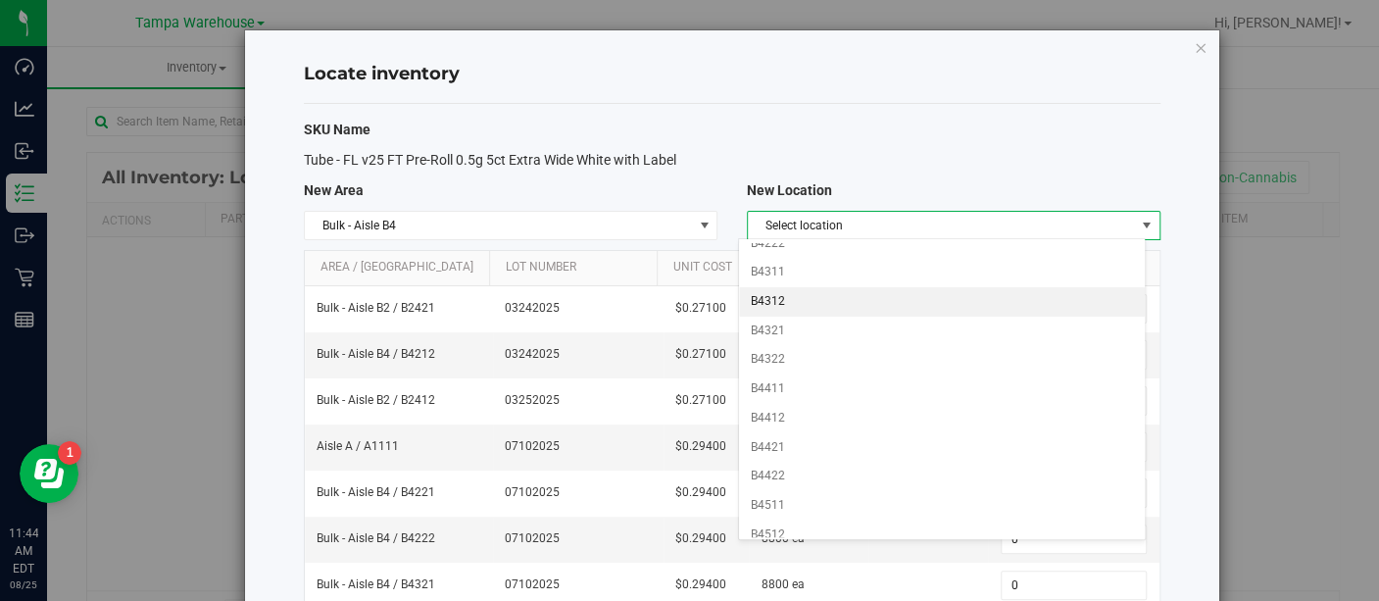
scroll to position [218, 0]
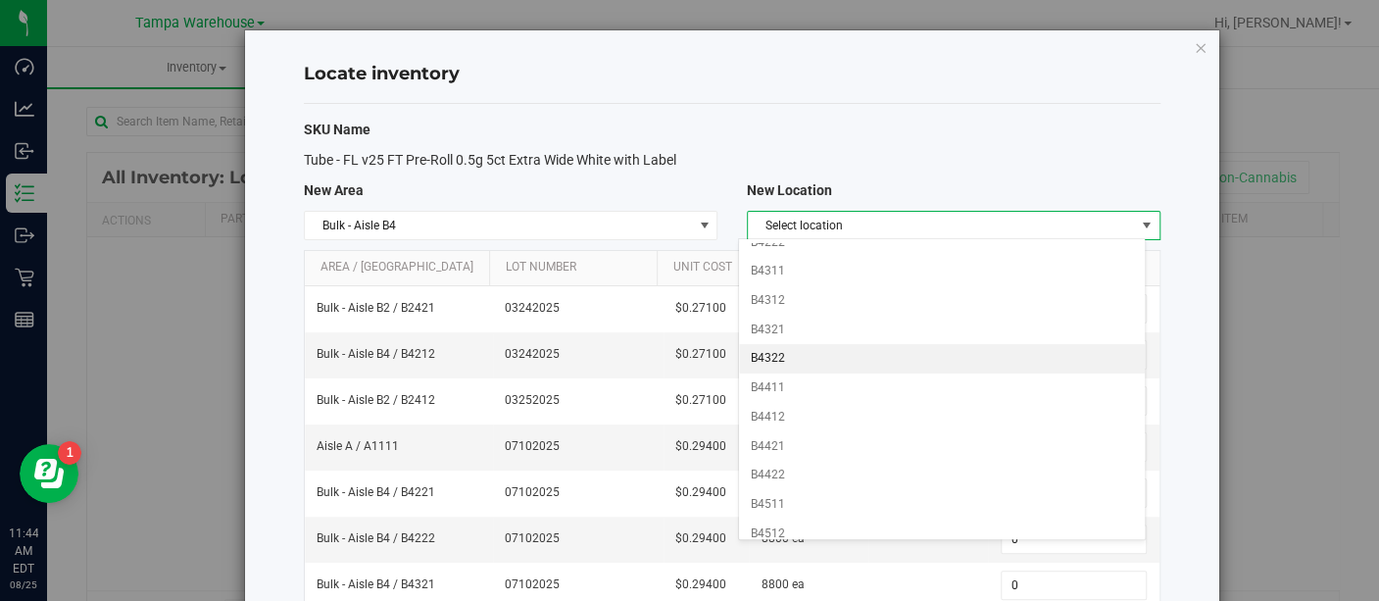
click at [821, 357] on li "B4322" at bounding box center [942, 358] width 406 height 29
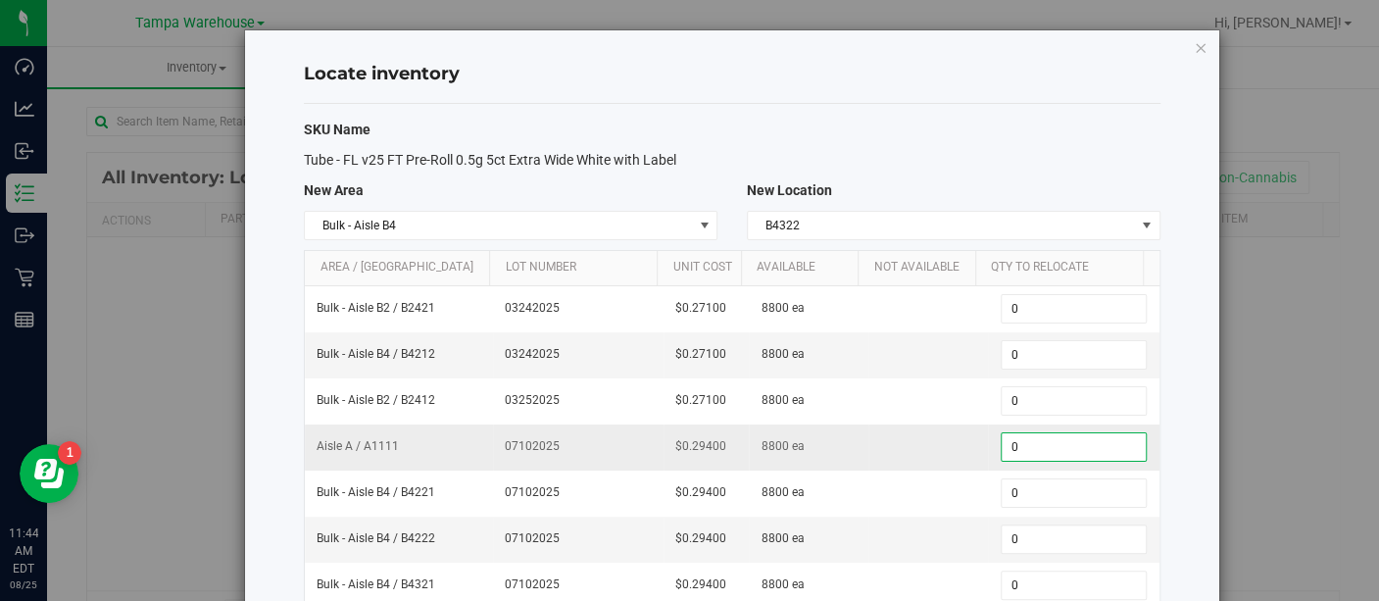
click at [1001, 447] on span "0 0" at bounding box center [1073, 446] width 146 height 29
click at [1001, 447] on input "0" at bounding box center [1073, 446] width 144 height 27
type input "8800"
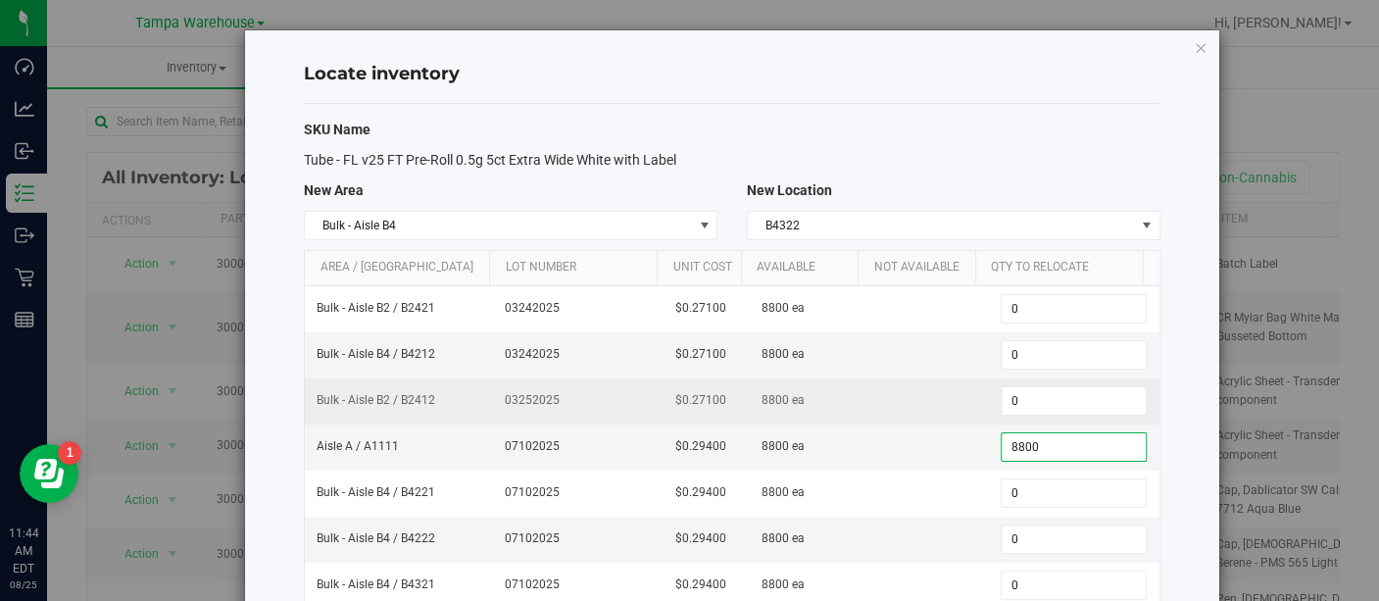
scroll to position [110, 0]
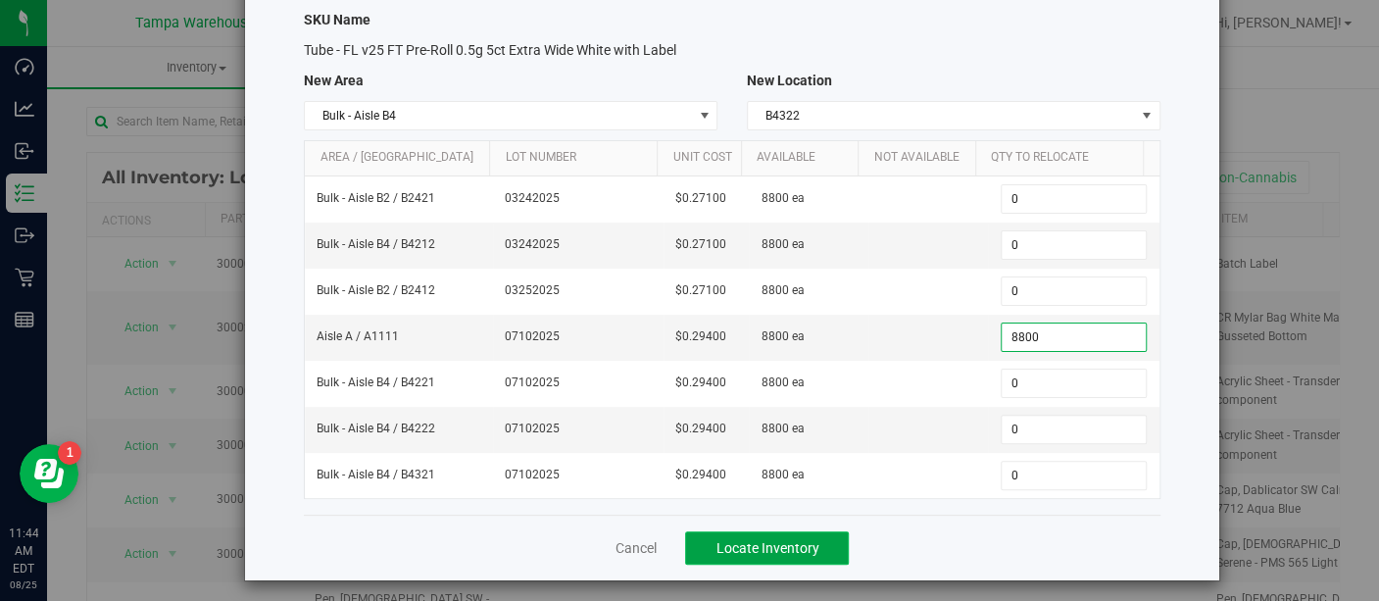
type input "8,800"
click at [783, 531] on button "Locate Inventory" at bounding box center [767, 547] width 164 height 33
